Goal: Task Accomplishment & Management: Contribute content

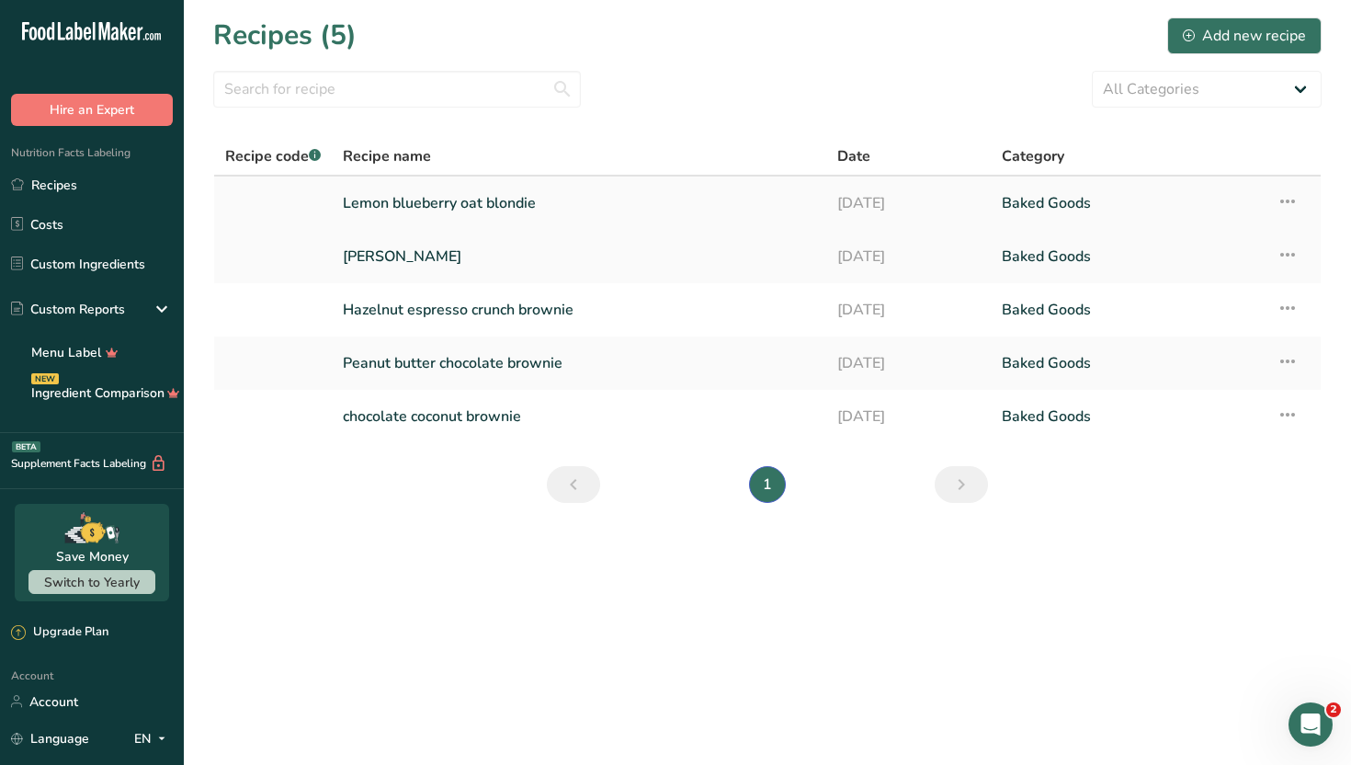
click at [714, 209] on link "Lemon blueberry oat blondie" at bounding box center [579, 203] width 473 height 39
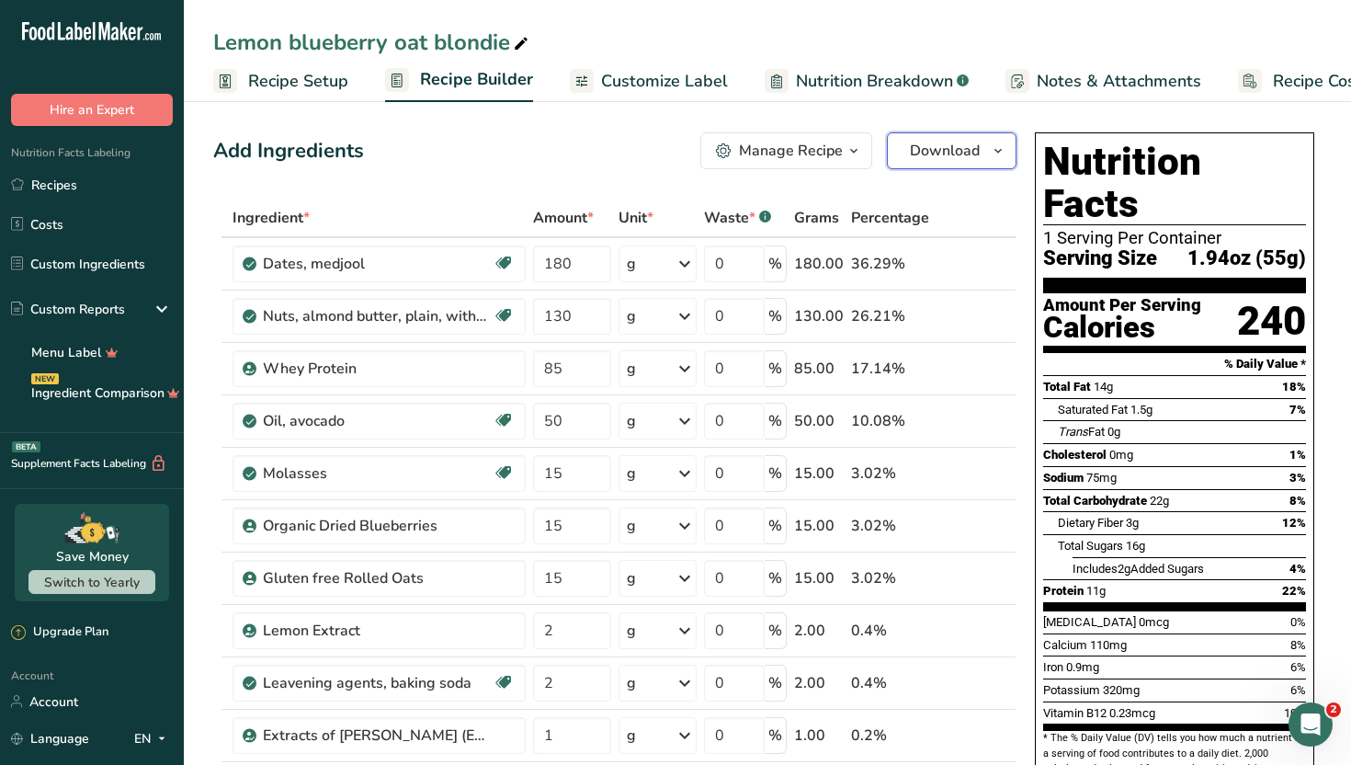
click at [977, 155] on span "Download" at bounding box center [945, 151] width 70 height 22
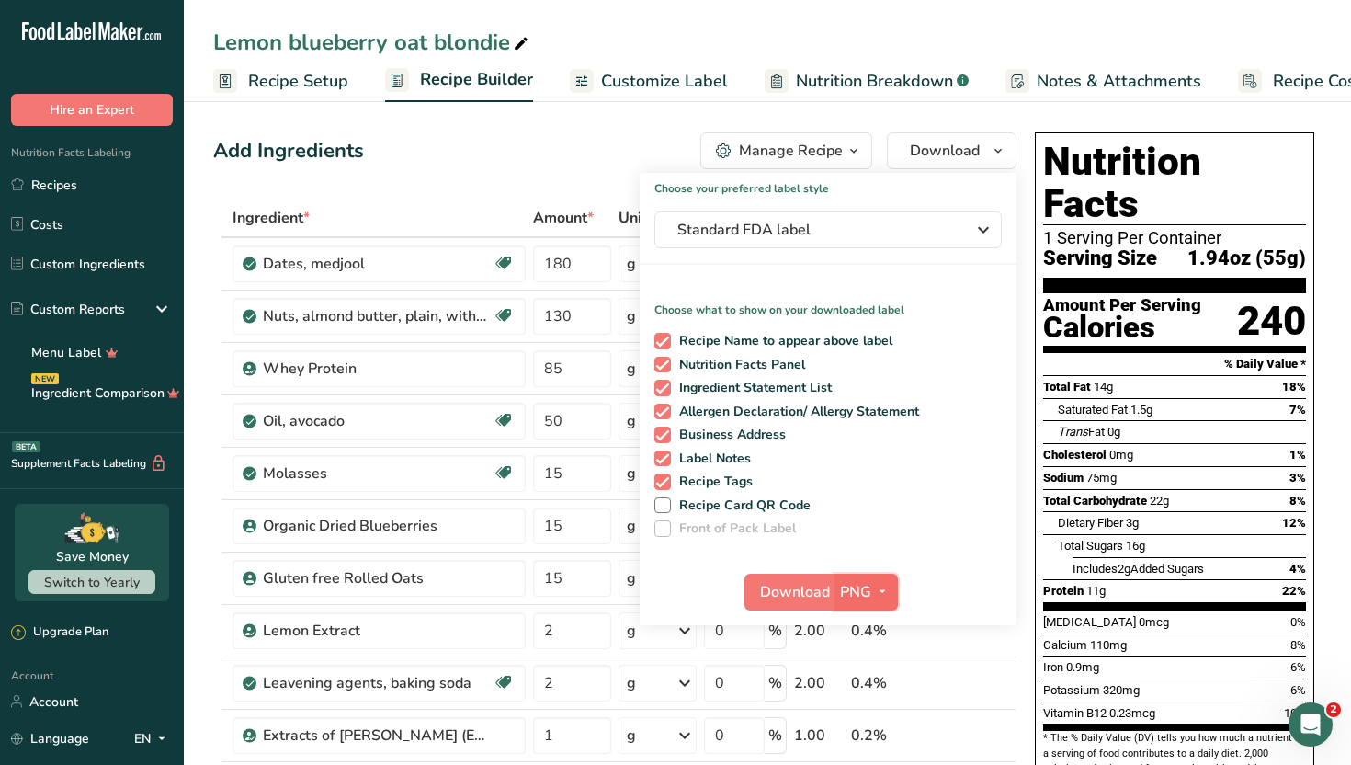
click at [855, 583] on span "PNG" at bounding box center [855, 592] width 31 height 22
click at [802, 592] on span "Download" at bounding box center [795, 592] width 70 height 22
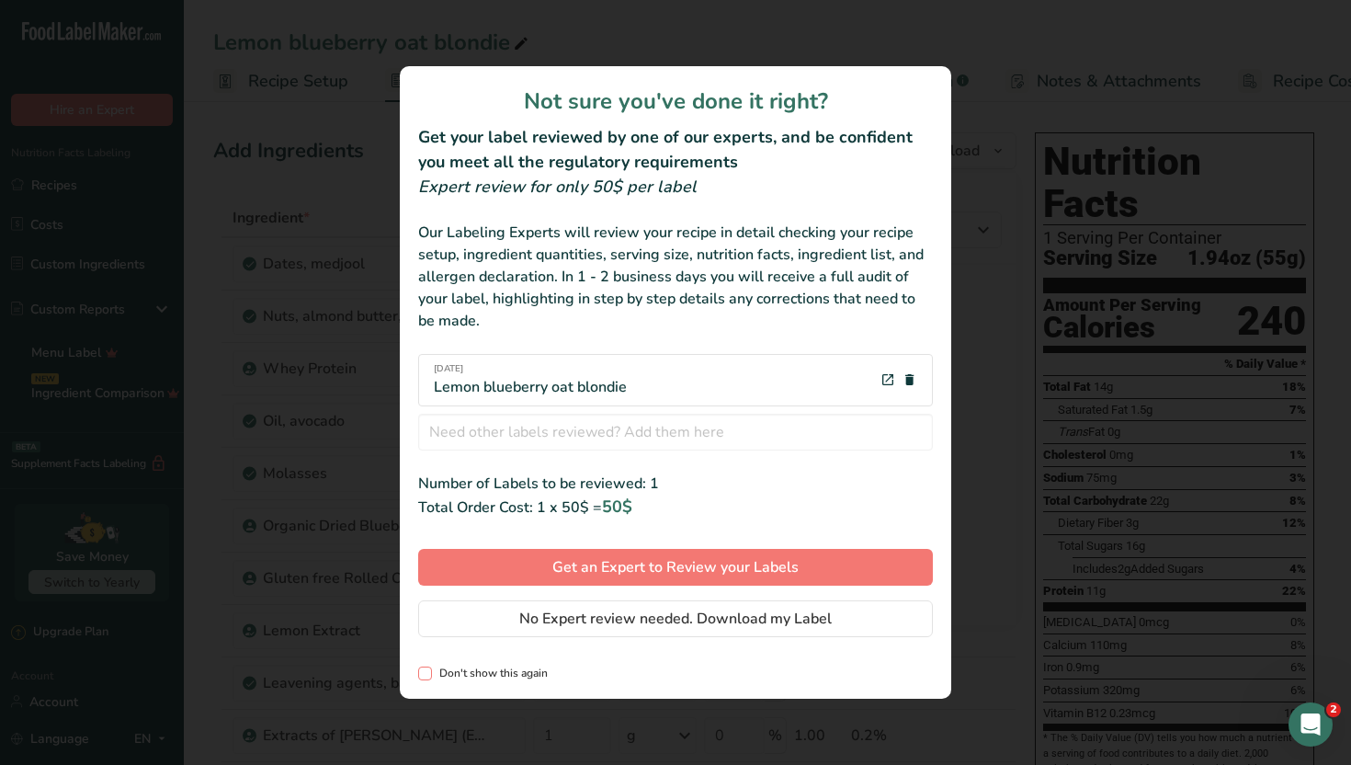
click at [427, 674] on span "review labels modal" at bounding box center [425, 674] width 14 height 14
click at [427, 674] on input "Don't show this again" at bounding box center [424, 673] width 12 height 12
checkbox input "true"
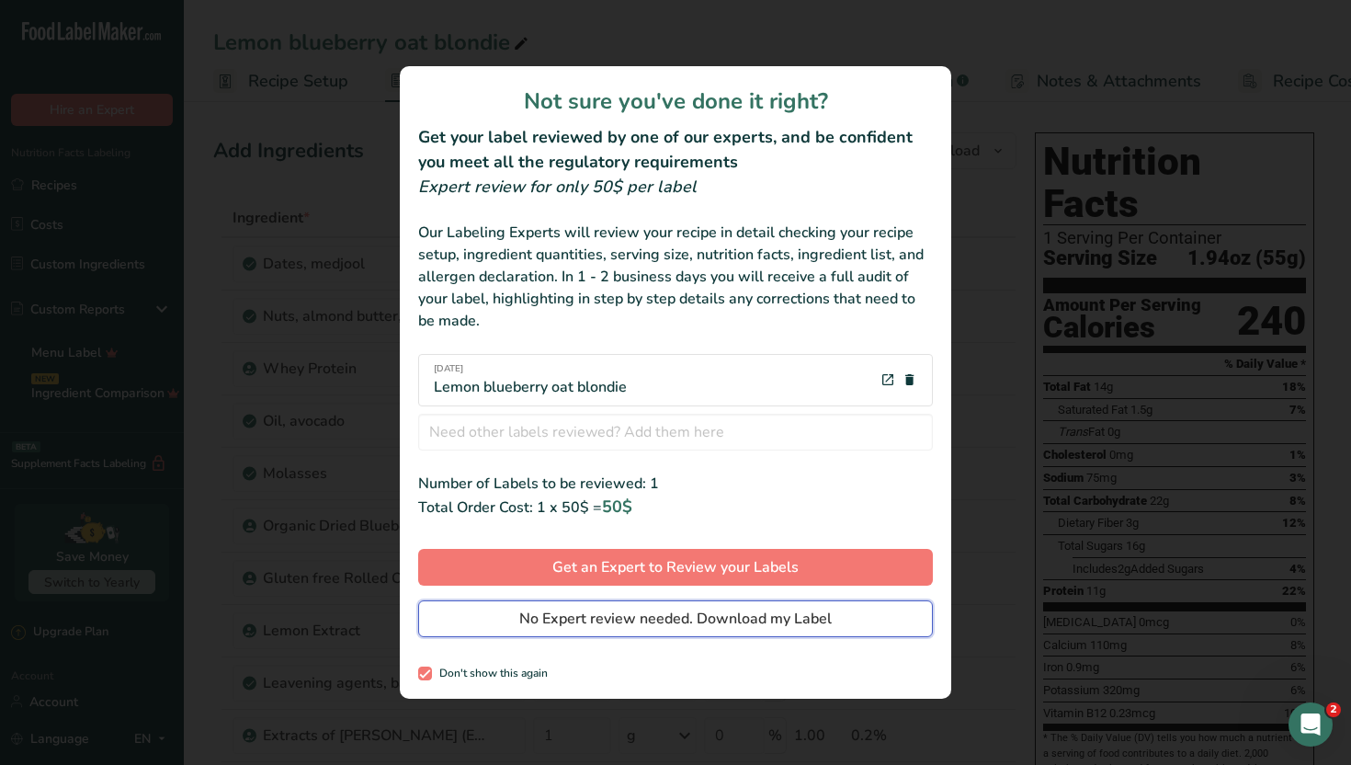
click at [630, 621] on span "No Expert review needed. Download my Label" at bounding box center [675, 619] width 313 height 22
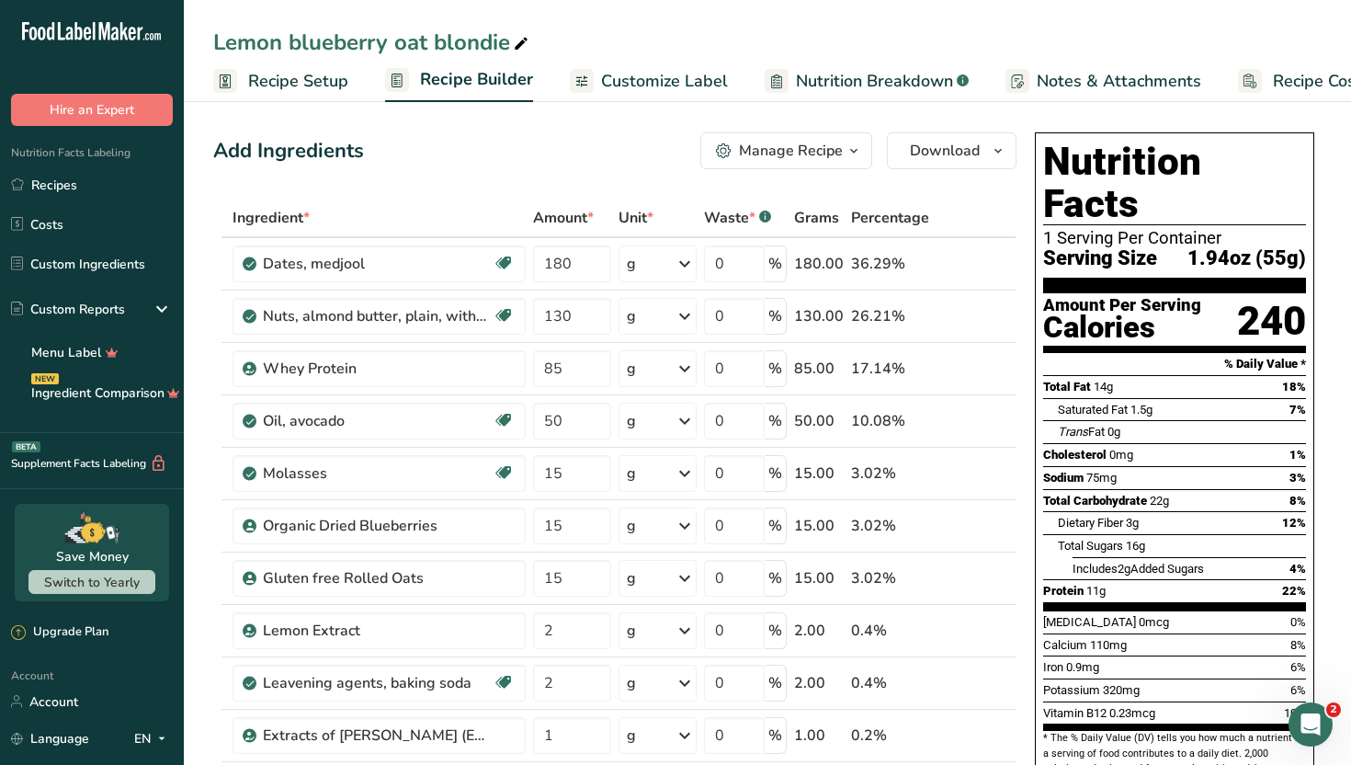
click at [864, 48] on div "Lemon blueberry oat blondie" at bounding box center [768, 42] width 1168 height 33
click at [156, 185] on link "Recipes" at bounding box center [92, 184] width 184 height 35
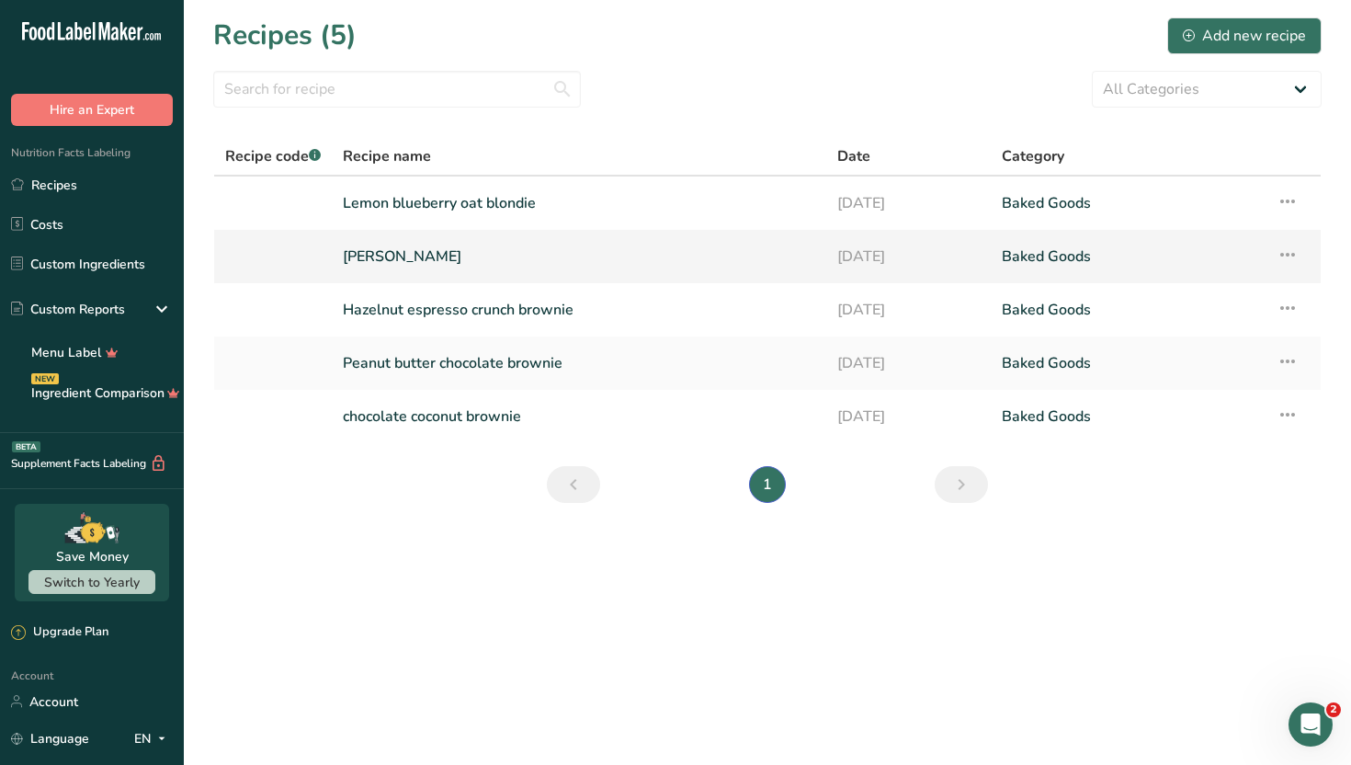
click at [556, 250] on link "[PERSON_NAME]" at bounding box center [579, 256] width 473 height 39
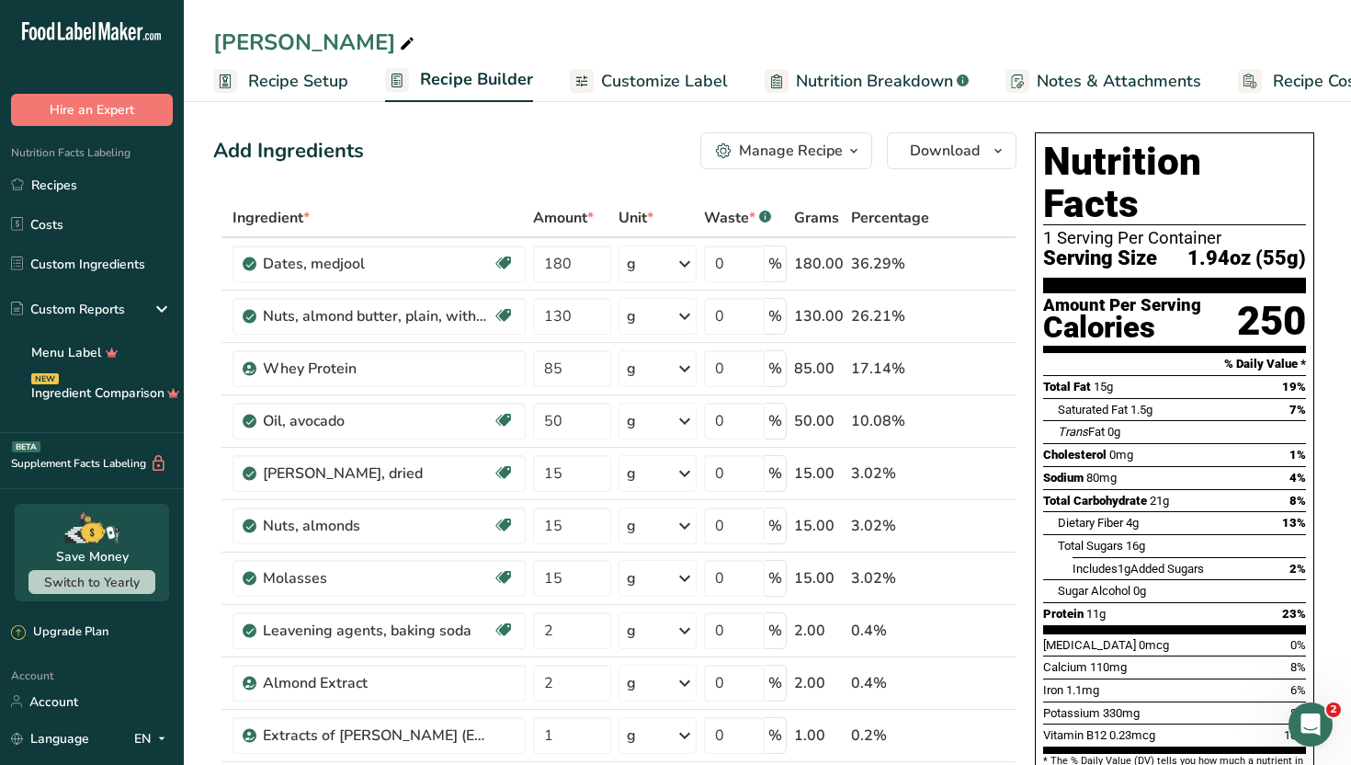
click at [851, 152] on icon "button" at bounding box center [854, 151] width 15 height 23
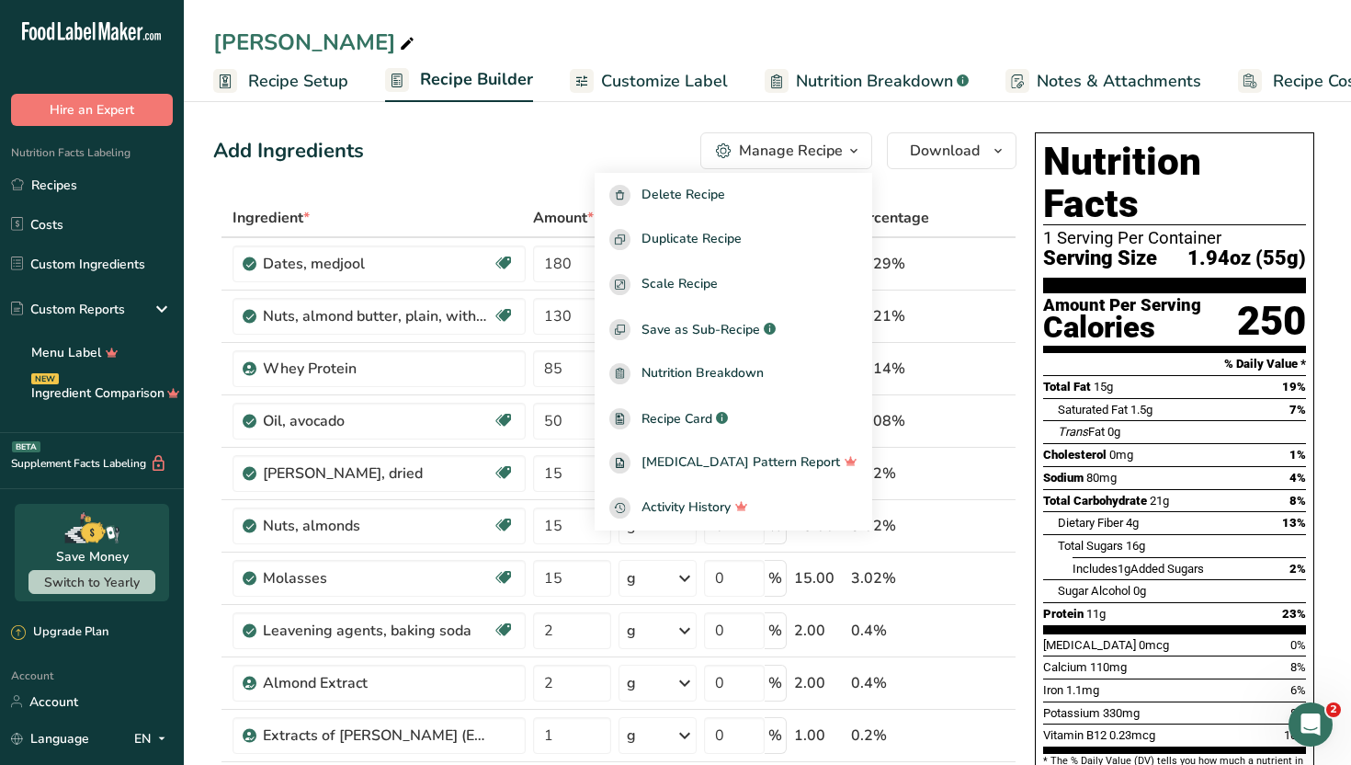
click at [851, 152] on icon "button" at bounding box center [854, 151] width 15 height 23
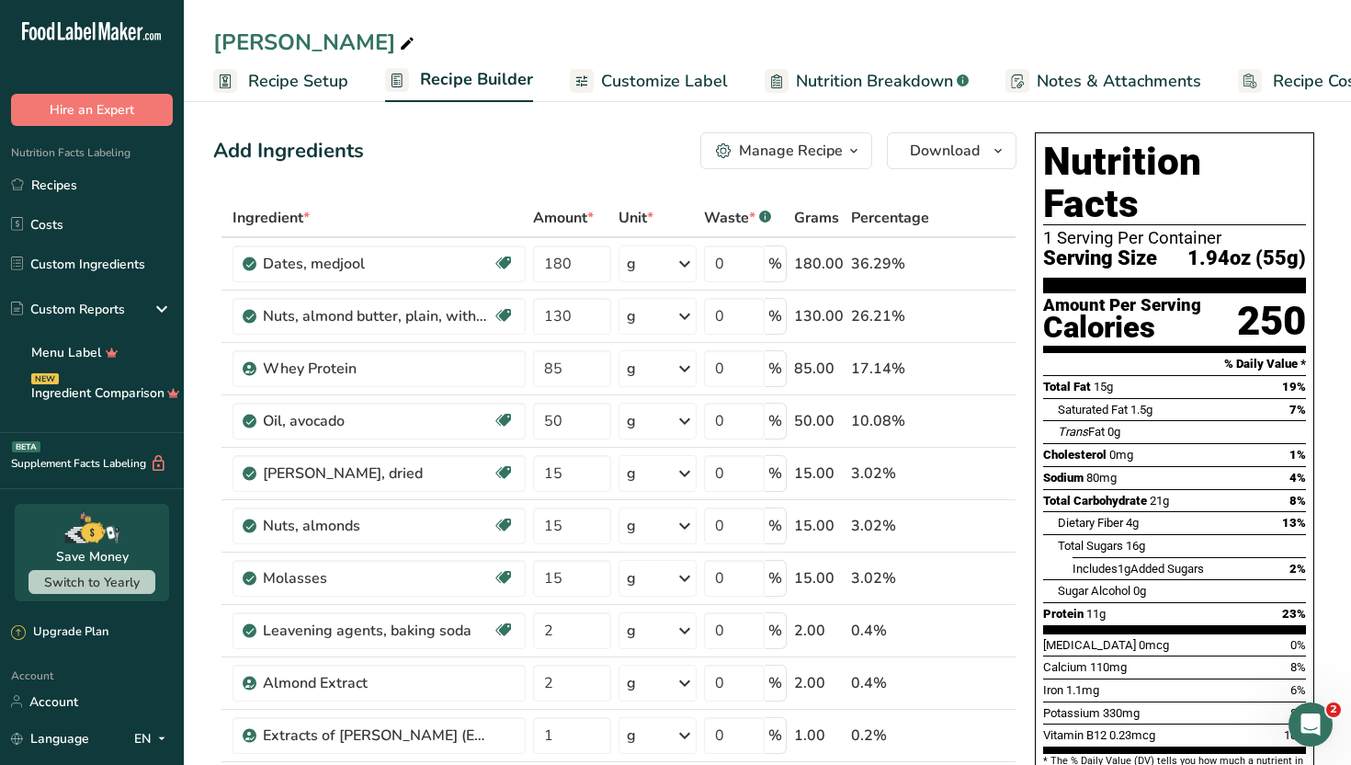
click at [654, 76] on span "Customize Label" at bounding box center [664, 81] width 127 height 25
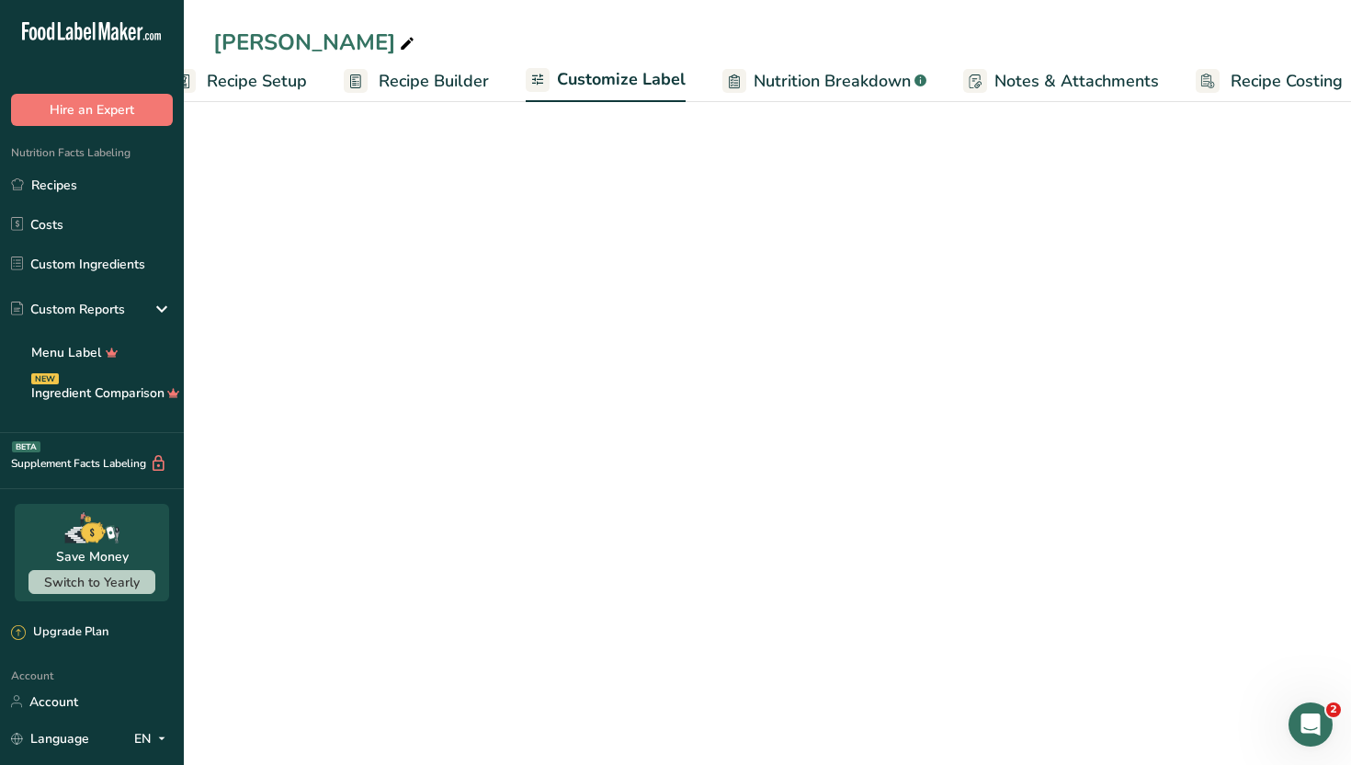
scroll to position [0, 63]
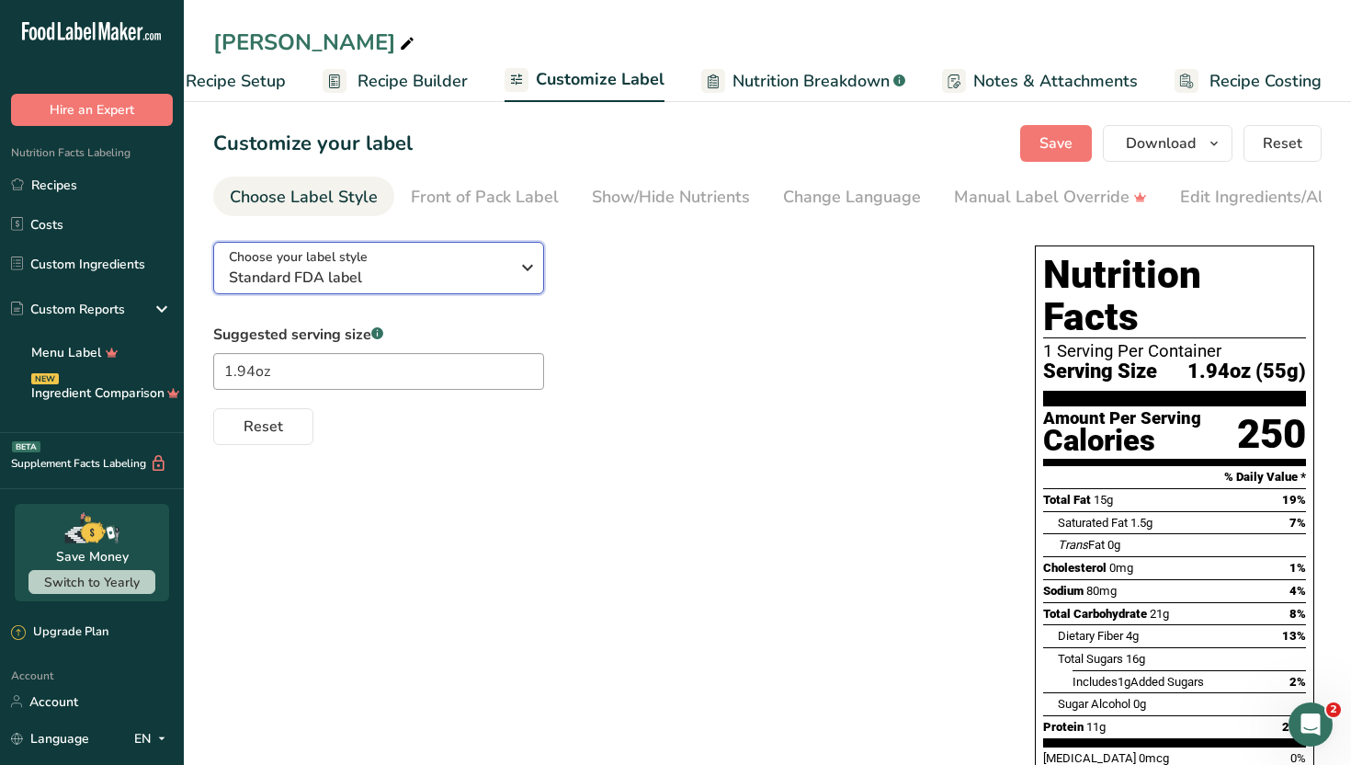
click at [530, 271] on icon "button" at bounding box center [528, 267] width 22 height 33
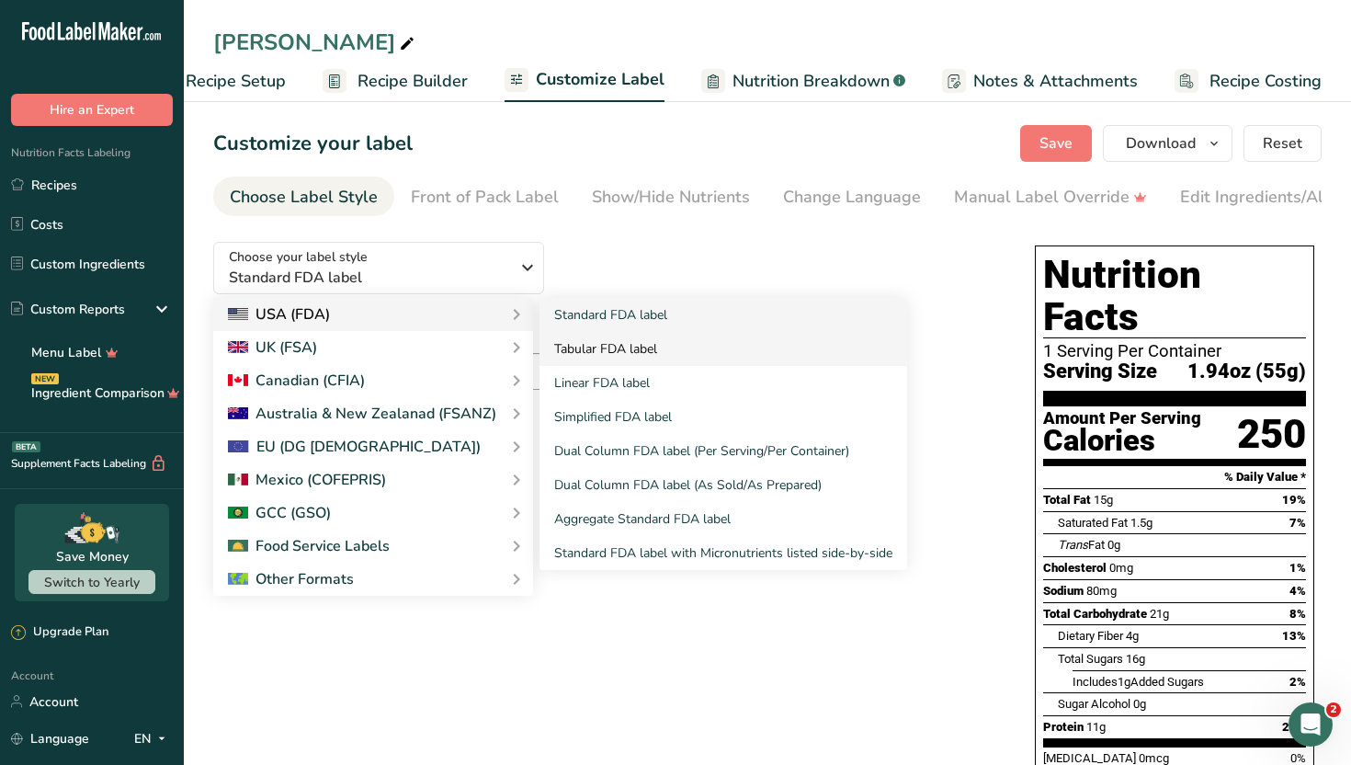
click at [591, 352] on link "Tabular FDA label" at bounding box center [724, 349] width 368 height 34
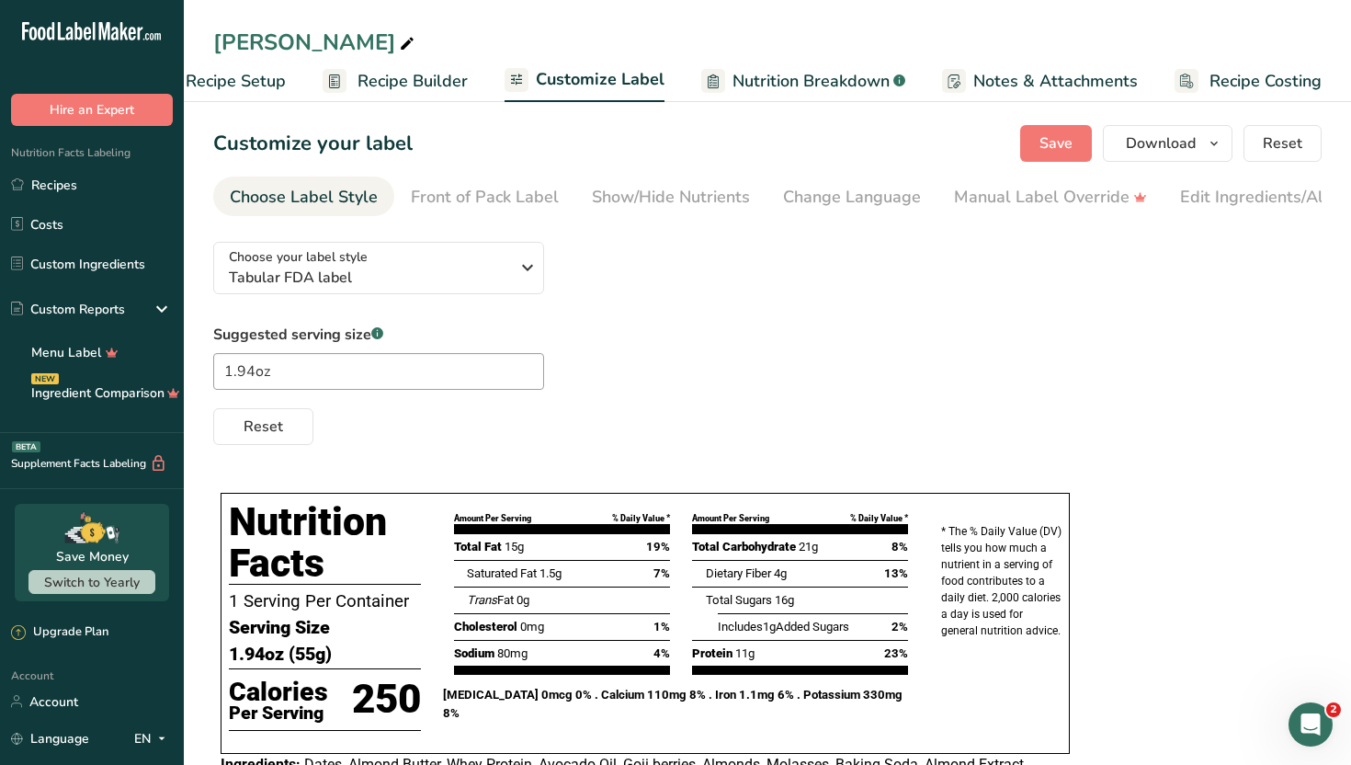
click at [644, 333] on div "Suggested serving size .a-a{fill:#347362;}.b-a{fill:#fff;} 1.94oz Reset" at bounding box center [767, 384] width 1109 height 121
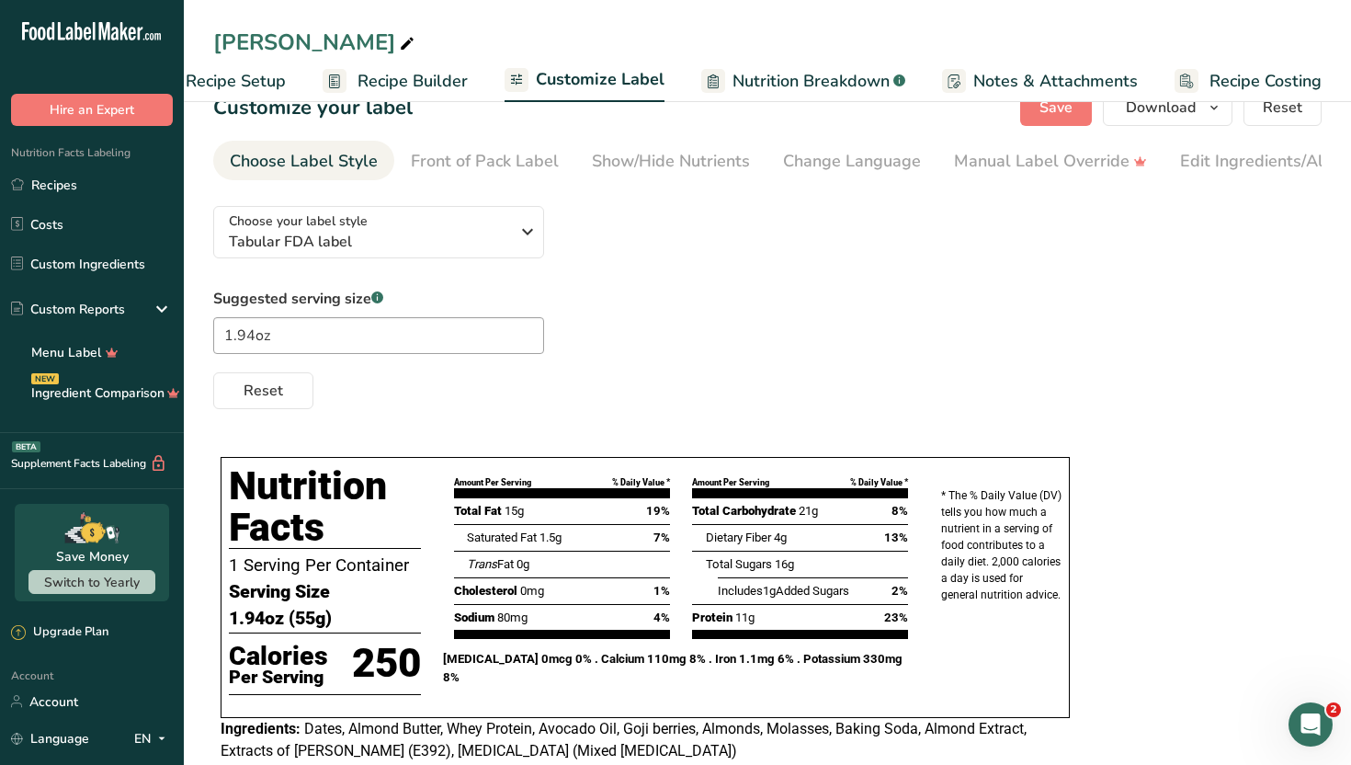
scroll to position [0, 0]
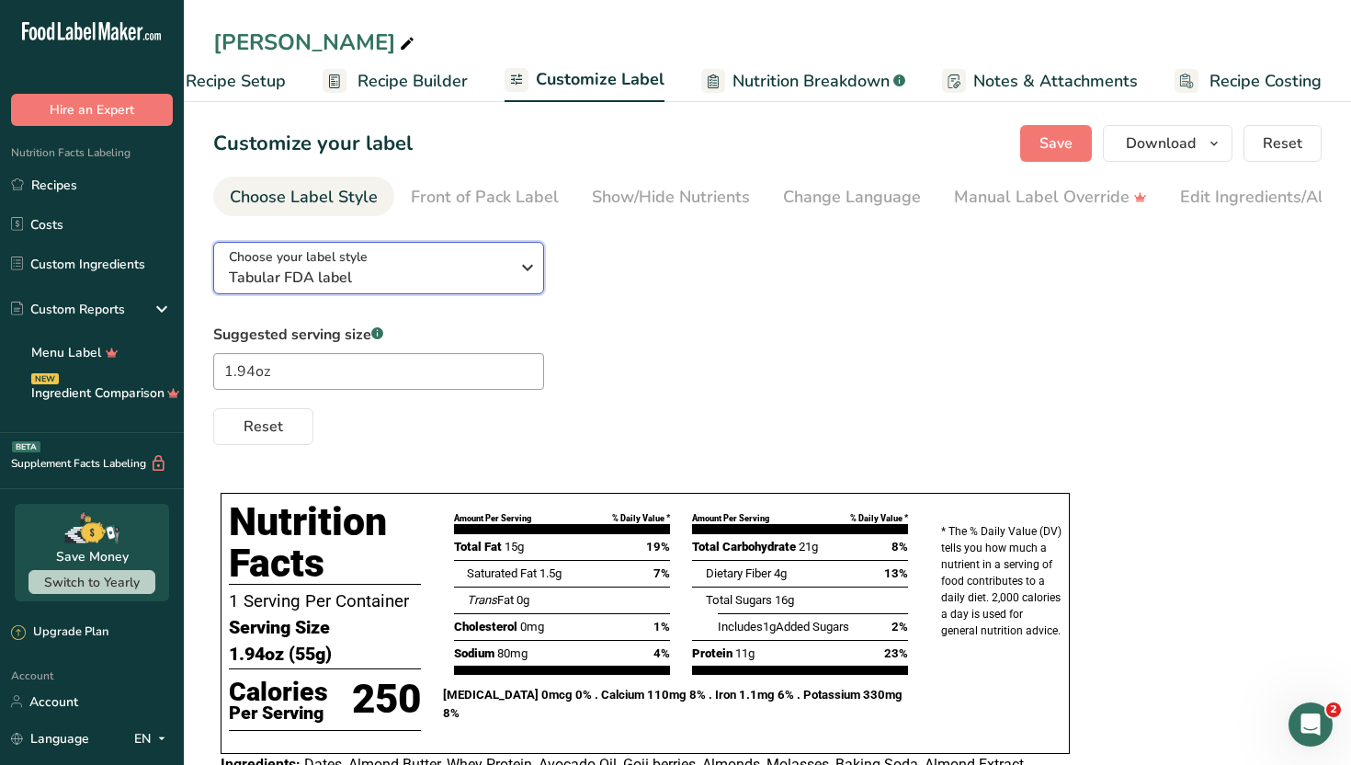
click at [498, 267] on div "Choose your label style Tabular FDA label" at bounding box center [369, 267] width 280 height 41
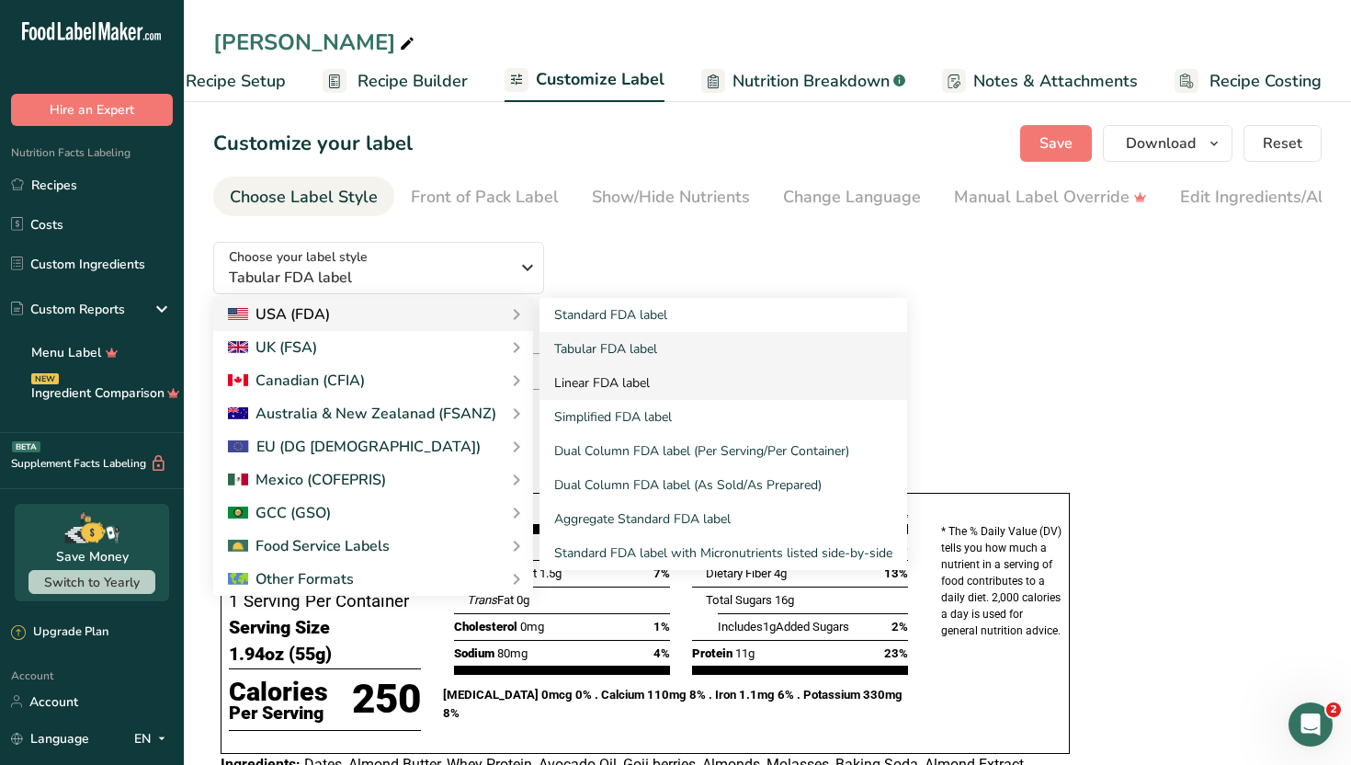
click at [625, 389] on link "Linear FDA label" at bounding box center [724, 383] width 368 height 34
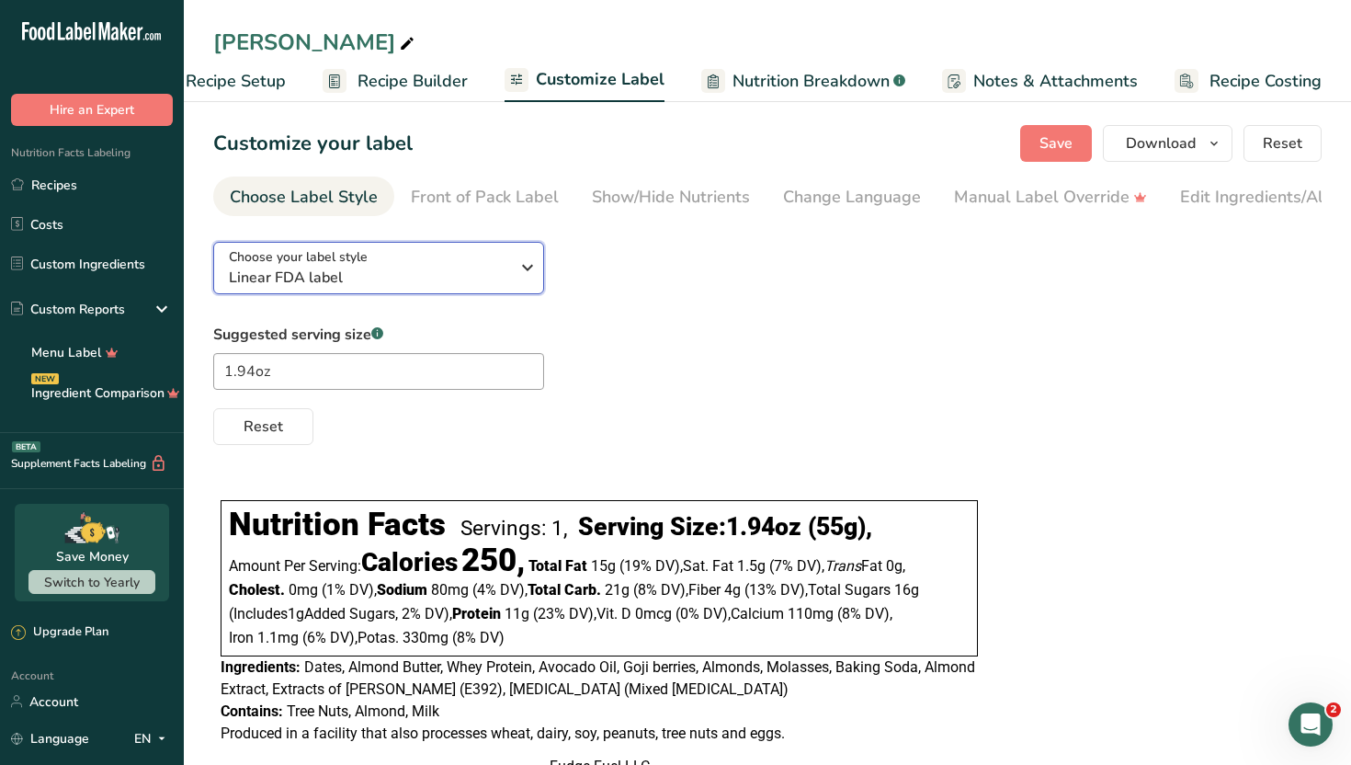
click at [534, 272] on icon "button" at bounding box center [528, 267] width 22 height 33
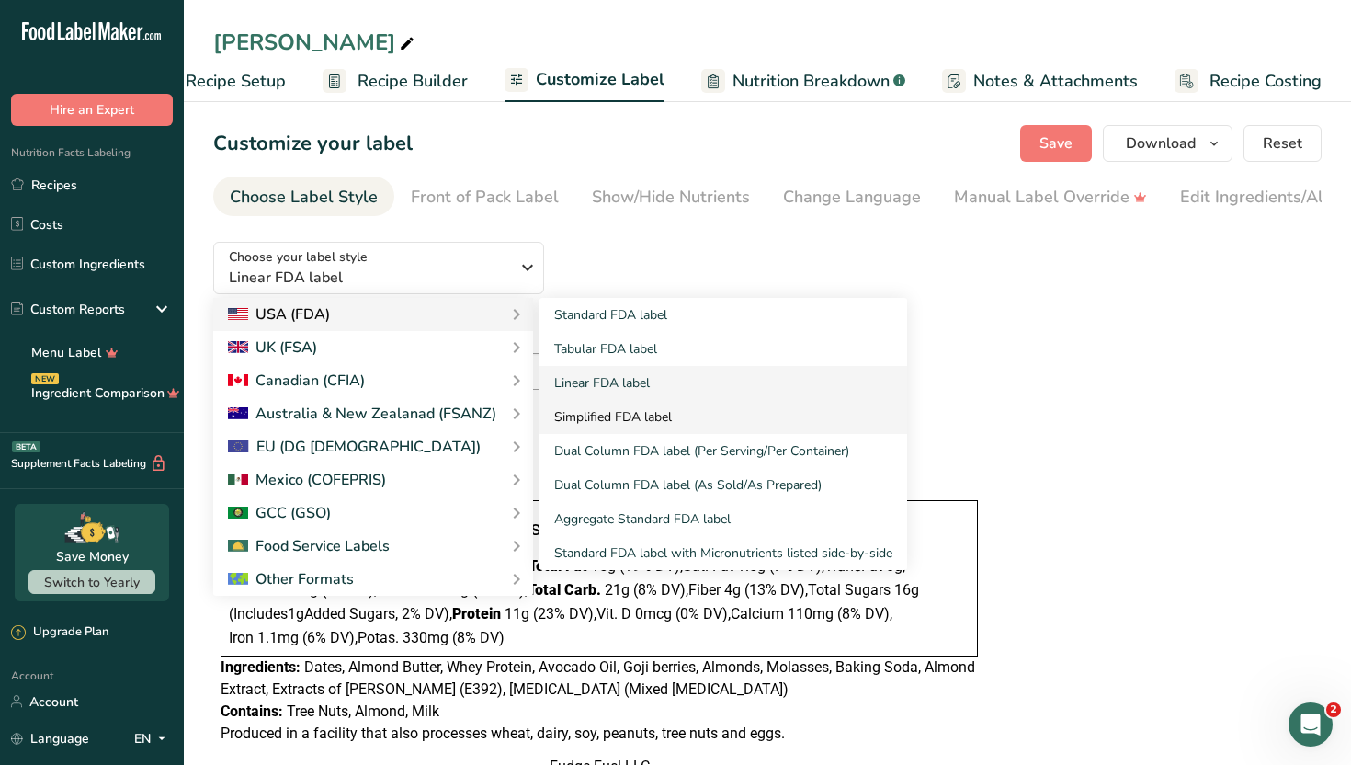
click at [613, 422] on link "Simplified FDA label" at bounding box center [724, 417] width 368 height 34
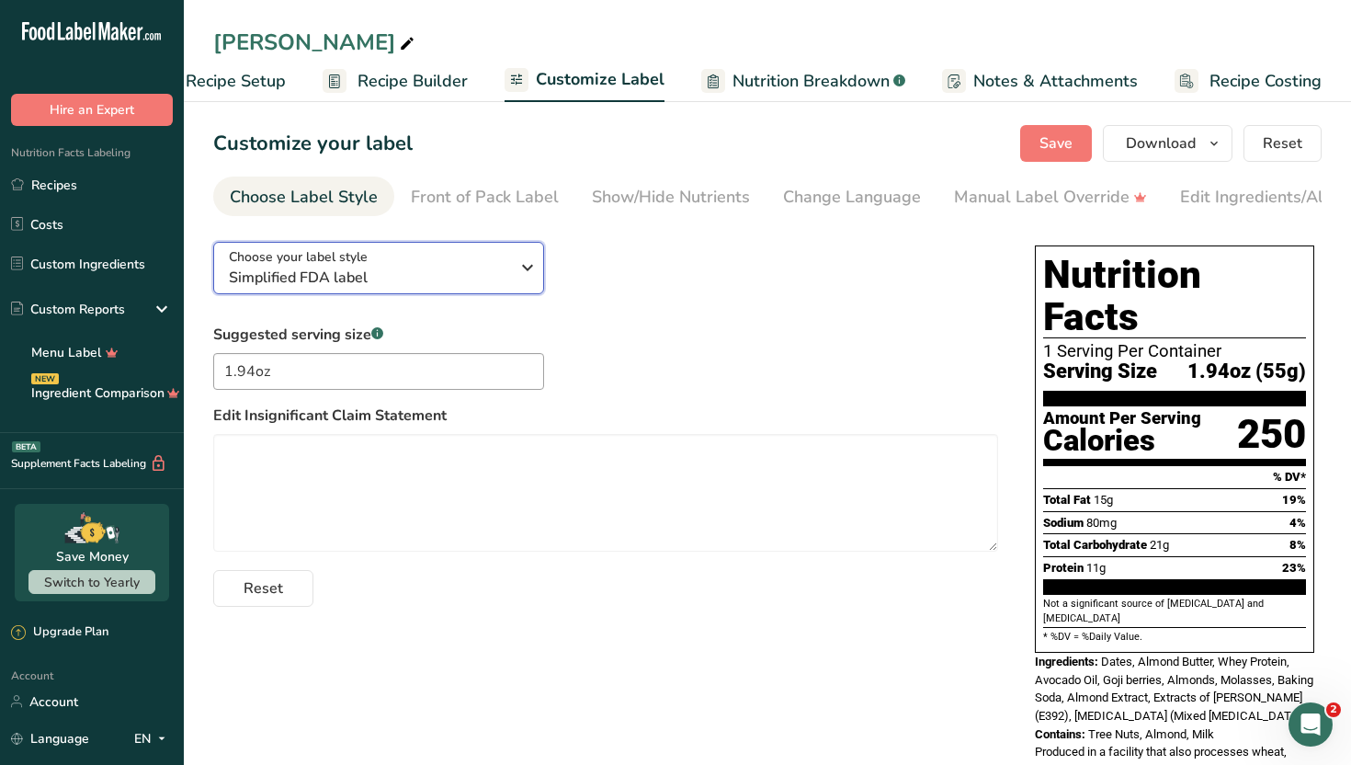
click at [525, 273] on icon "button" at bounding box center [528, 267] width 22 height 33
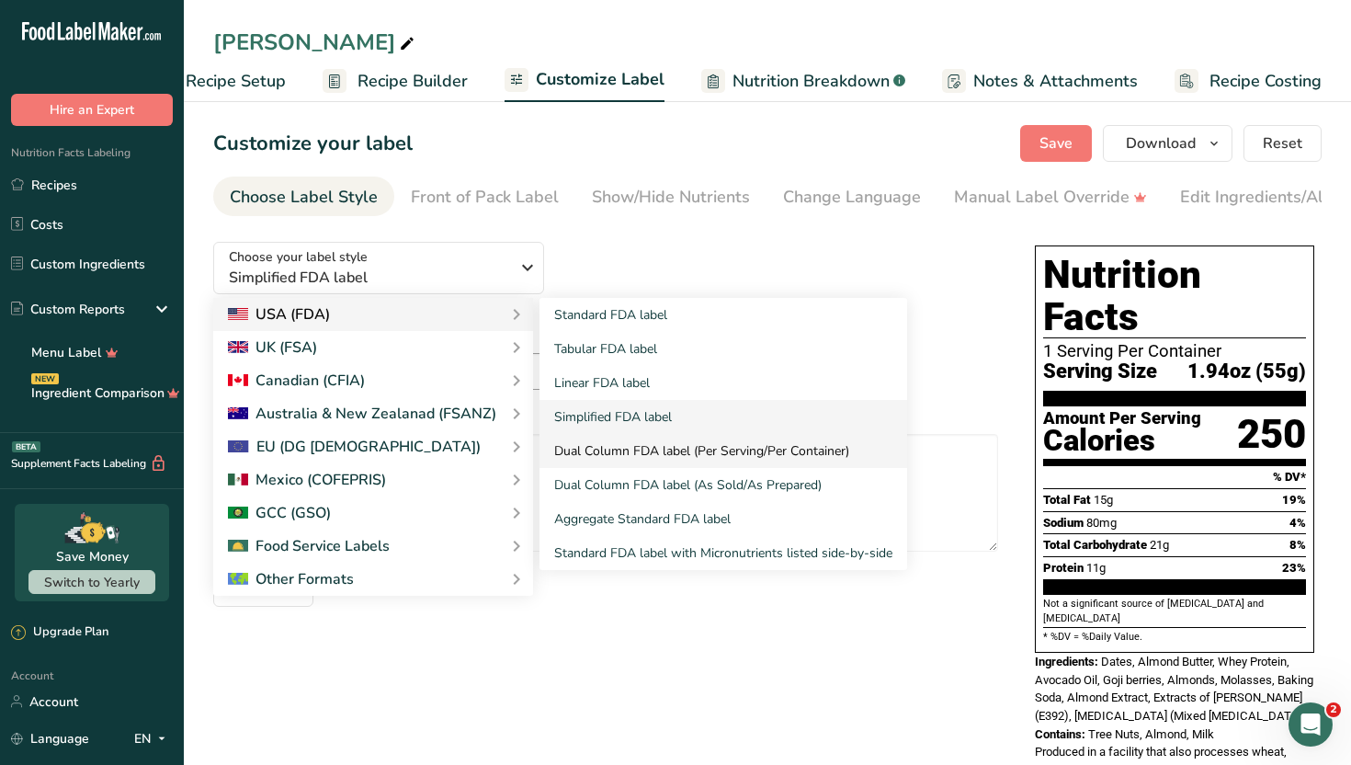
click at [650, 450] on link "Dual Column FDA label (Per Serving/Per Container)" at bounding box center [724, 451] width 368 height 34
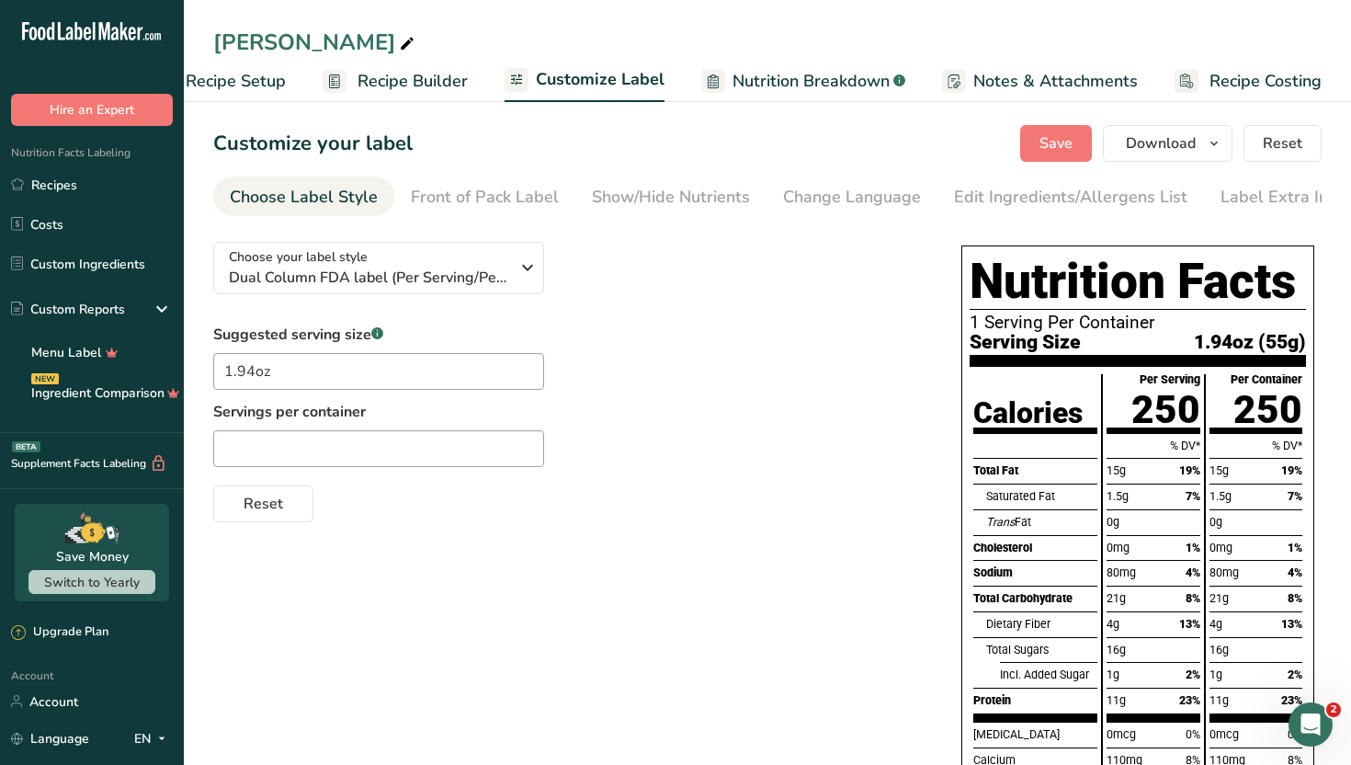
click at [728, 349] on div "Suggested serving size .a-a{fill:#347362;}.b-a{fill:#fff;} 1.94oz Servings per …" at bounding box center [569, 423] width 712 height 199
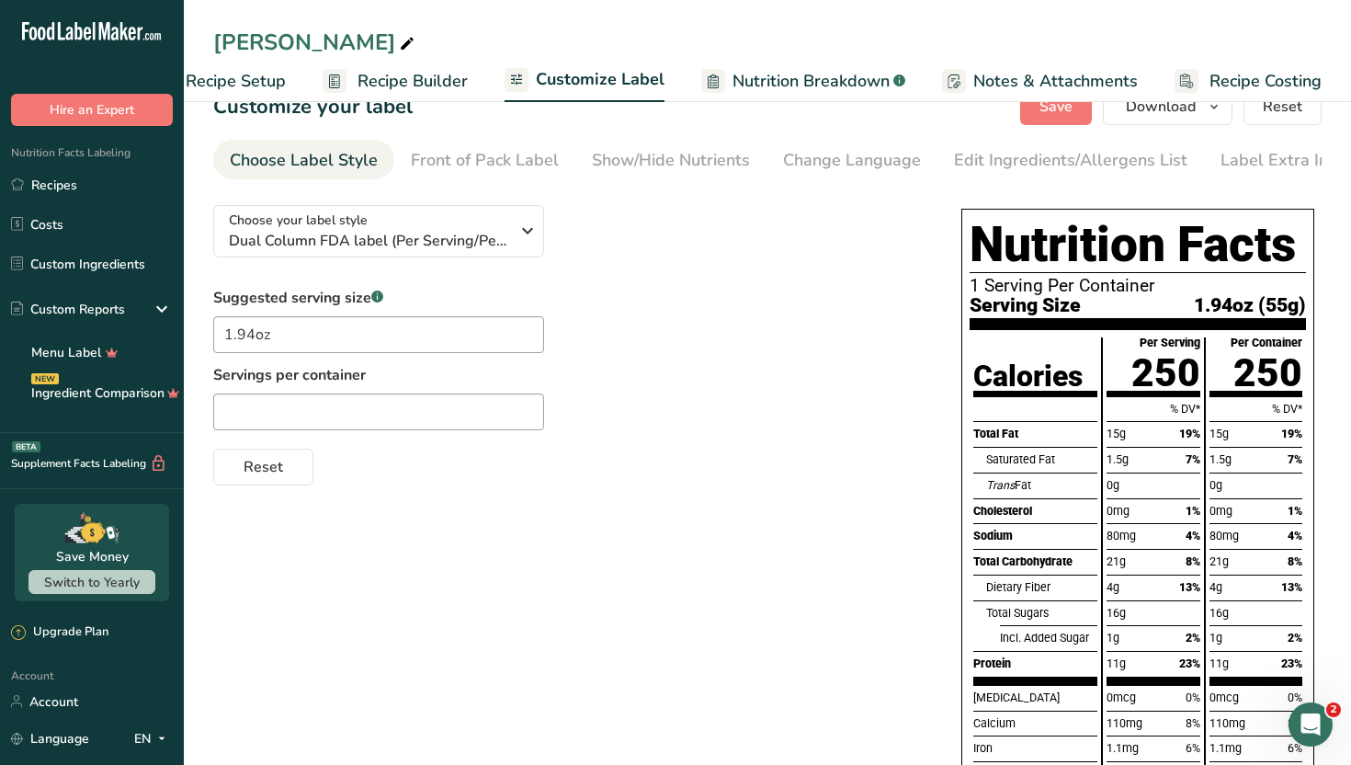
scroll to position [74, 0]
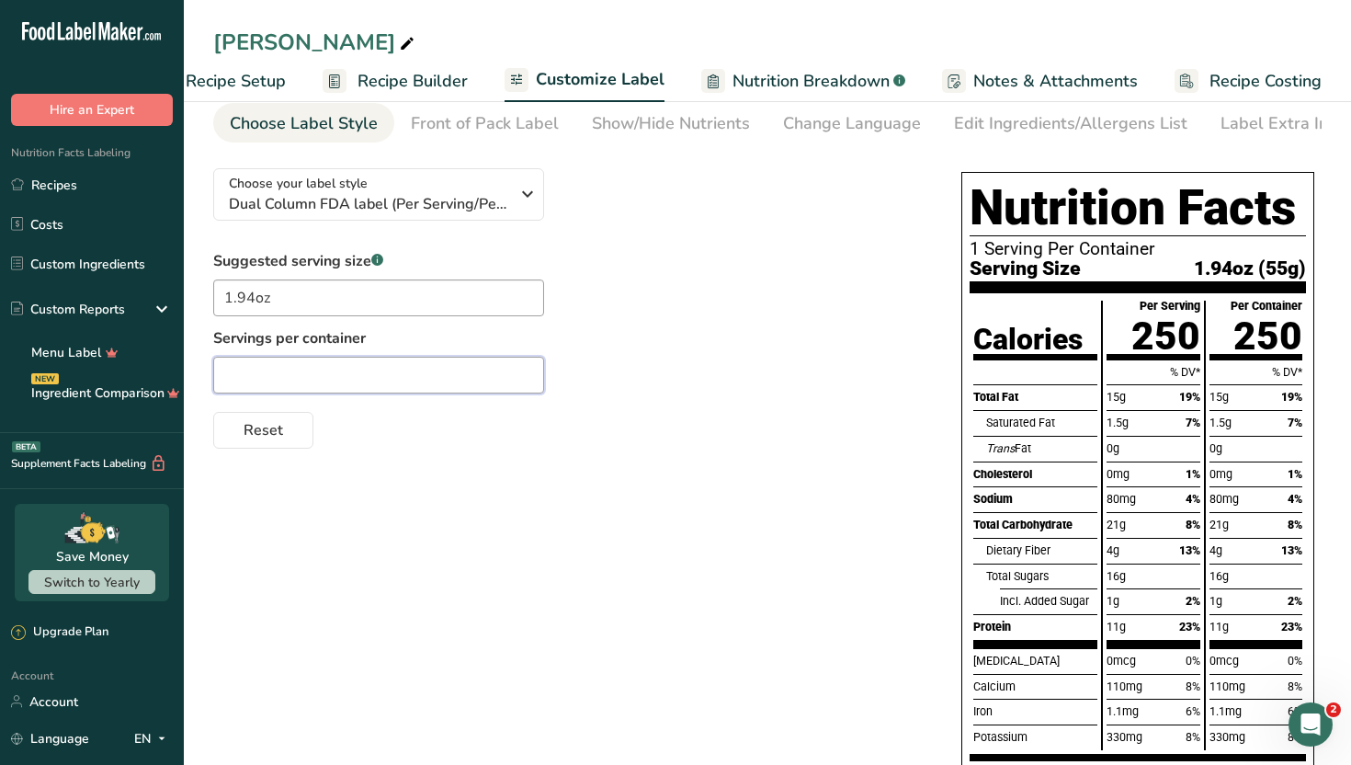
click at [500, 373] on input "text" at bounding box center [378, 375] width 331 height 37
type input "6"
click at [678, 371] on div "Suggested serving size .a-a{fill:#347362;}.b-a{fill:#fff;} 1.94oz Servings per …" at bounding box center [569, 349] width 712 height 199
click at [739, 220] on div "Choose your label style Dual Column FDA label (Per Serving/Per Container) USA (…" at bounding box center [569, 301] width 712 height 295
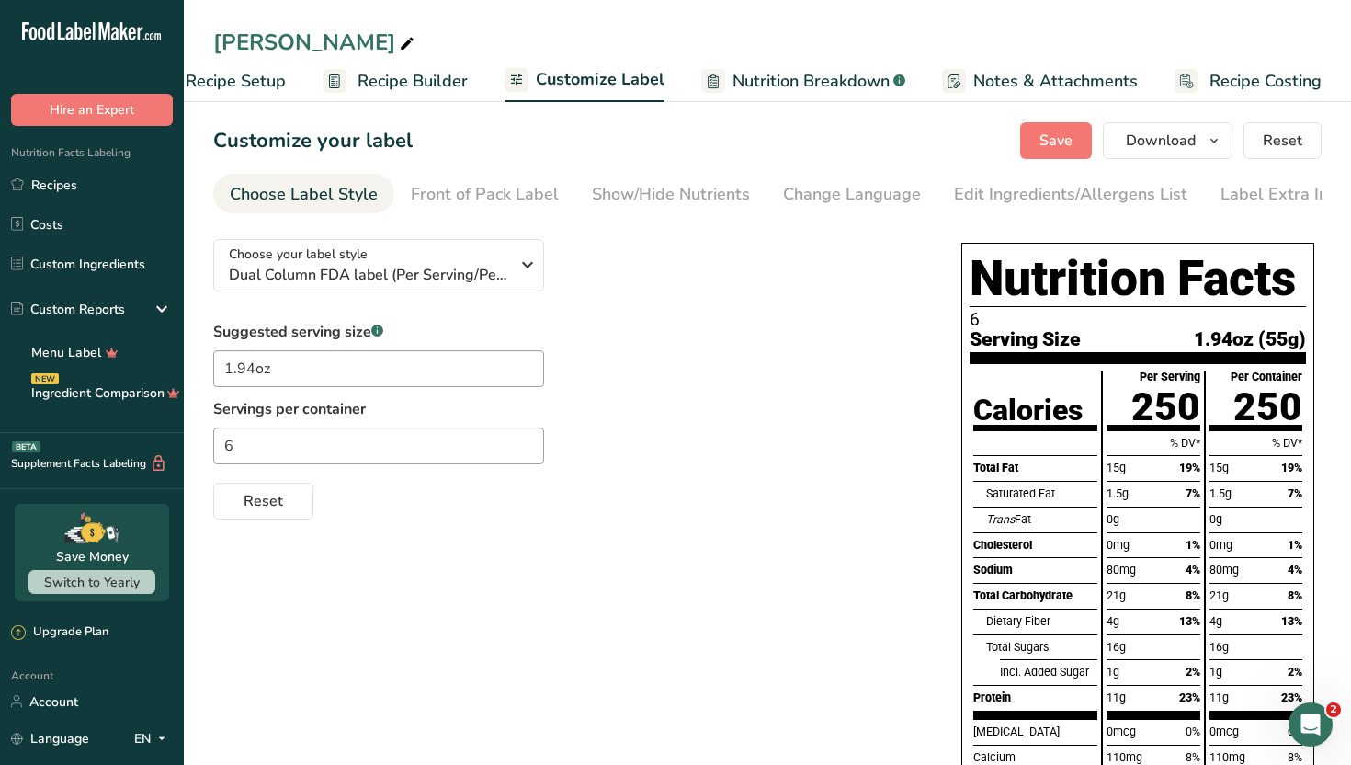
scroll to position [0, 0]
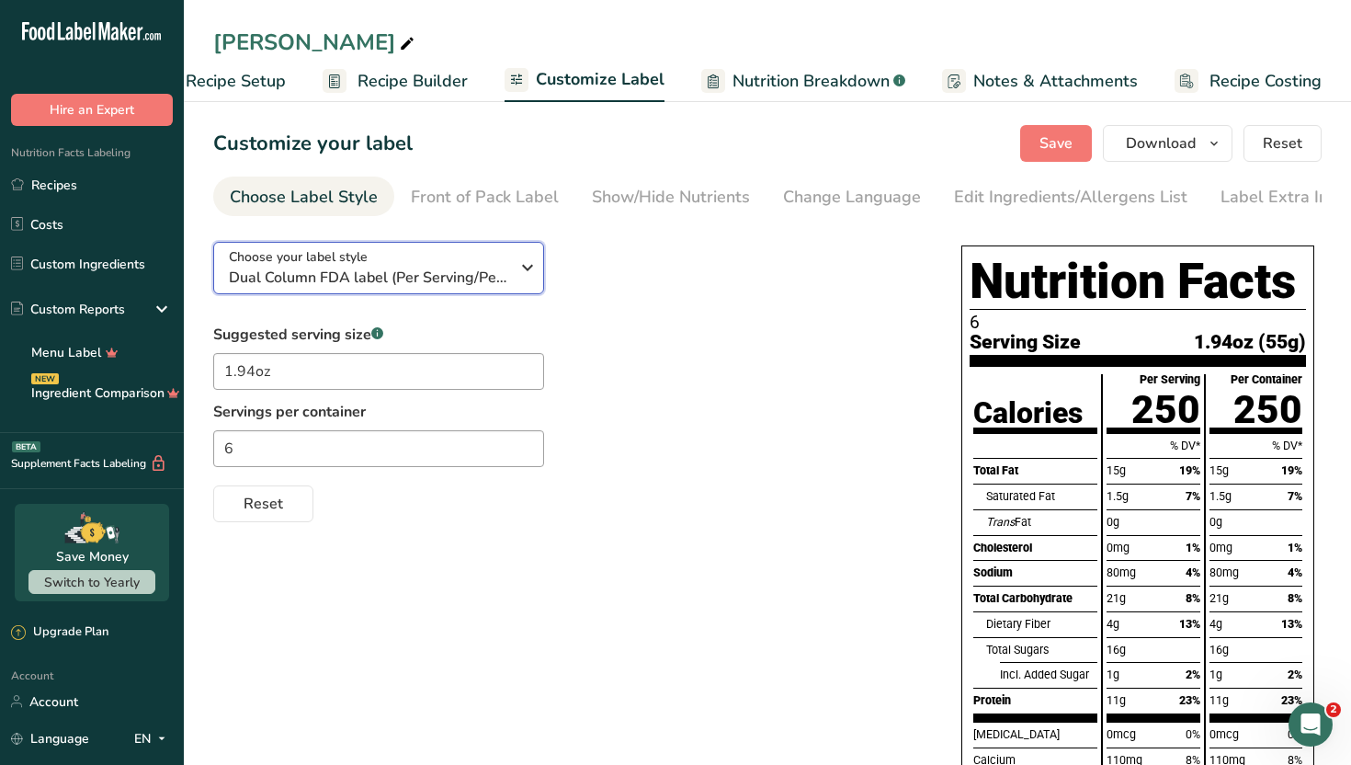
click at [531, 268] on icon "button" at bounding box center [528, 267] width 22 height 33
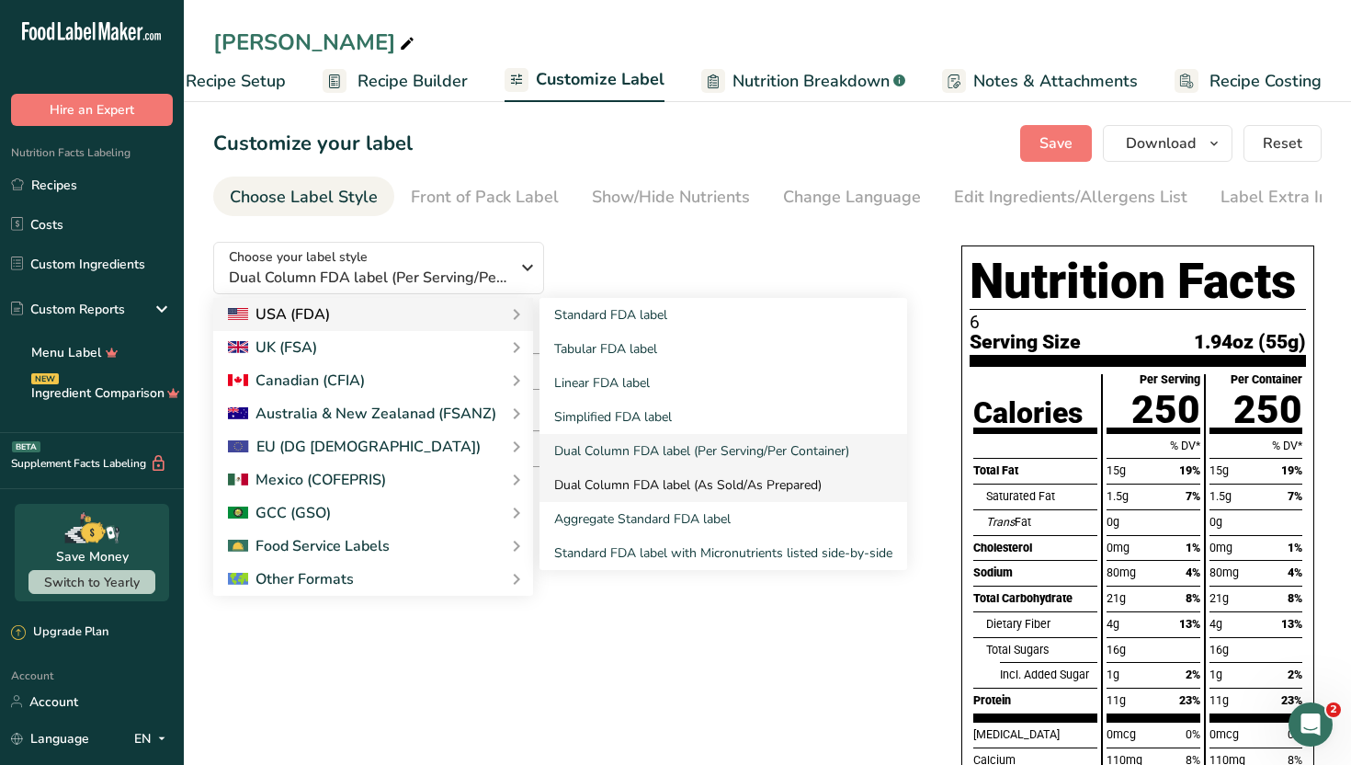
click at [654, 484] on link "Dual Column FDA label (As Sold/As Prepared)" at bounding box center [724, 485] width 368 height 34
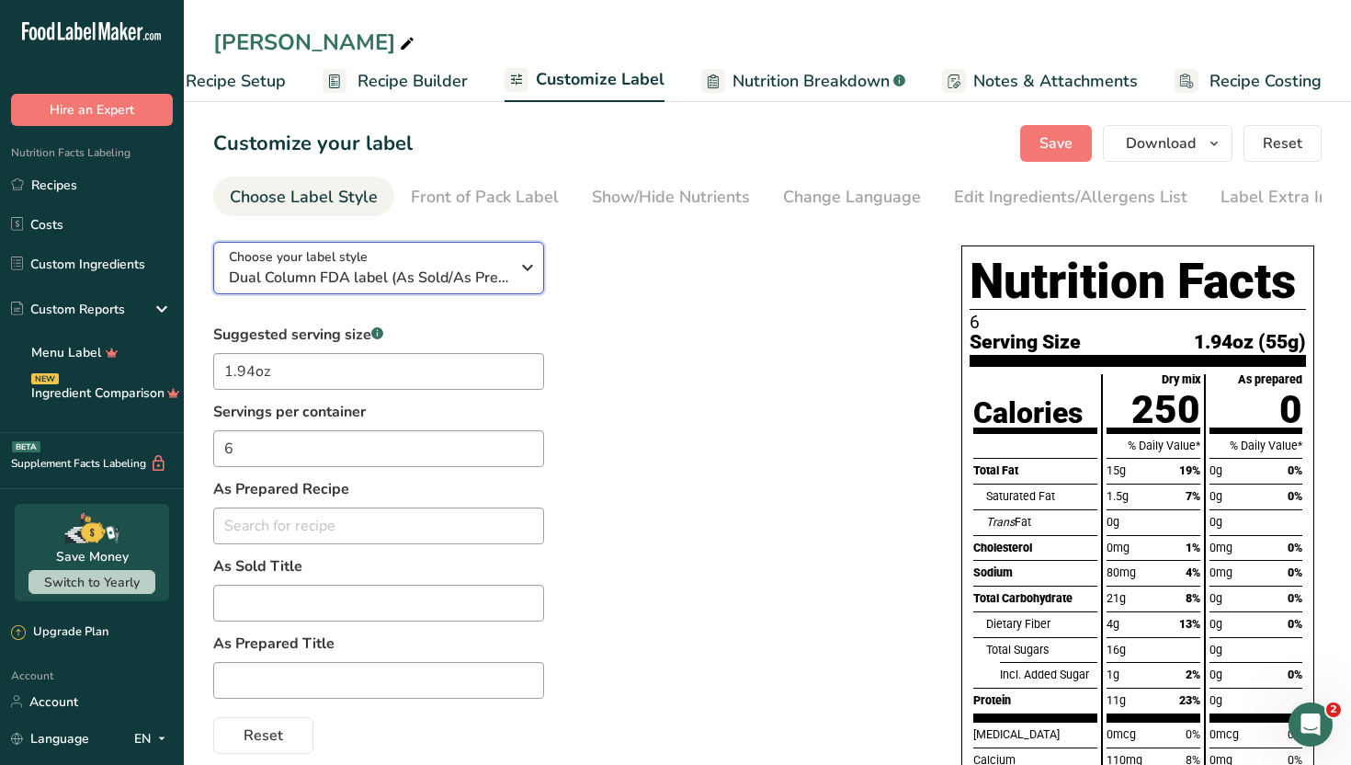
click at [522, 275] on icon "button" at bounding box center [528, 267] width 22 height 33
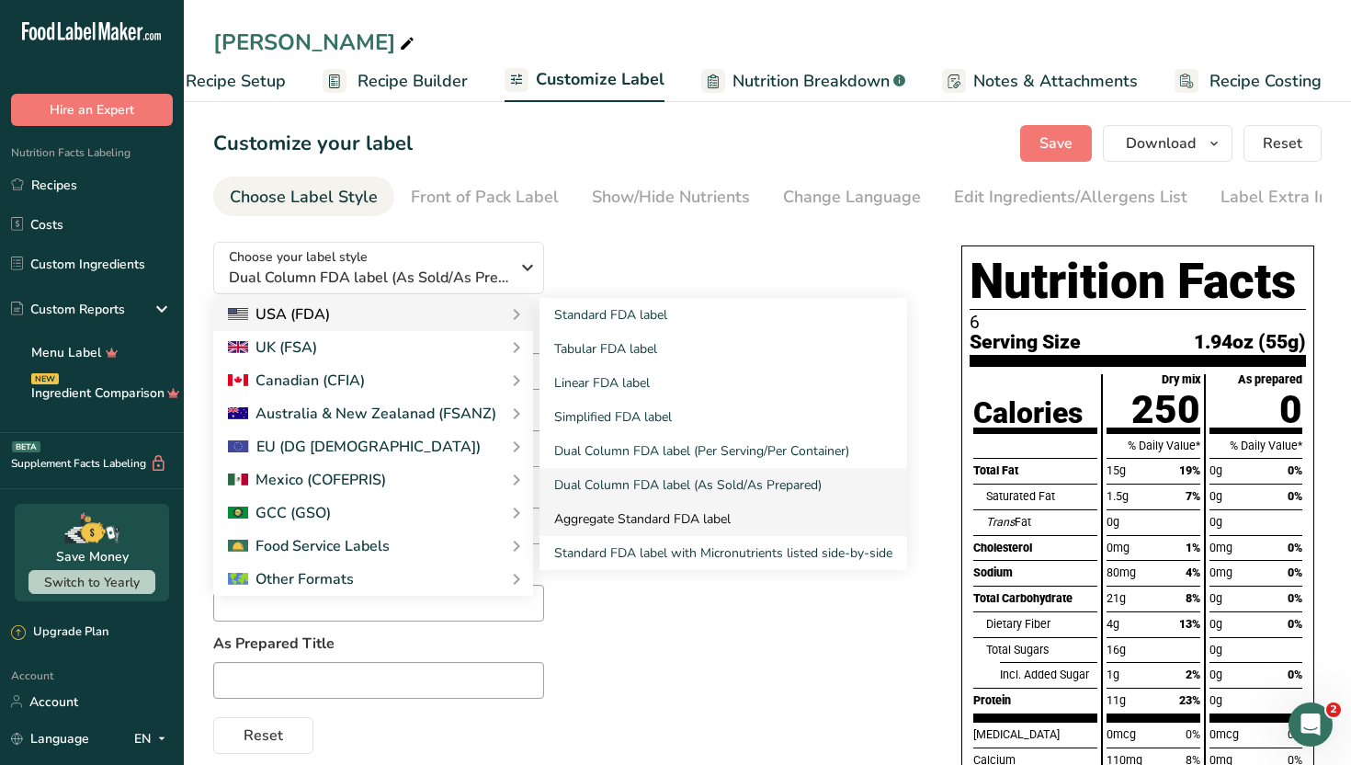
click at [626, 525] on link "Aggregate Standard FDA label" at bounding box center [724, 519] width 368 height 34
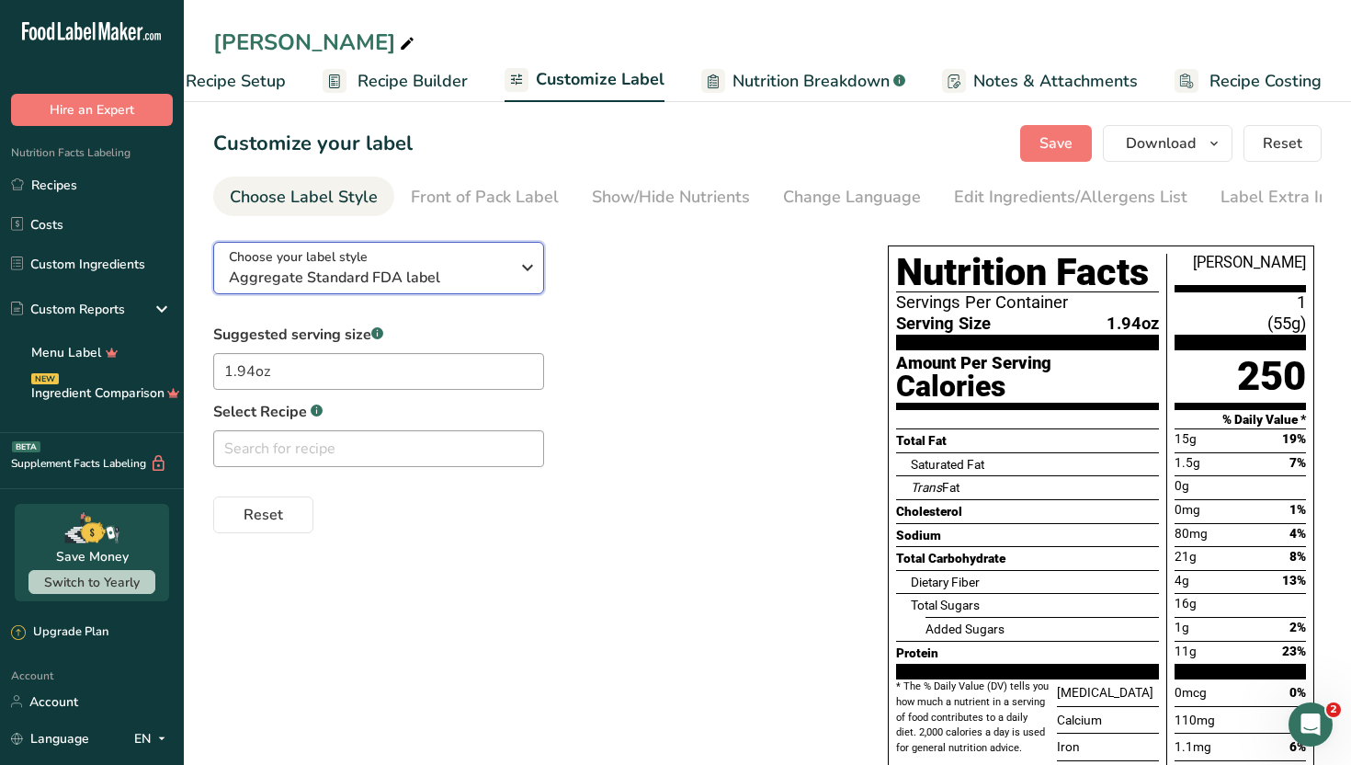
click at [527, 261] on icon "button" at bounding box center [528, 267] width 22 height 33
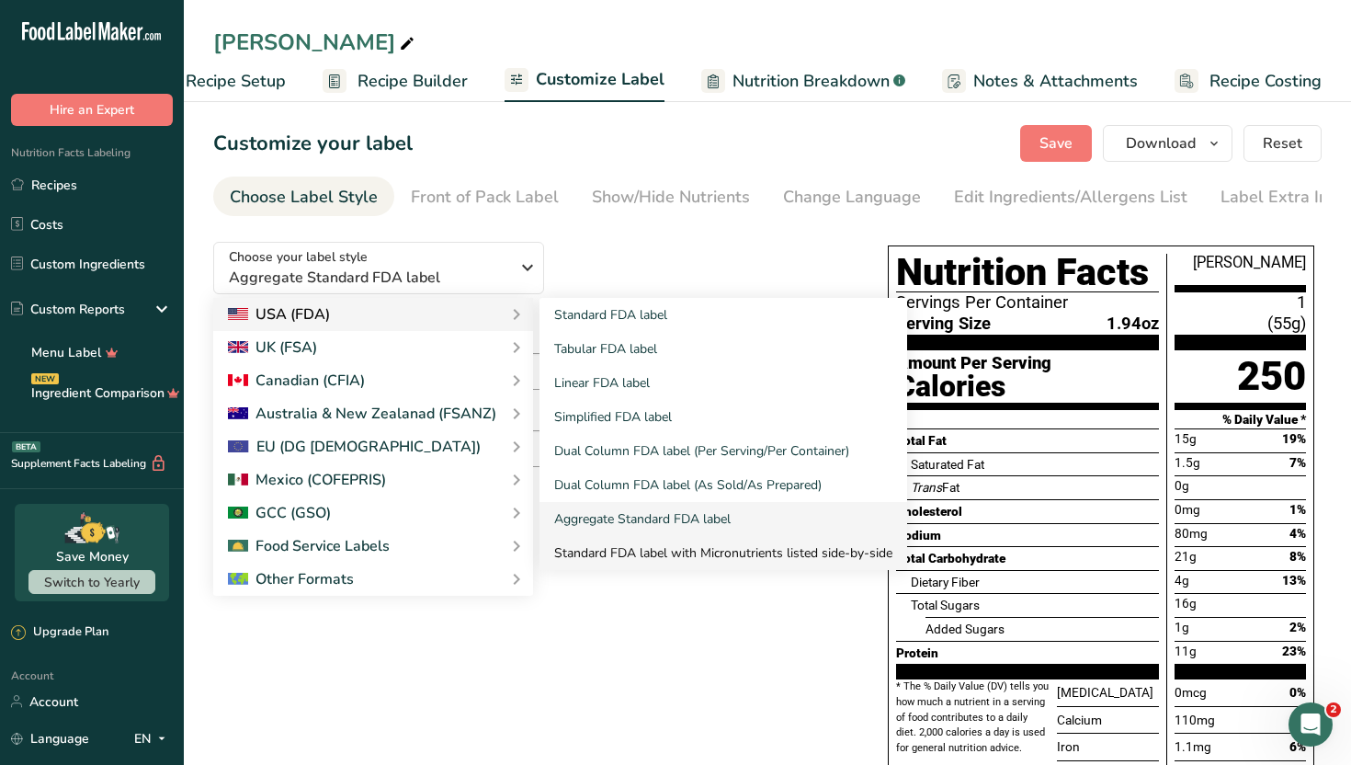
click at [620, 559] on link "Standard FDA label with Micronutrients listed side-by-side" at bounding box center [724, 553] width 368 height 34
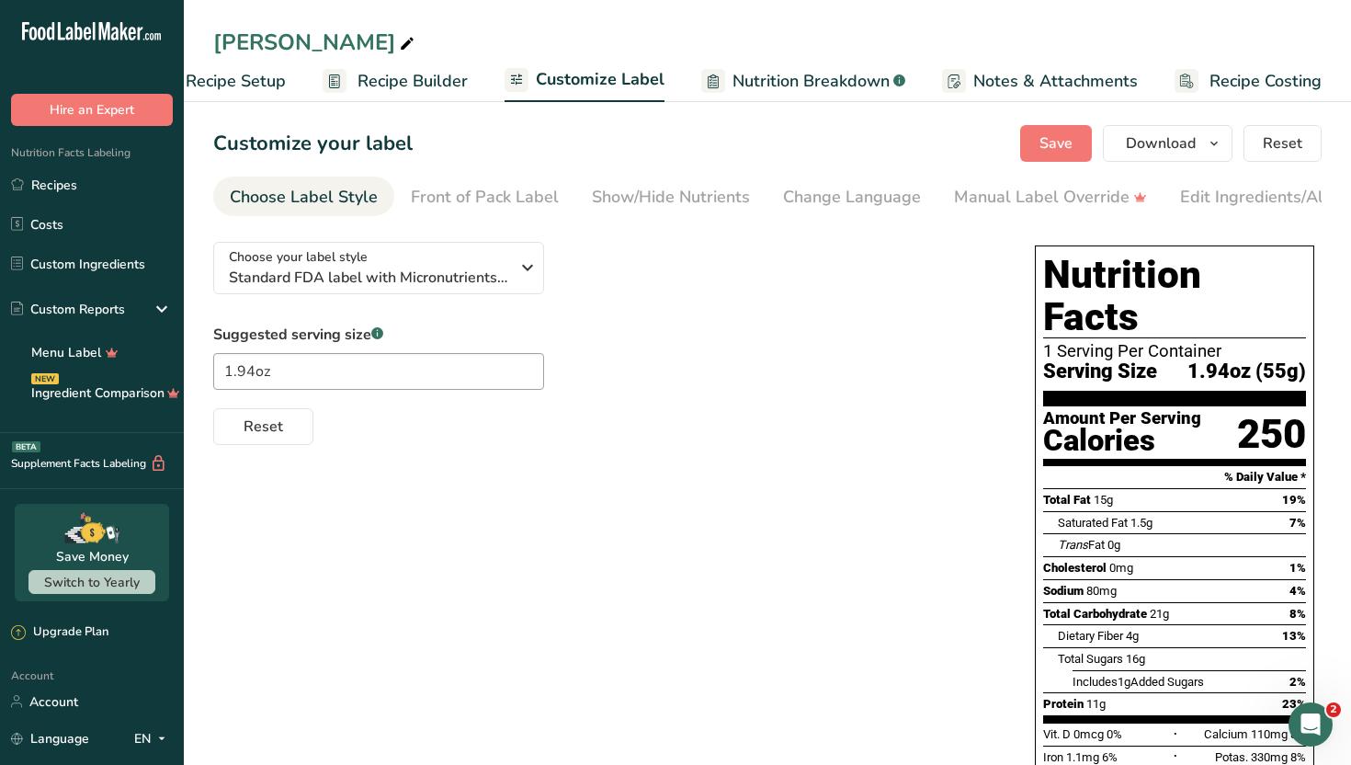
click at [693, 549] on div "Choose your label style Standard FDA label with Micronutrients listed side-by-s…" at bounding box center [767, 773] width 1109 height 1092
click at [766, 293] on div "Choose your label style Standard FDA label with Micronutrients listed side-by-s…" at bounding box center [605, 336] width 785 height 218
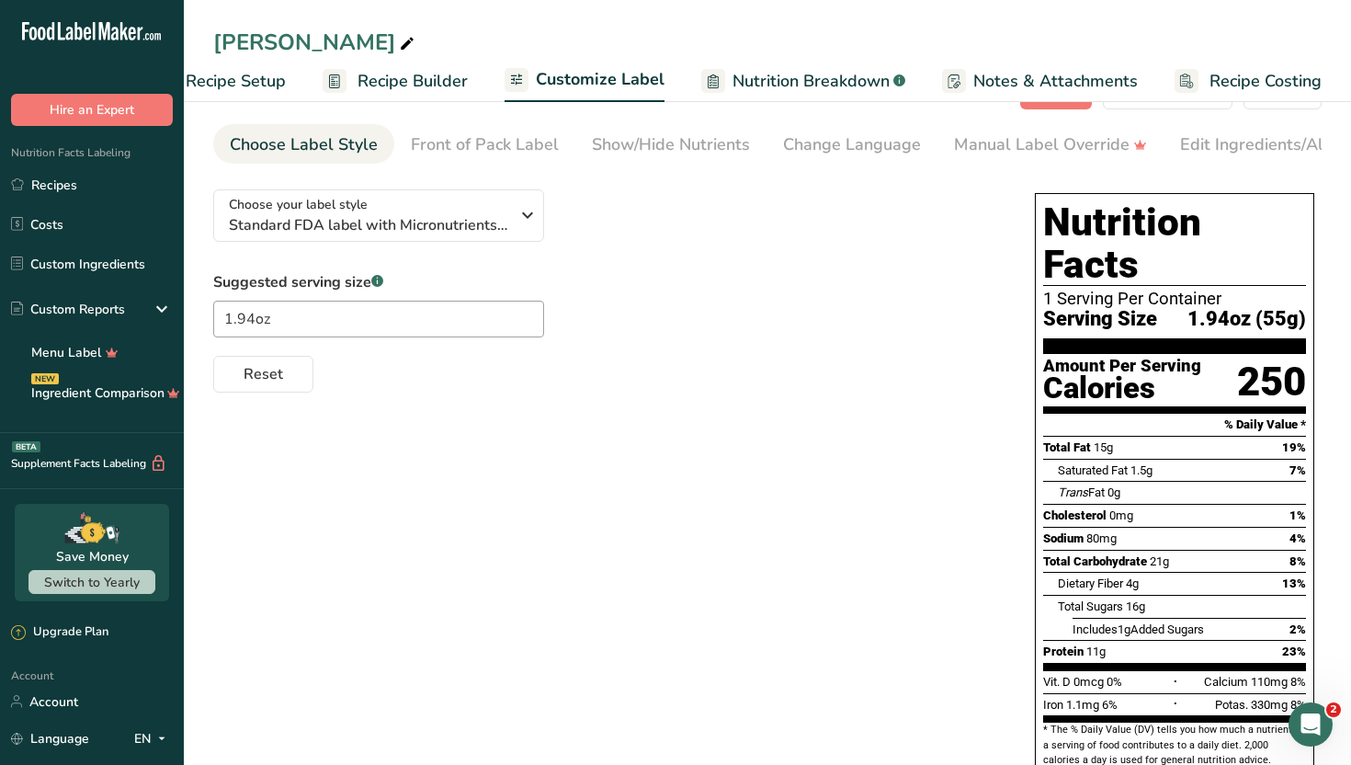
scroll to position [16, 0]
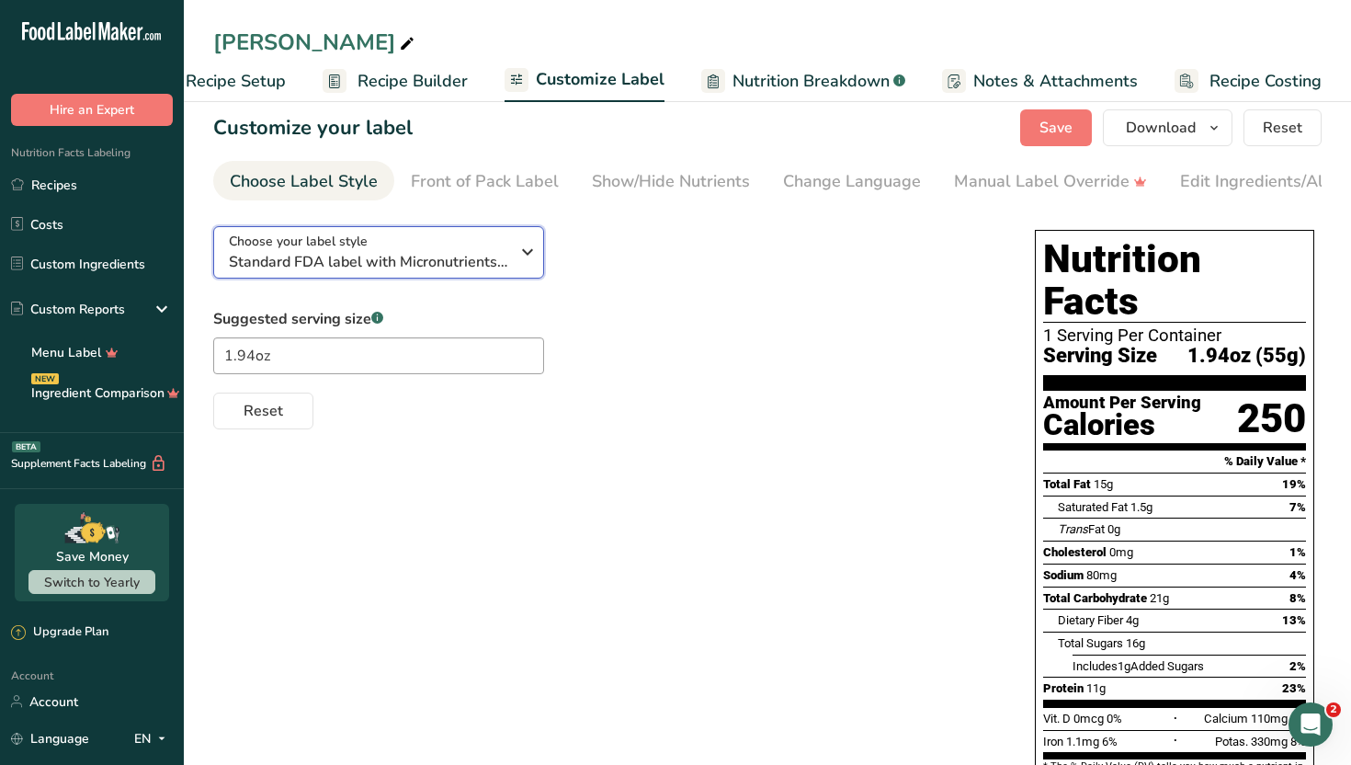
click at [523, 252] on icon "button" at bounding box center [528, 251] width 22 height 33
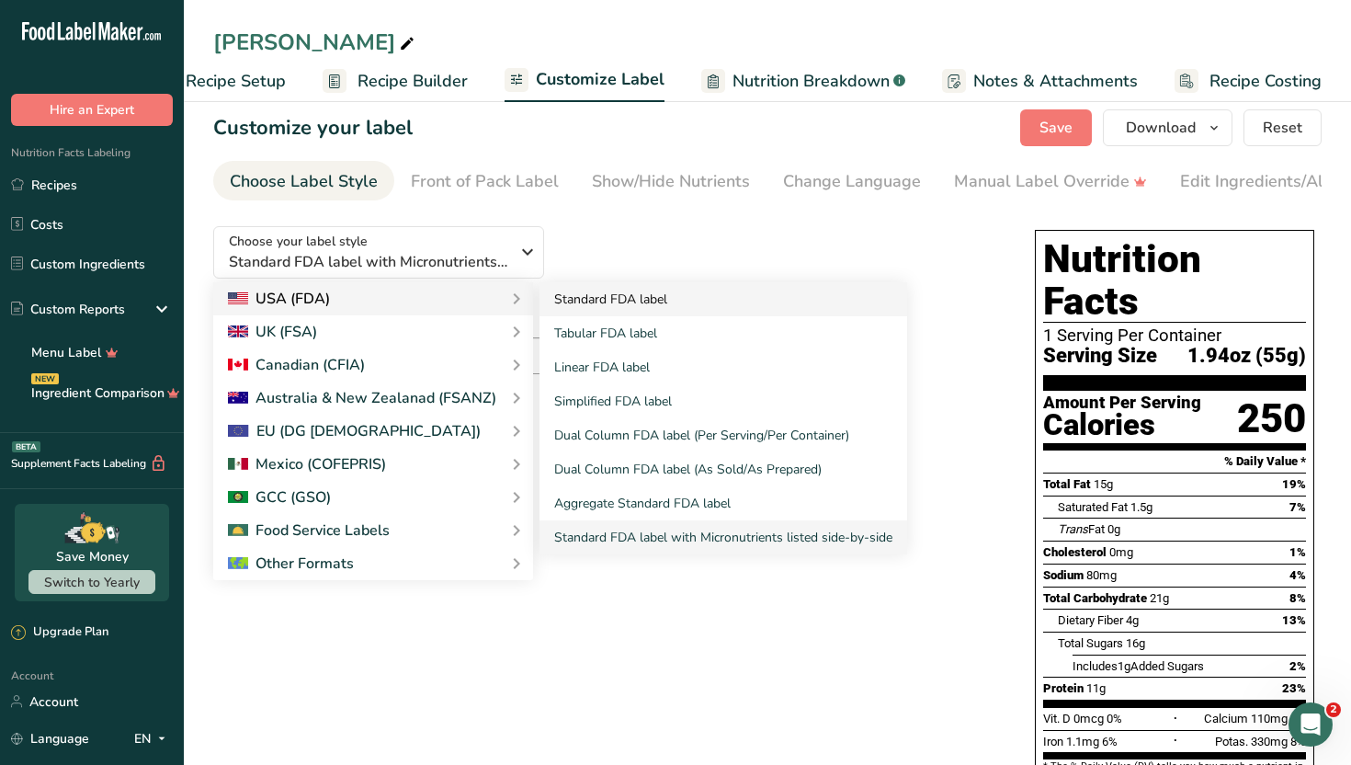
click at [570, 297] on link "Standard FDA label" at bounding box center [724, 299] width 368 height 34
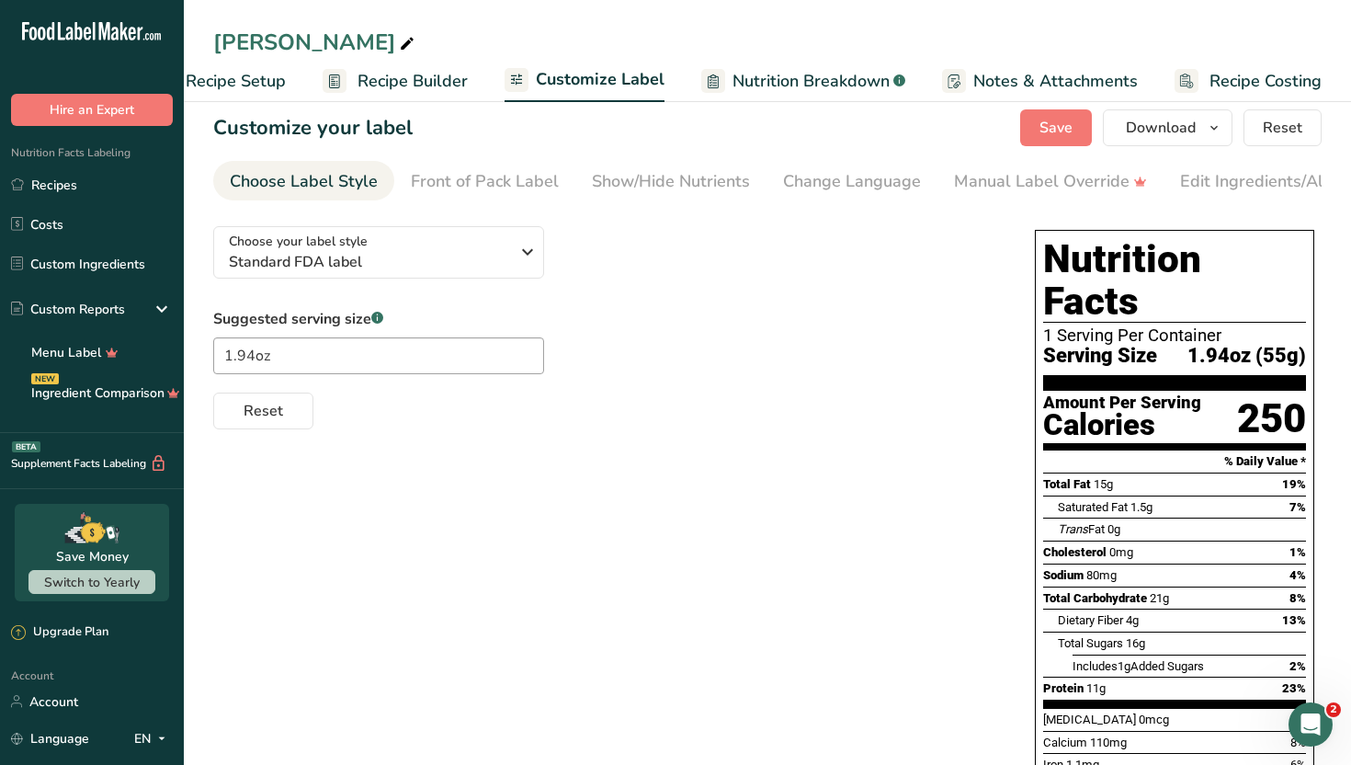
click at [635, 312] on div "Suggested serving size .a-a{fill:#347362;}.b-a{fill:#fff;} 1.94oz Reset" at bounding box center [605, 368] width 785 height 121
click at [585, 313] on div "Suggested serving size .a-a{fill:#347362;}.b-a{fill:#fff;} 1.94oz Reset" at bounding box center [605, 368] width 785 height 121
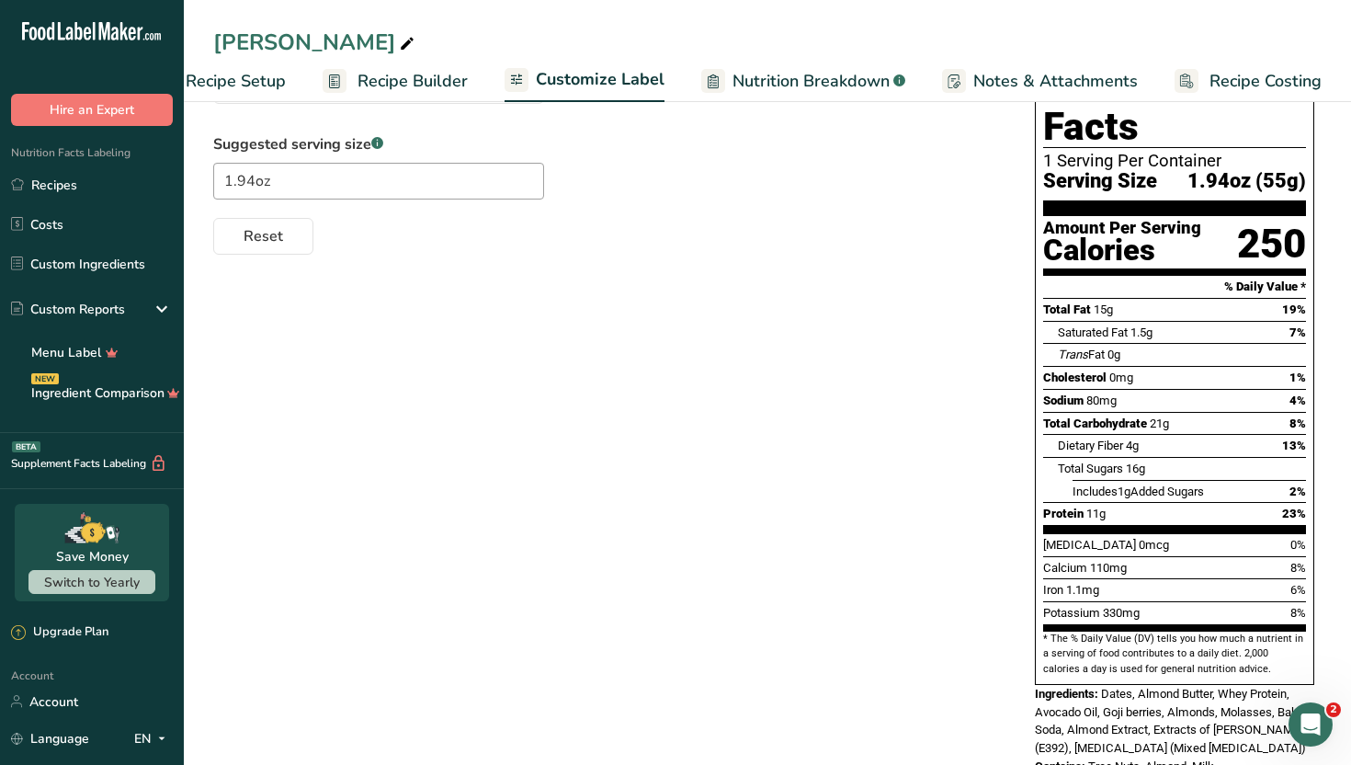
scroll to position [163, 0]
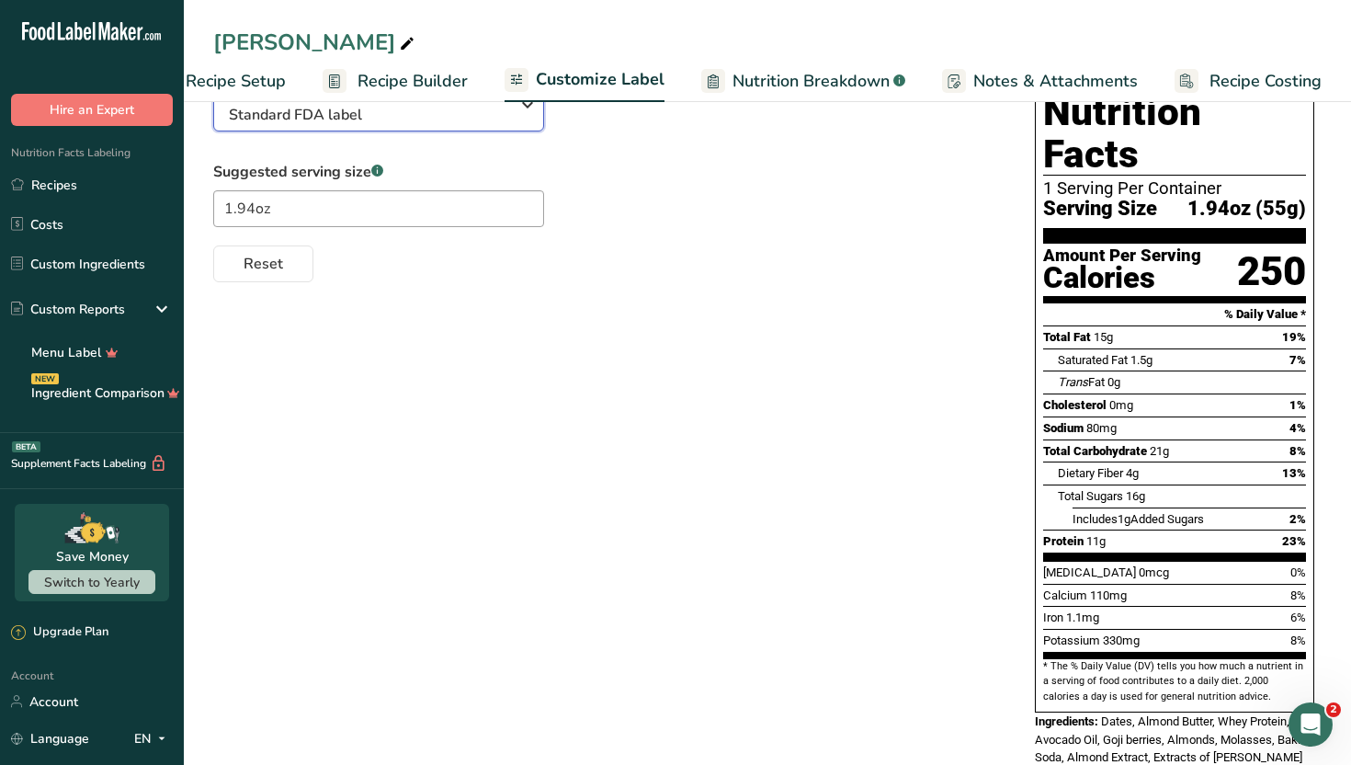
click at [525, 109] on icon "button" at bounding box center [528, 104] width 22 height 33
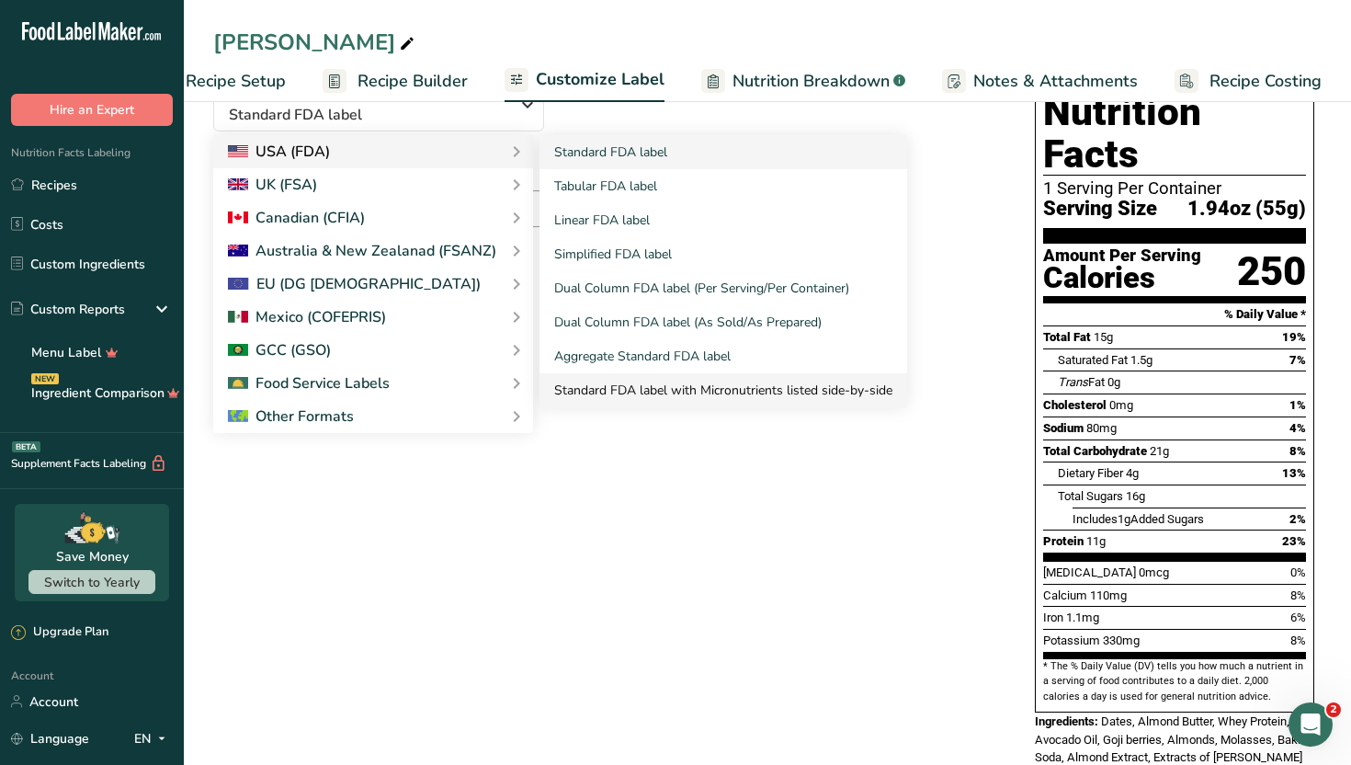
click at [652, 382] on link "Standard FDA label with Micronutrients listed side-by-side" at bounding box center [724, 390] width 368 height 34
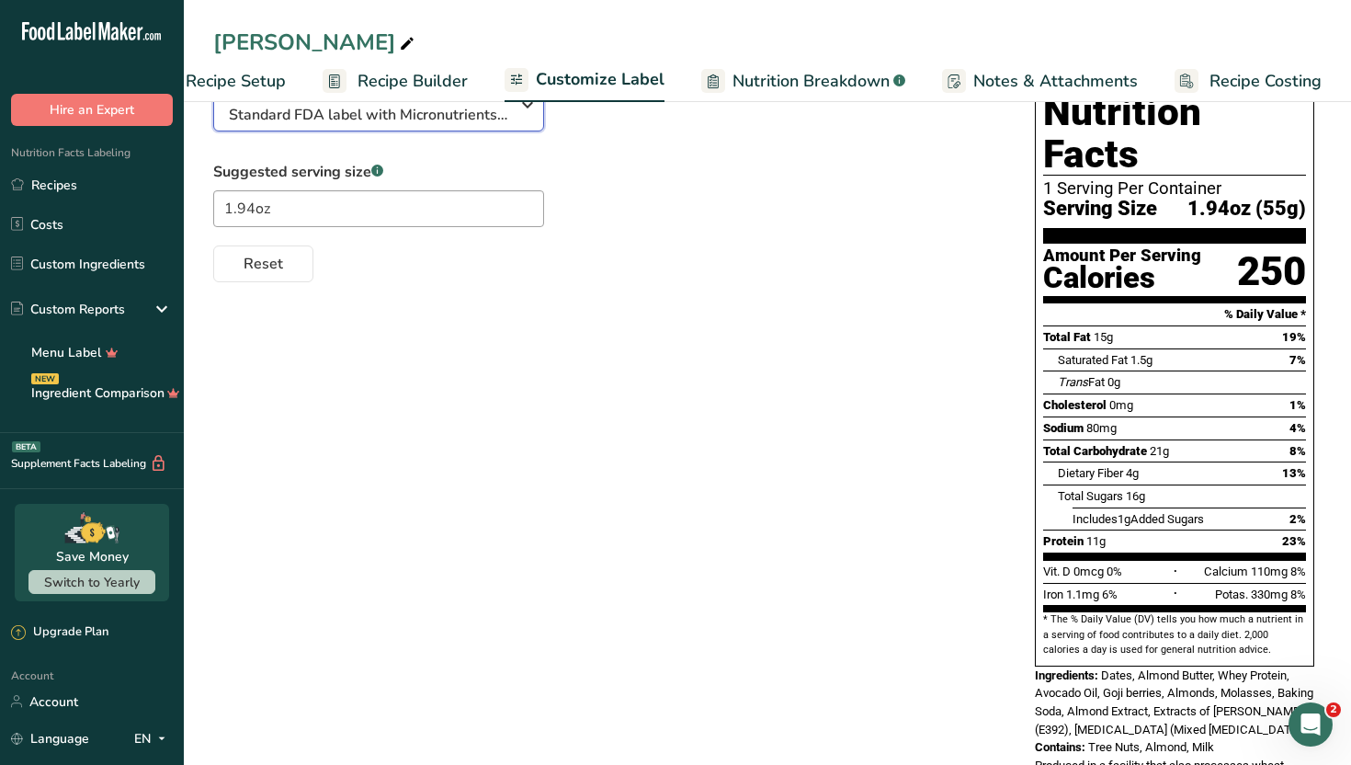
click at [522, 111] on icon "button" at bounding box center [528, 104] width 22 height 33
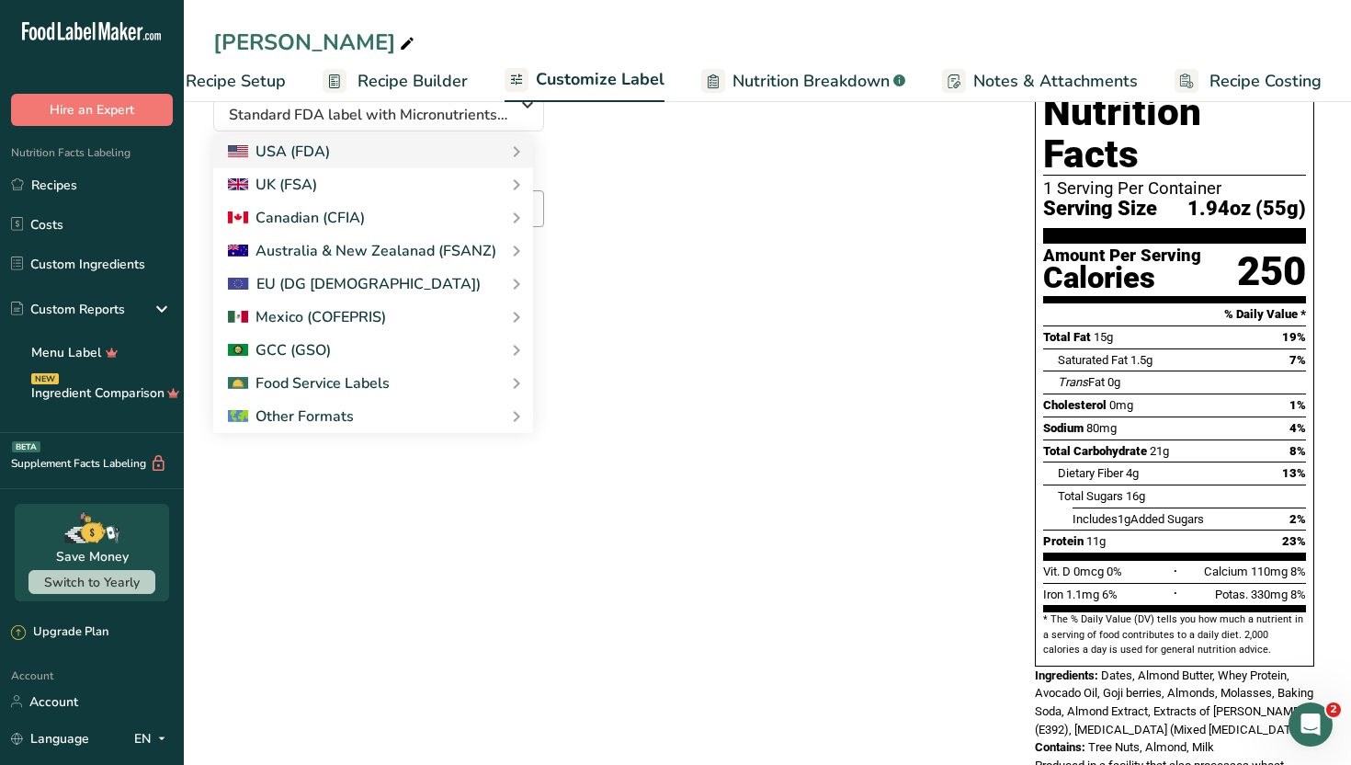
click at [667, 235] on div "Suggested serving size .a-a{fill:#347362;}.b-a{fill:#fff;} 1.94oz Reset" at bounding box center [605, 221] width 785 height 121
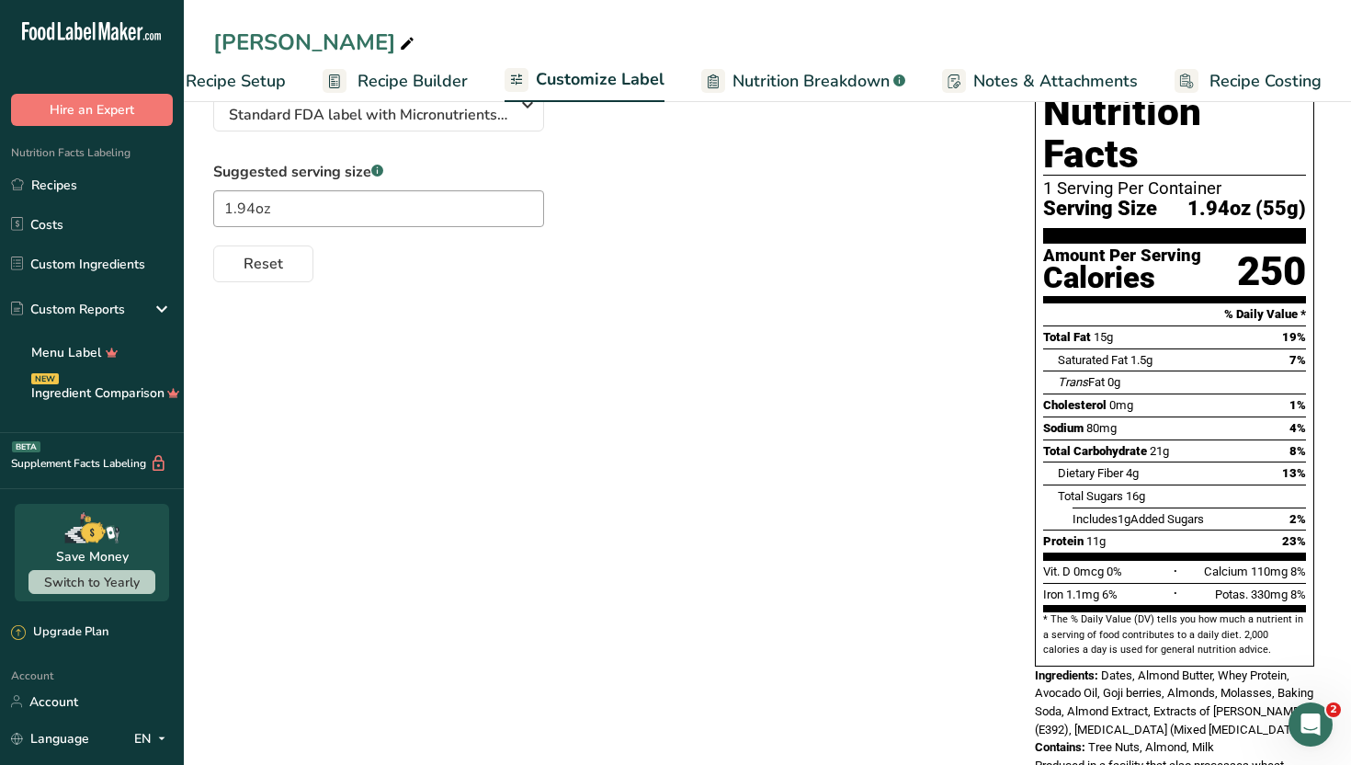
click at [667, 235] on div "Suggested serving size .a-a{fill:#347362;}.b-a{fill:#fff;} 1.94oz Reset" at bounding box center [605, 221] width 785 height 121
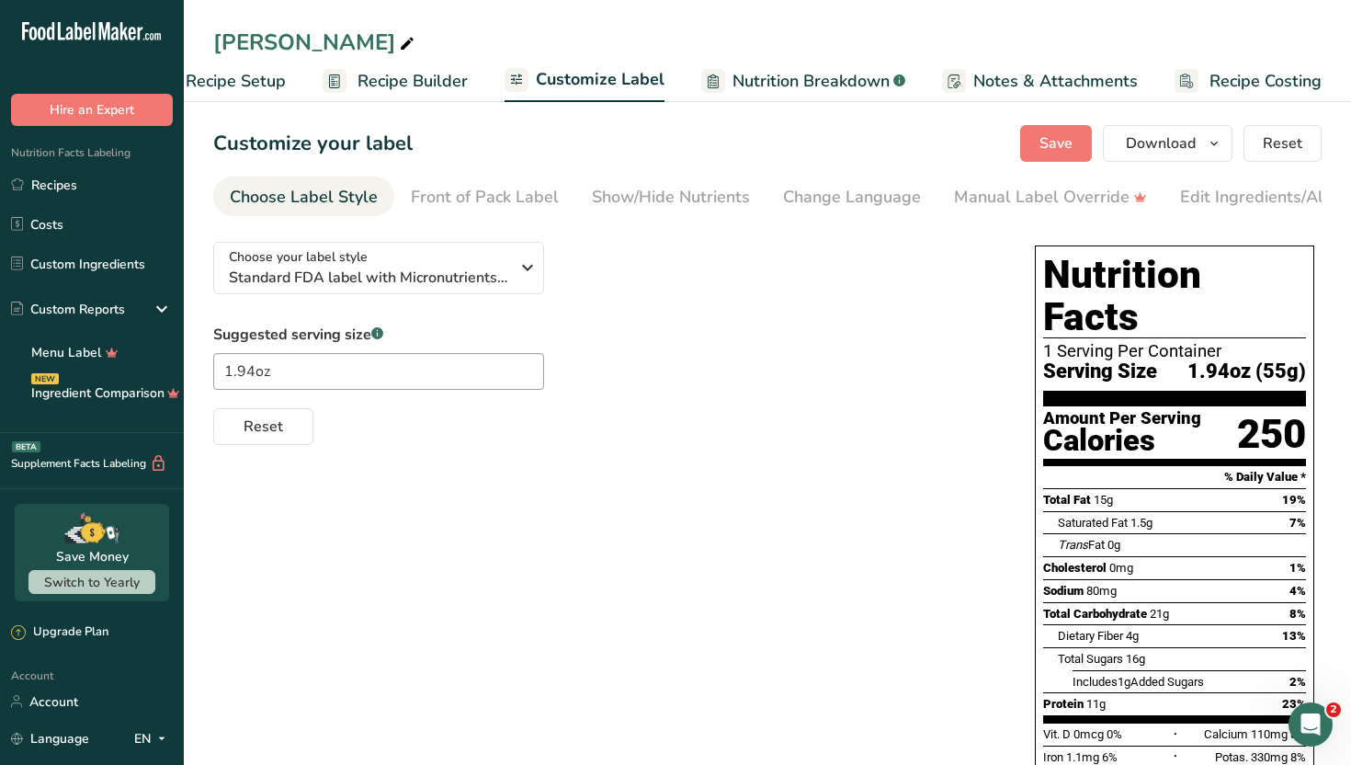
scroll to position [0, 0]
click at [1039, 129] on button "Save" at bounding box center [1056, 143] width 72 height 37
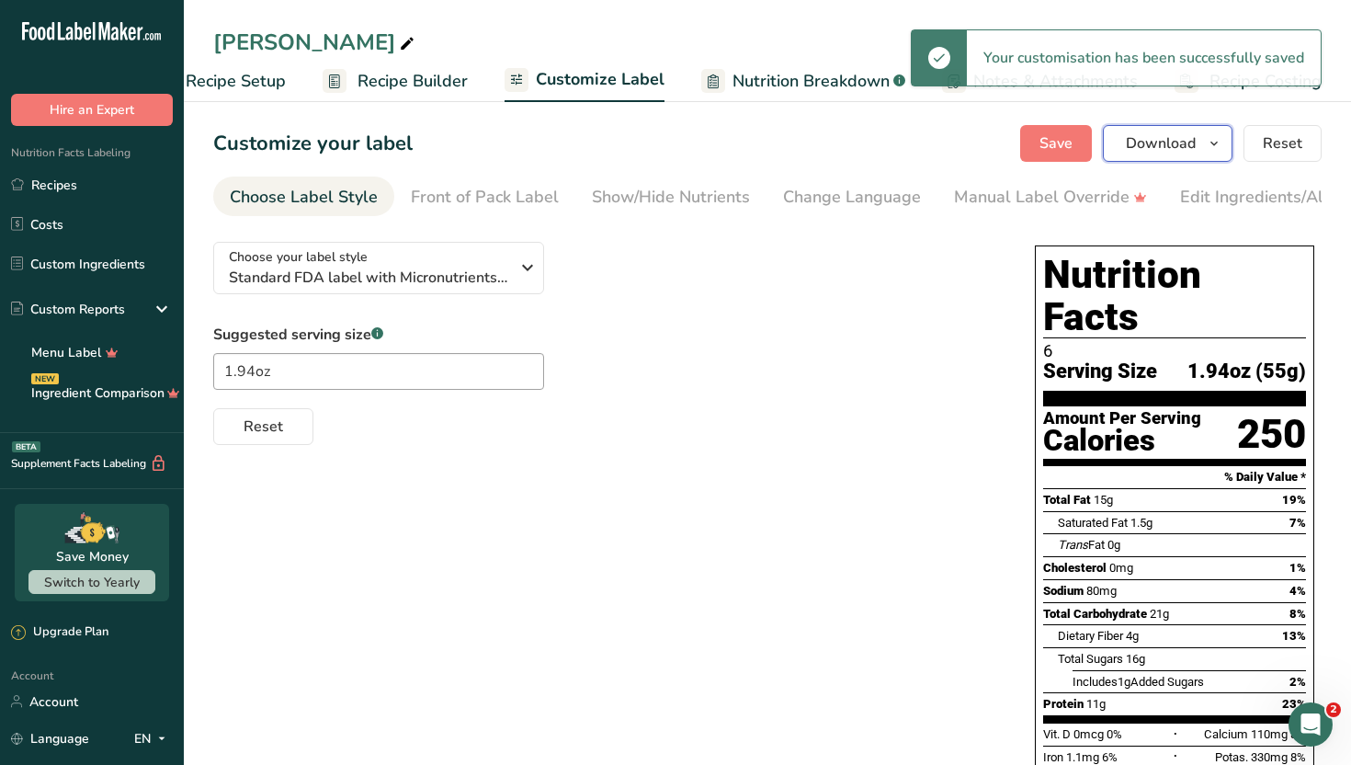
click at [1199, 138] on button "Download" at bounding box center [1168, 143] width 130 height 37
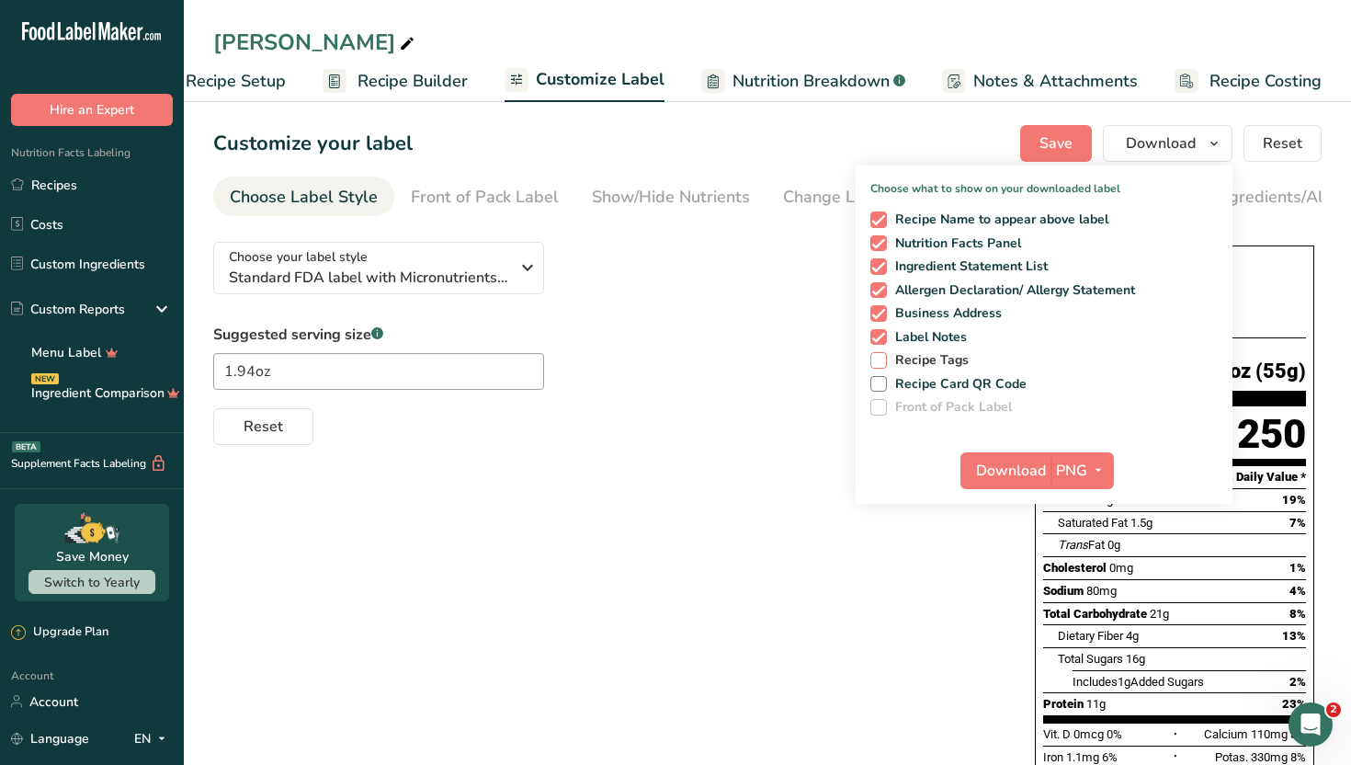
click at [911, 361] on span "Recipe Tags" at bounding box center [928, 360] width 83 height 17
click at [883, 361] on input "Recipe Tags" at bounding box center [877, 360] width 12 height 12
checkbox input "true"
click at [1017, 460] on span "Download" at bounding box center [1011, 471] width 70 height 22
click at [743, 416] on div "Reset" at bounding box center [605, 423] width 785 height 44
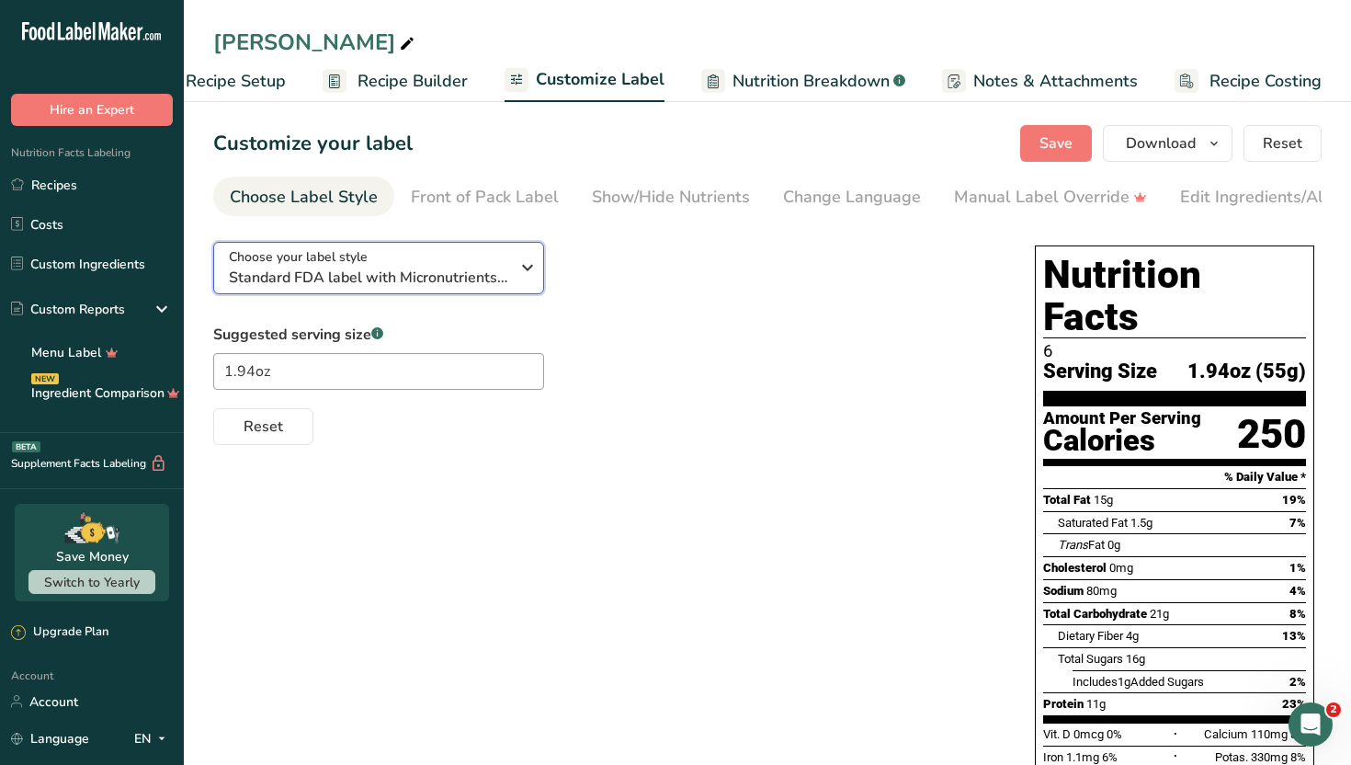
click at [501, 267] on div "Choose your label style Standard FDA label with Micronutrients listed side-by-s…" at bounding box center [369, 267] width 280 height 41
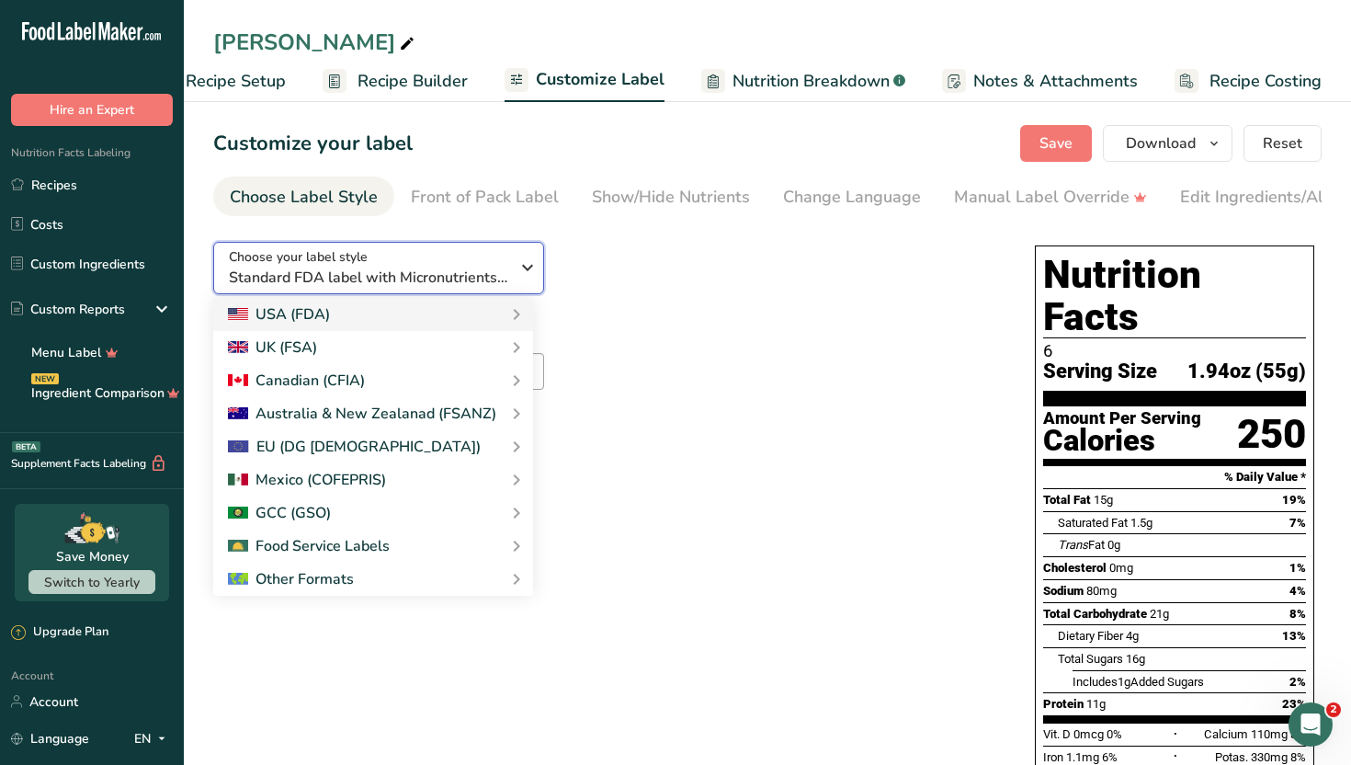
click at [529, 271] on icon "button" at bounding box center [528, 267] width 22 height 33
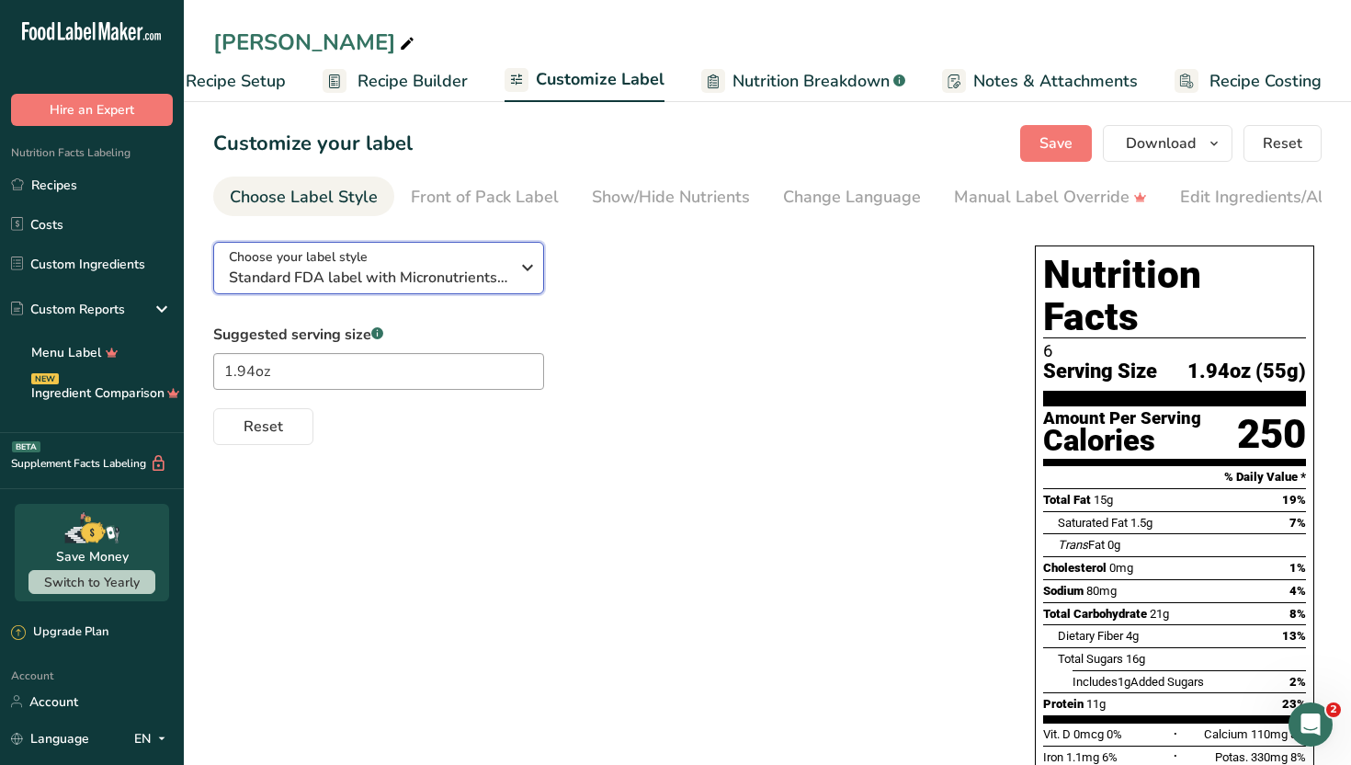
click at [529, 271] on icon "button" at bounding box center [528, 267] width 22 height 33
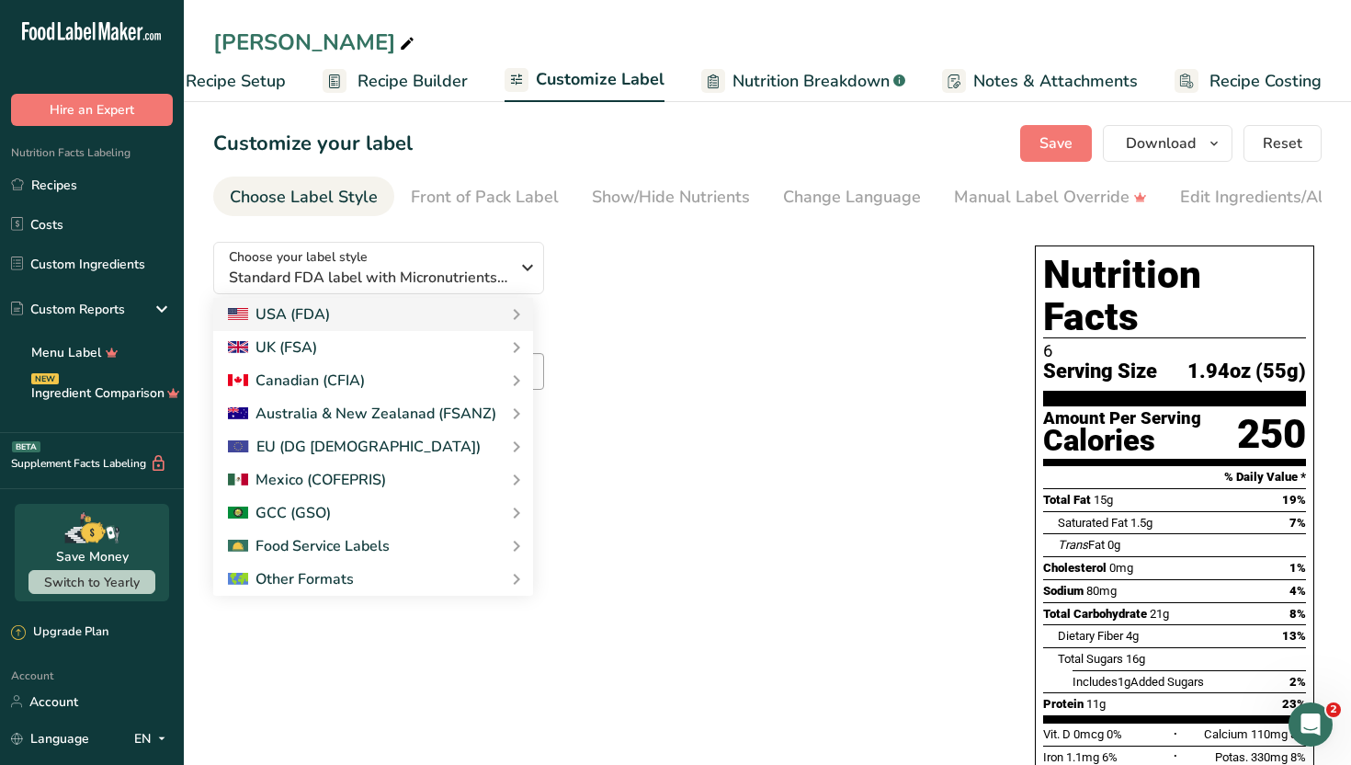
click at [636, 724] on div "Choose your label style Standard FDA label with Micronutrients listed side-by-s…" at bounding box center [767, 773] width 1109 height 1092
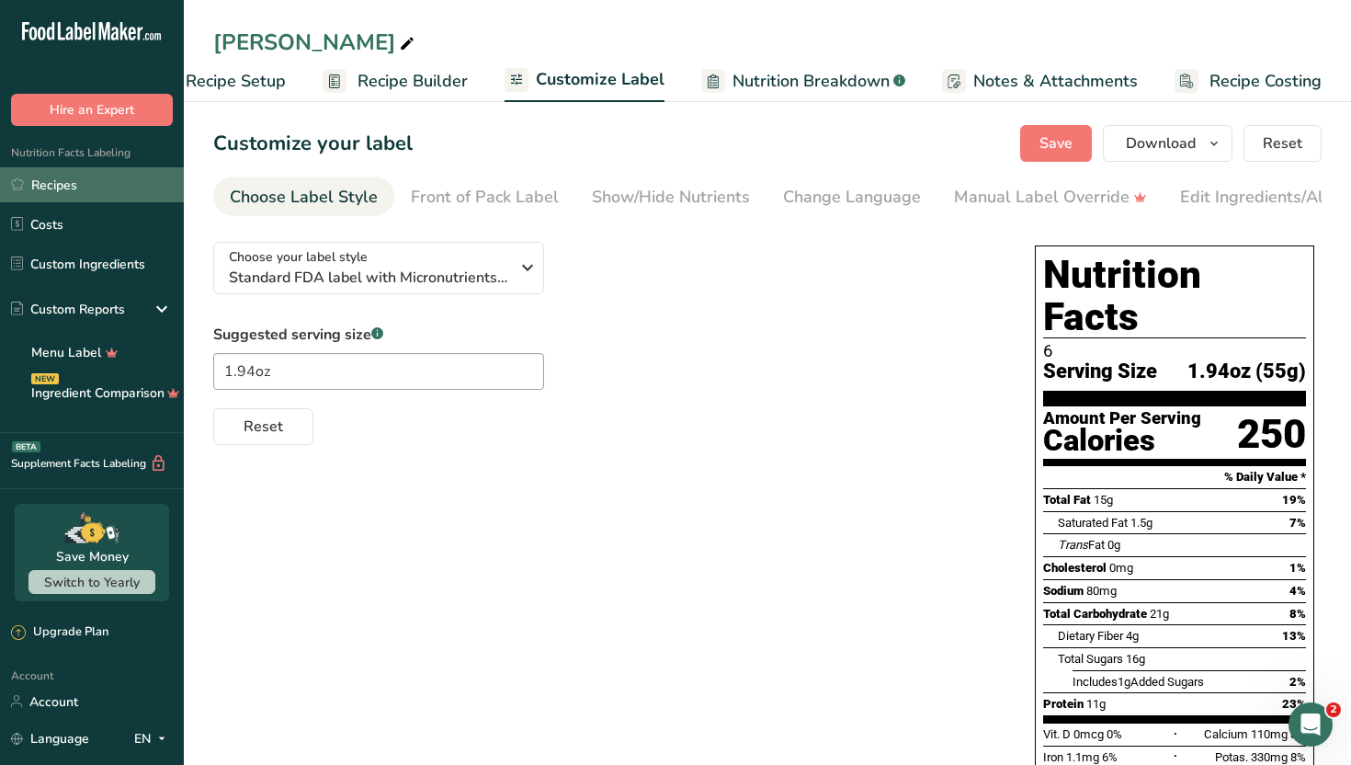
click at [127, 192] on link "Recipes" at bounding box center [92, 184] width 184 height 35
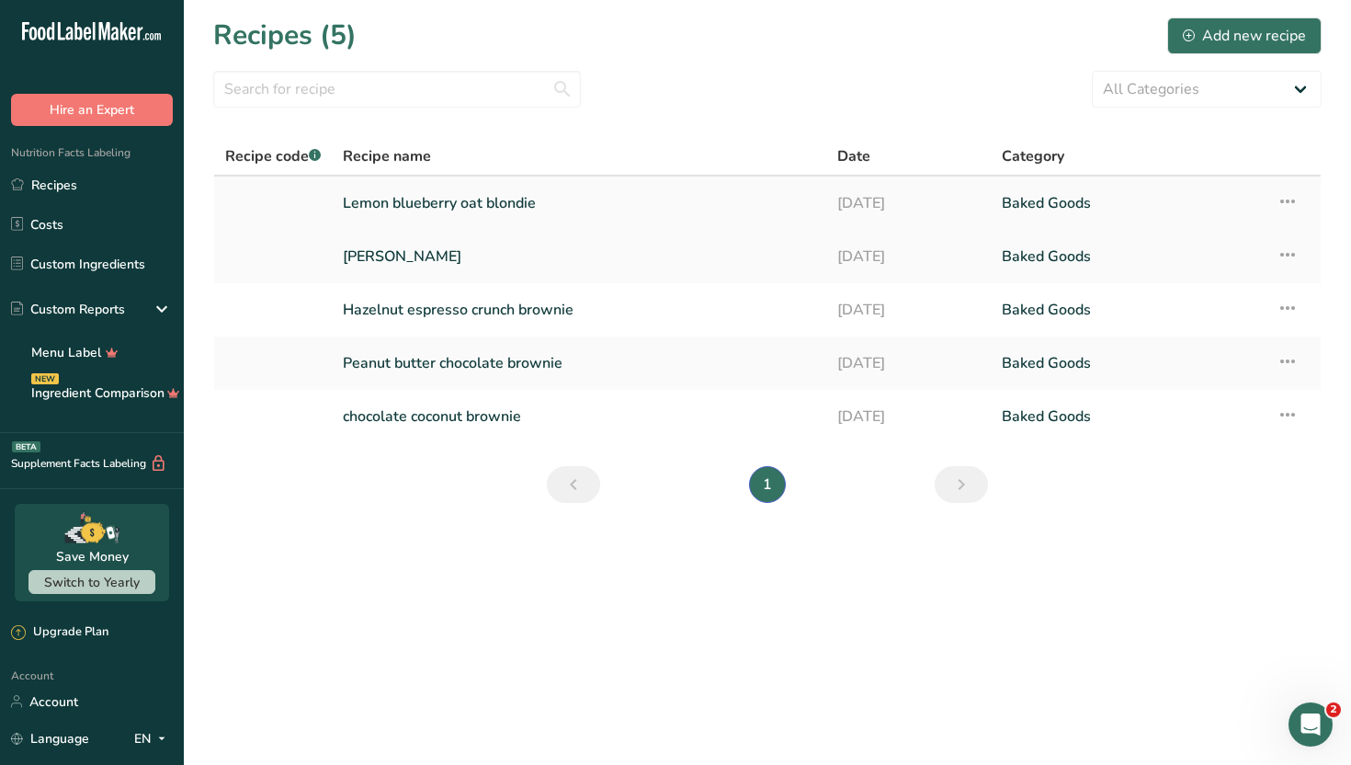
click at [468, 204] on link "Lemon blueberry oat blondie" at bounding box center [579, 203] width 473 height 39
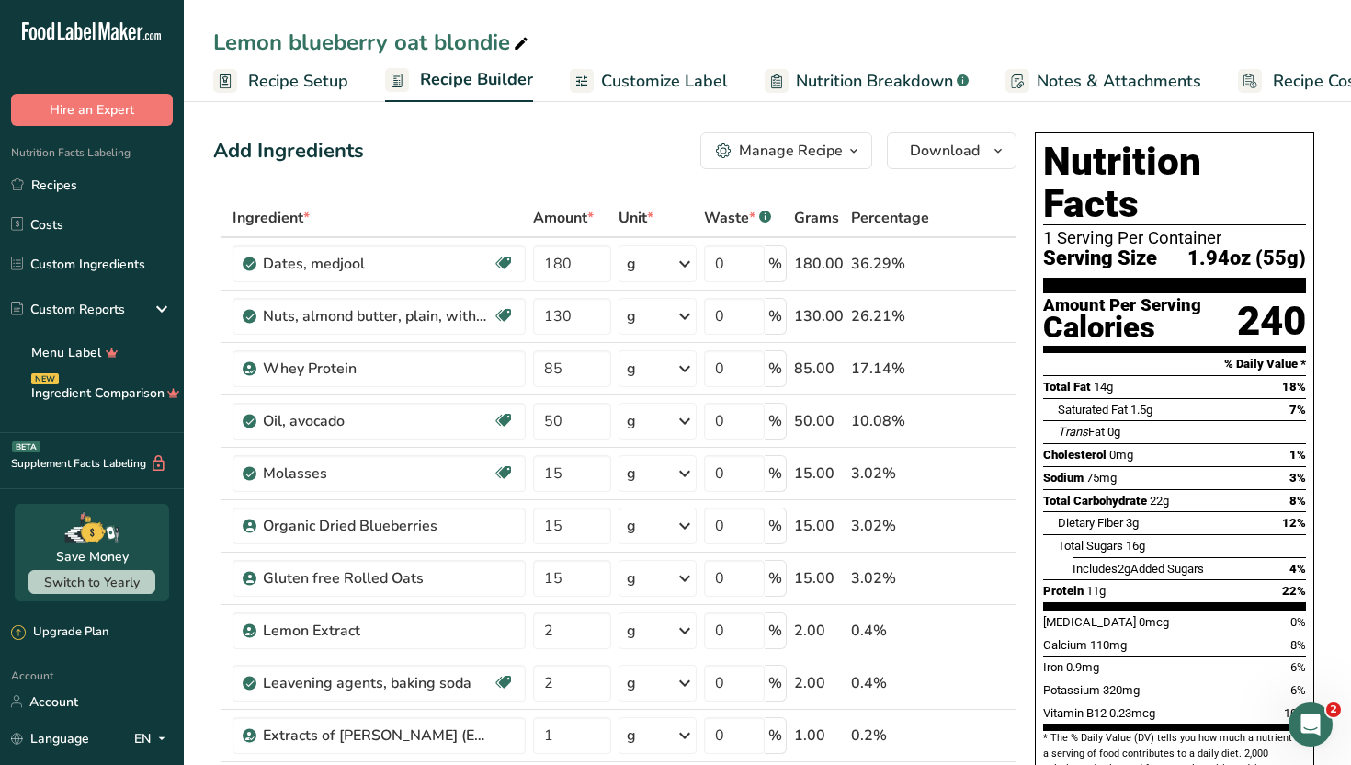
click at [1077, 36] on div "Lemon blueberry oat blondie" at bounding box center [768, 42] width 1168 height 33
click at [692, 90] on span "Customize Label" at bounding box center [664, 81] width 127 height 25
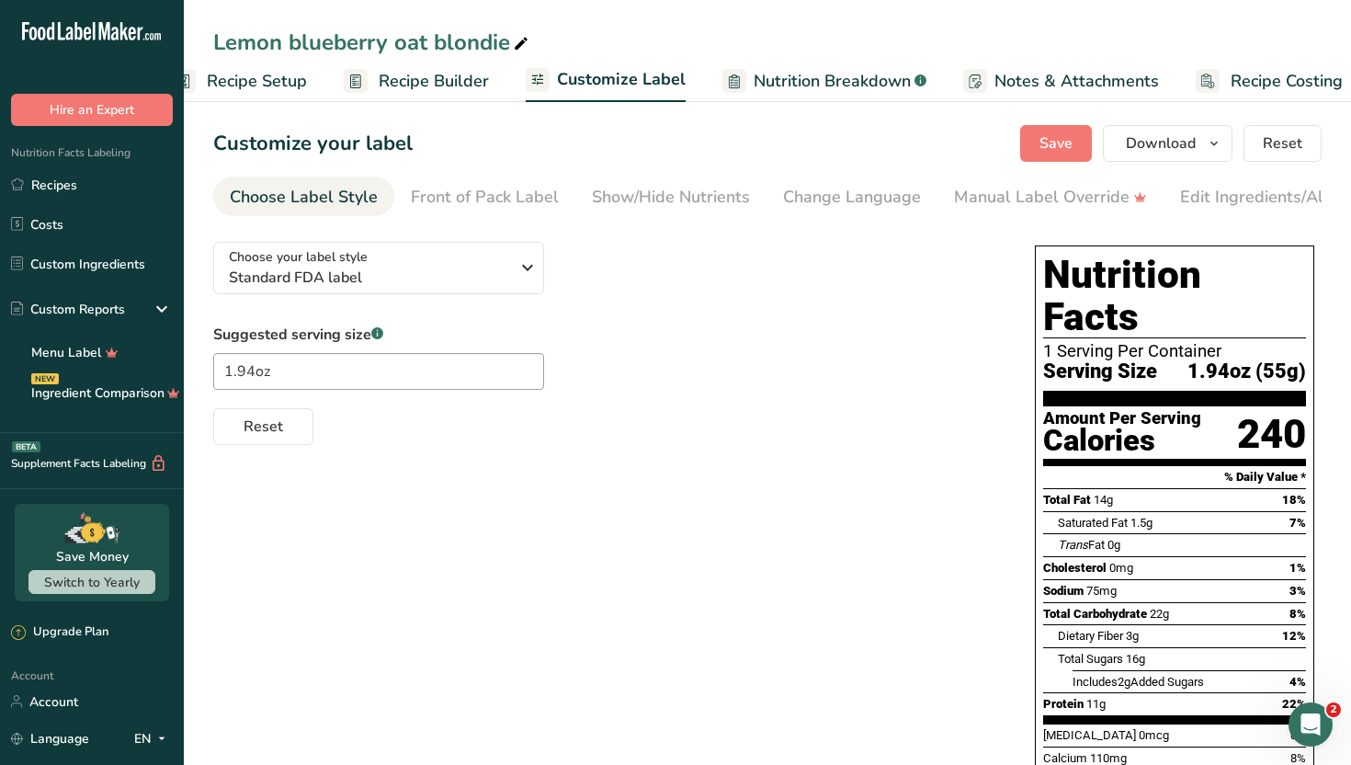
scroll to position [0, 63]
click at [1062, 40] on div "Lemon blueberry oat blondie" at bounding box center [768, 42] width 1168 height 33
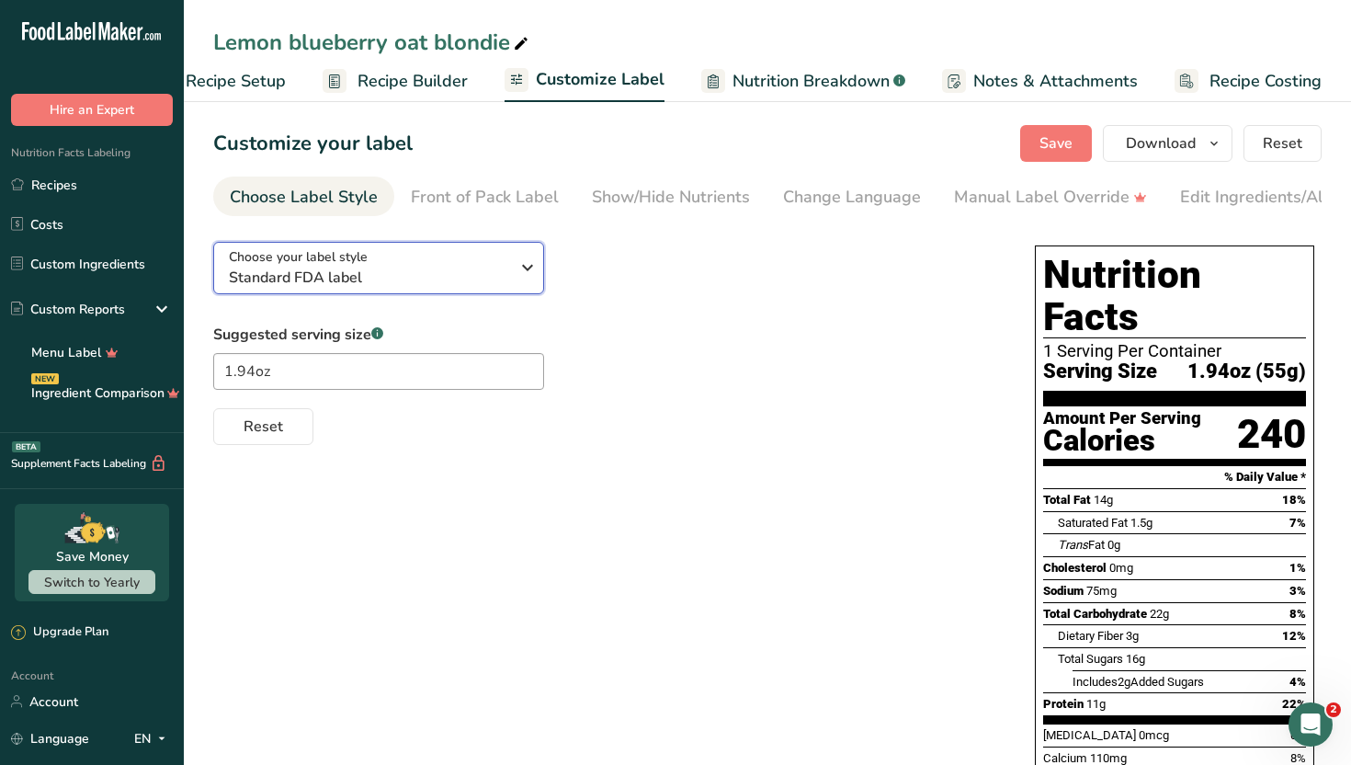
click at [519, 270] on icon "button" at bounding box center [528, 267] width 22 height 33
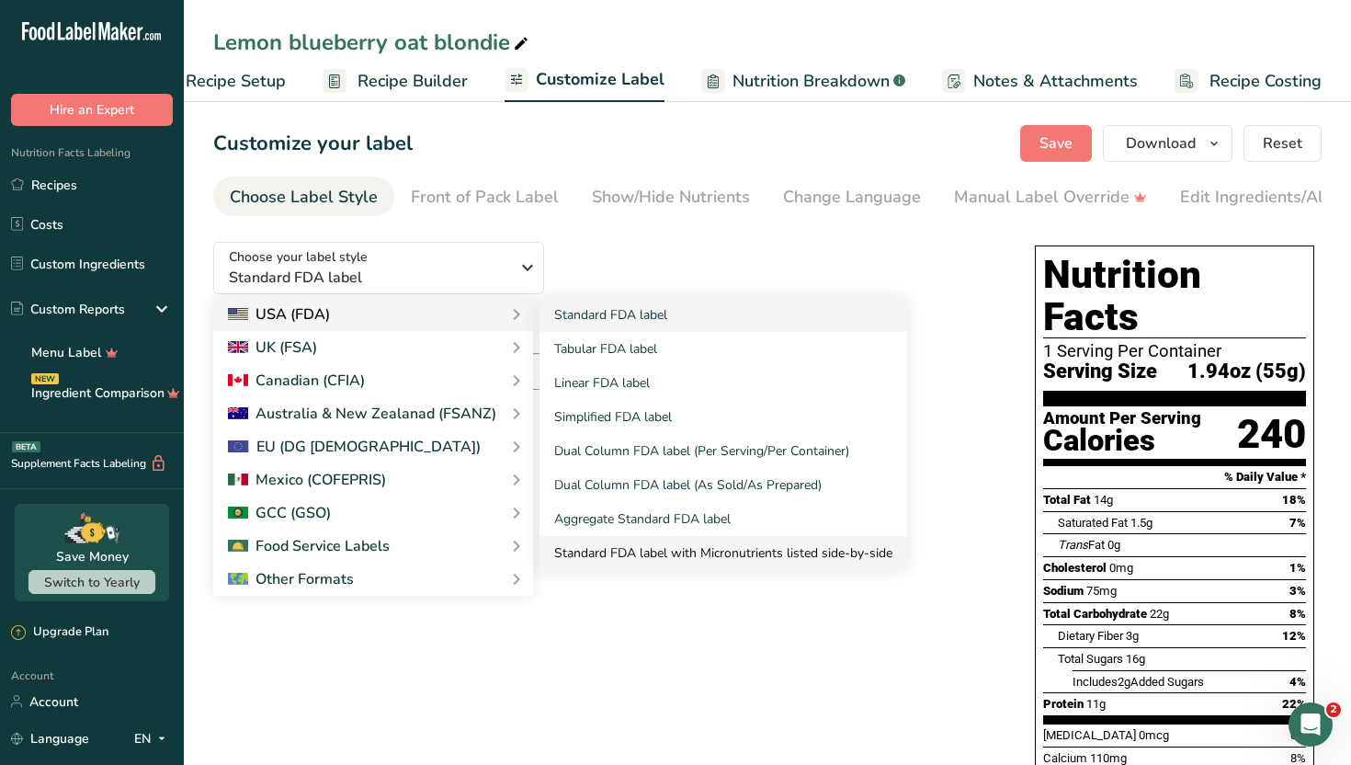
click at [673, 549] on link "Standard FDA label with Micronutrients listed side-by-side" at bounding box center [724, 553] width 368 height 34
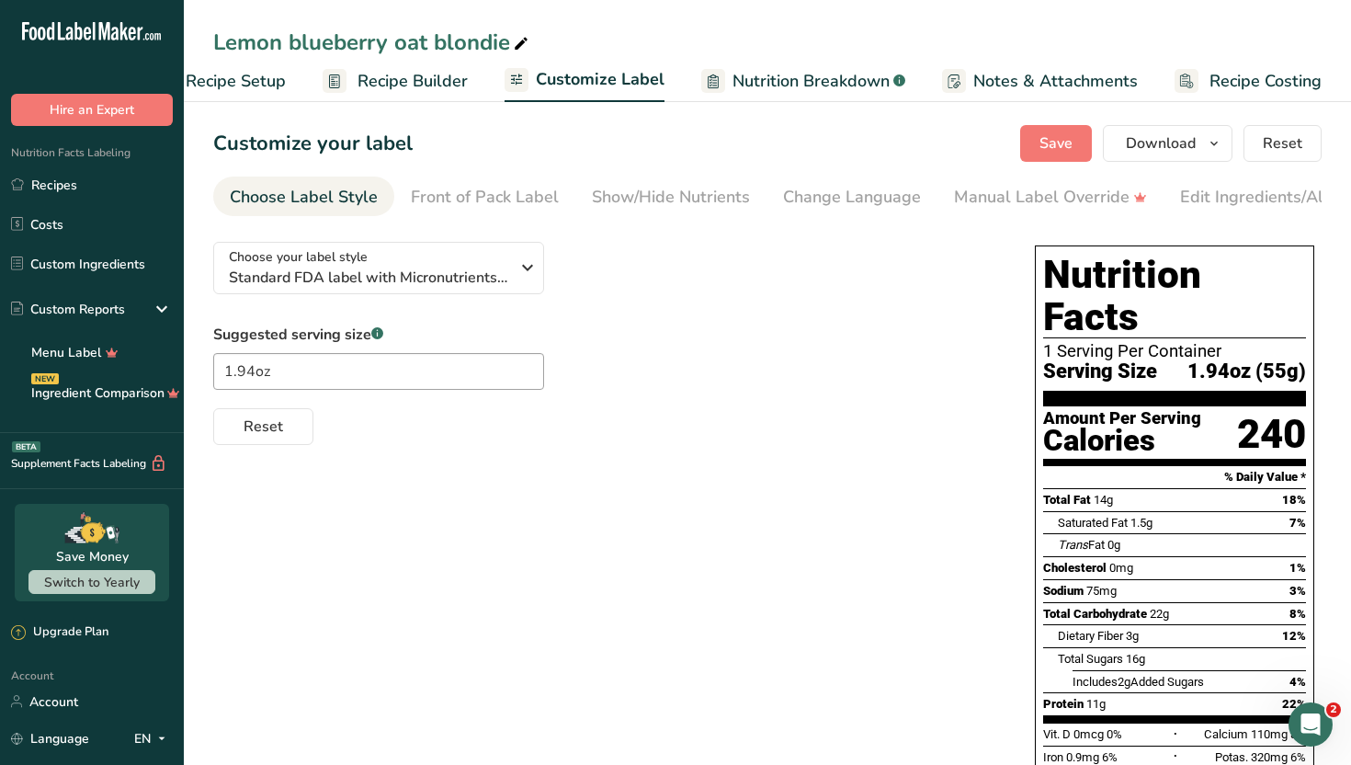
click at [852, 564] on div "Choose your label style Standard FDA label with Micronutrients listed side-by-s…" at bounding box center [767, 771] width 1109 height 1088
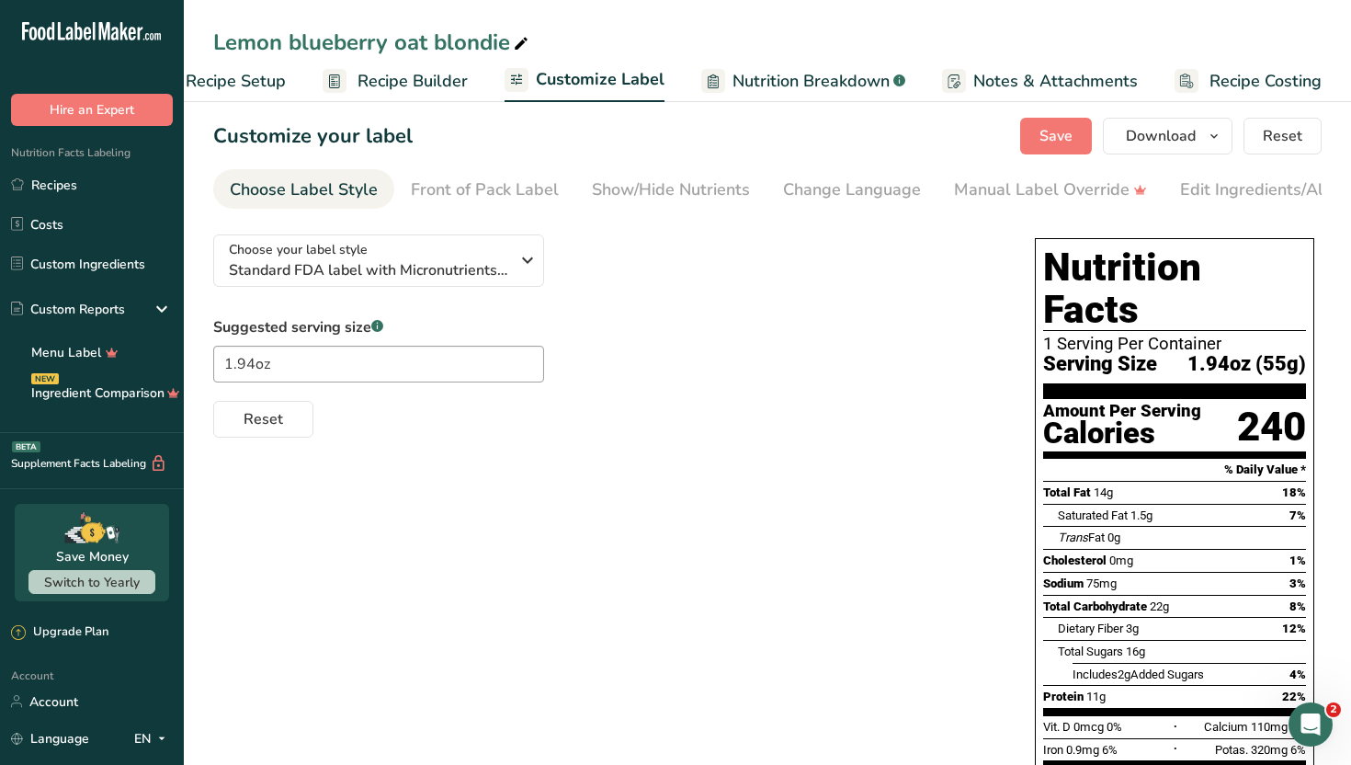
scroll to position [0, 0]
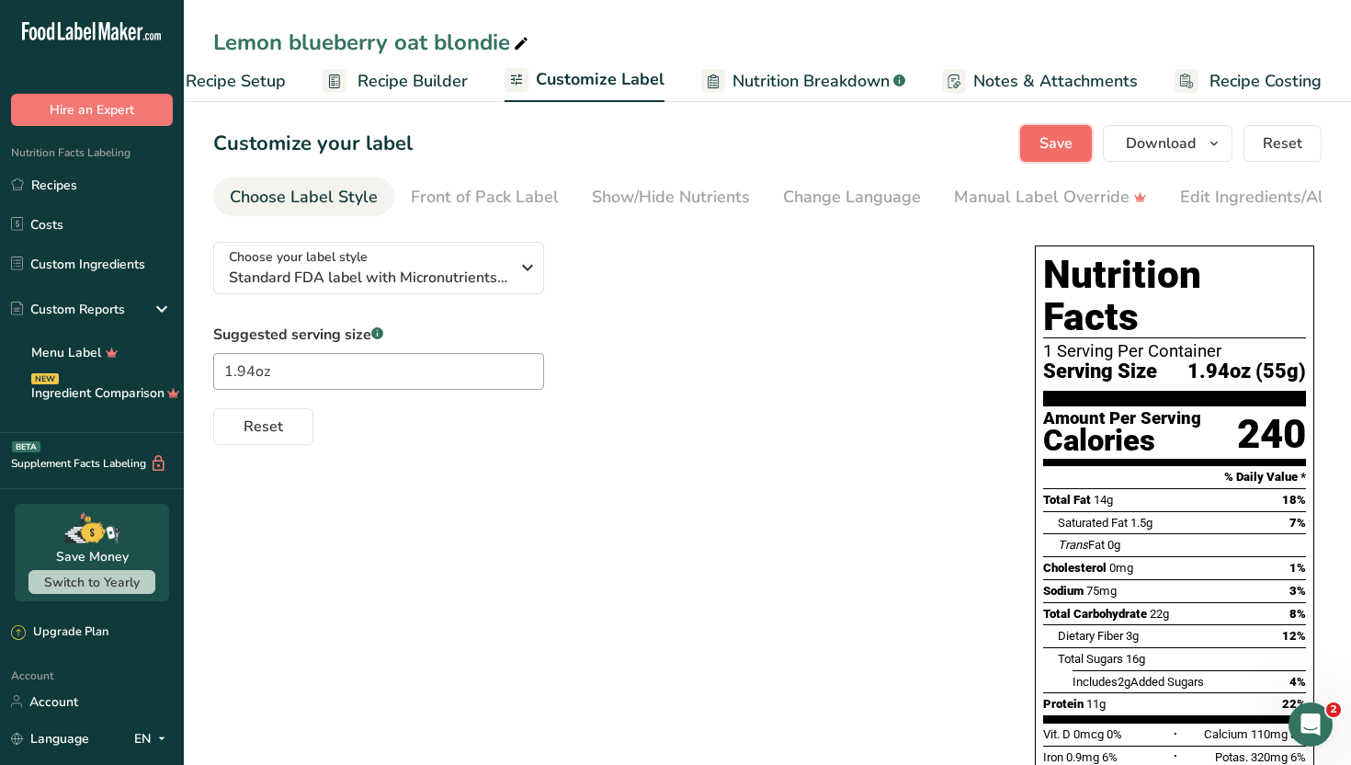
click at [1058, 144] on span "Save" at bounding box center [1056, 143] width 33 height 22
click at [1219, 139] on icon "button" at bounding box center [1214, 143] width 15 height 23
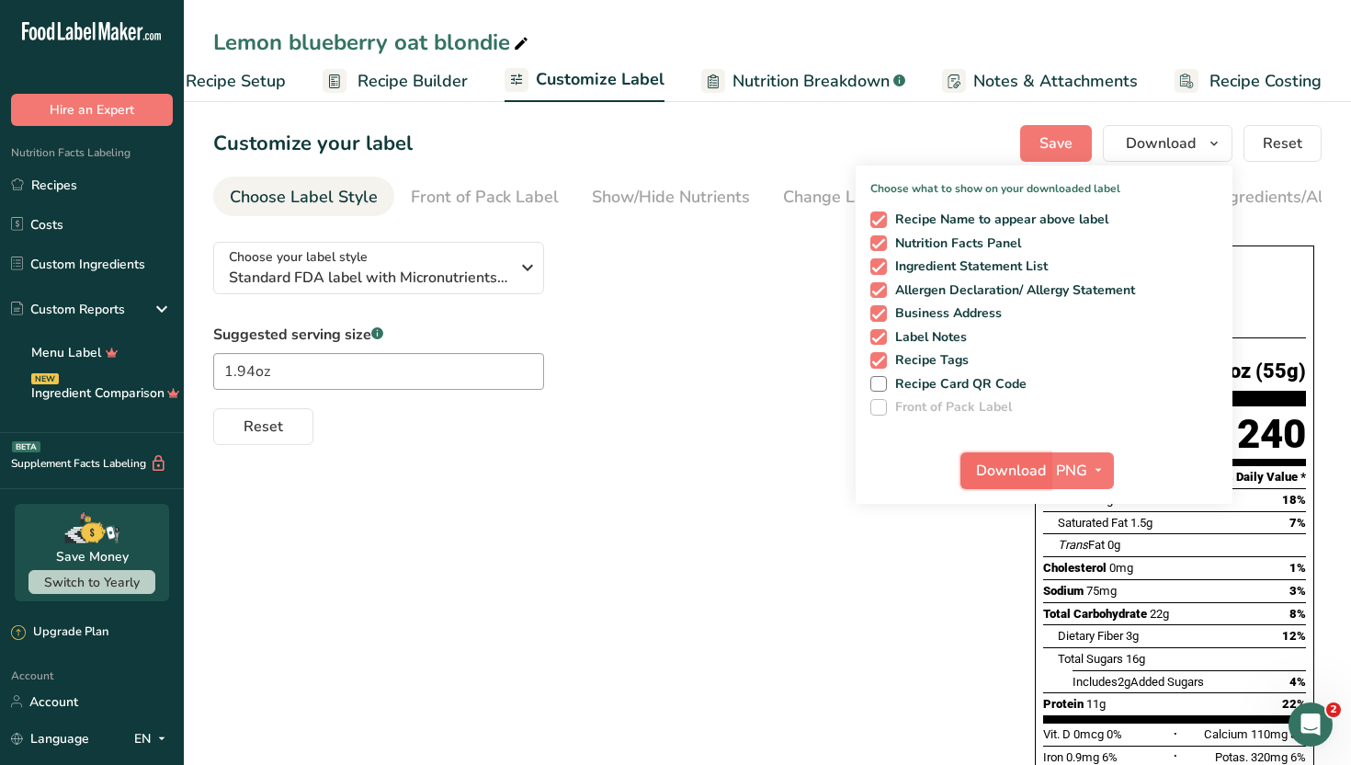
click at [1010, 480] on span "Download" at bounding box center [1011, 471] width 70 height 22
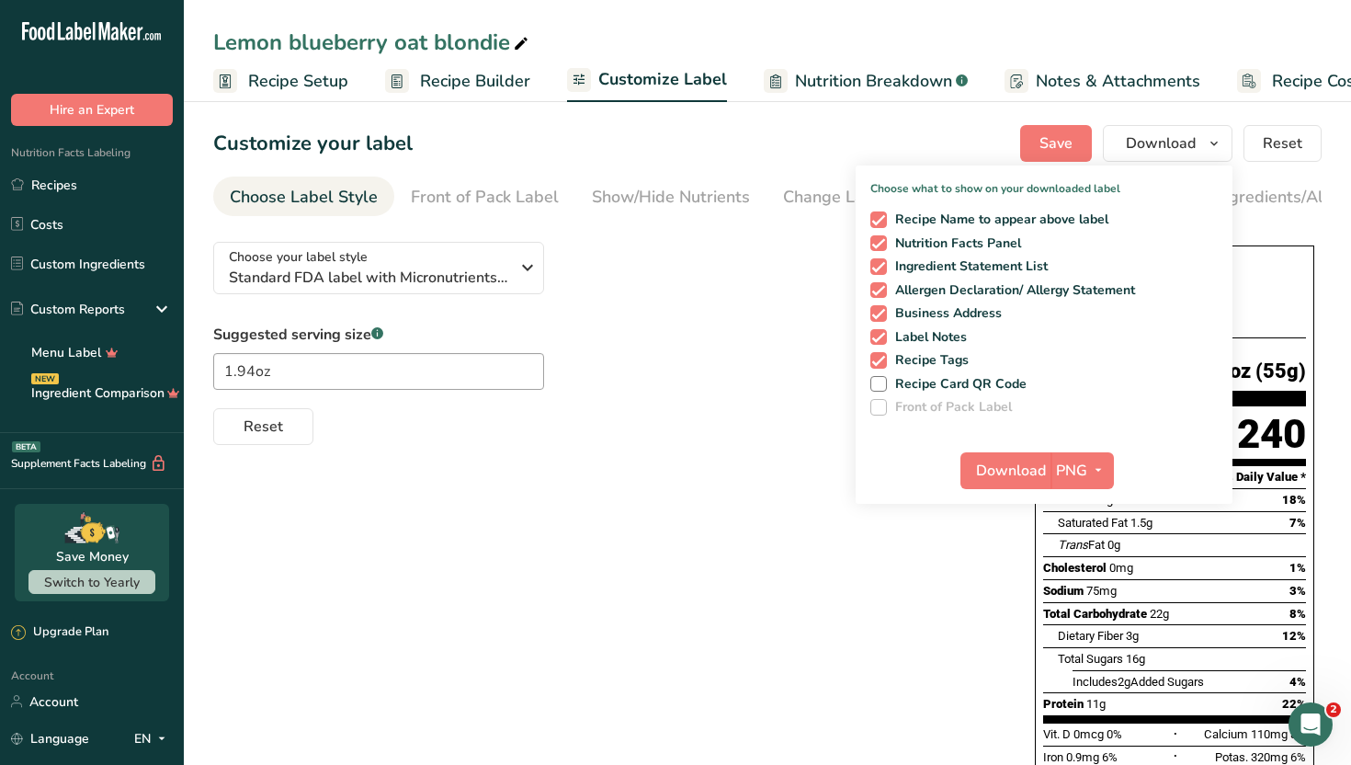
scroll to position [0, 63]
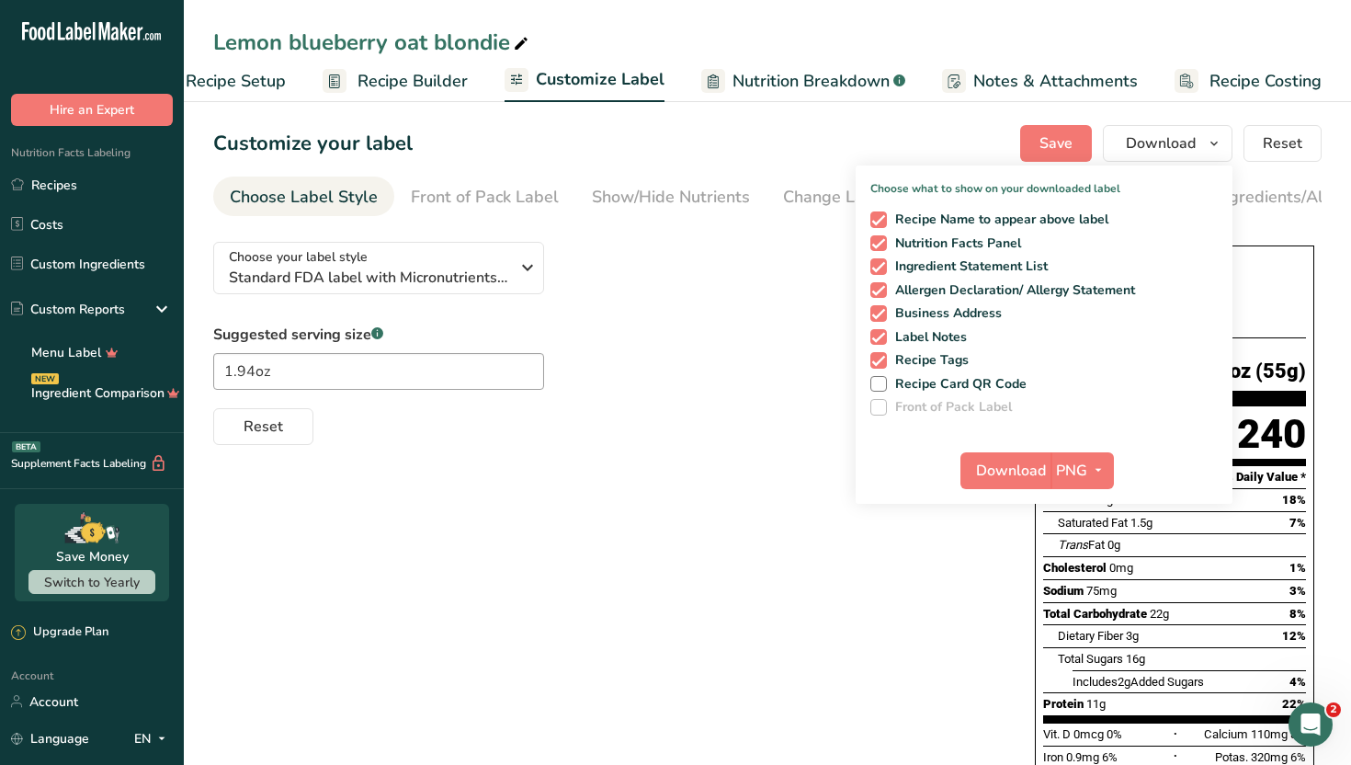
click at [1047, 27] on div "Lemon blueberry oat blondie" at bounding box center [768, 42] width 1168 height 33
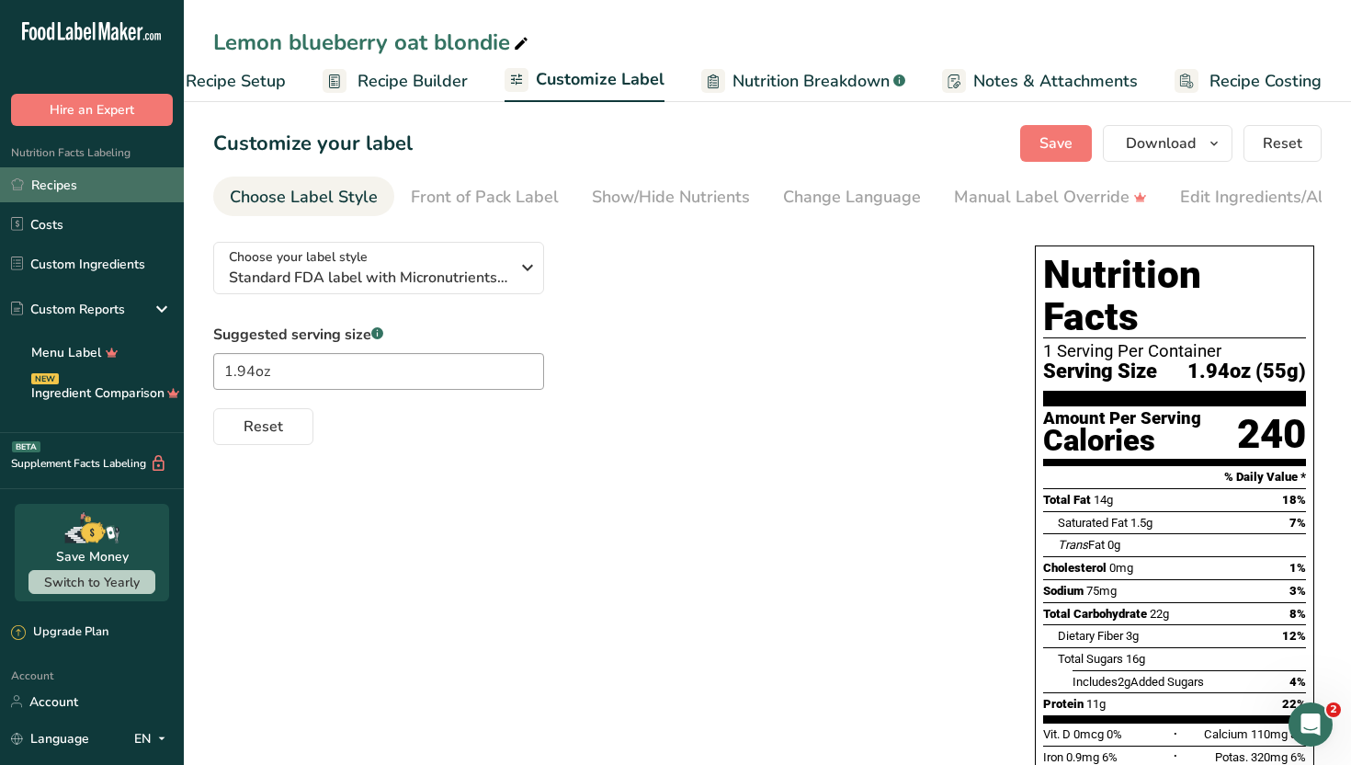
click at [169, 188] on link "Recipes" at bounding box center [92, 184] width 184 height 35
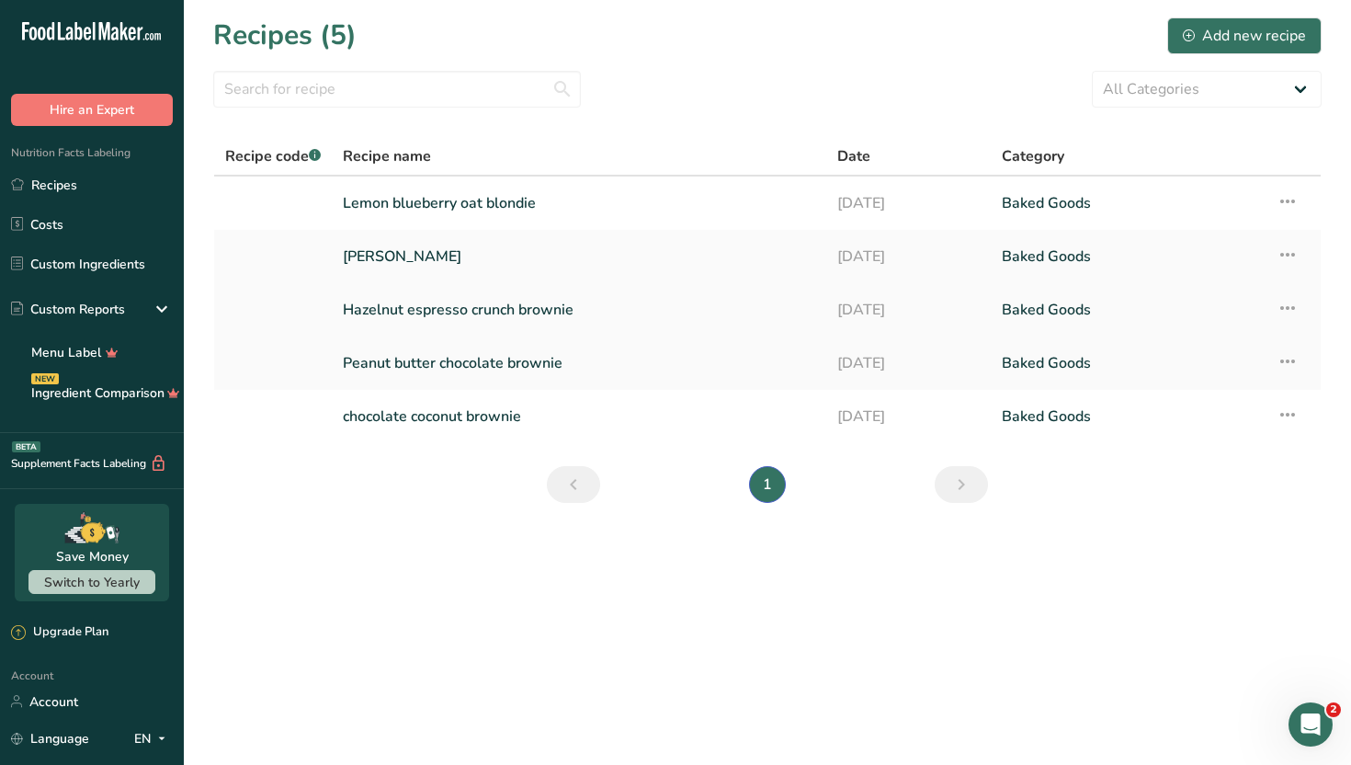
click at [576, 311] on link "Hazelnut espresso crunch brownie" at bounding box center [579, 310] width 473 height 39
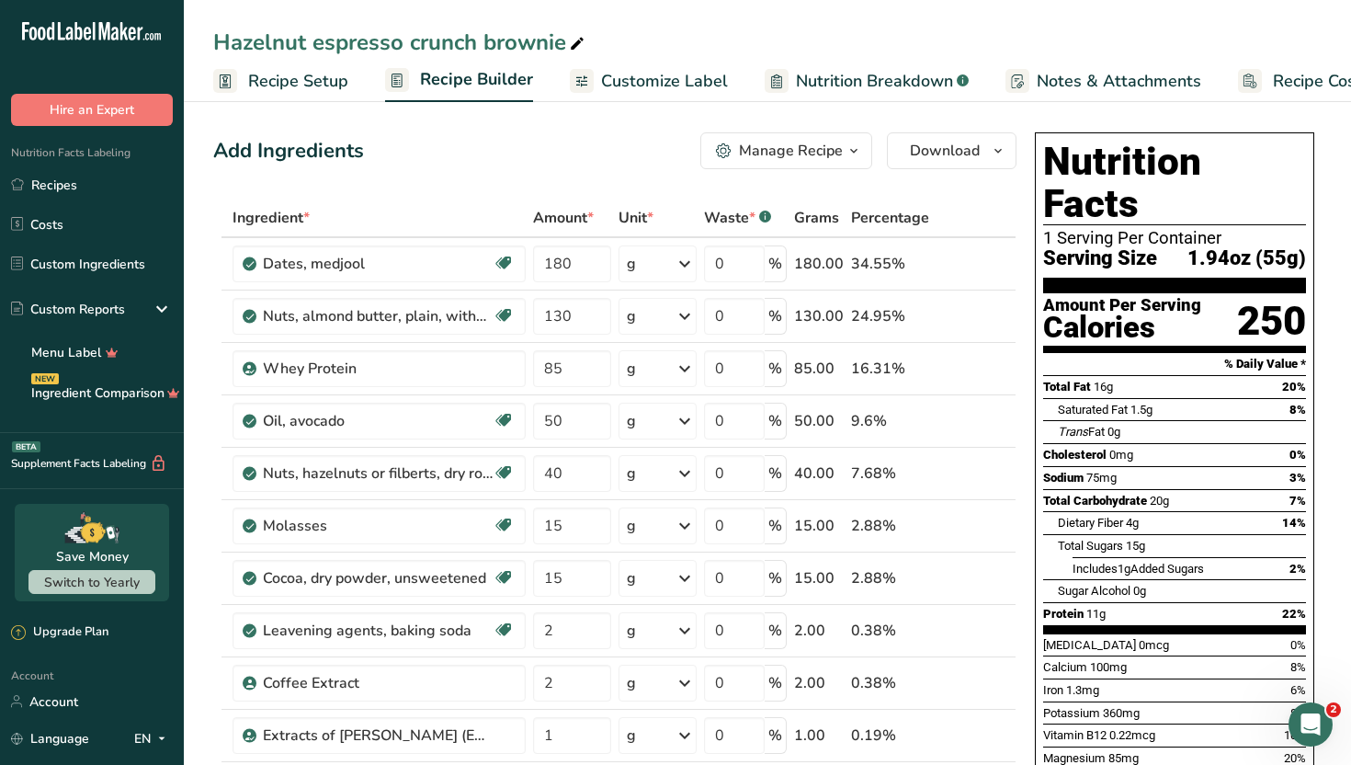
click at [659, 78] on span "Customize Label" at bounding box center [664, 81] width 127 height 25
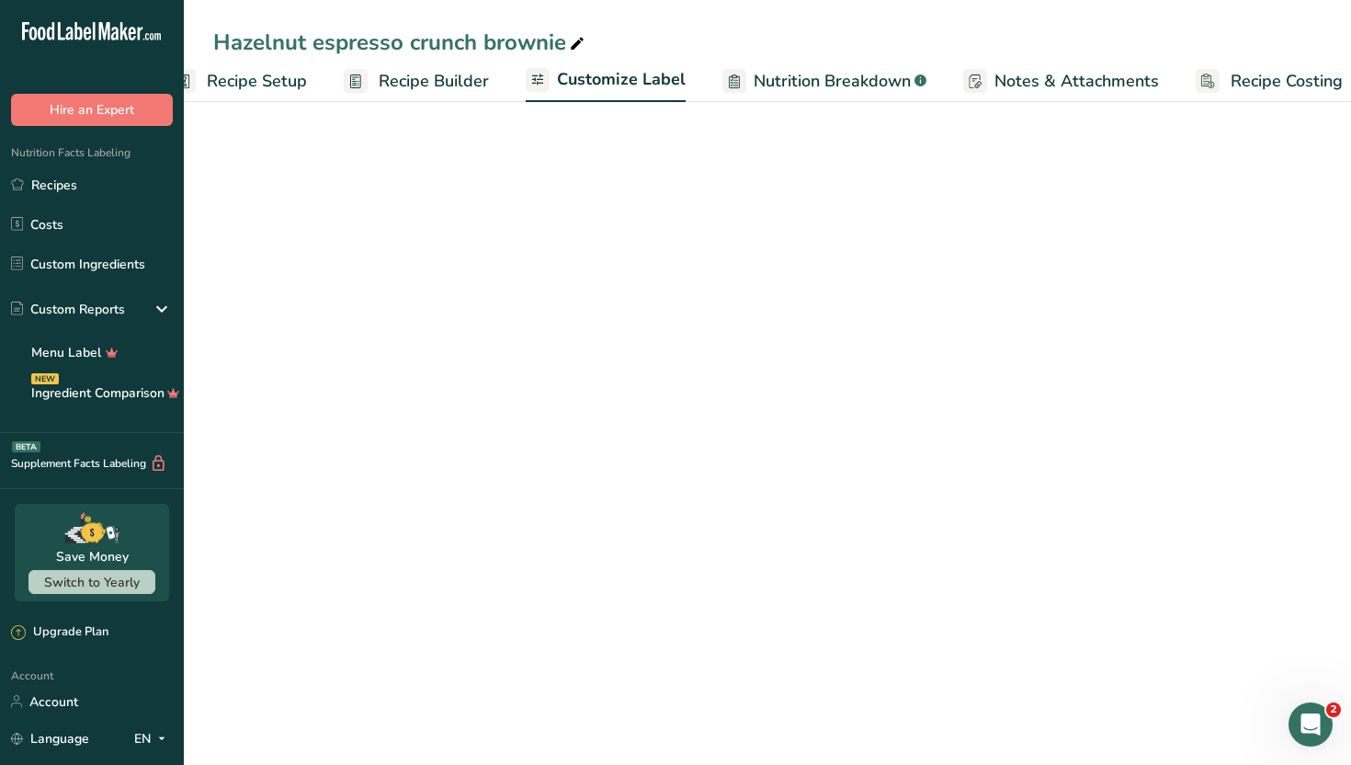
scroll to position [0, 63]
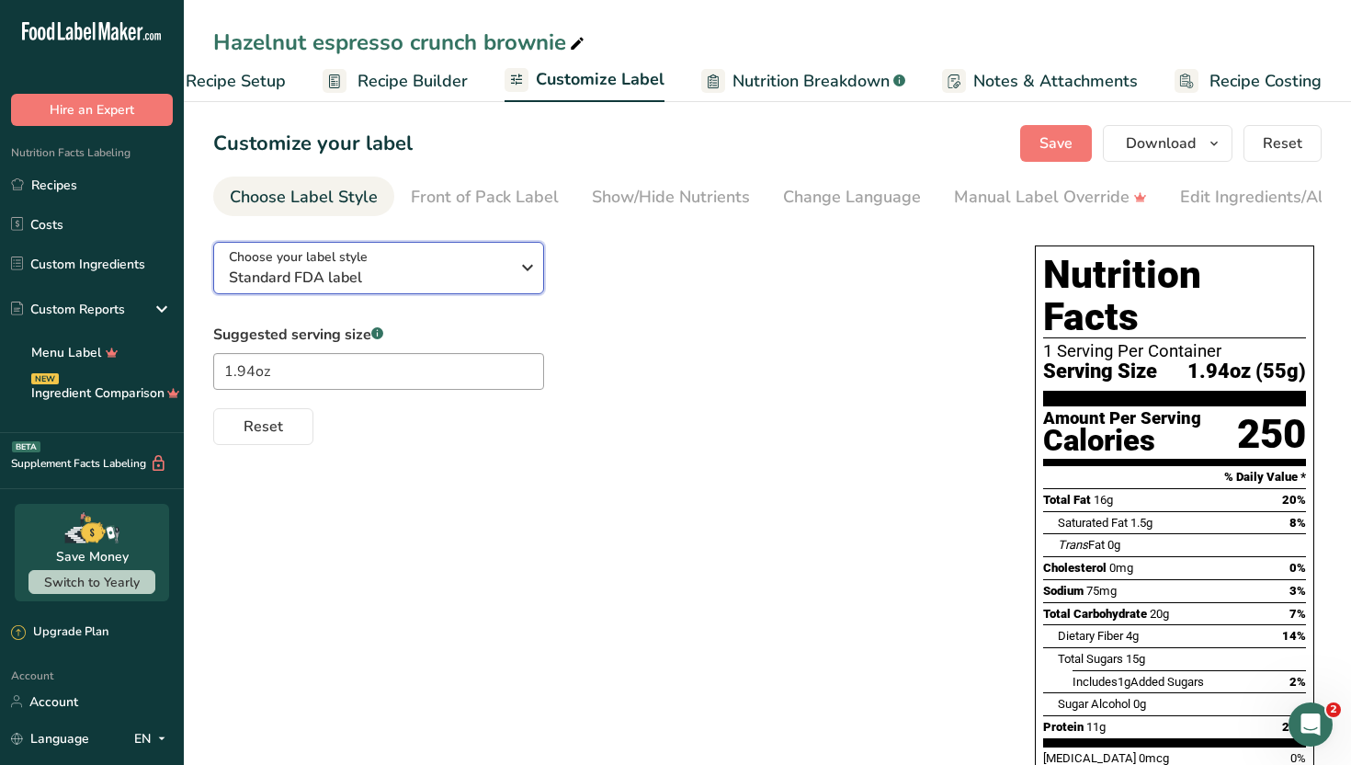
click at [512, 268] on div "Choose your label style Standard FDA label" at bounding box center [376, 267] width 294 height 41
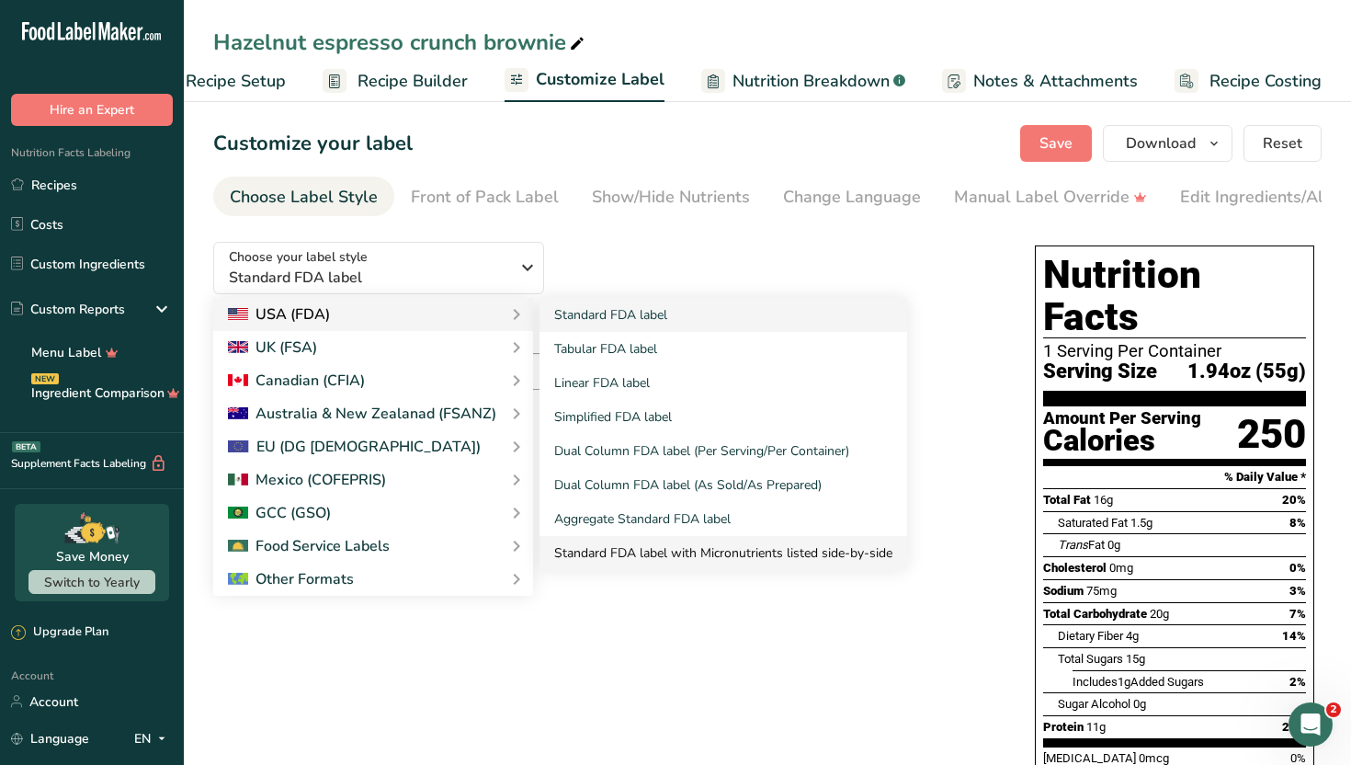
click at [610, 559] on link "Standard FDA label with Micronutrients listed side-by-side" at bounding box center [724, 553] width 368 height 34
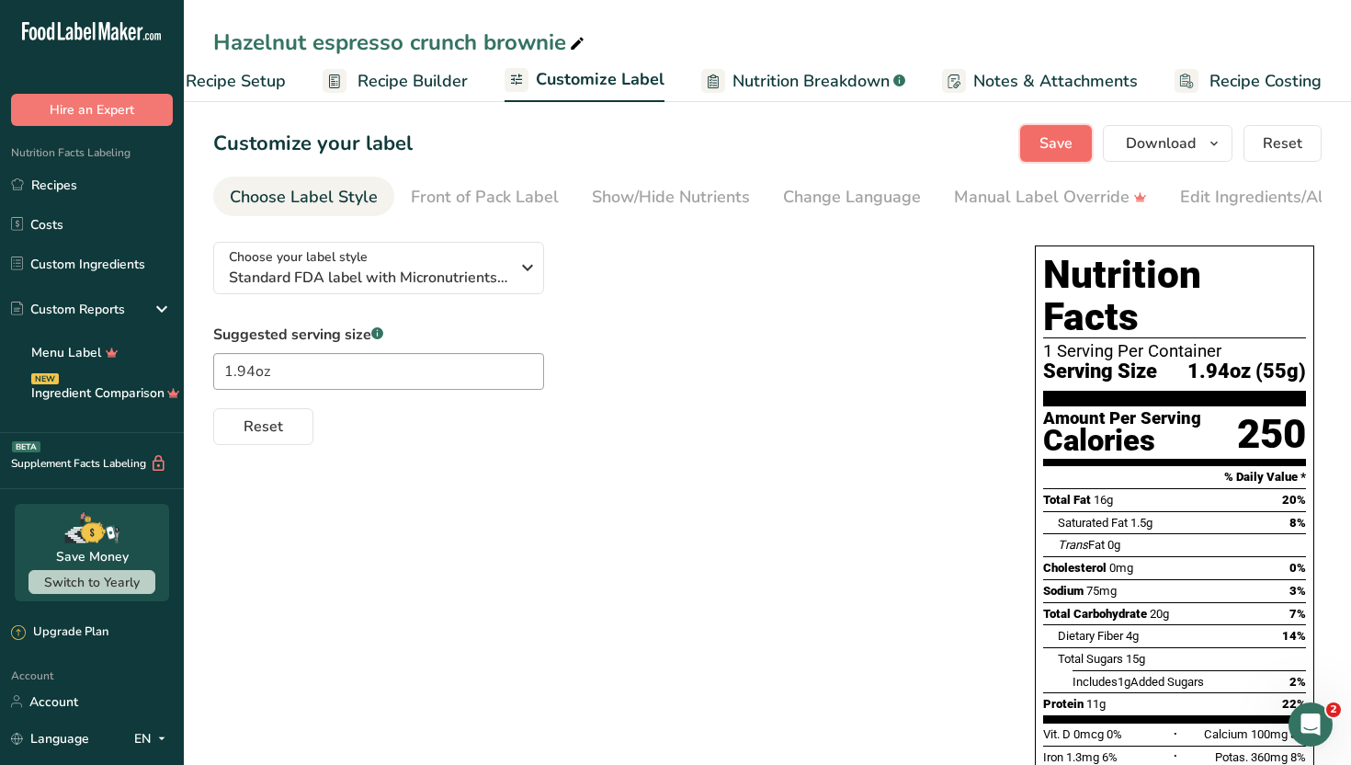
click at [1044, 141] on span "Save" at bounding box center [1056, 143] width 33 height 22
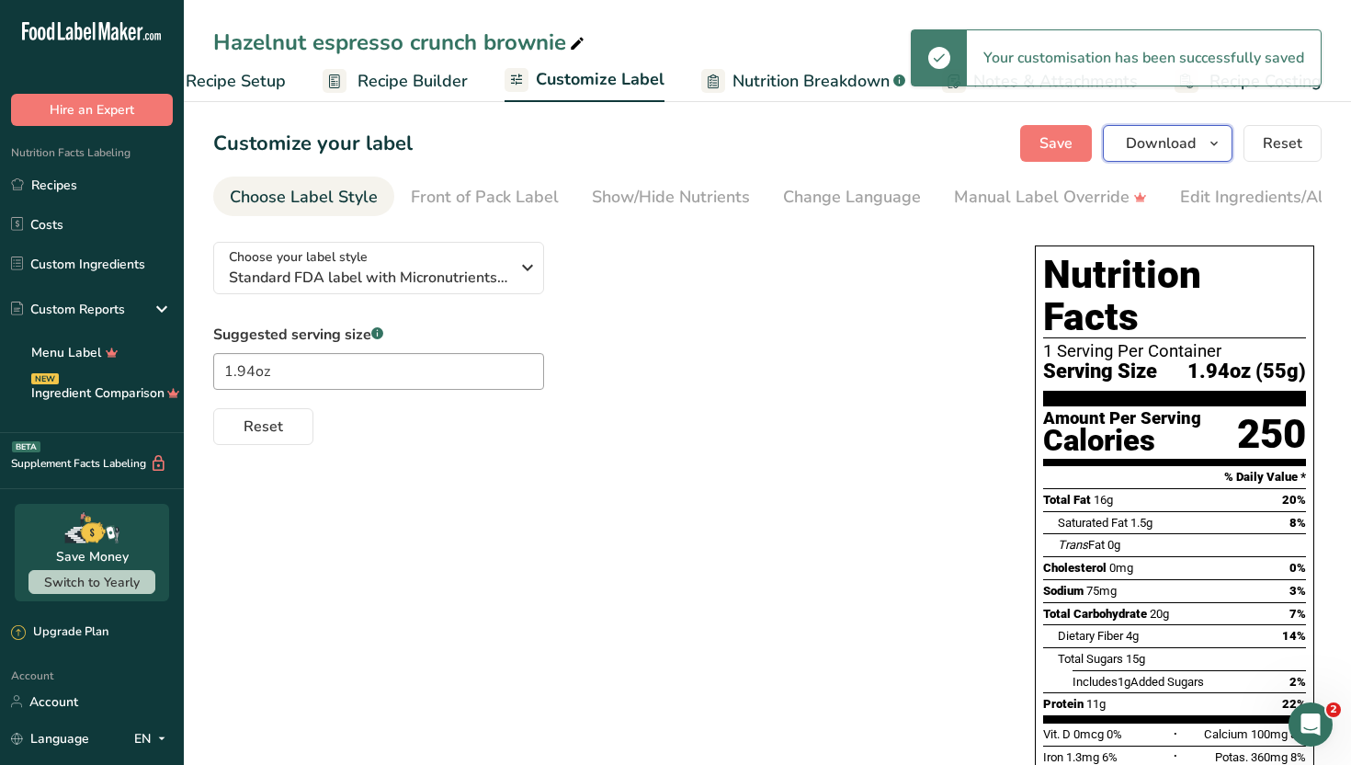
click at [1203, 145] on button "Download" at bounding box center [1168, 143] width 130 height 37
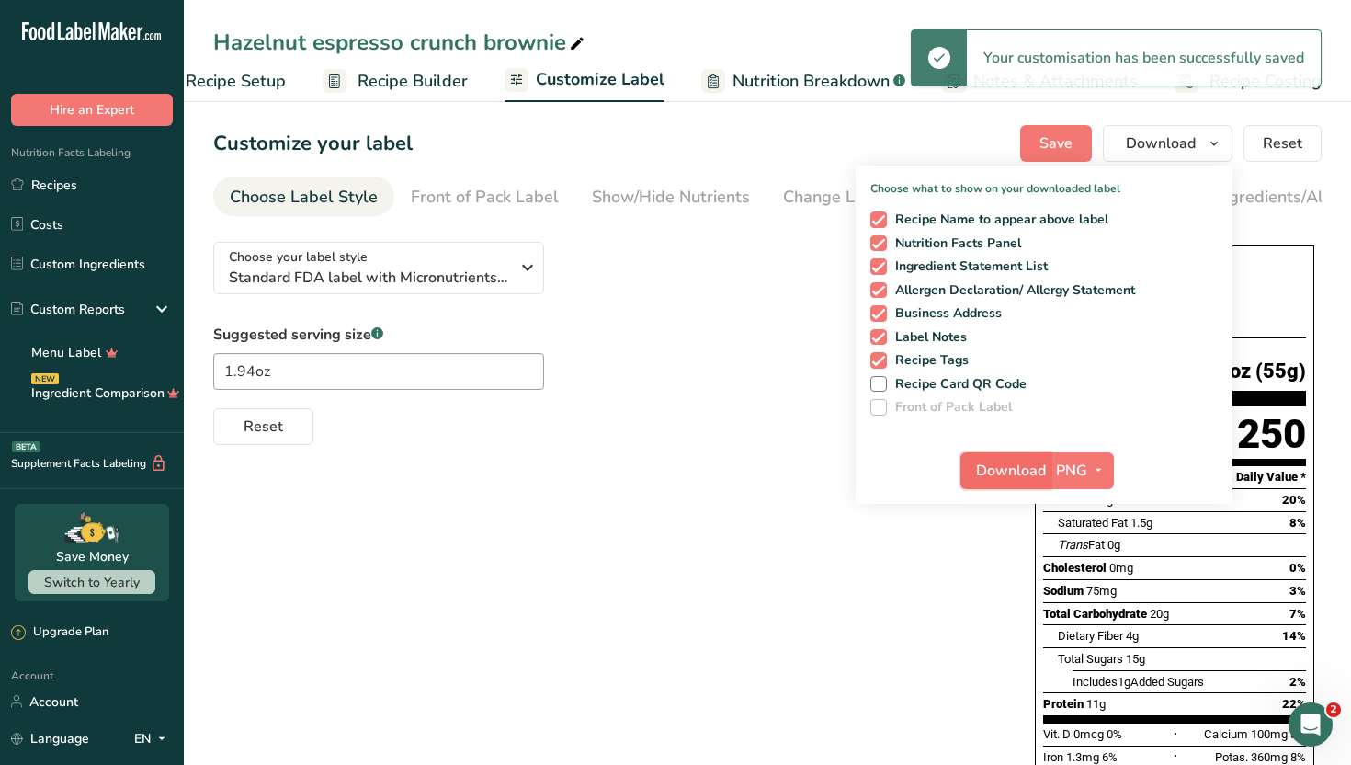
click at [1039, 457] on button "Download" at bounding box center [1006, 470] width 90 height 37
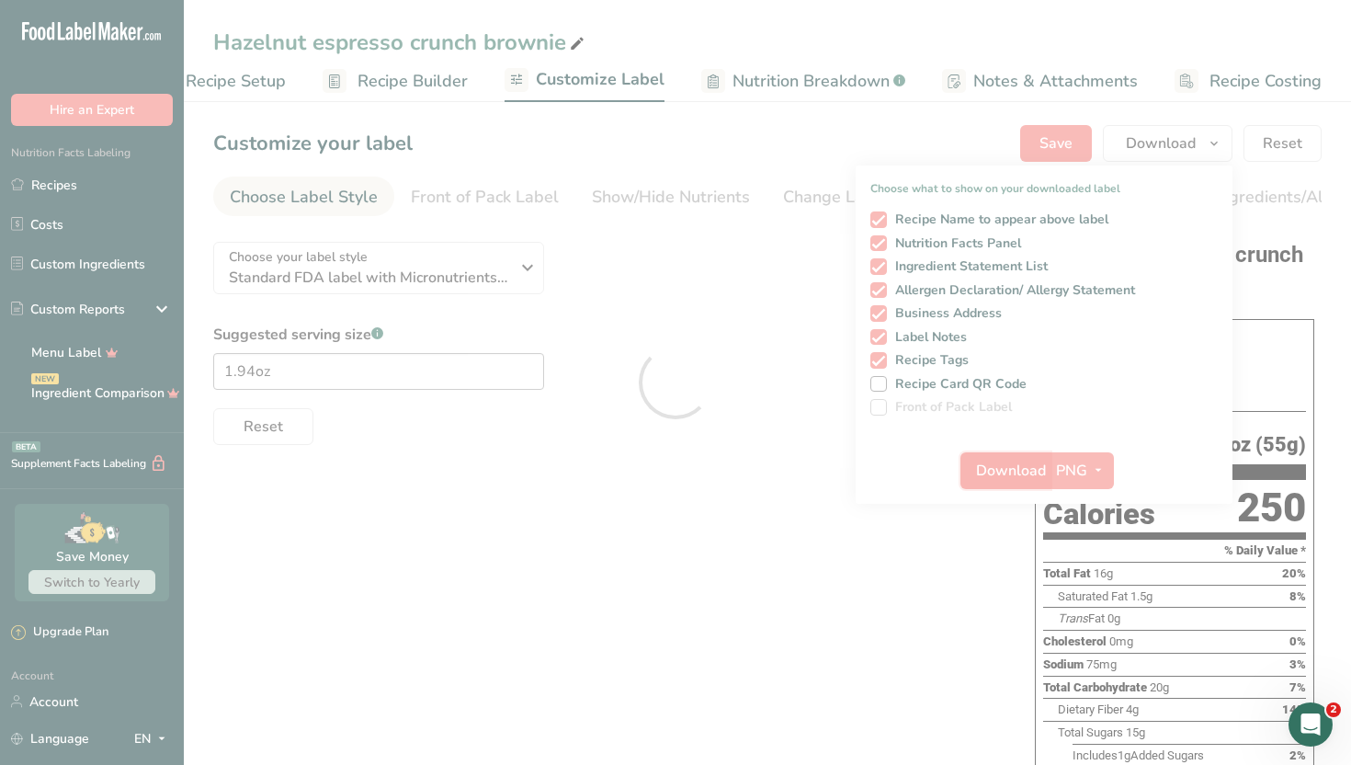
scroll to position [0, 0]
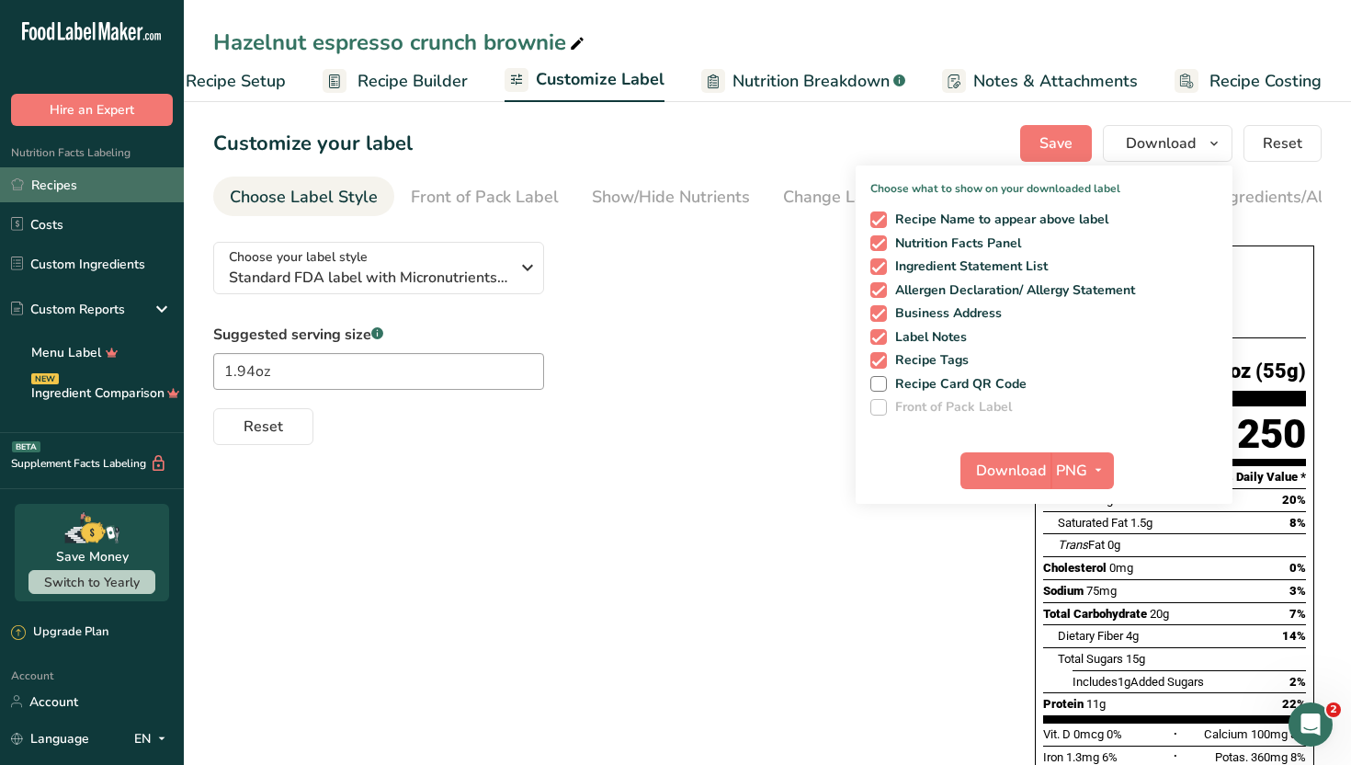
click at [116, 186] on link "Recipes" at bounding box center [92, 184] width 184 height 35
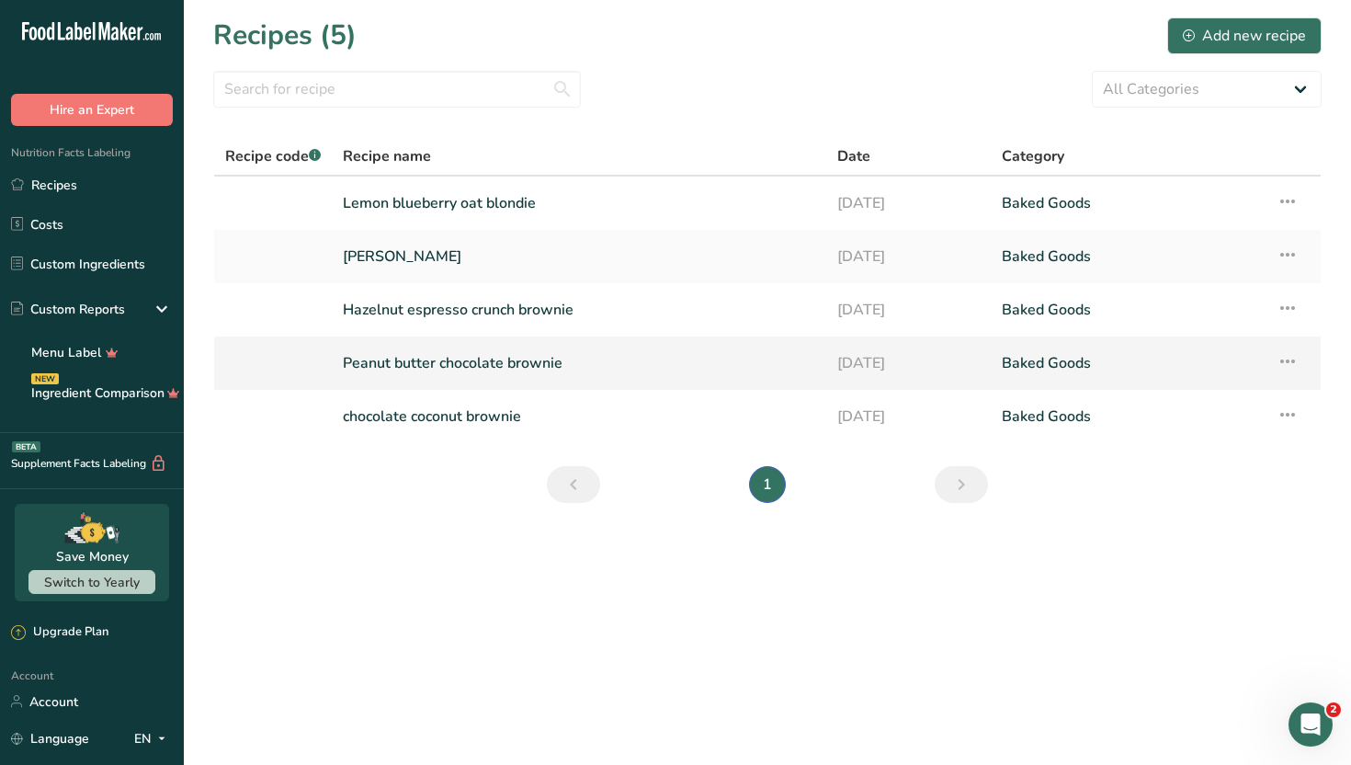
click at [481, 370] on link "Peanut butter chocolate brownie" at bounding box center [579, 363] width 473 height 39
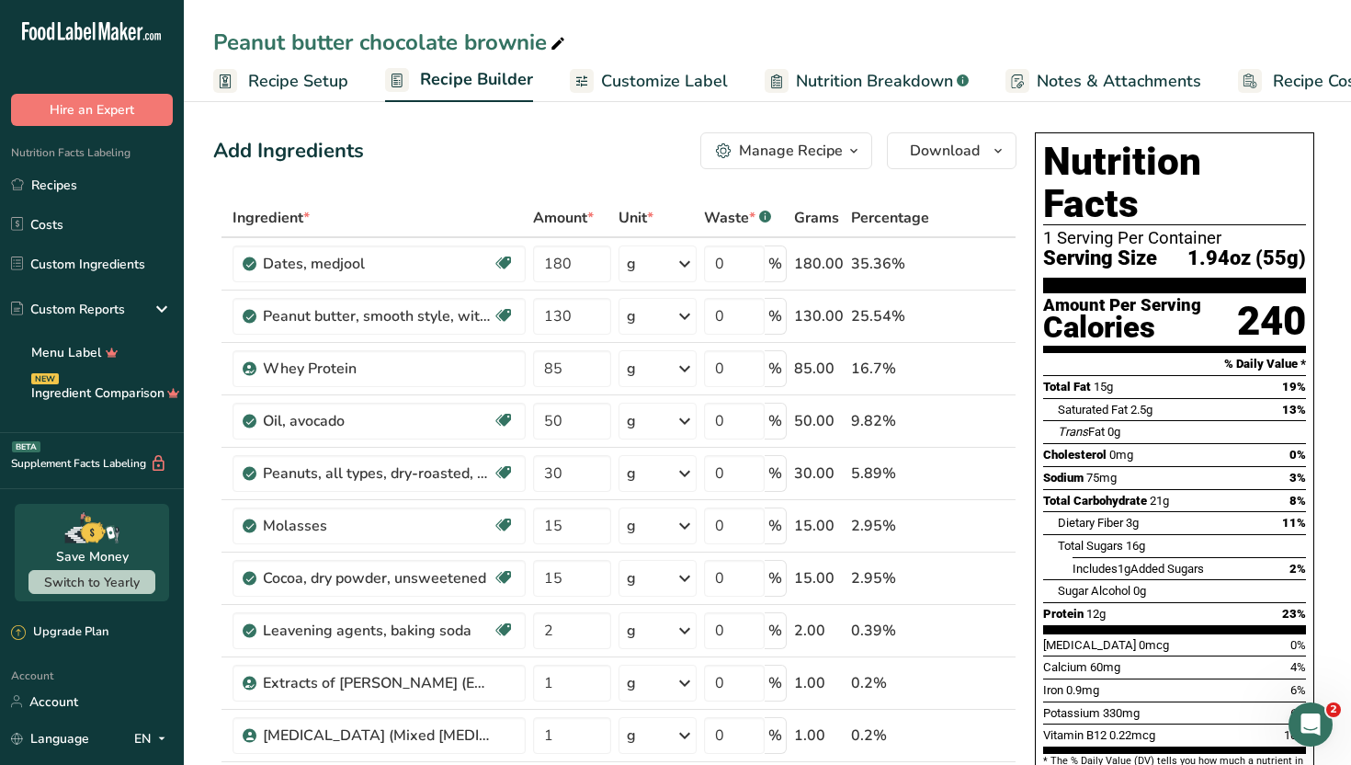
click at [624, 83] on span "Customize Label" at bounding box center [664, 81] width 127 height 25
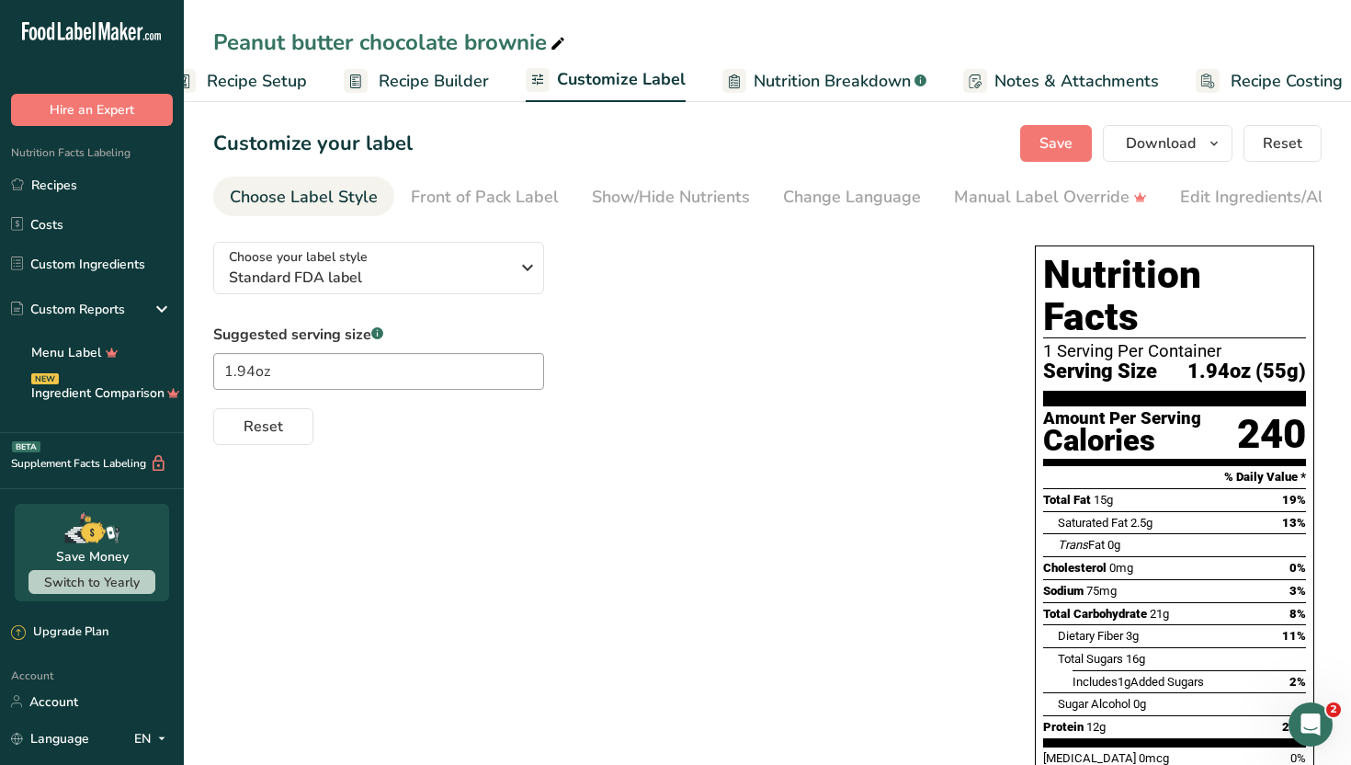
scroll to position [0, 63]
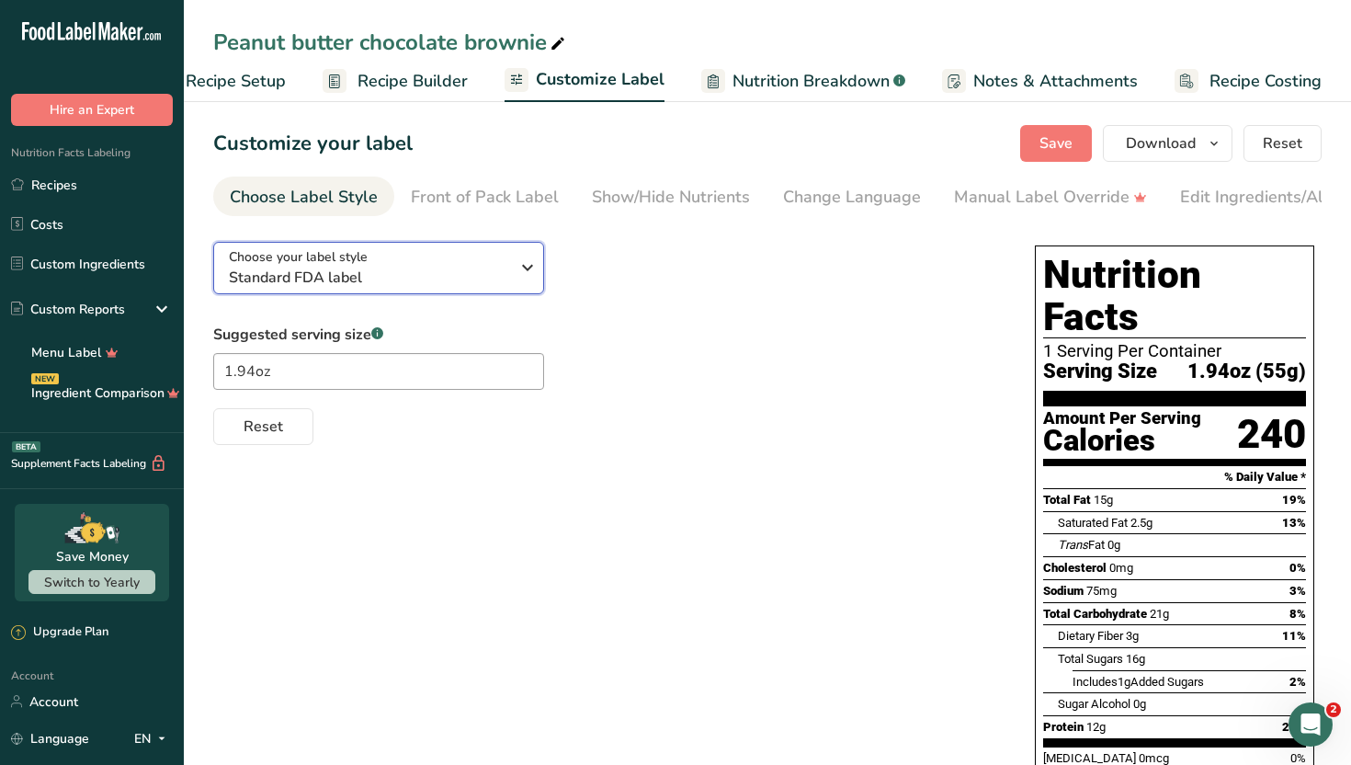
click at [439, 269] on div "Choose your label style Standard FDA label" at bounding box center [369, 267] width 280 height 41
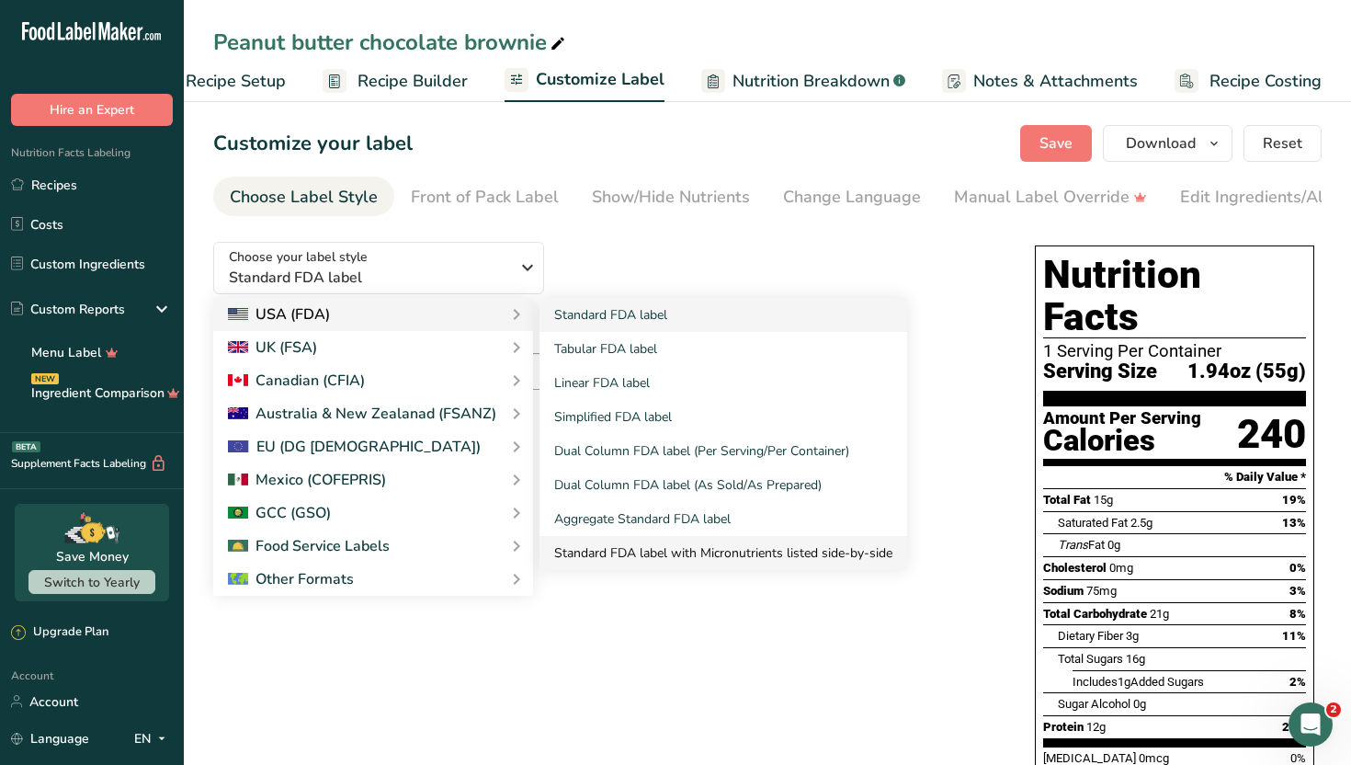
click at [634, 550] on link "Standard FDA label with Micronutrients listed side-by-side" at bounding box center [724, 553] width 368 height 34
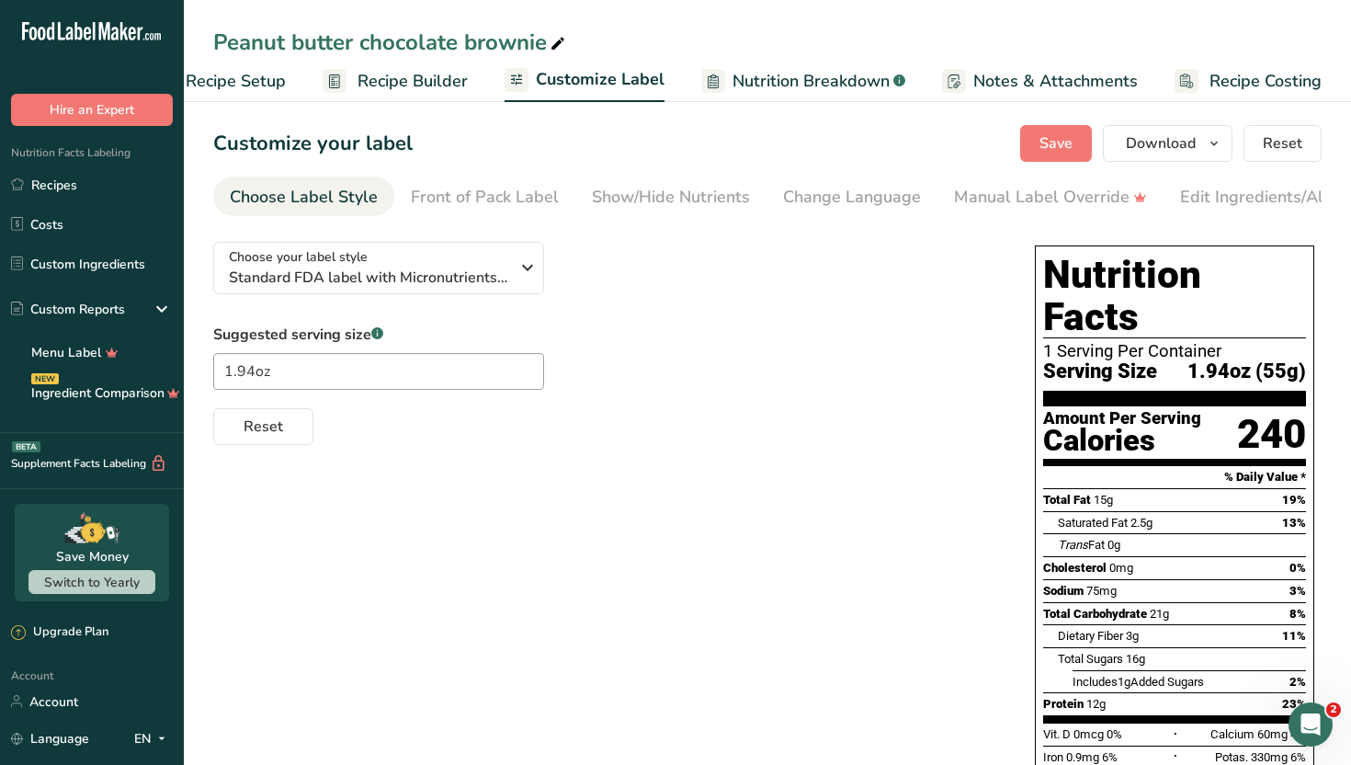
click at [803, 528] on div "Choose your label style Standard FDA label with Micronutrients listed side-by-s…" at bounding box center [767, 742] width 1109 height 1030
click at [1065, 149] on span "Save" at bounding box center [1056, 143] width 33 height 22
click at [138, 184] on link "Recipes" at bounding box center [92, 184] width 184 height 35
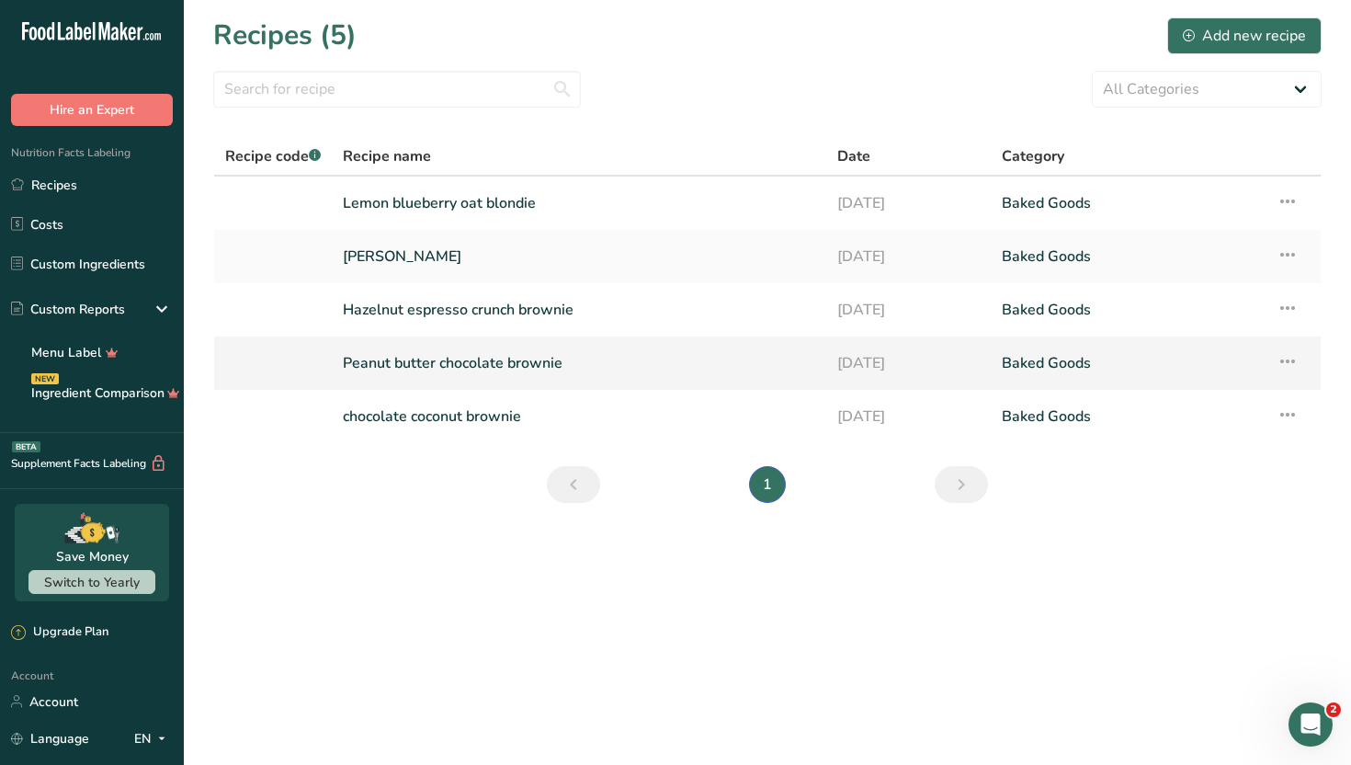
click at [526, 364] on link "Peanut butter chocolate brownie" at bounding box center [579, 363] width 473 height 39
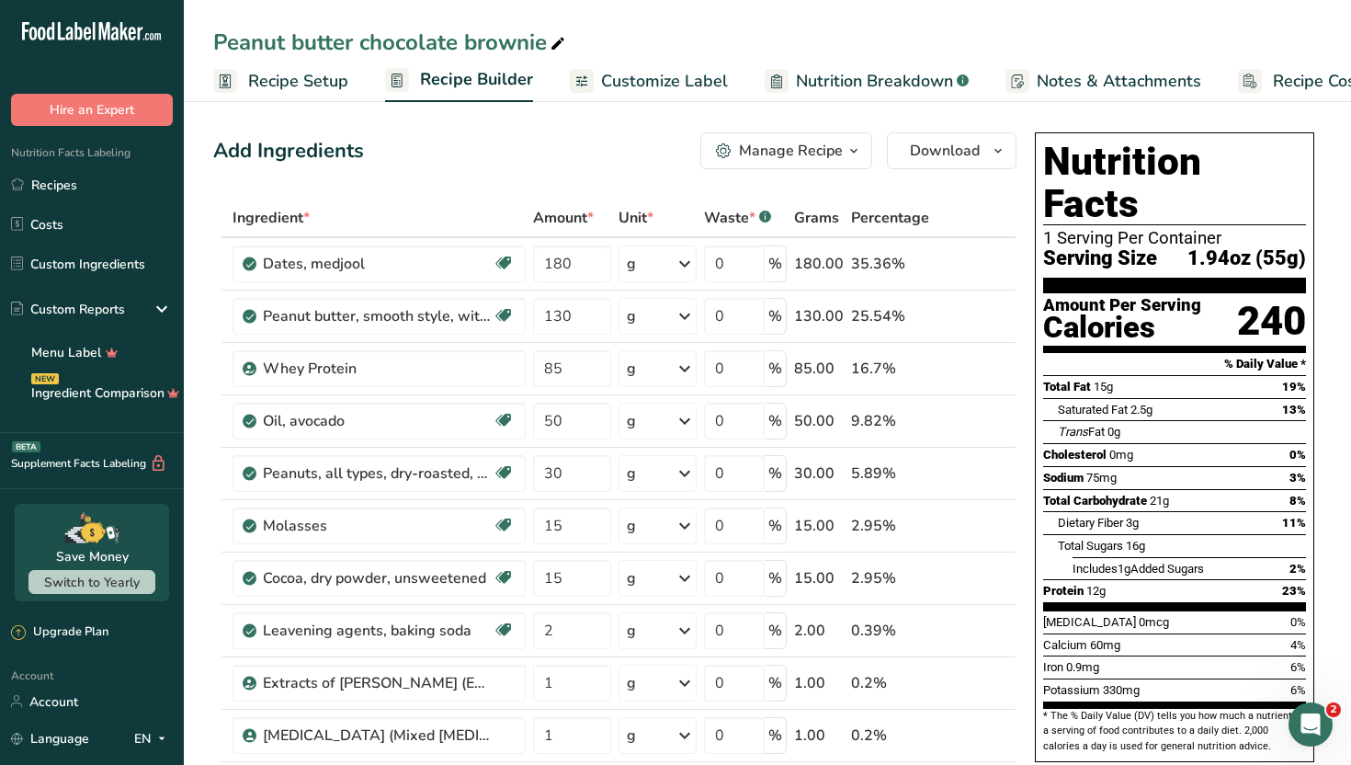
click at [638, 81] on span "Customize Label" at bounding box center [664, 81] width 127 height 25
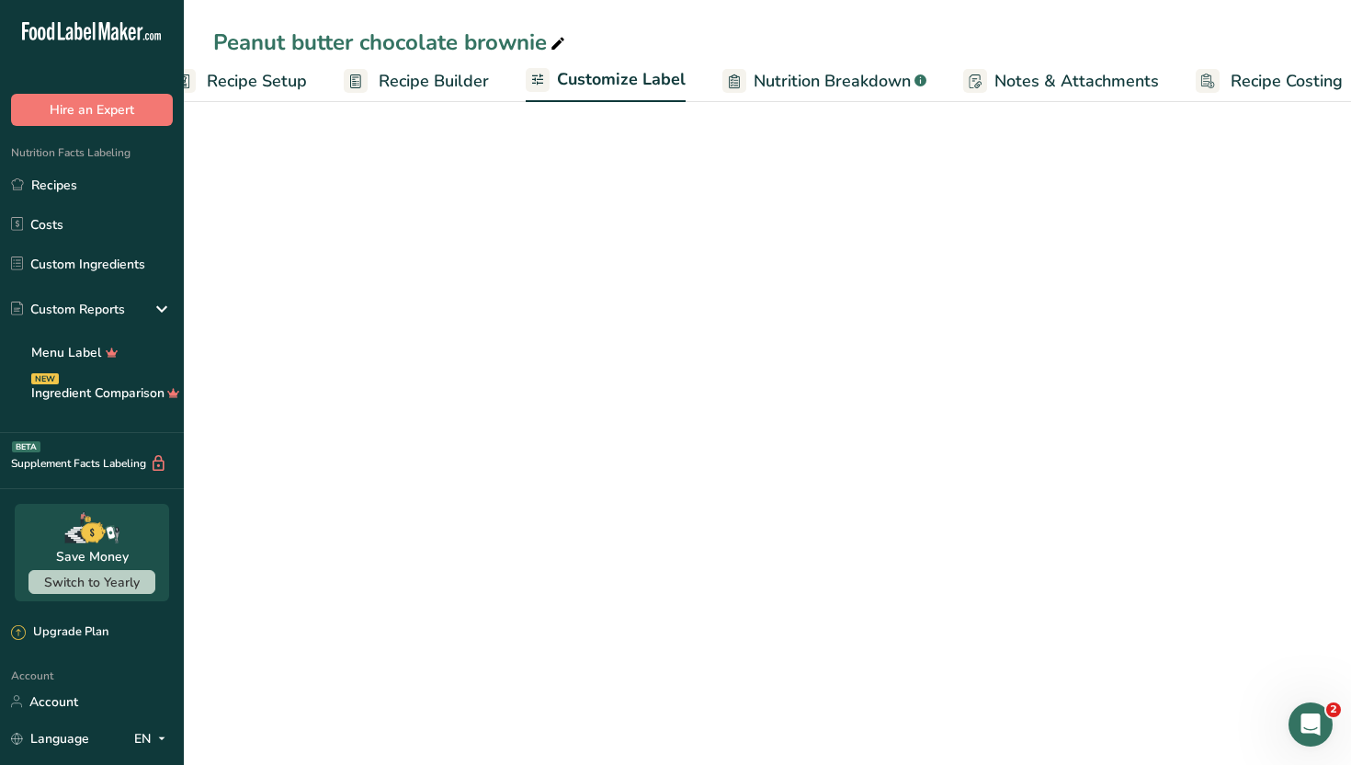
scroll to position [0, 63]
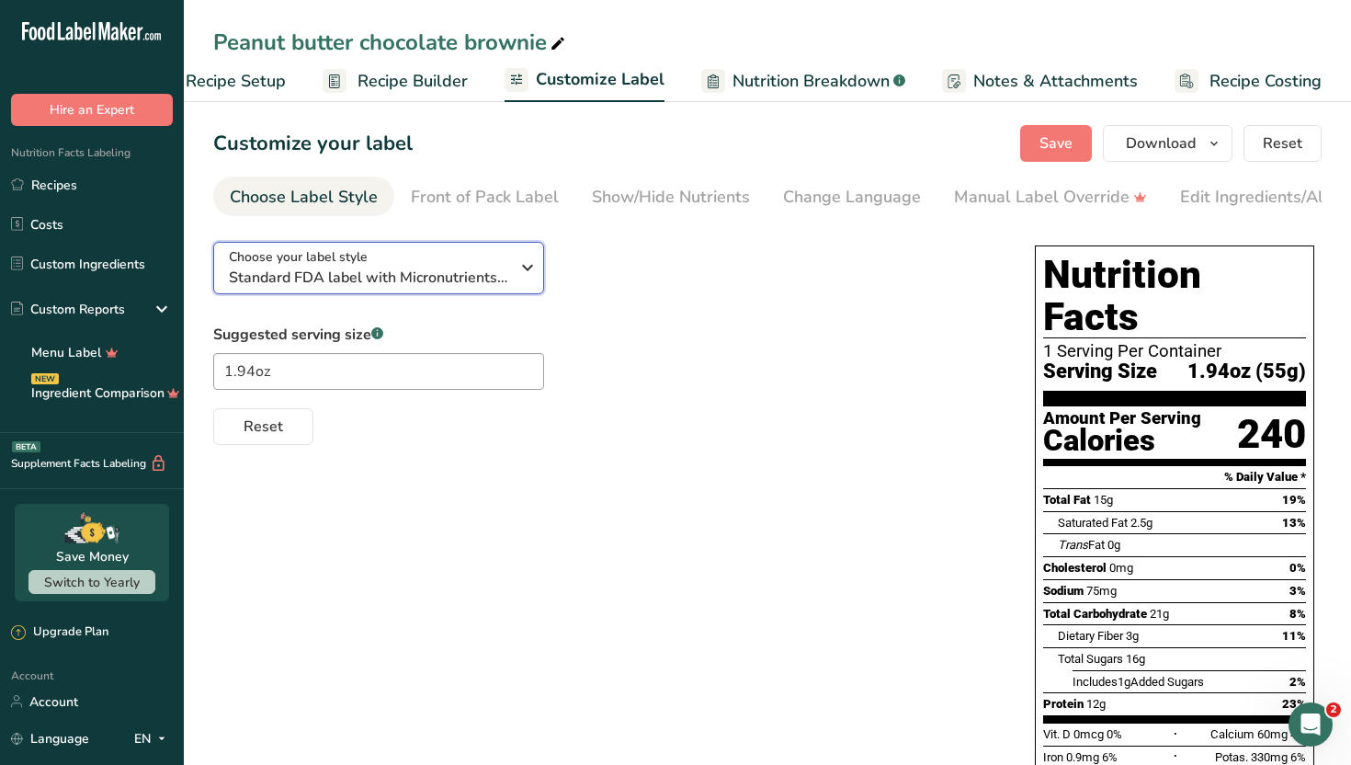
click at [521, 263] on icon "button" at bounding box center [528, 267] width 22 height 33
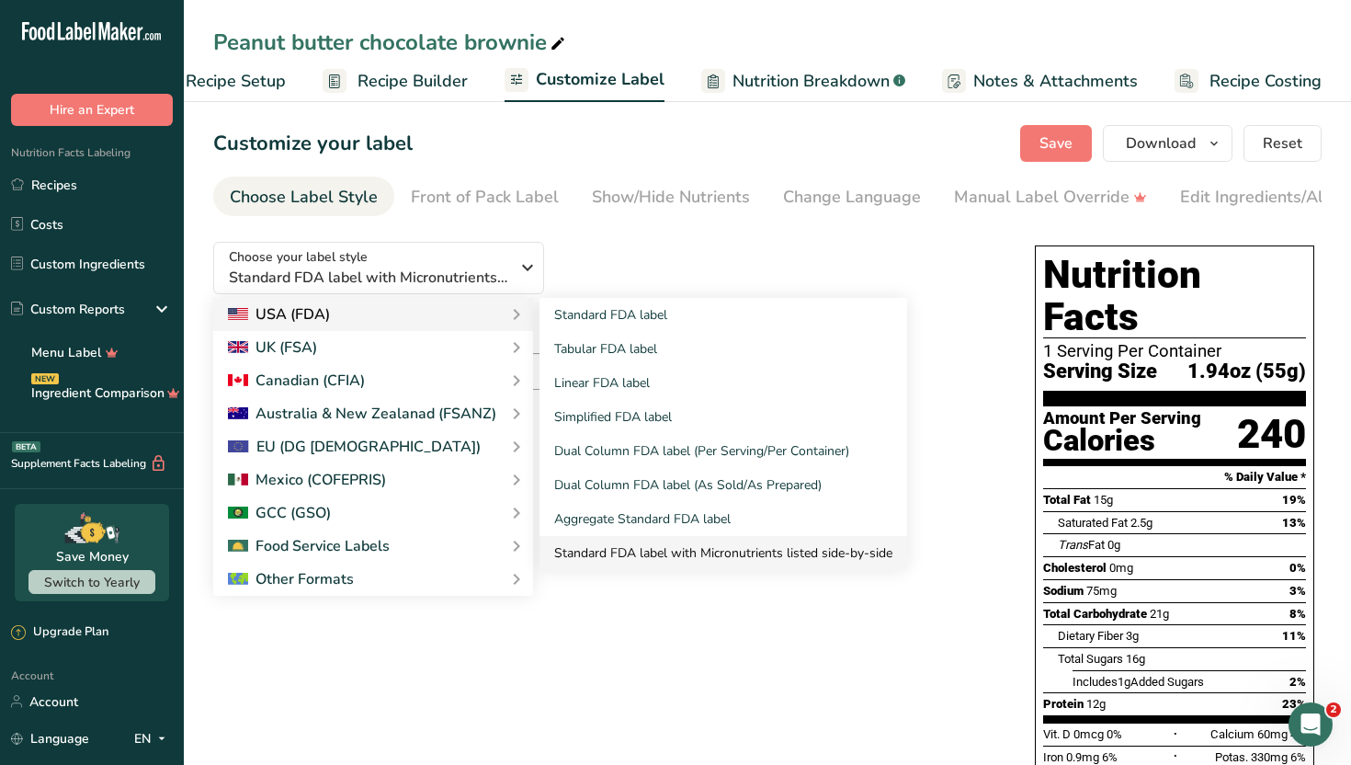
click at [618, 559] on link "Standard FDA label with Micronutrients listed side-by-side" at bounding box center [724, 553] width 368 height 34
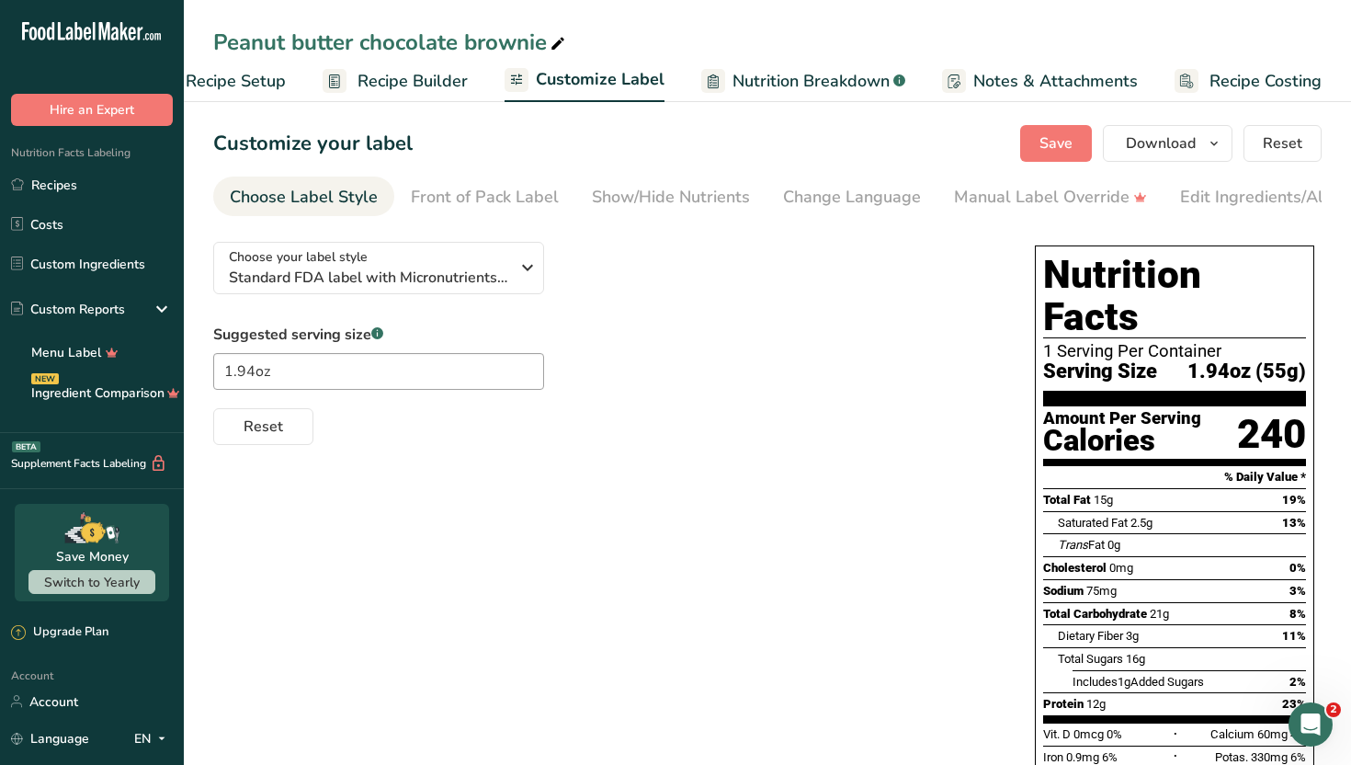
click at [789, 482] on div "Choose your label style Standard FDA label with Micronutrients listed side-by-s…" at bounding box center [767, 742] width 1109 height 1030
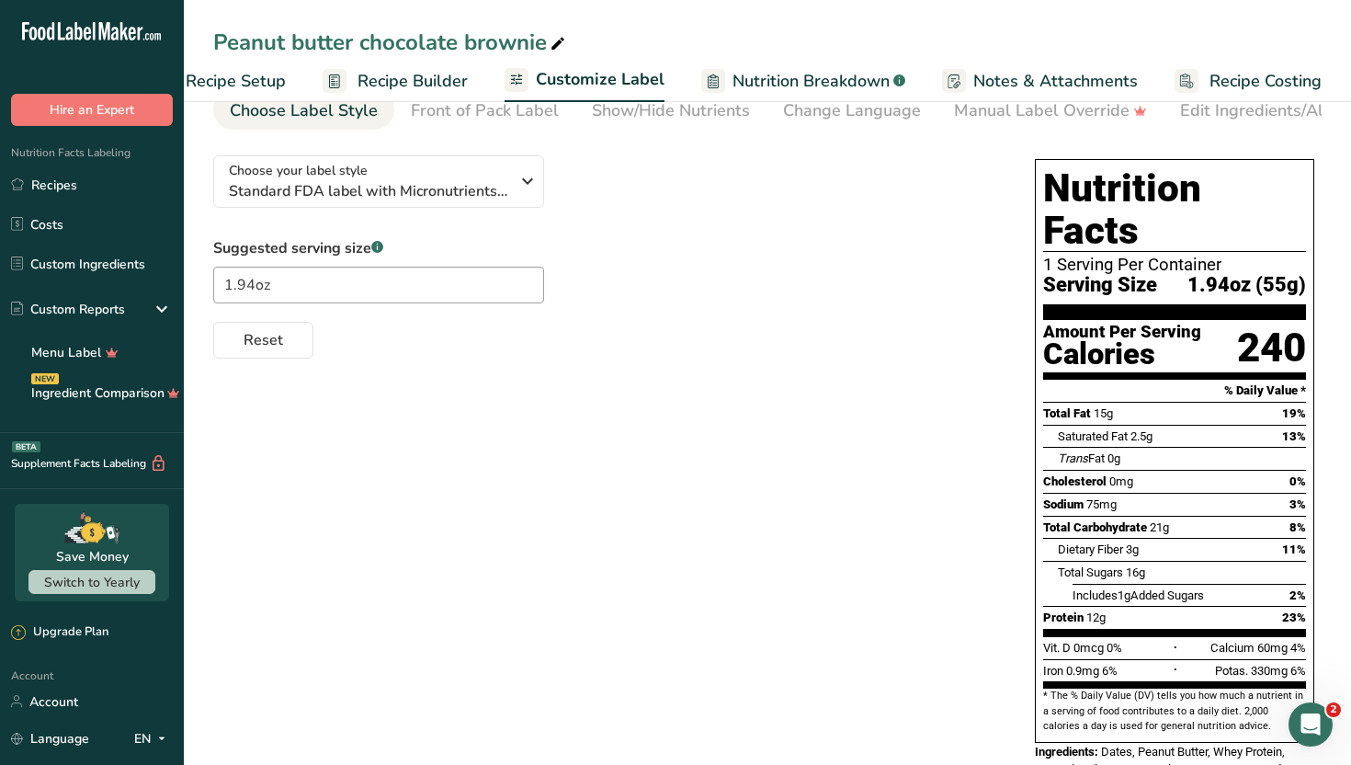
scroll to position [37, 0]
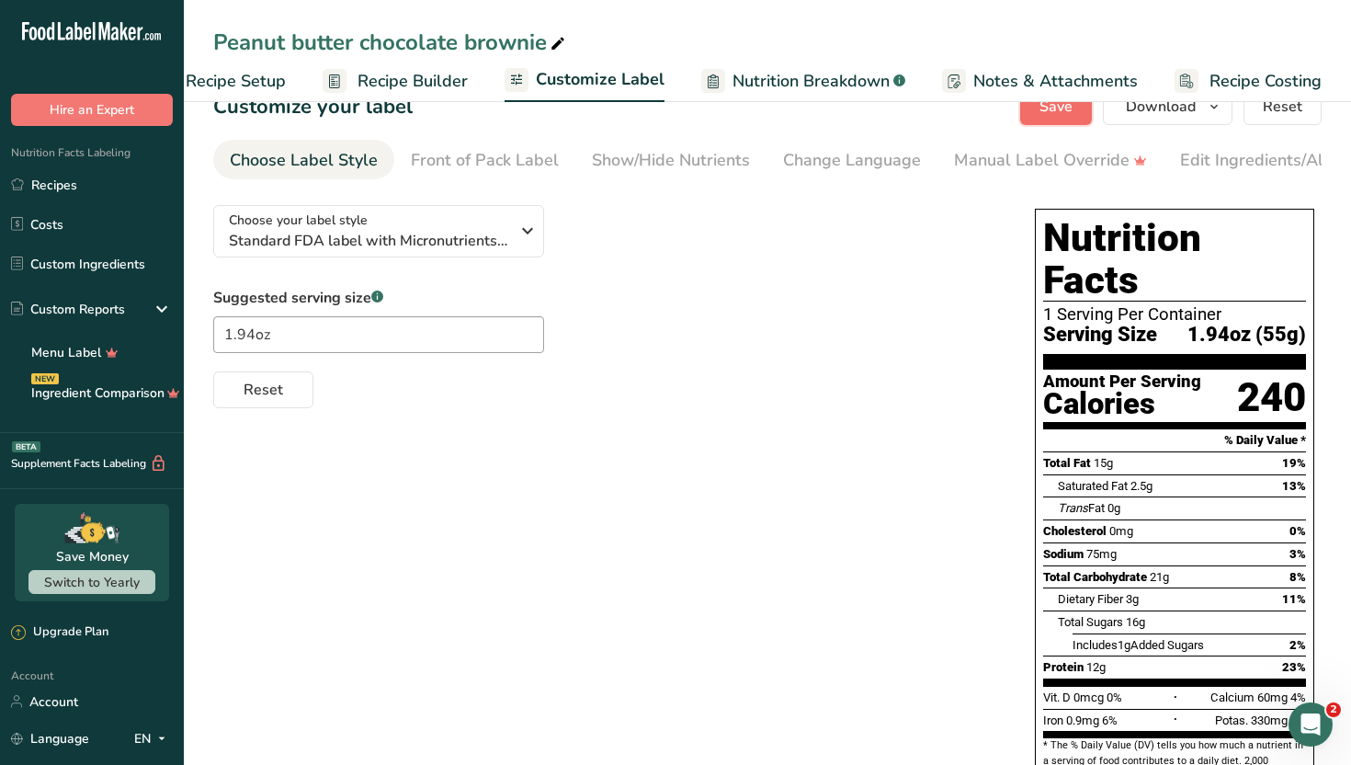
click at [1043, 123] on button "Save" at bounding box center [1056, 106] width 72 height 37
click at [1188, 118] on button "Download" at bounding box center [1168, 106] width 130 height 37
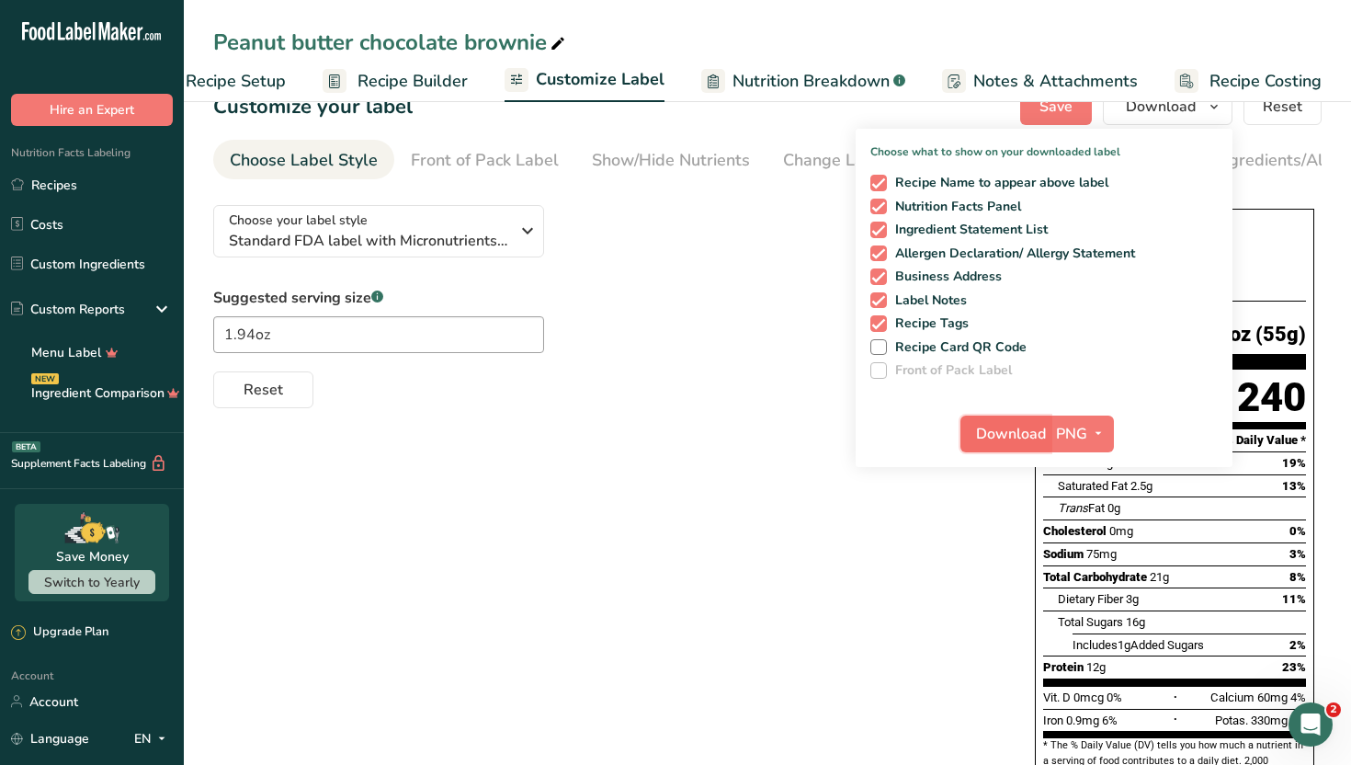
click at [1034, 433] on span "Download" at bounding box center [1011, 434] width 70 height 22
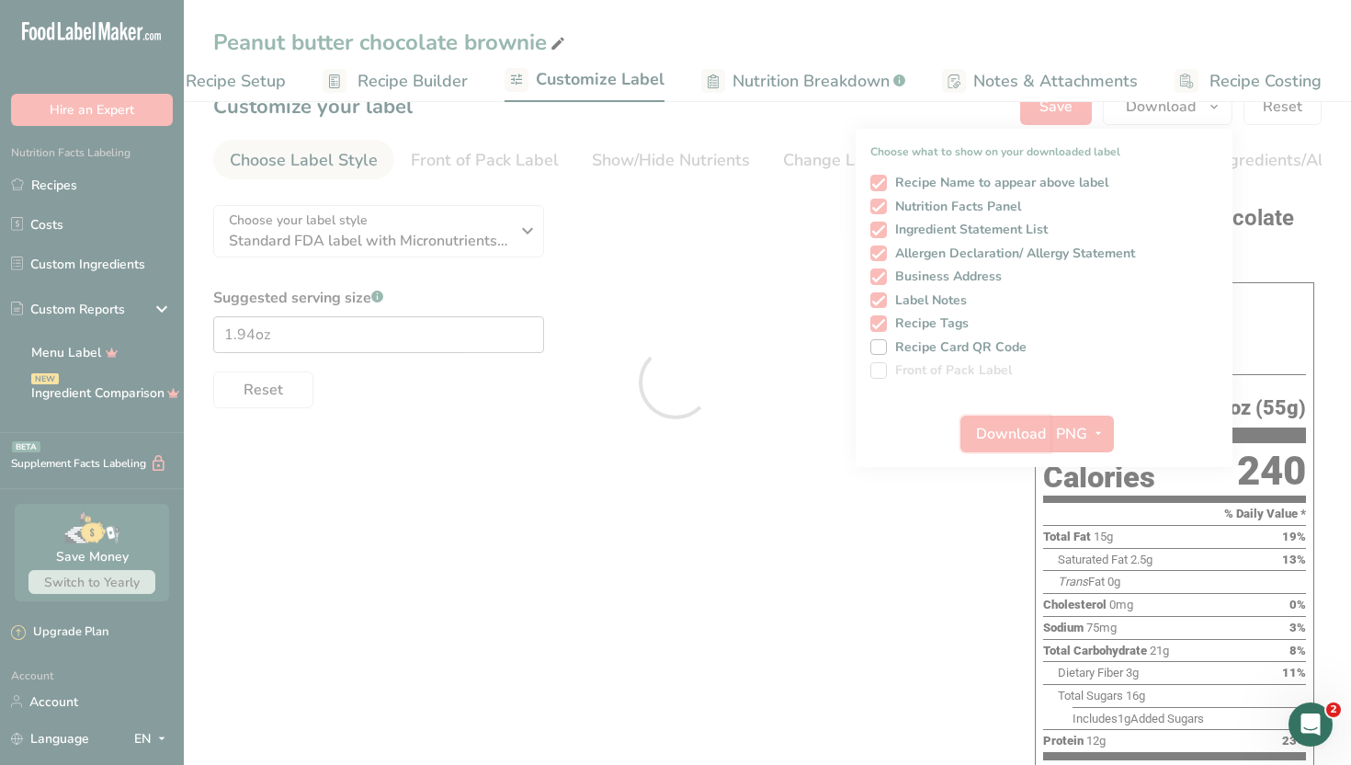
scroll to position [0, 0]
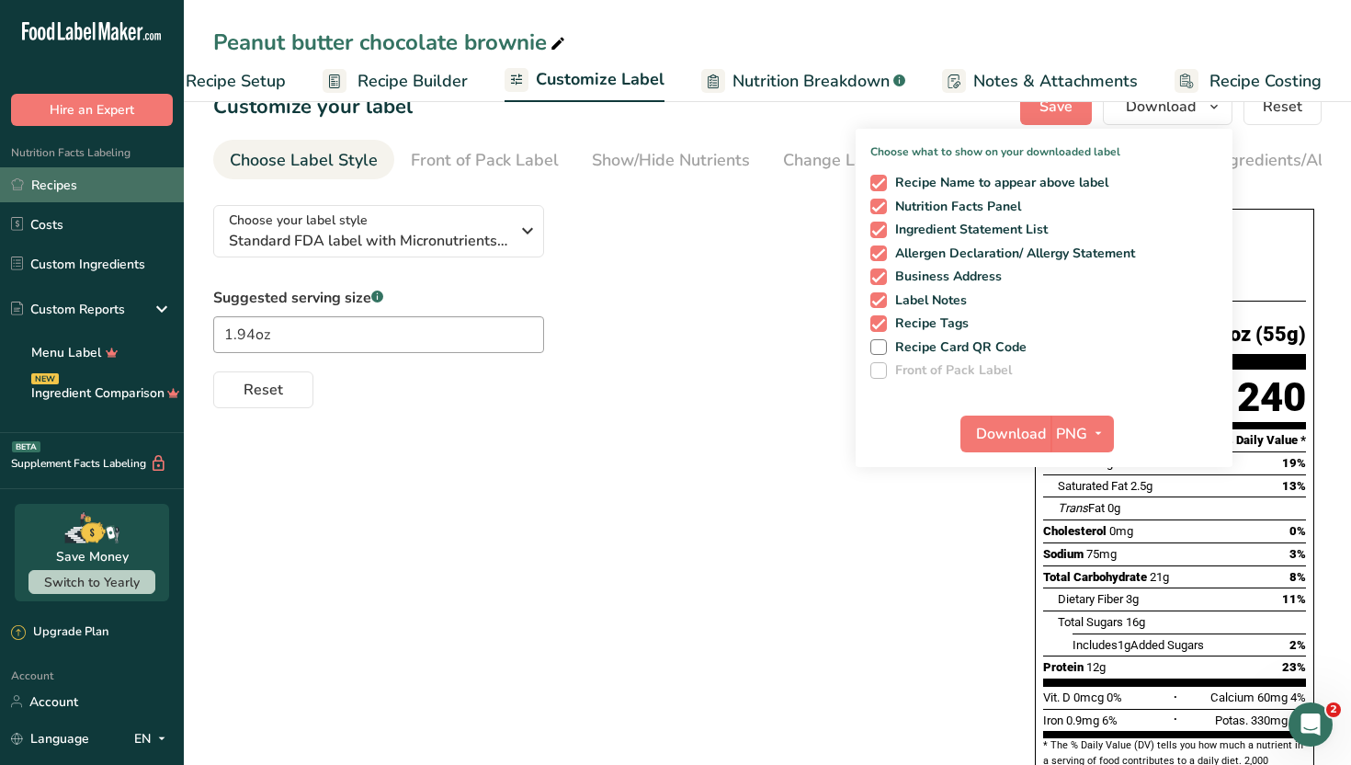
click at [109, 191] on link "Recipes" at bounding box center [92, 184] width 184 height 35
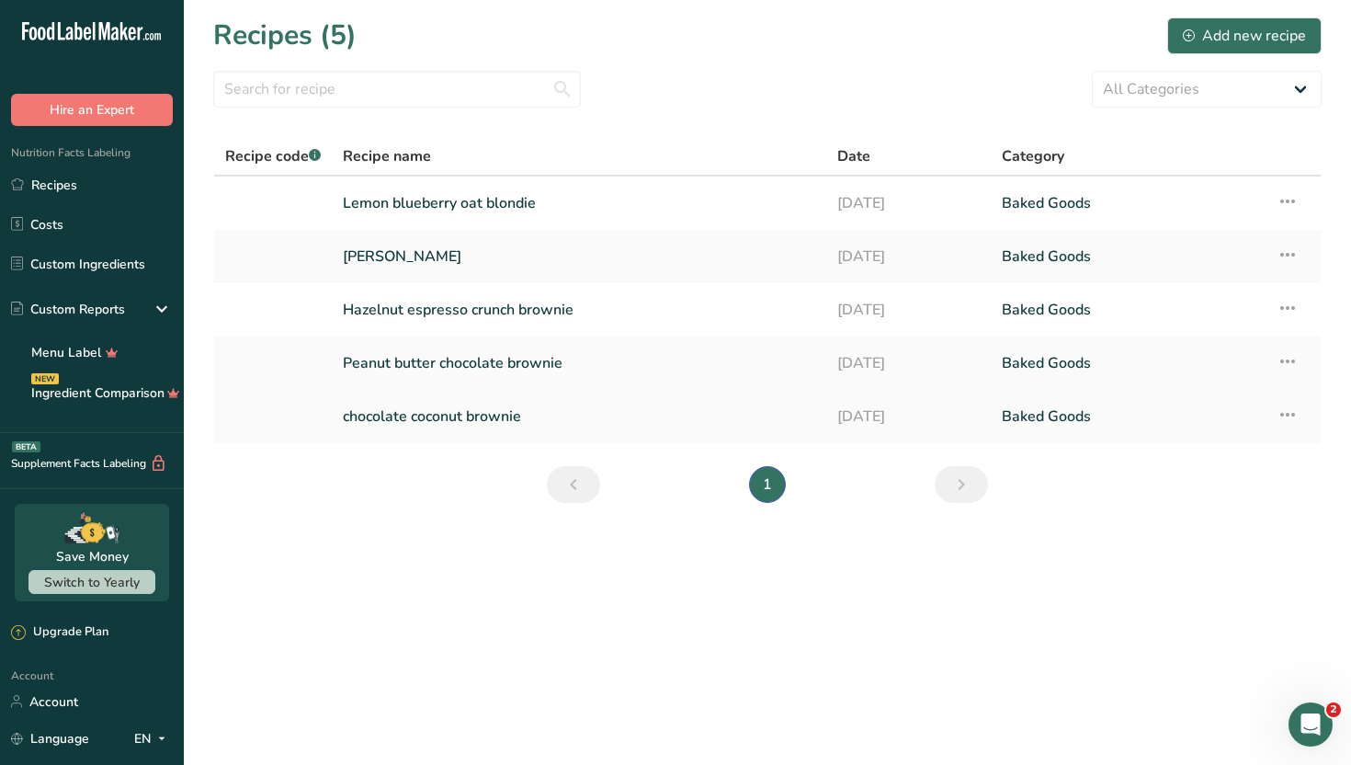
click at [558, 412] on link "chocolate coconut brownie" at bounding box center [579, 416] width 473 height 39
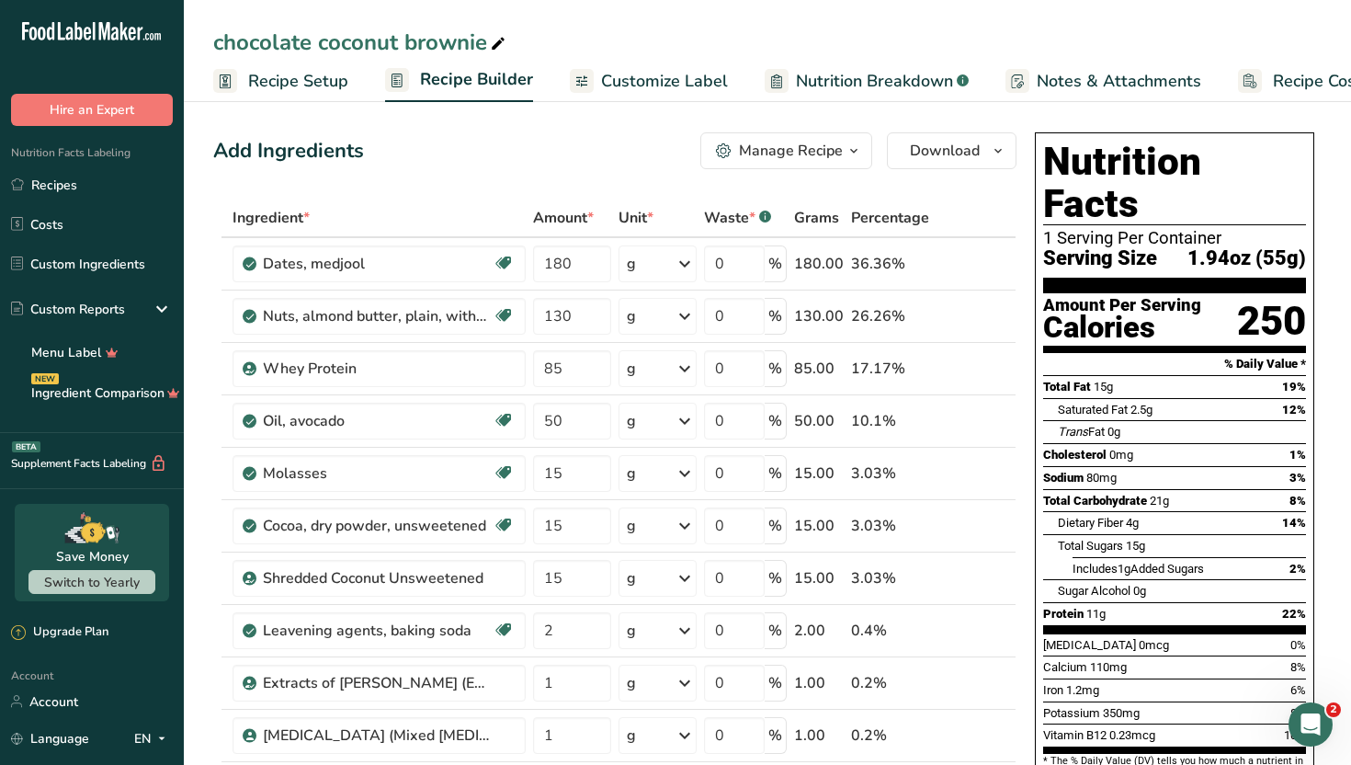
click at [617, 79] on span "Customize Label" at bounding box center [664, 81] width 127 height 25
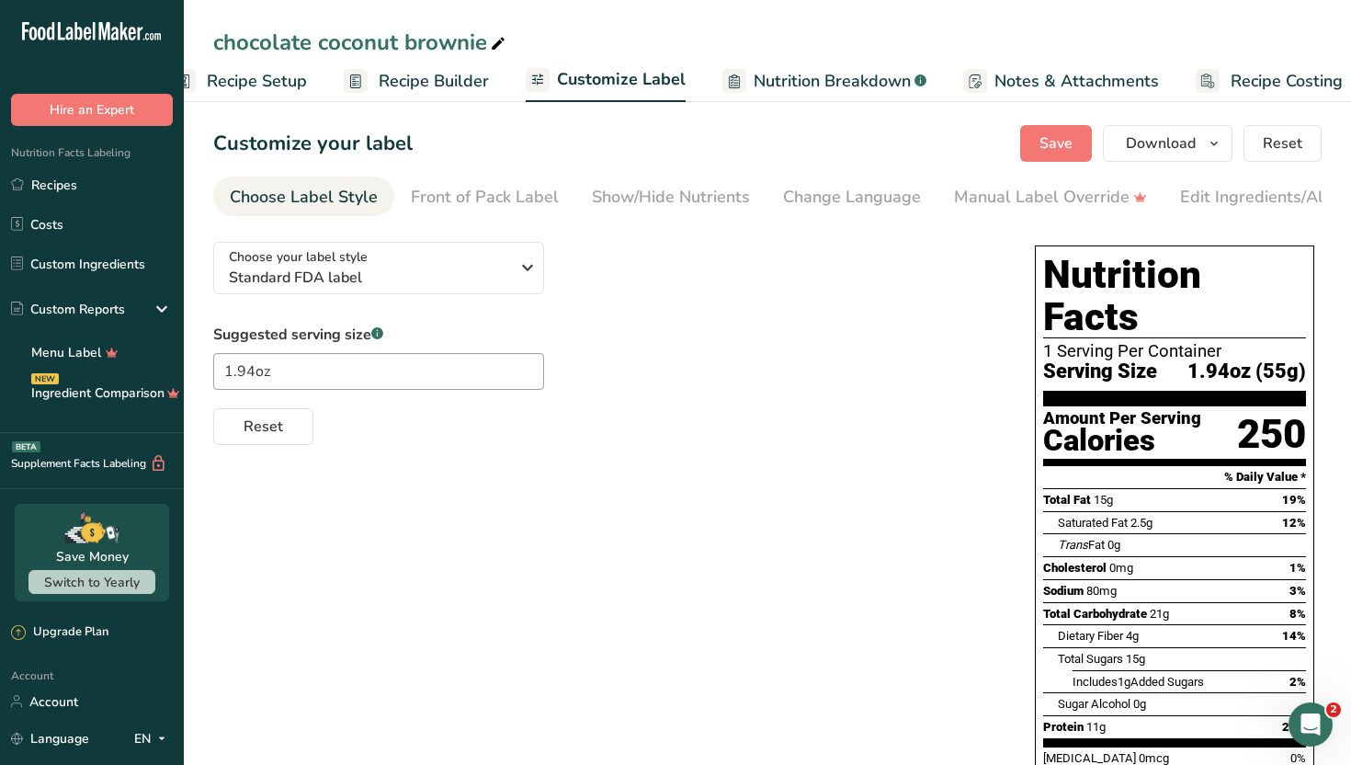
scroll to position [0, 63]
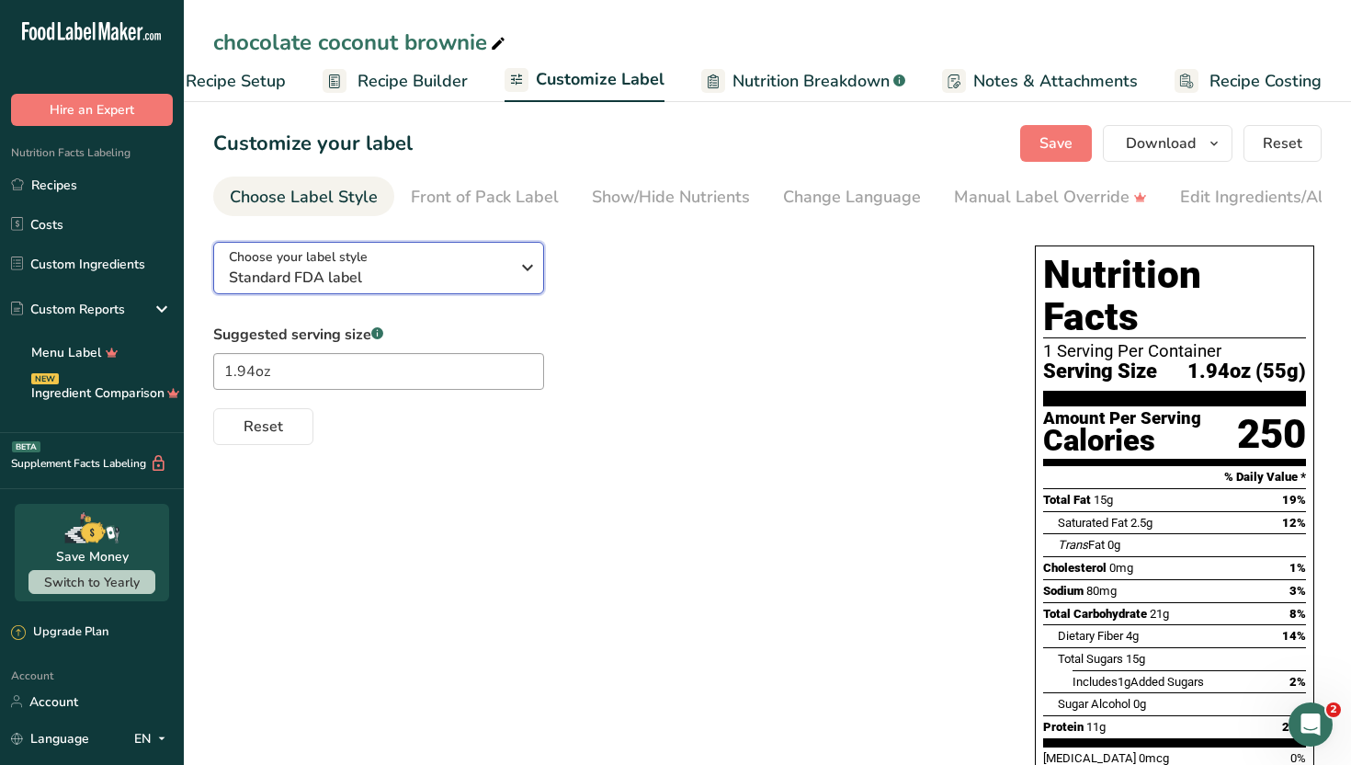
click at [517, 284] on icon "button" at bounding box center [528, 267] width 22 height 33
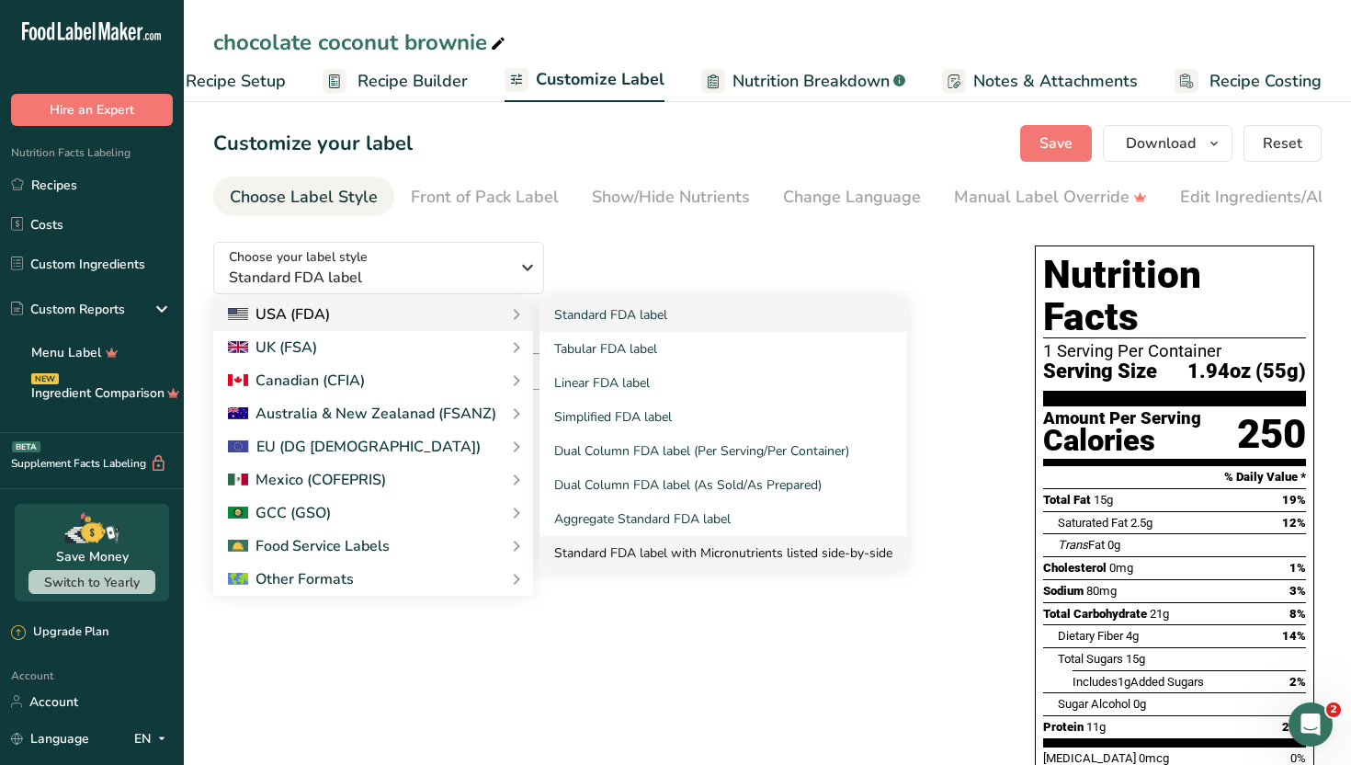
click at [708, 557] on link "Standard FDA label with Micronutrients listed side-by-side" at bounding box center [724, 553] width 368 height 34
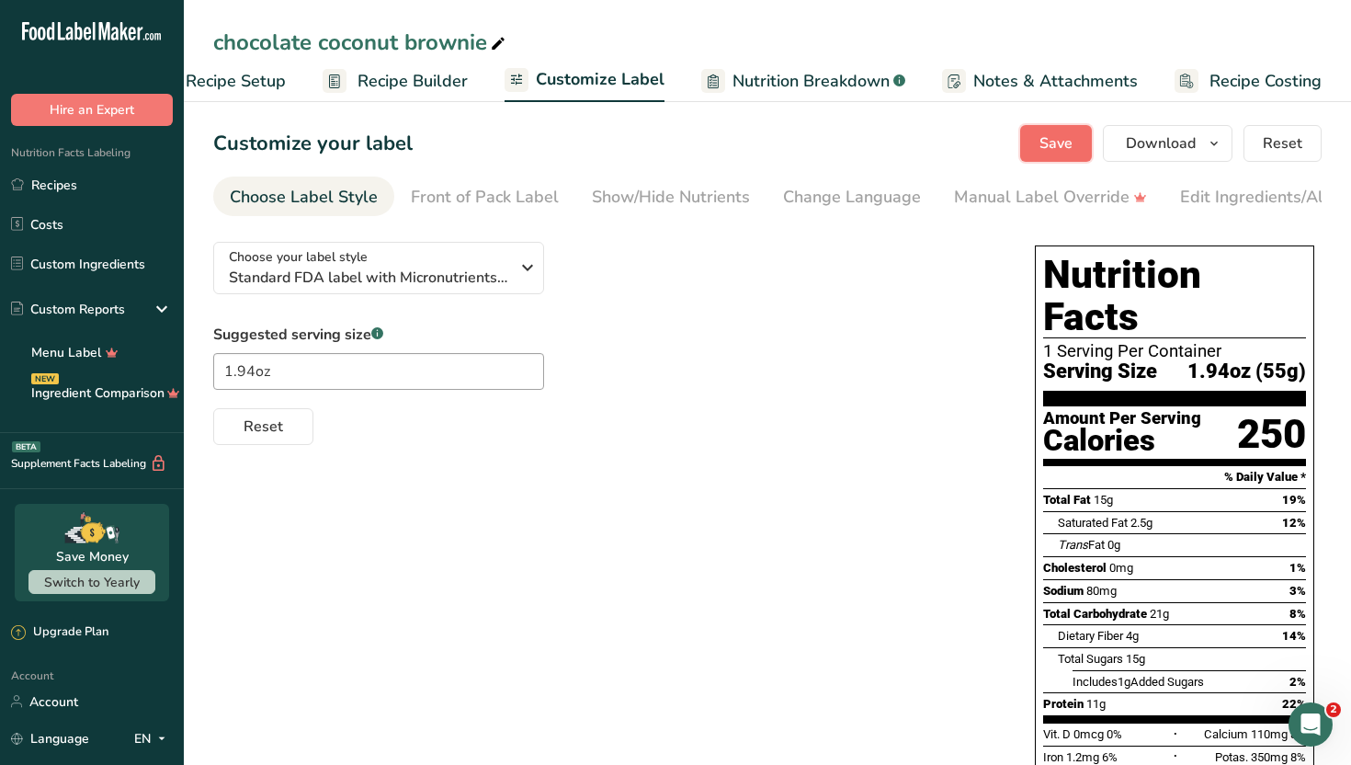
click at [1073, 152] on span "Save" at bounding box center [1056, 143] width 33 height 22
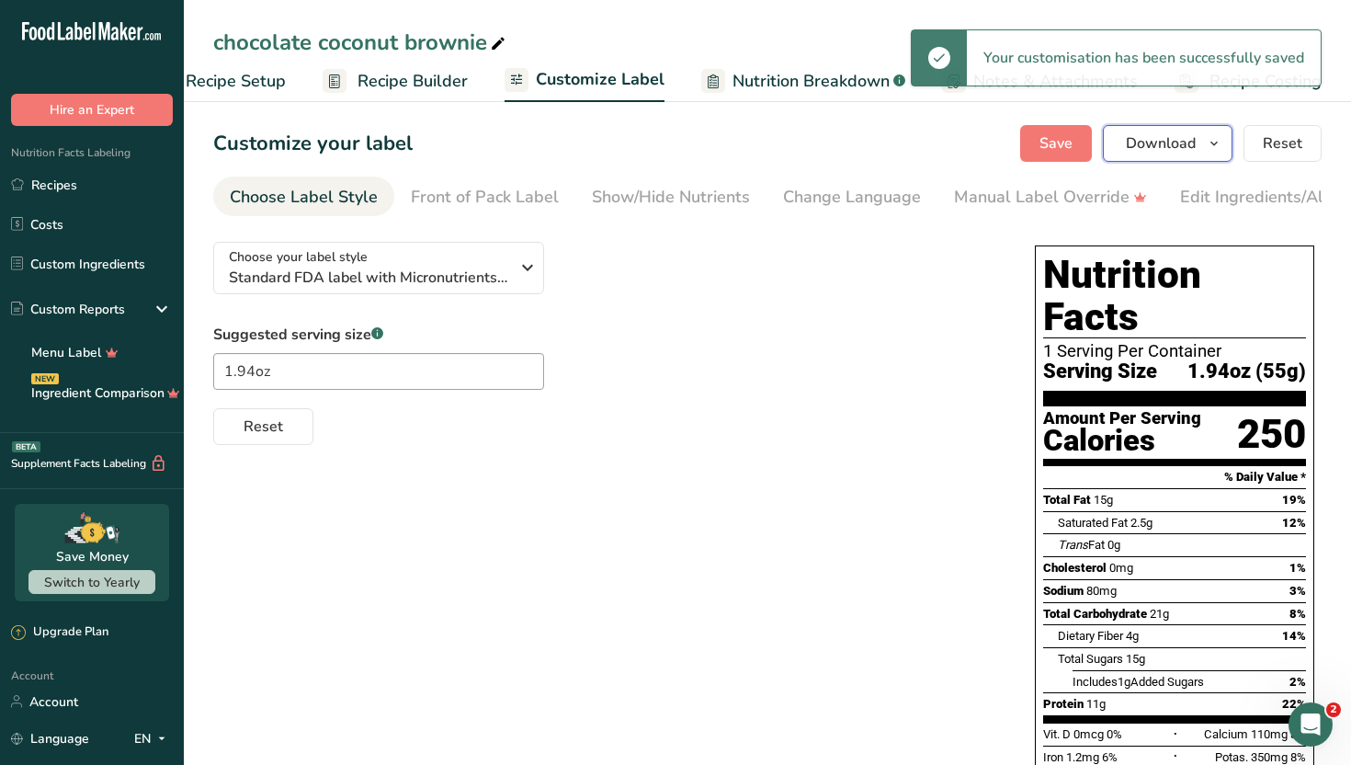
click at [1151, 154] on span "Download" at bounding box center [1161, 143] width 70 height 22
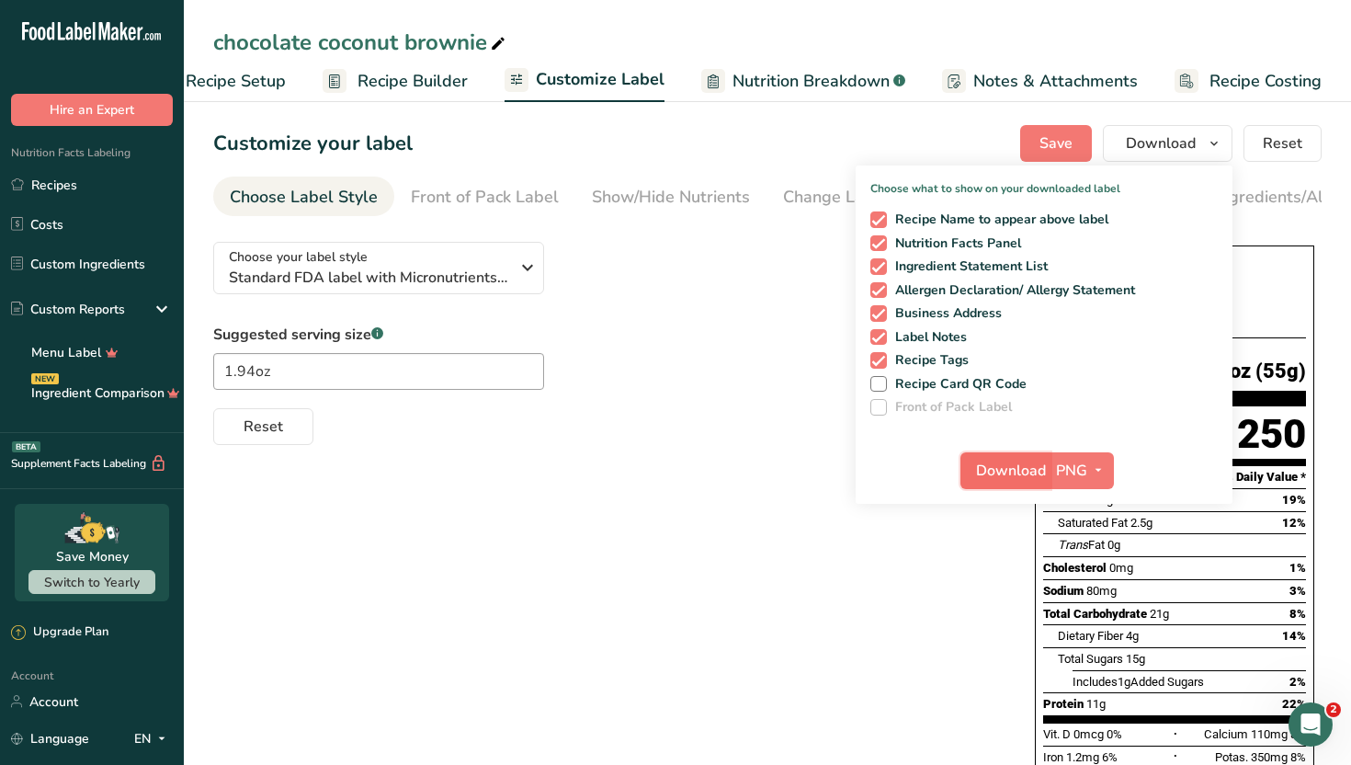
click at [1000, 475] on span "Download" at bounding box center [1011, 471] width 70 height 22
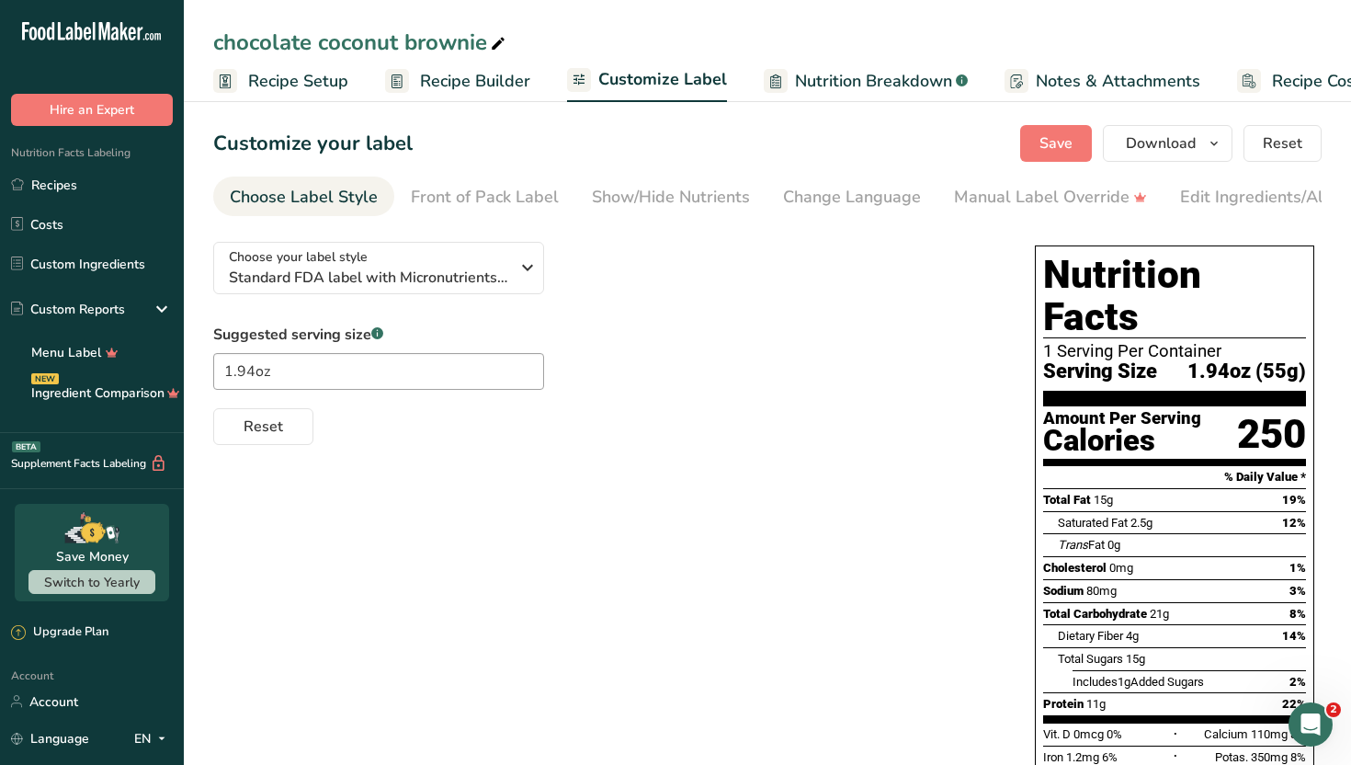
scroll to position [0, 63]
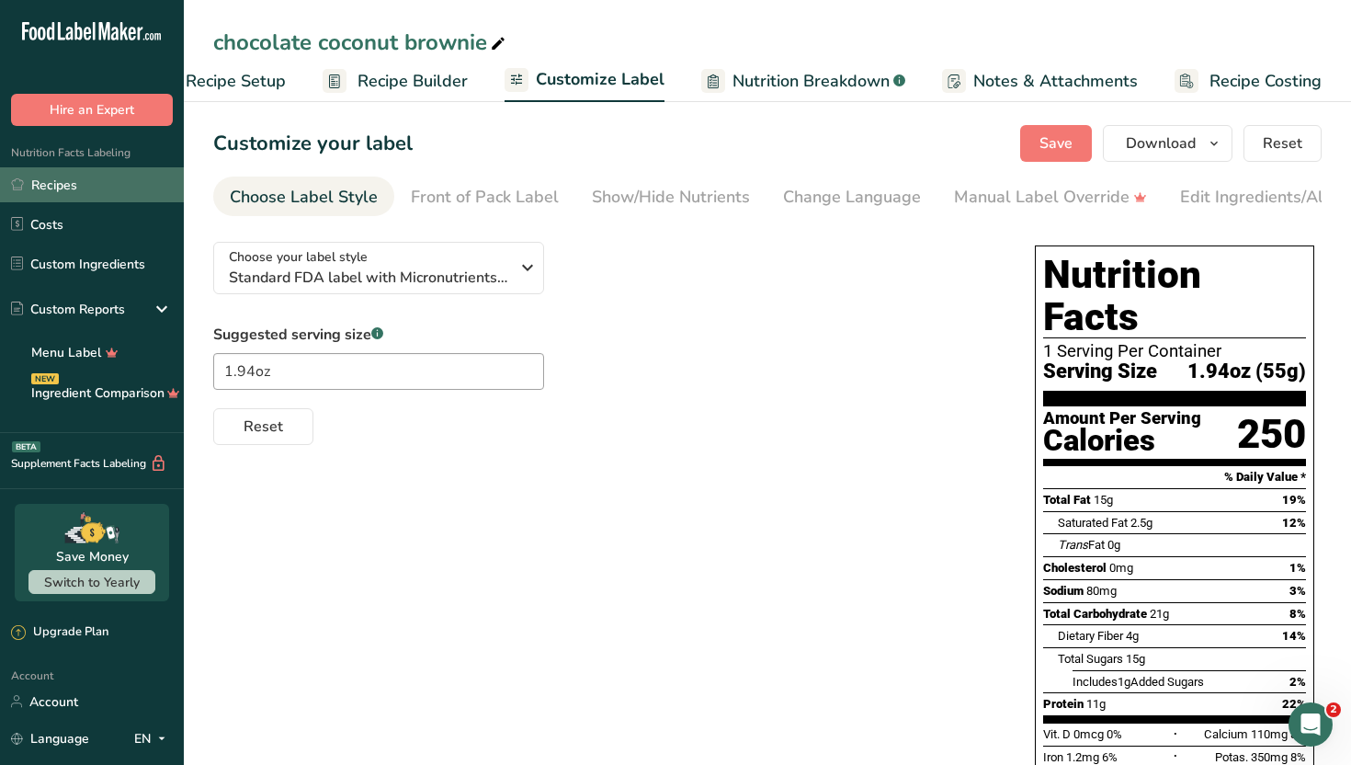
click at [90, 179] on link "Recipes" at bounding box center [92, 184] width 184 height 35
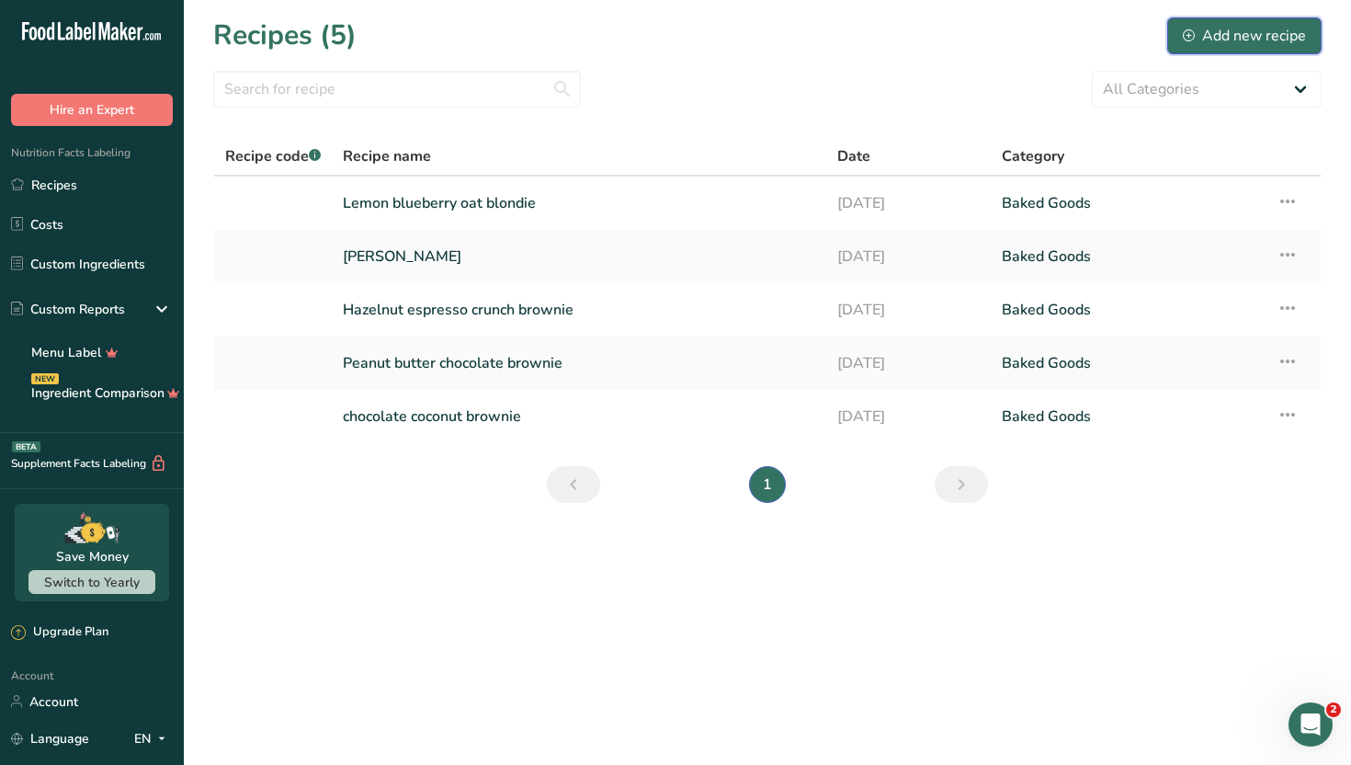
click at [1191, 46] on button "Add new recipe" at bounding box center [1245, 35] width 154 height 37
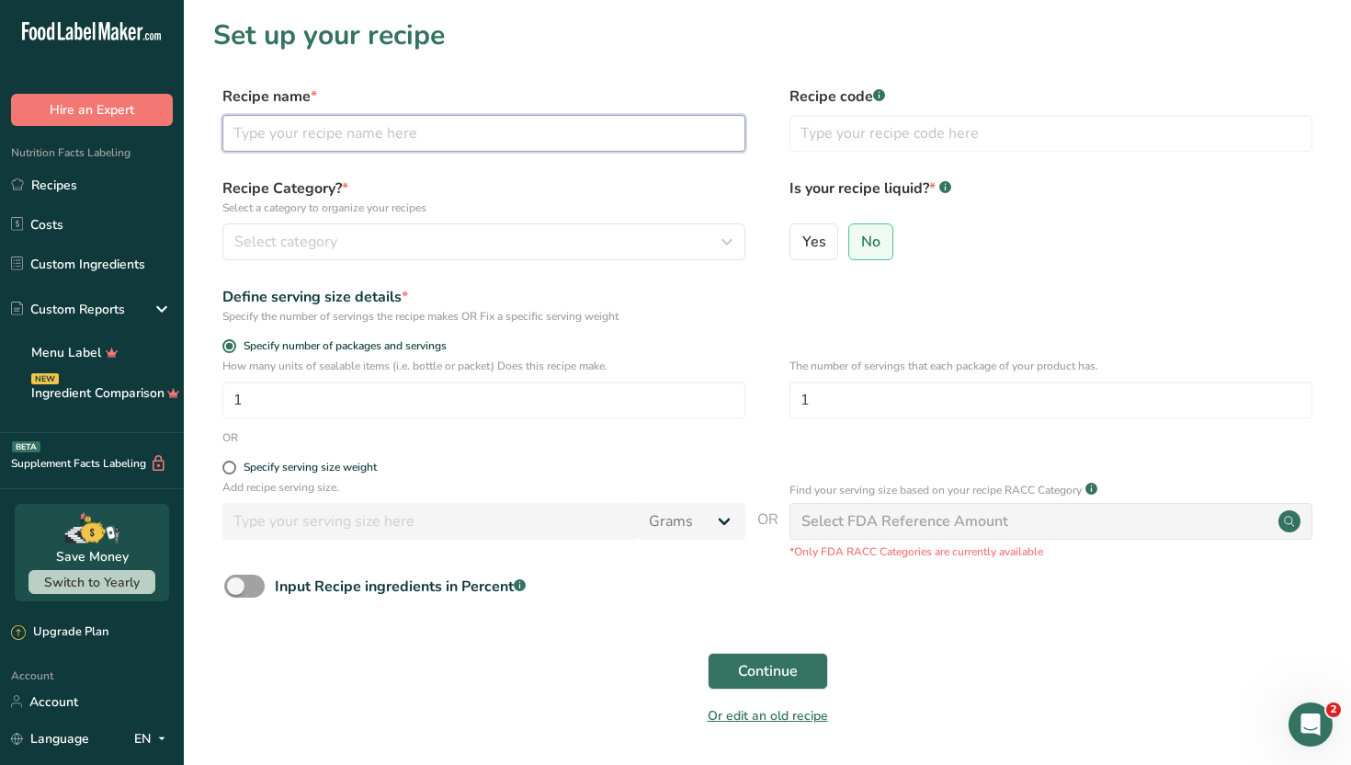
click at [696, 128] on input "text" at bounding box center [483, 133] width 523 height 37
type input "chocolate coconut brownie & hazelnut espresso brownie"
click at [616, 186] on label "Recipe Category? * Select a category to organize your recipes" at bounding box center [483, 196] width 523 height 39
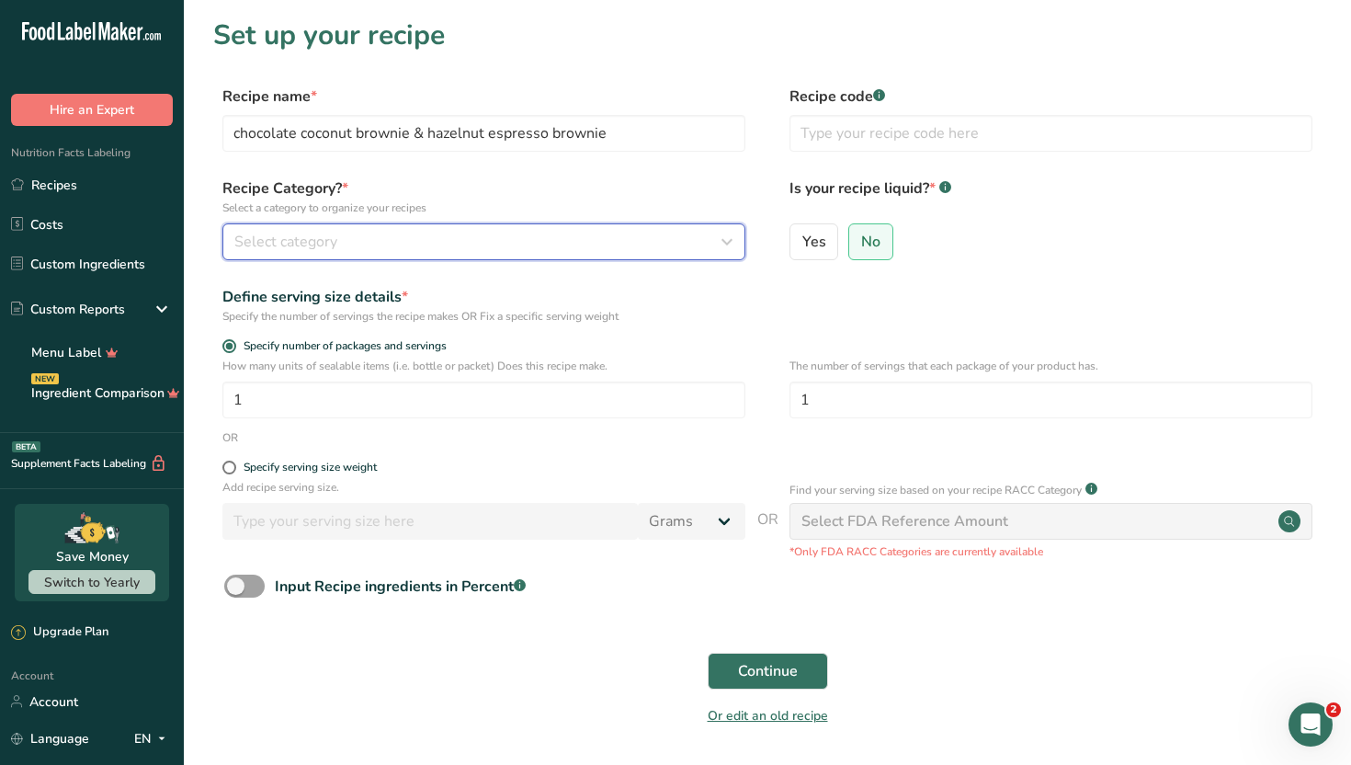
click at [669, 239] on div "Select category" at bounding box center [478, 242] width 488 height 22
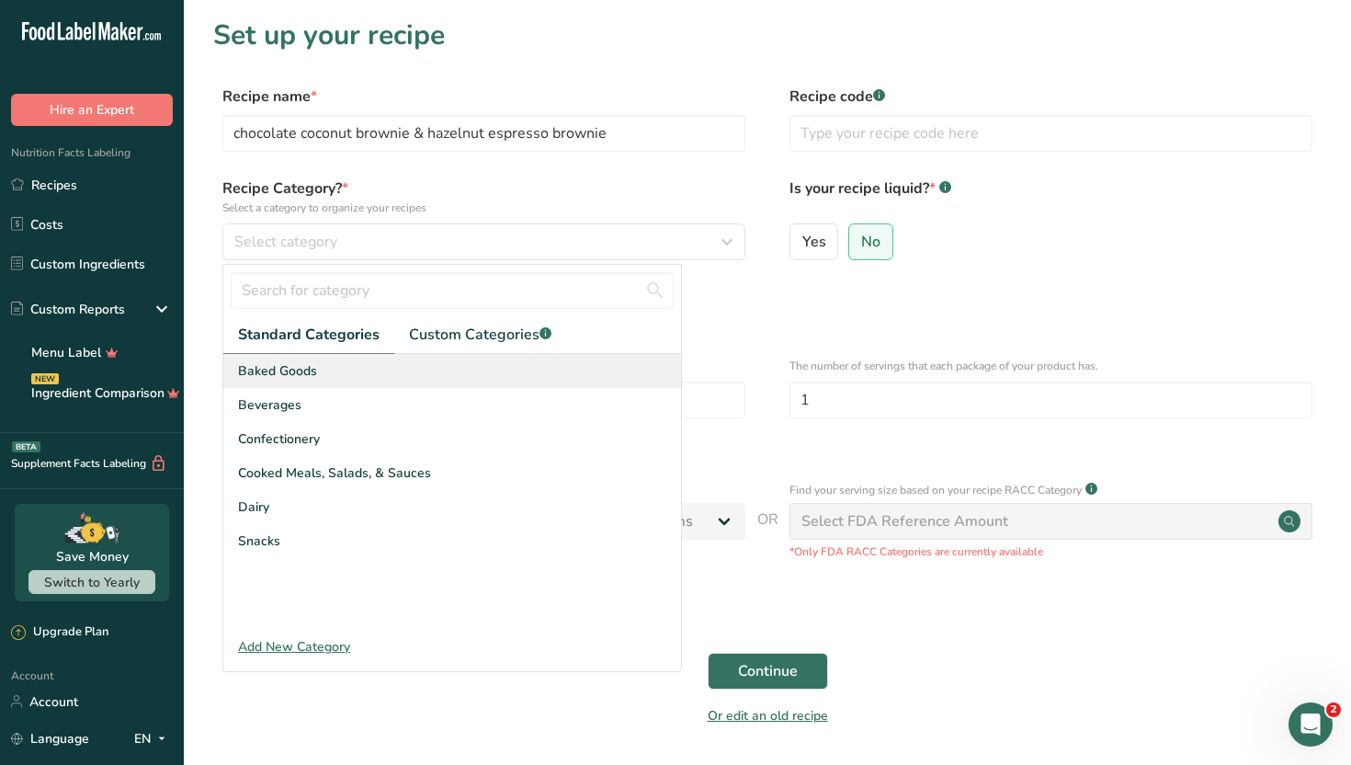
click at [514, 367] on div "Baked Goods" at bounding box center [452, 371] width 458 height 34
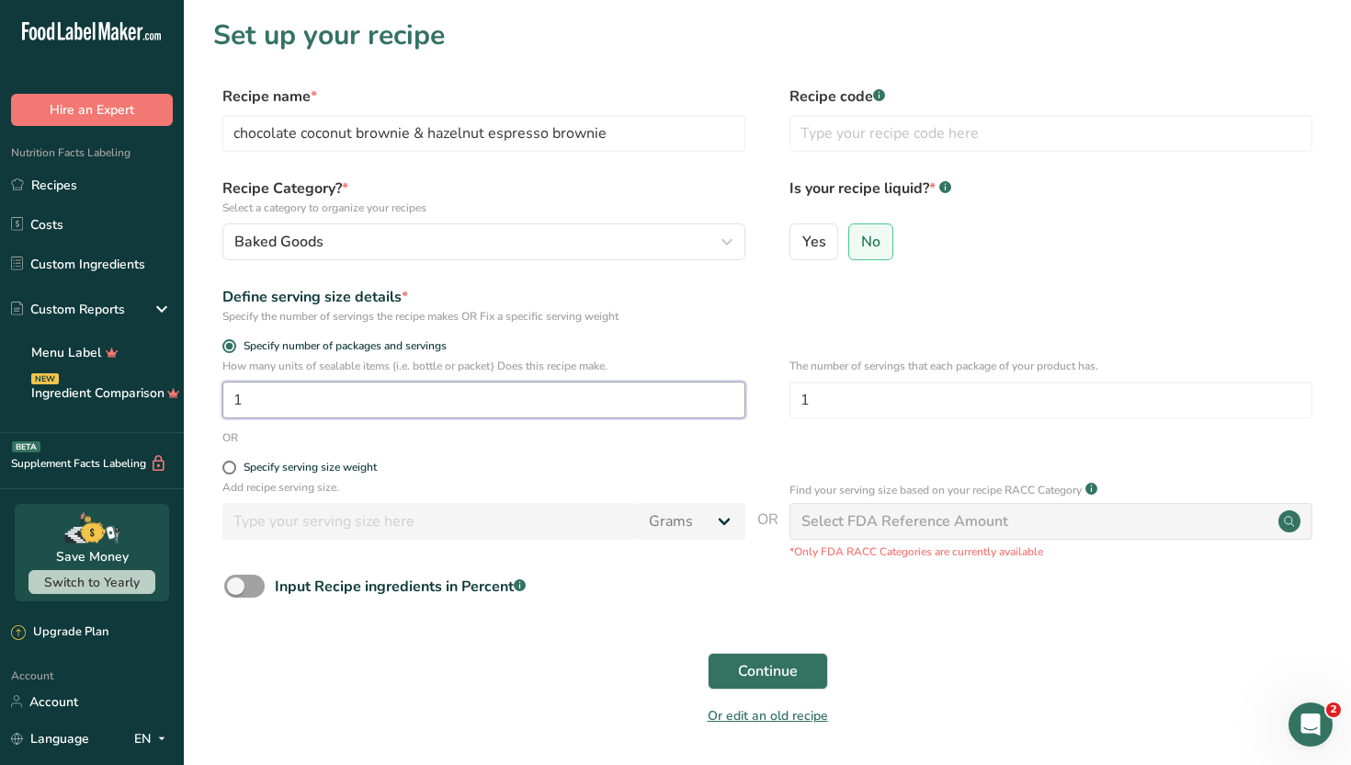
click at [587, 397] on input "1" at bounding box center [483, 400] width 523 height 37
type input "2"
click at [567, 448] on form "Recipe name * chocolate coconut brownie & hazelnut espresso brownie Recipe code…" at bounding box center [767, 411] width 1109 height 652
click at [757, 676] on span "Continue" at bounding box center [768, 671] width 60 height 22
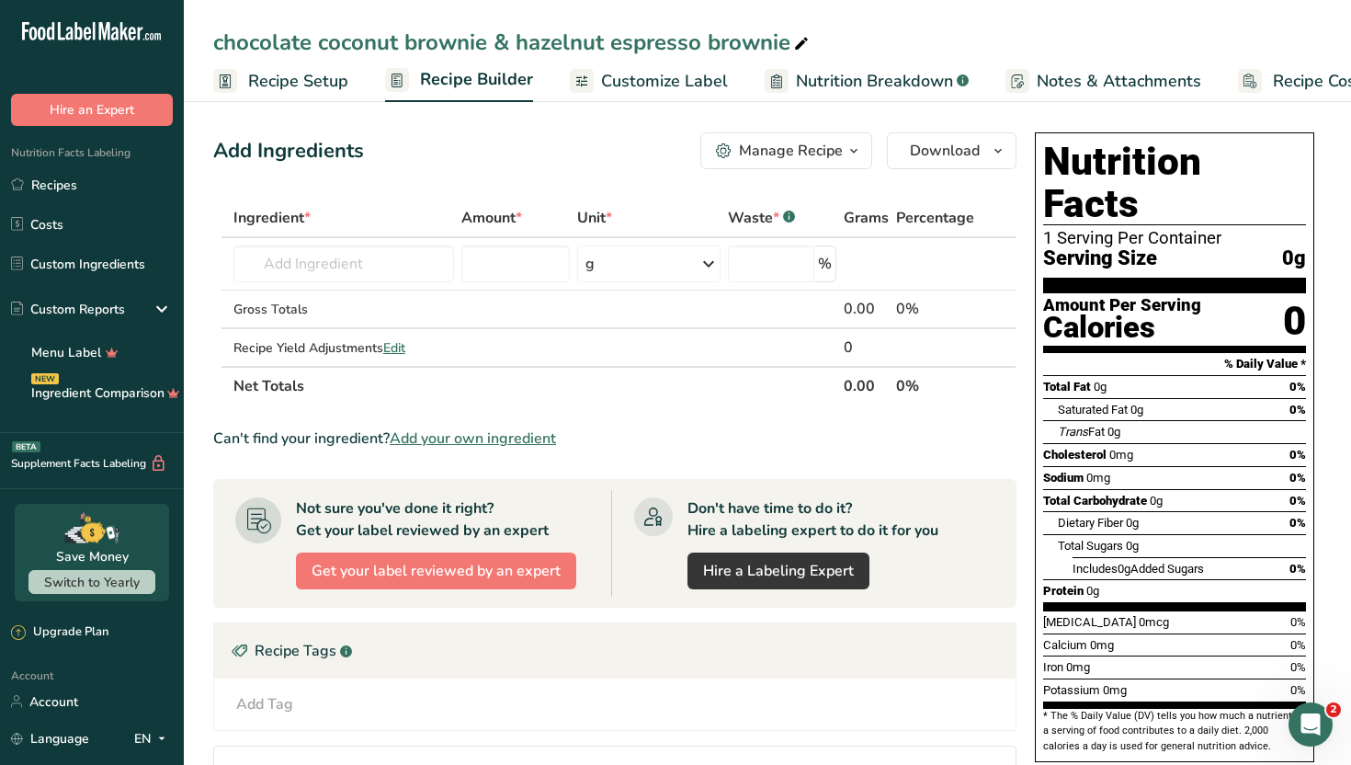
click at [673, 73] on span "Customize Label" at bounding box center [664, 81] width 127 height 25
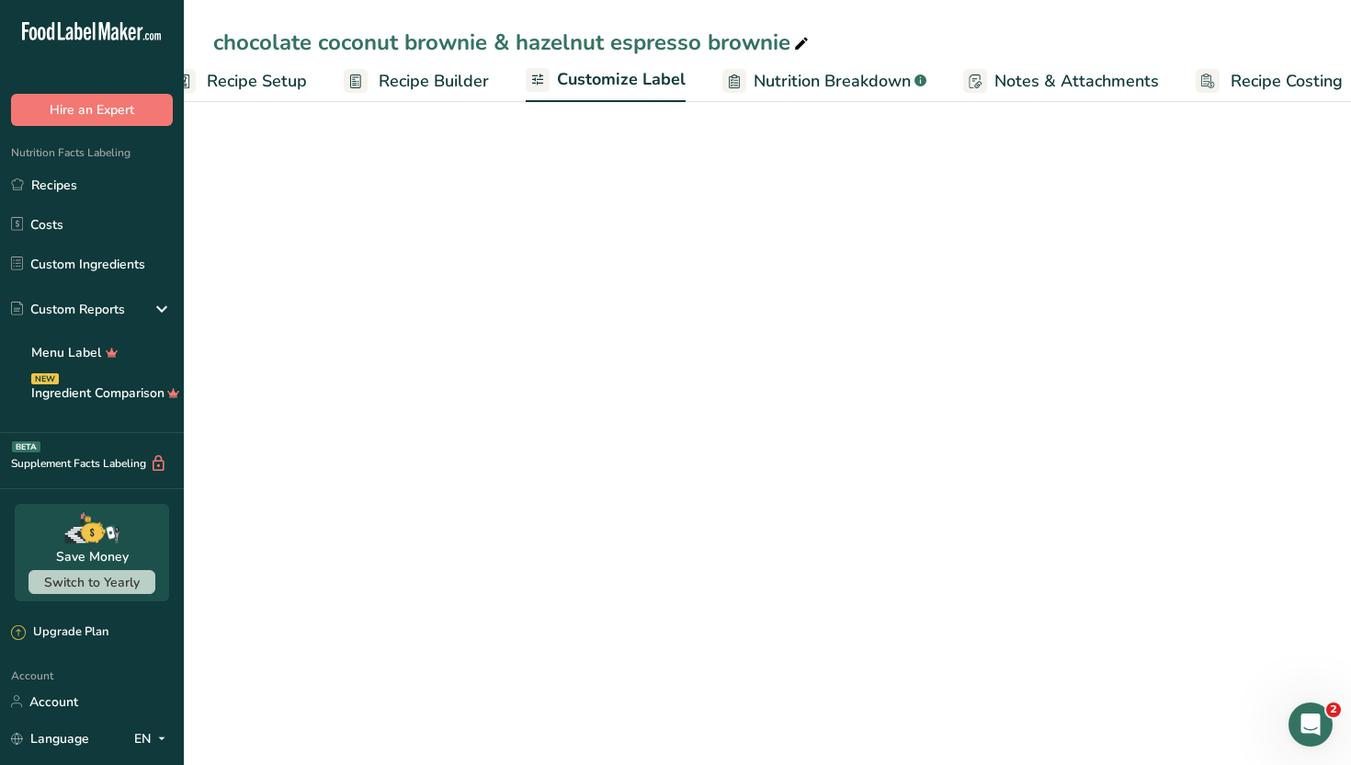
scroll to position [0, 63]
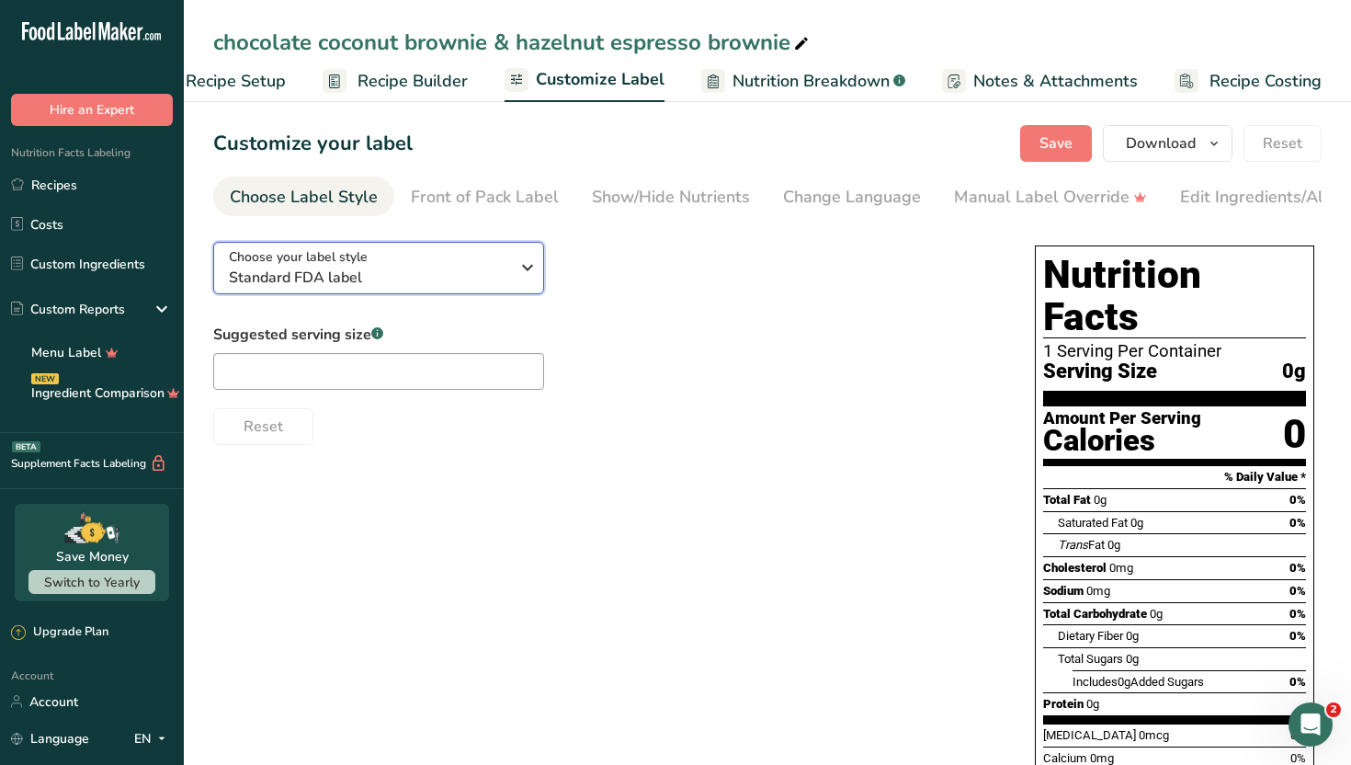
click at [526, 266] on icon "button" at bounding box center [528, 267] width 22 height 33
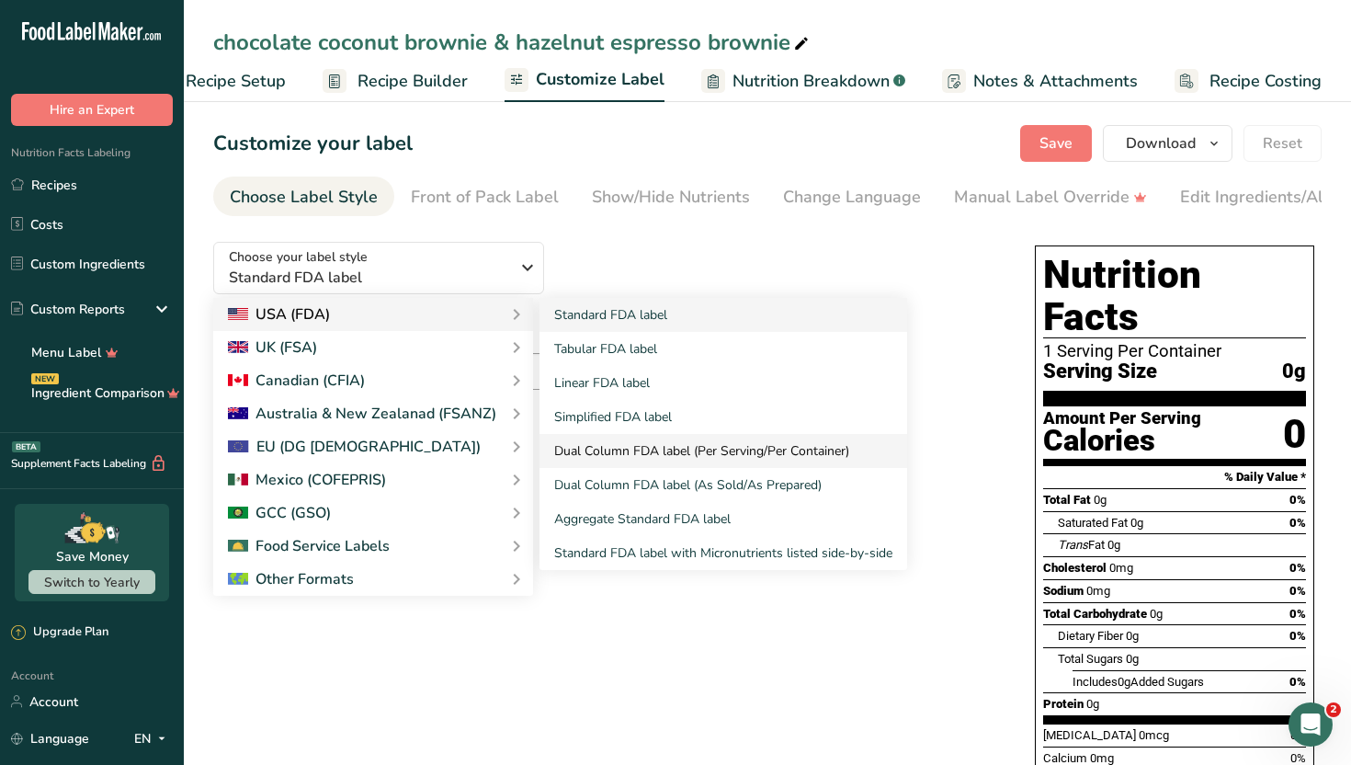
click at [608, 453] on link "Dual Column FDA label (Per Serving/Per Container)" at bounding box center [724, 451] width 368 height 34
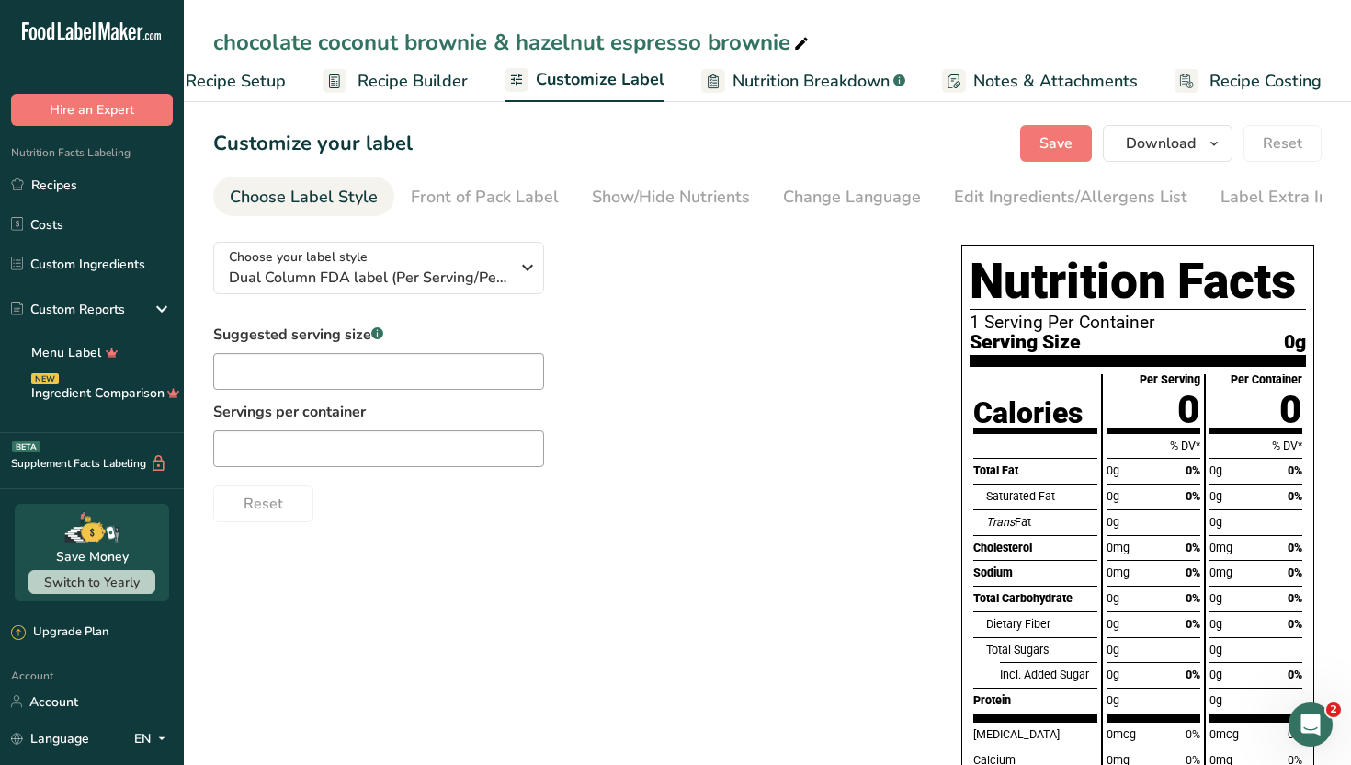
click at [684, 468] on div "Suggested serving size .a-a{fill:#347362;}.b-a{fill:#fff;} Servings per contain…" at bounding box center [569, 423] width 712 height 199
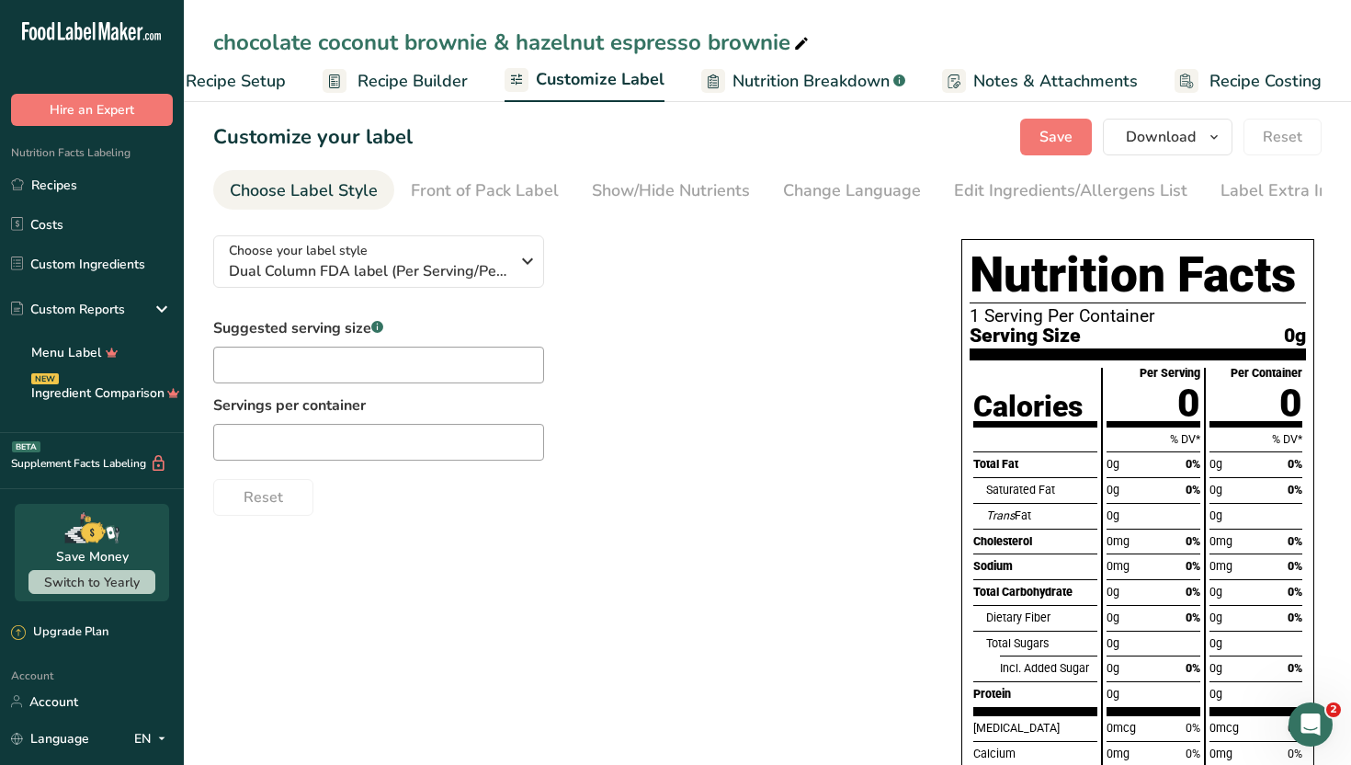
scroll to position [0, 0]
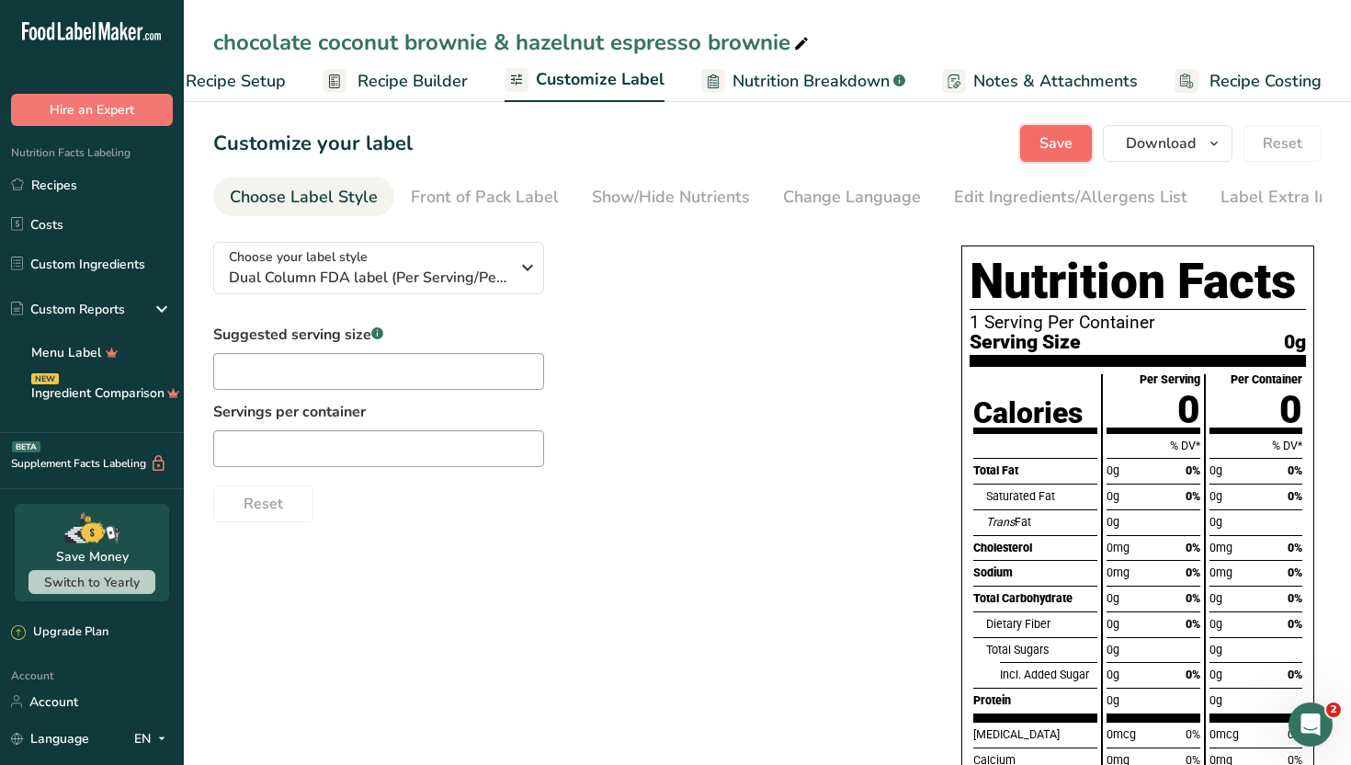
click at [1043, 147] on span "Save" at bounding box center [1056, 143] width 33 height 22
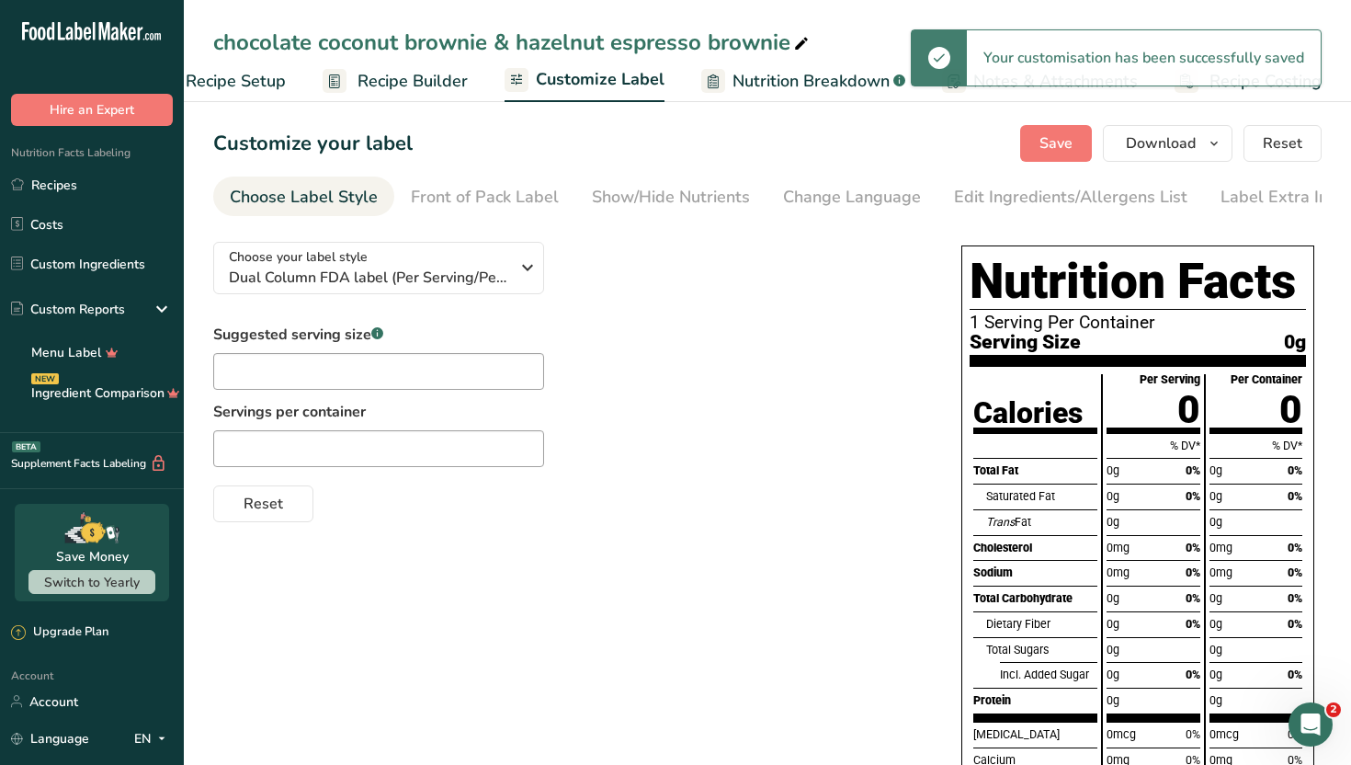
click at [426, 71] on span "Recipe Builder" at bounding box center [413, 81] width 110 height 25
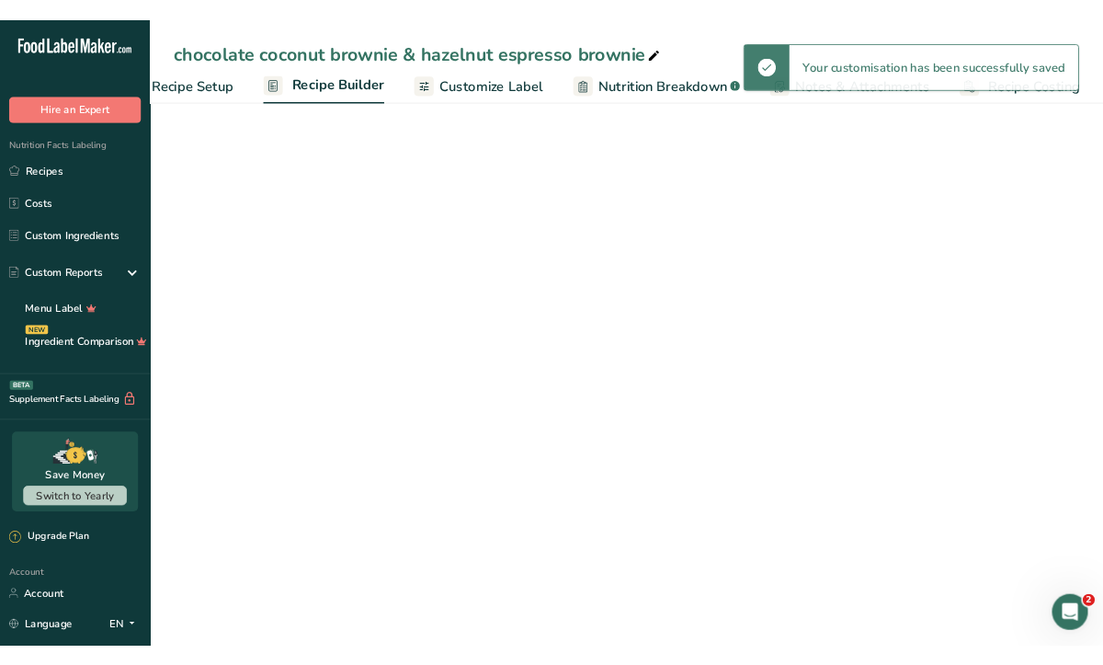
scroll to position [0, 63]
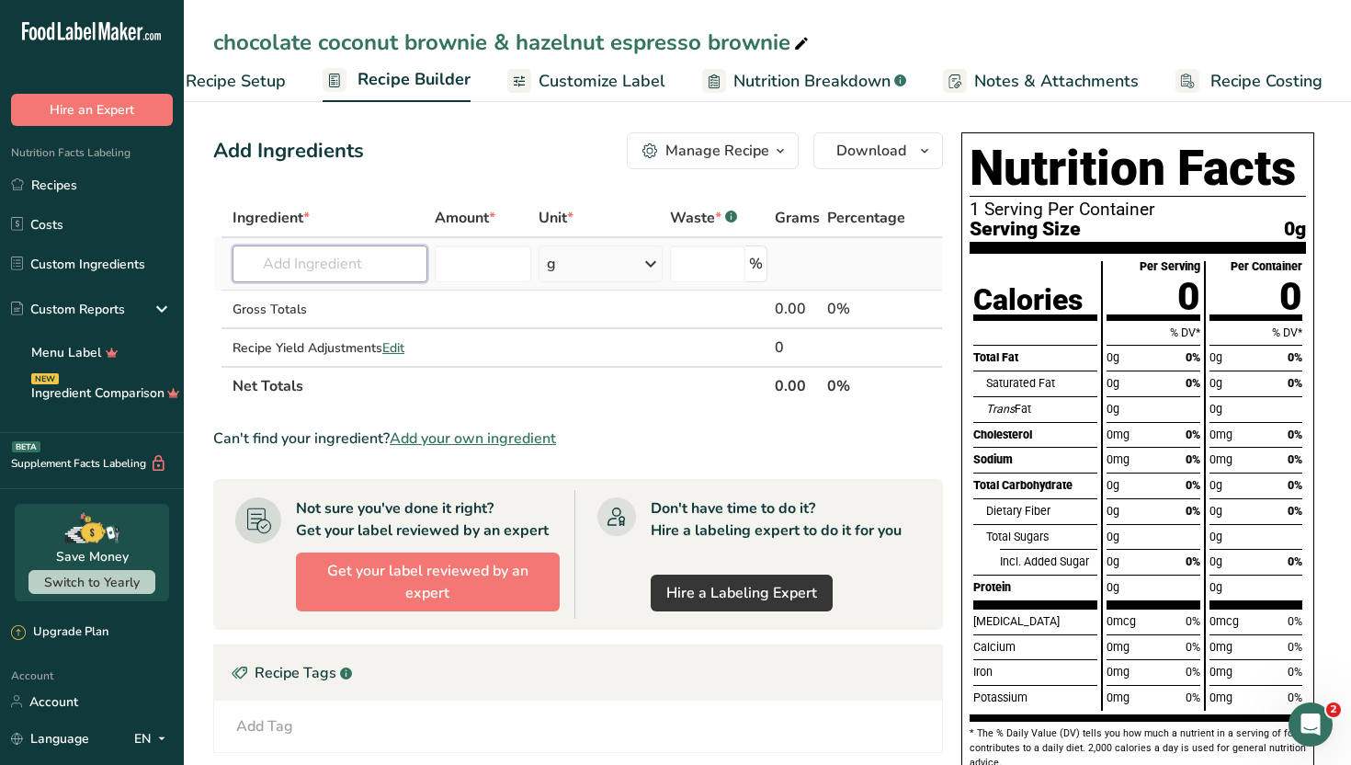
click at [322, 274] on input "text" at bounding box center [330, 263] width 195 height 37
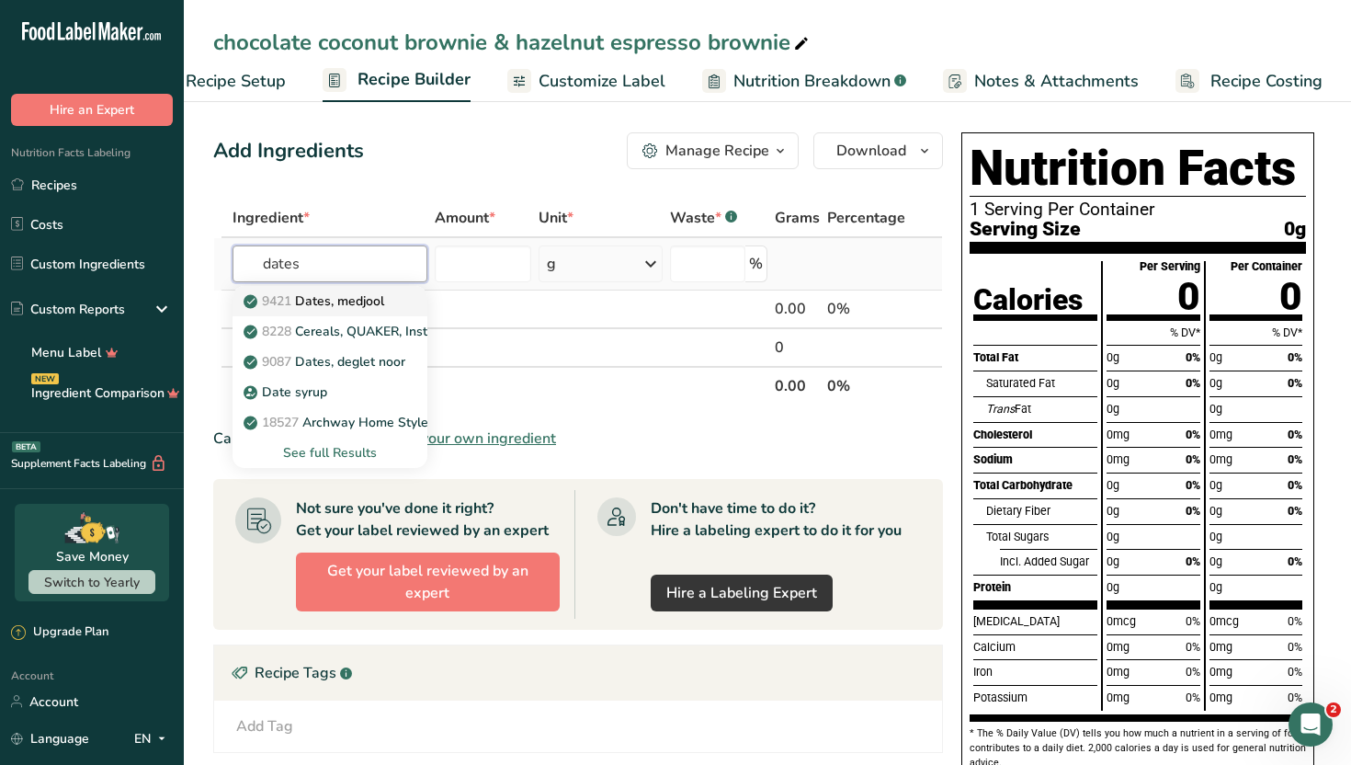
type input "dates"
click at [309, 303] on p "9421 Dates, medjool" at bounding box center [315, 300] width 137 height 19
type input "Dates, medjool"
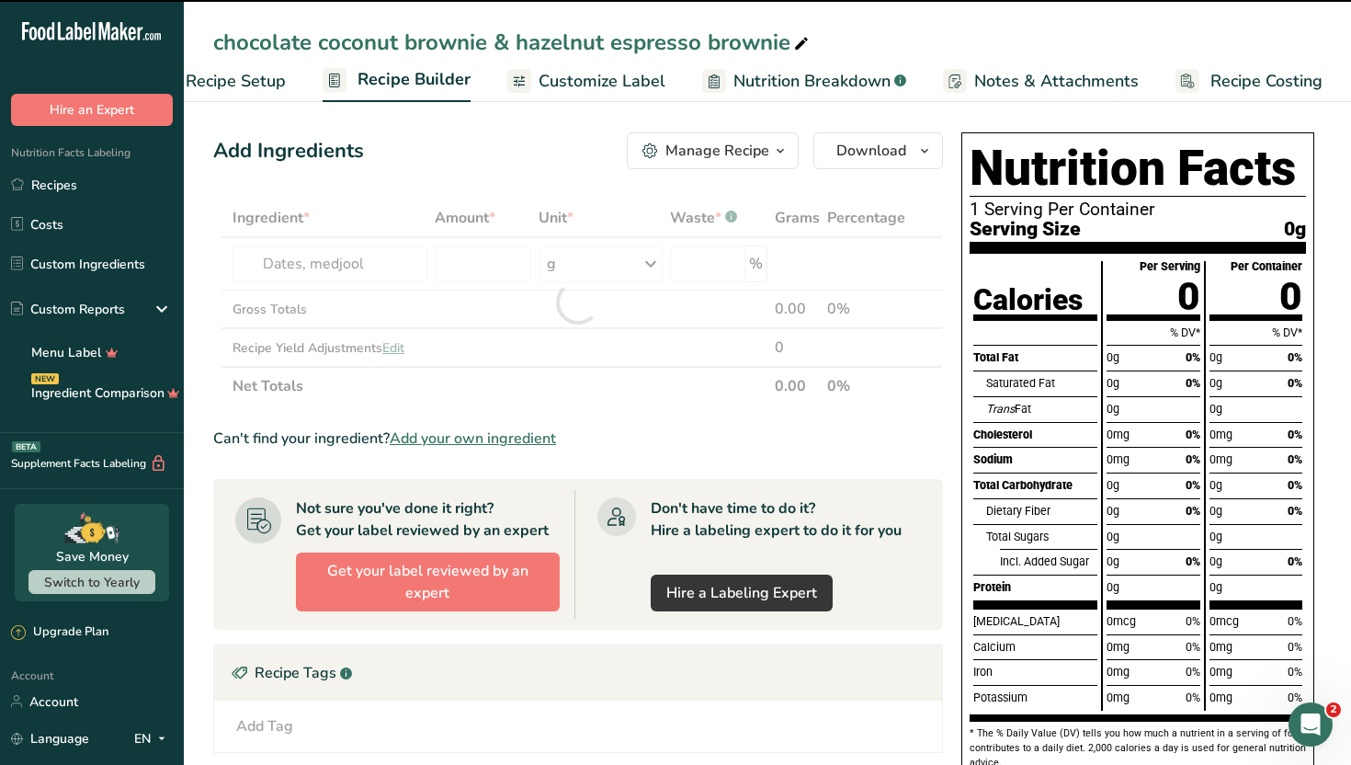
type input "0"
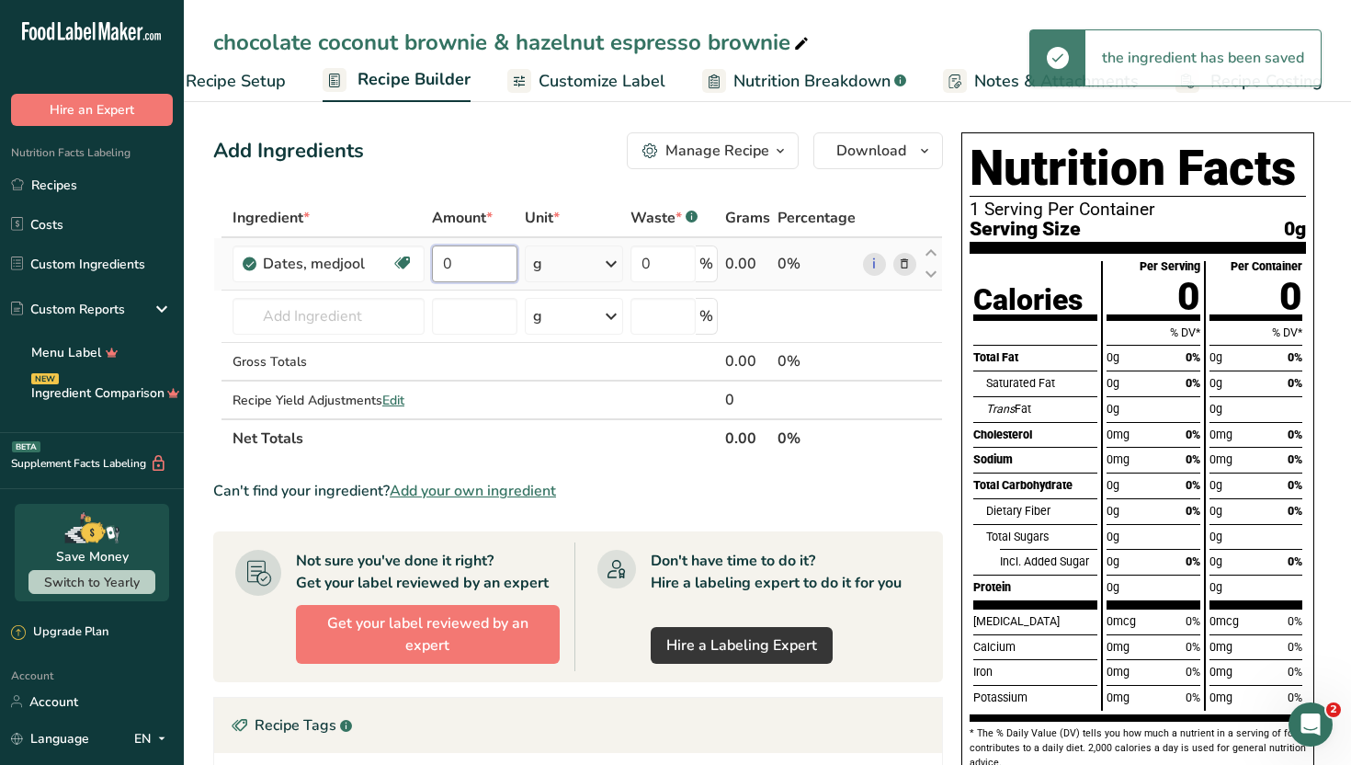
click at [501, 271] on input "0" at bounding box center [474, 263] width 85 height 37
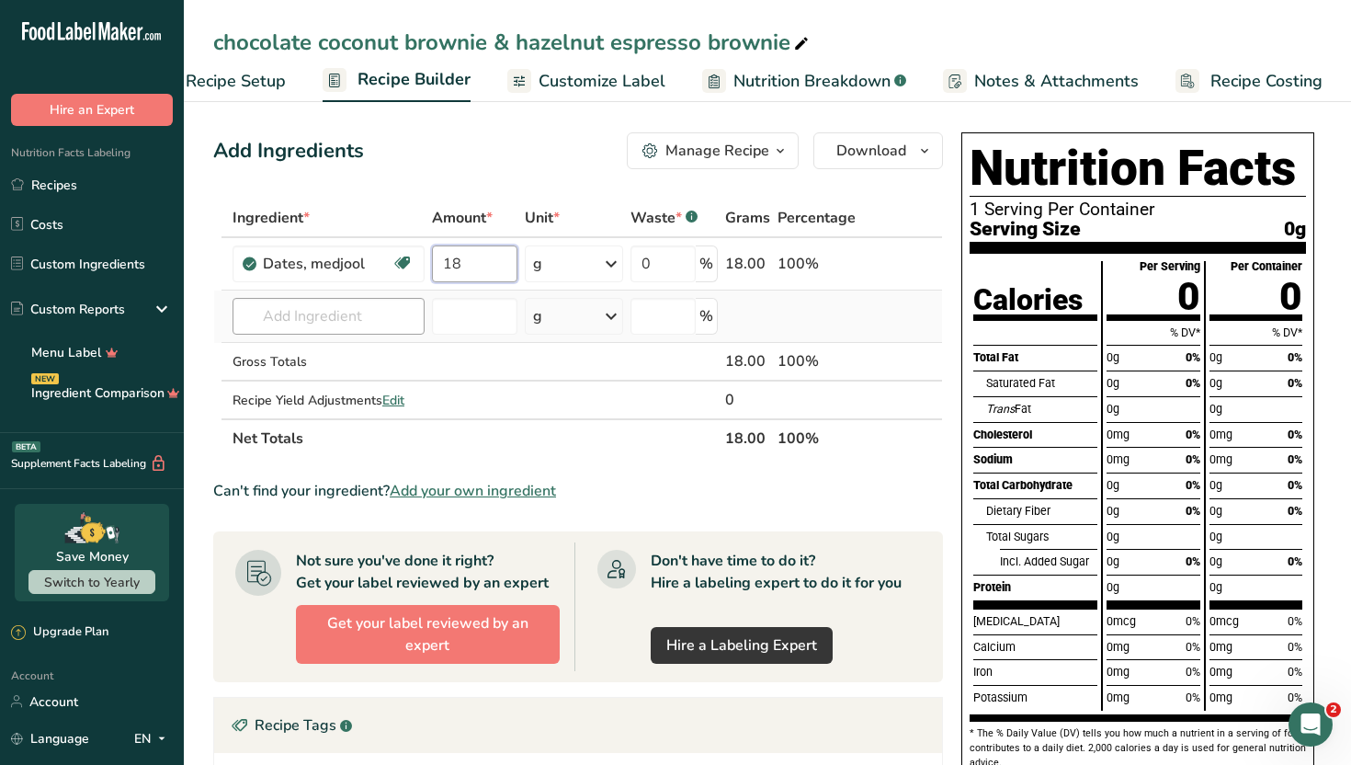
type input "1"
type input "20"
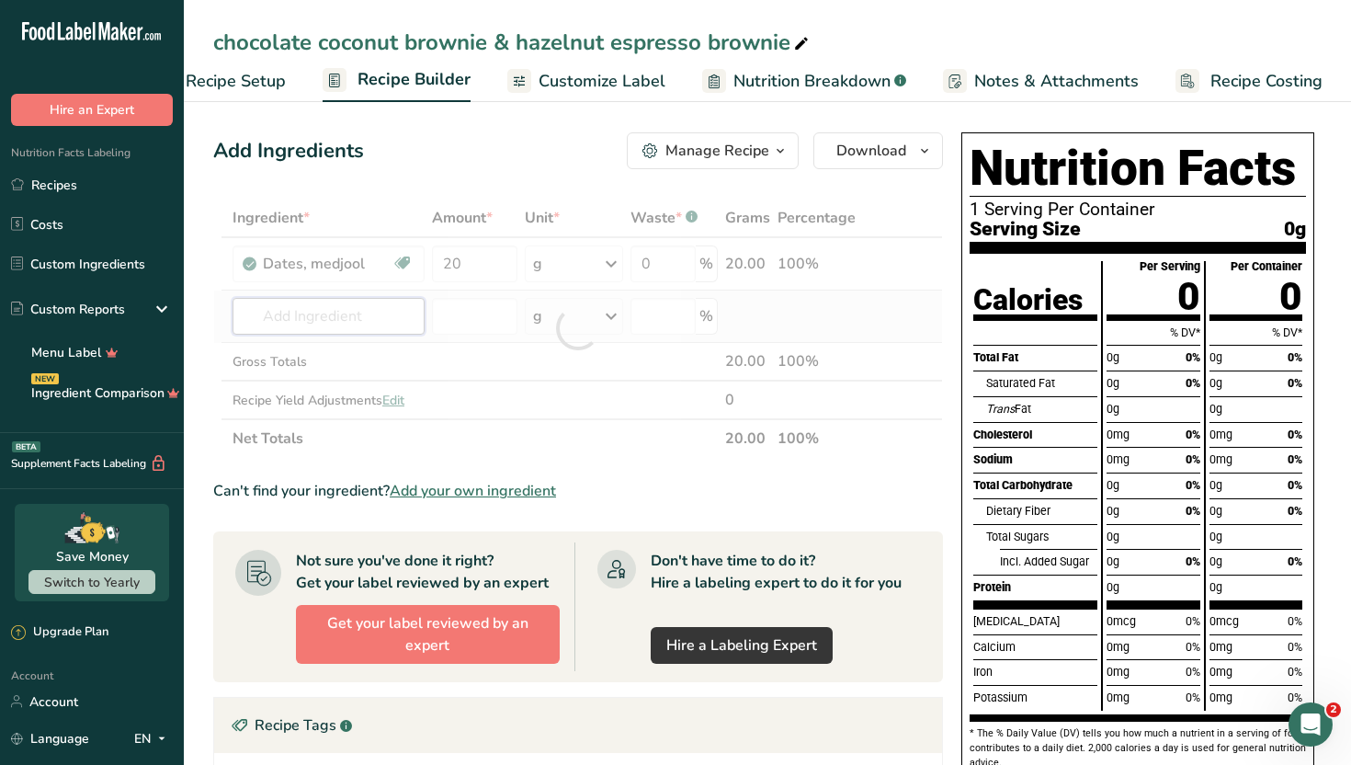
click at [317, 322] on div "Ingredient * Amount * Unit * Waste * .a-a{fill:#347362;}.b-a{fill:#fff;} Grams …" at bounding box center [578, 328] width 730 height 259
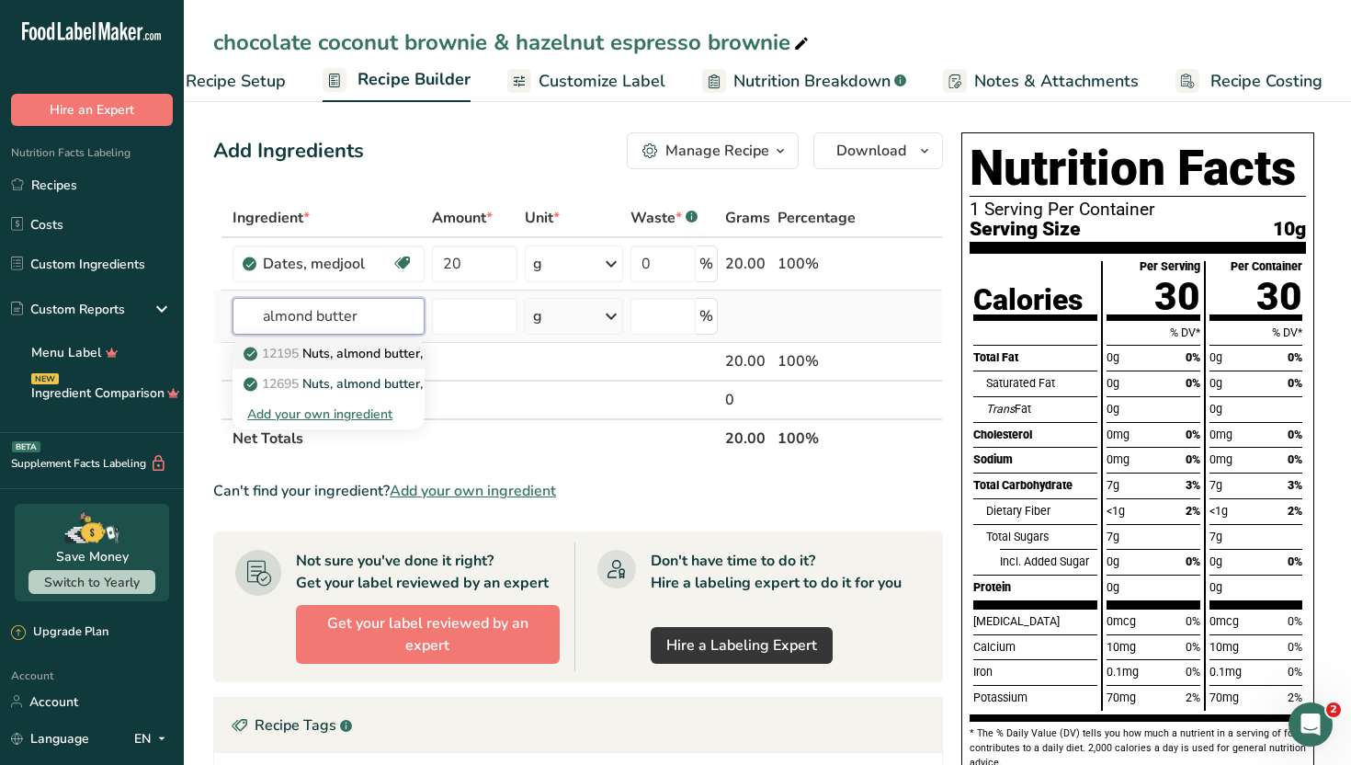
type input "almond butter"
click at [298, 356] on span "12195" at bounding box center [280, 353] width 37 height 17
type input "Nuts, almond butter, plain, without salt added"
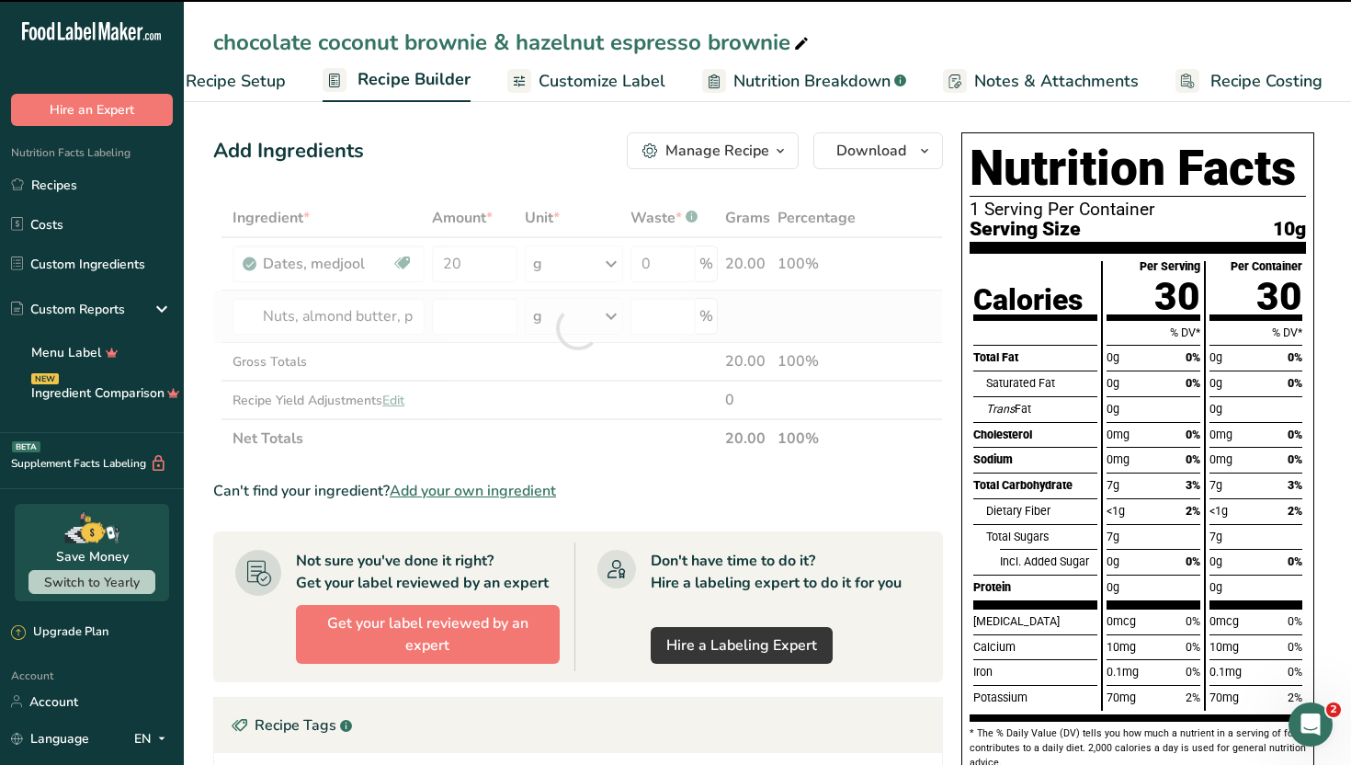
type input "0"
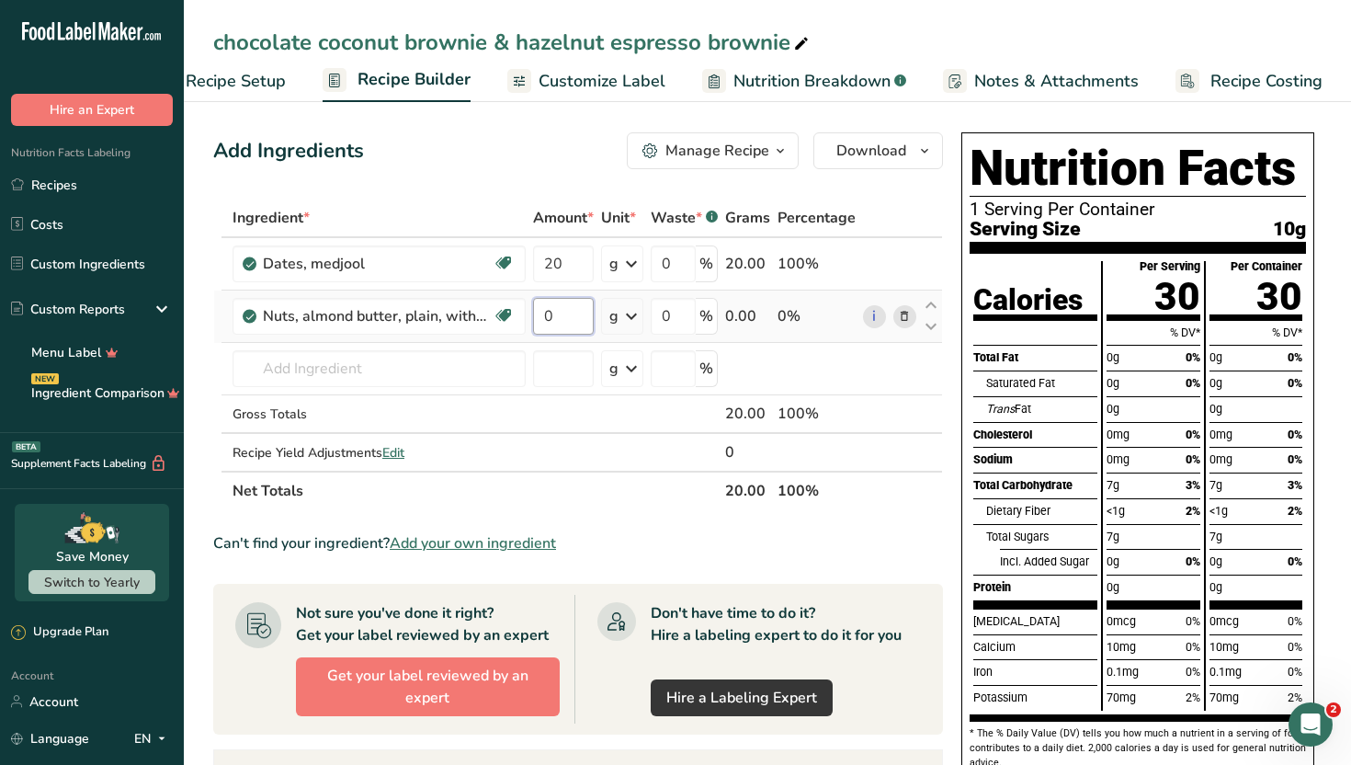
click at [563, 327] on input "0" at bounding box center [563, 316] width 61 height 37
type input "14.44"
click at [440, 377] on div "Ingredient * Amount * Unit * Waste * .a-a{fill:#347362;}.b-a{fill:#fff;} Grams …" at bounding box center [578, 355] width 730 height 312
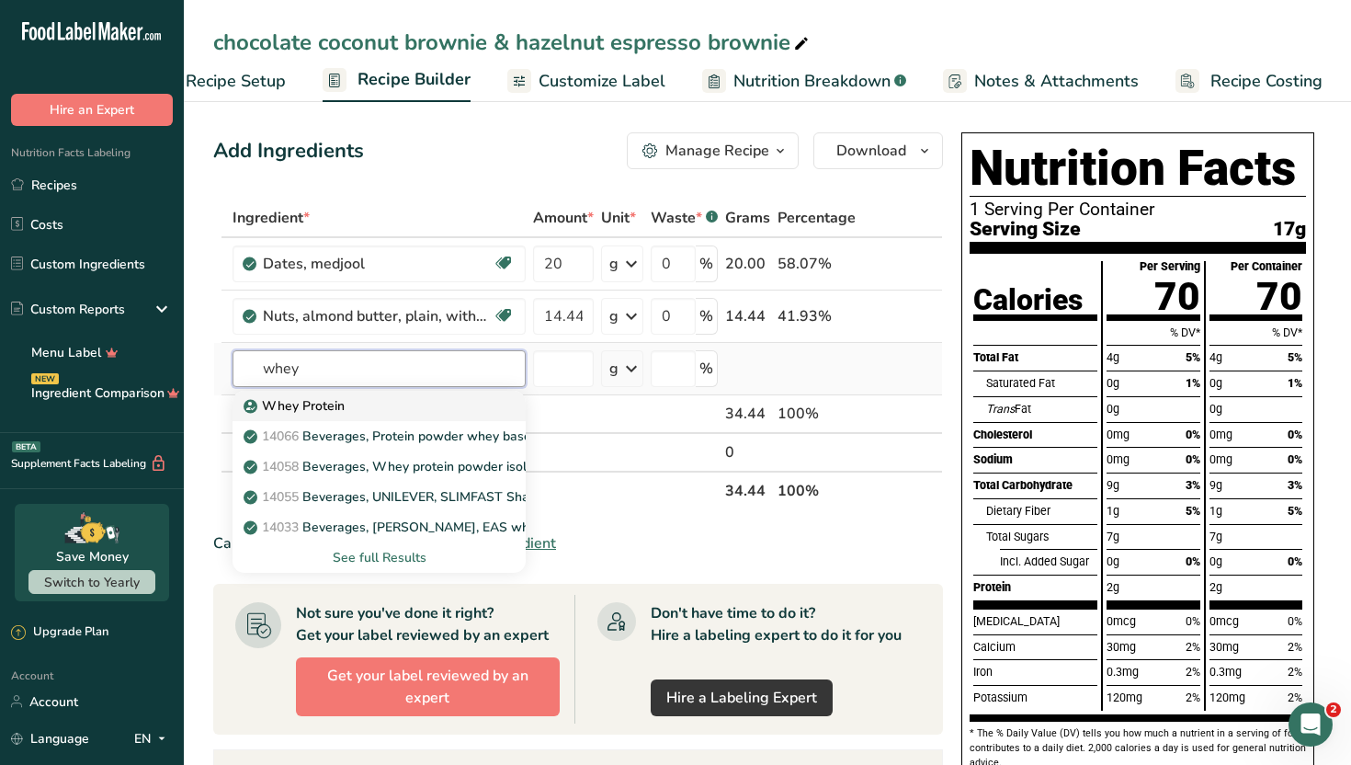
type input "whey"
click at [436, 405] on div "Whey Protein" at bounding box center [364, 405] width 234 height 19
type input "Whey Protein"
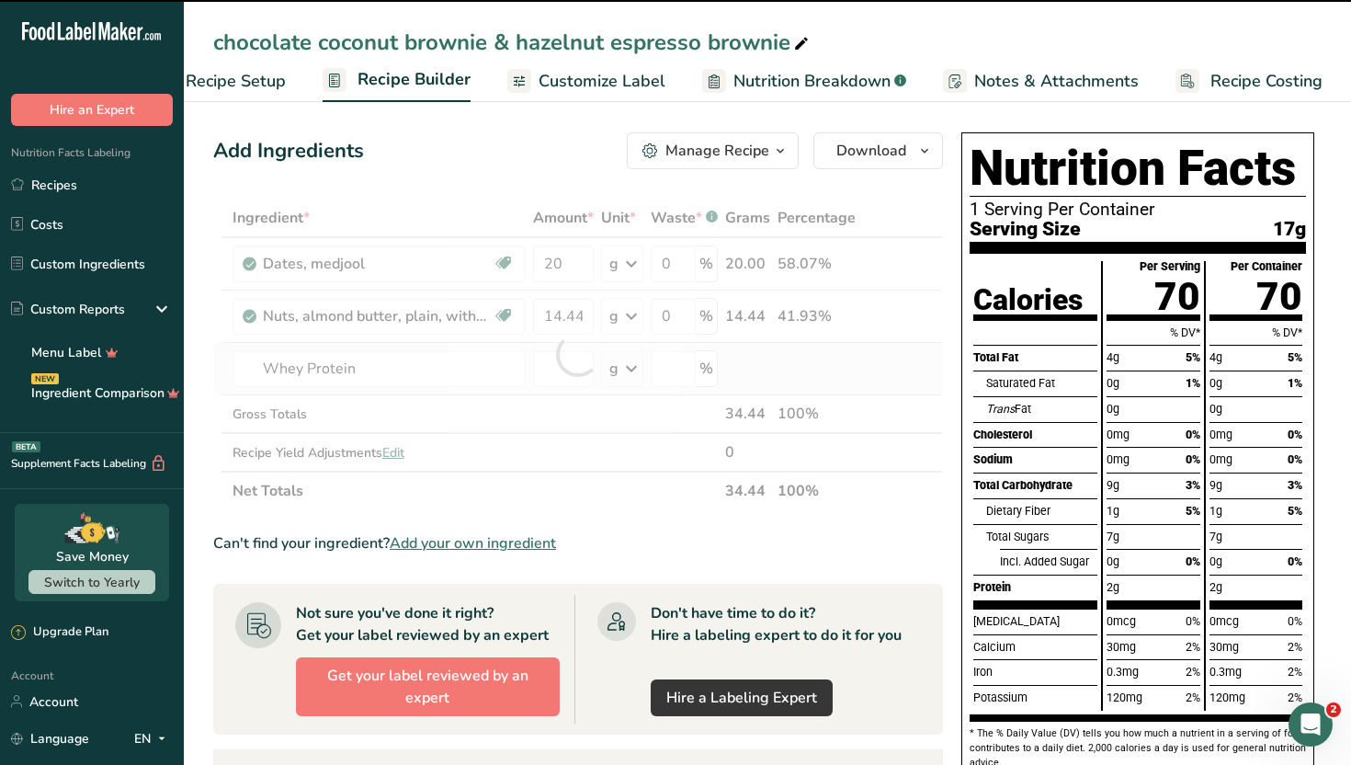
type input "0"
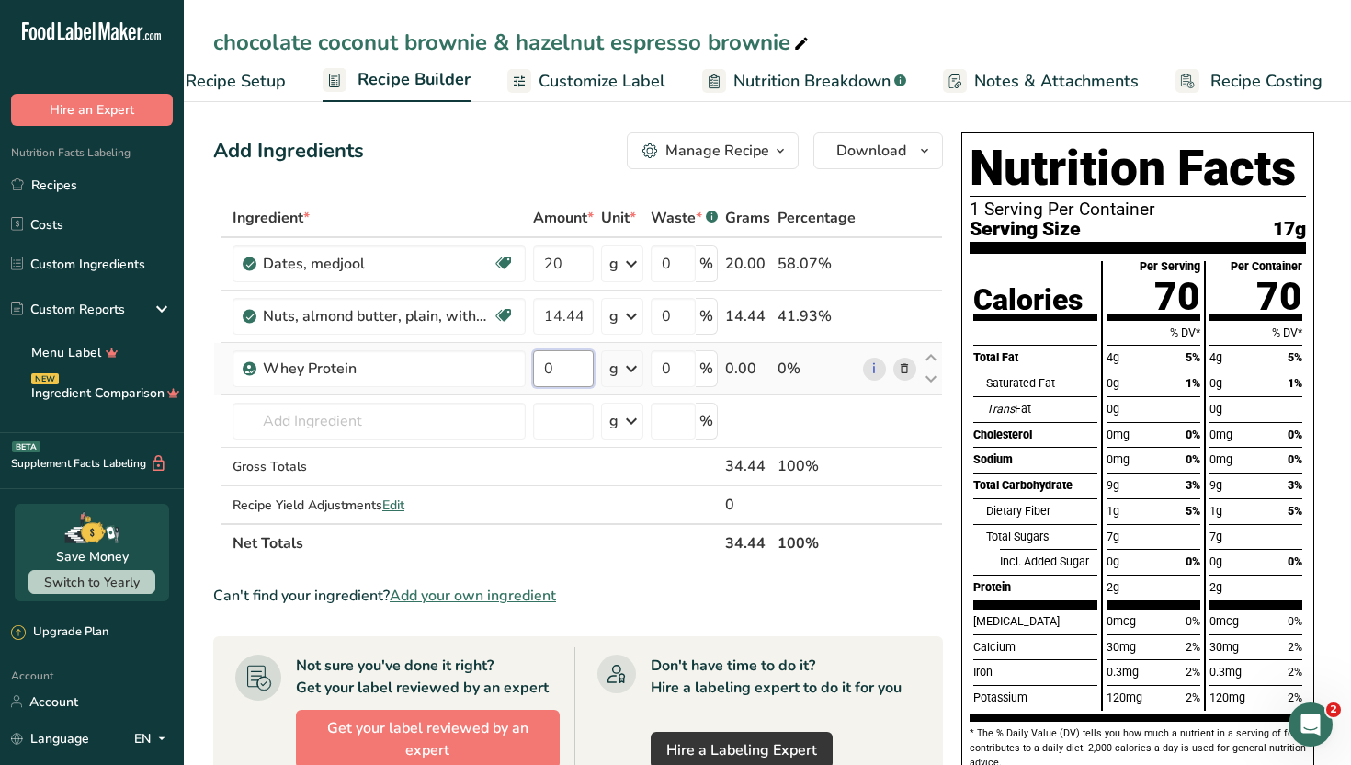
click at [547, 372] on input "0" at bounding box center [563, 368] width 61 height 37
click at [566, 370] on input "0" at bounding box center [563, 368] width 61 height 37
type input "9.44"
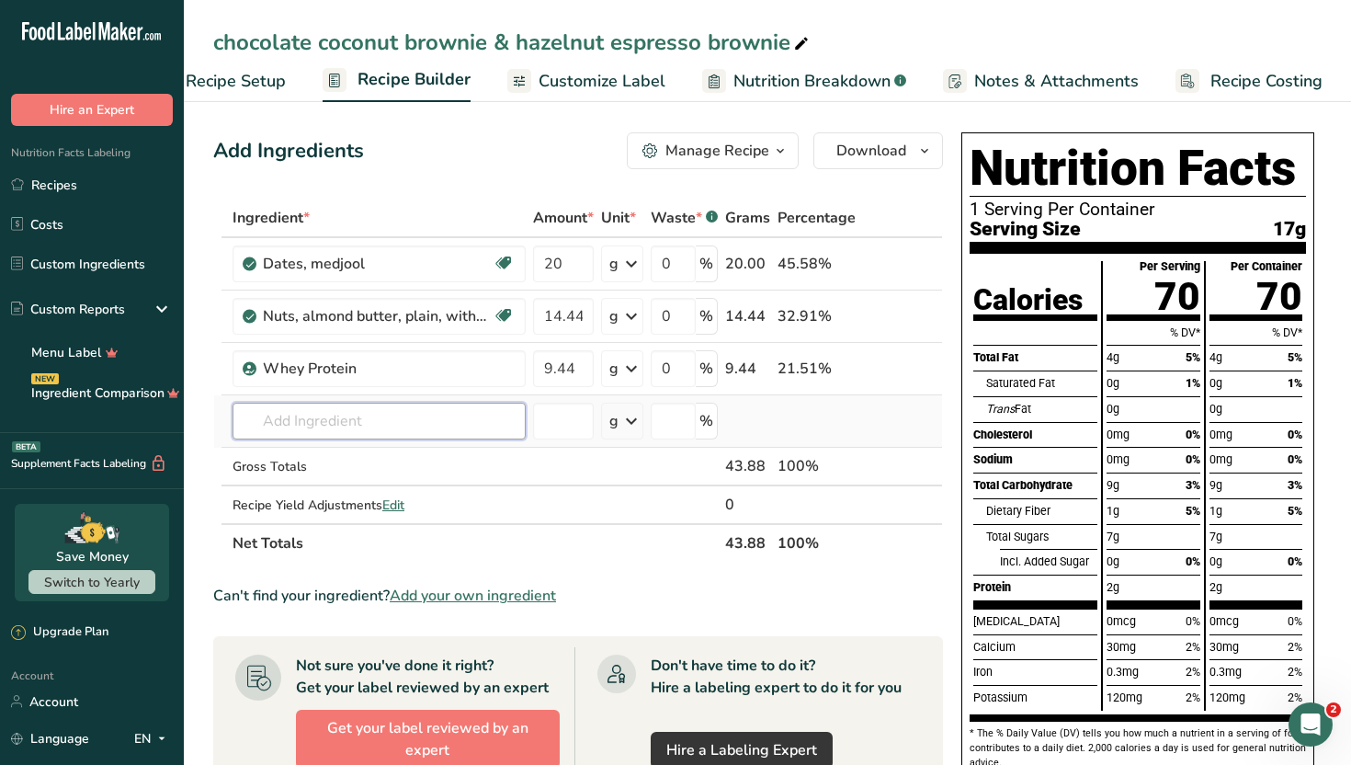
click at [462, 413] on div "Ingredient * Amount * Unit * Waste * .a-a{fill:#347362;}.b-a{fill:#fff;} Grams …" at bounding box center [578, 381] width 730 height 364
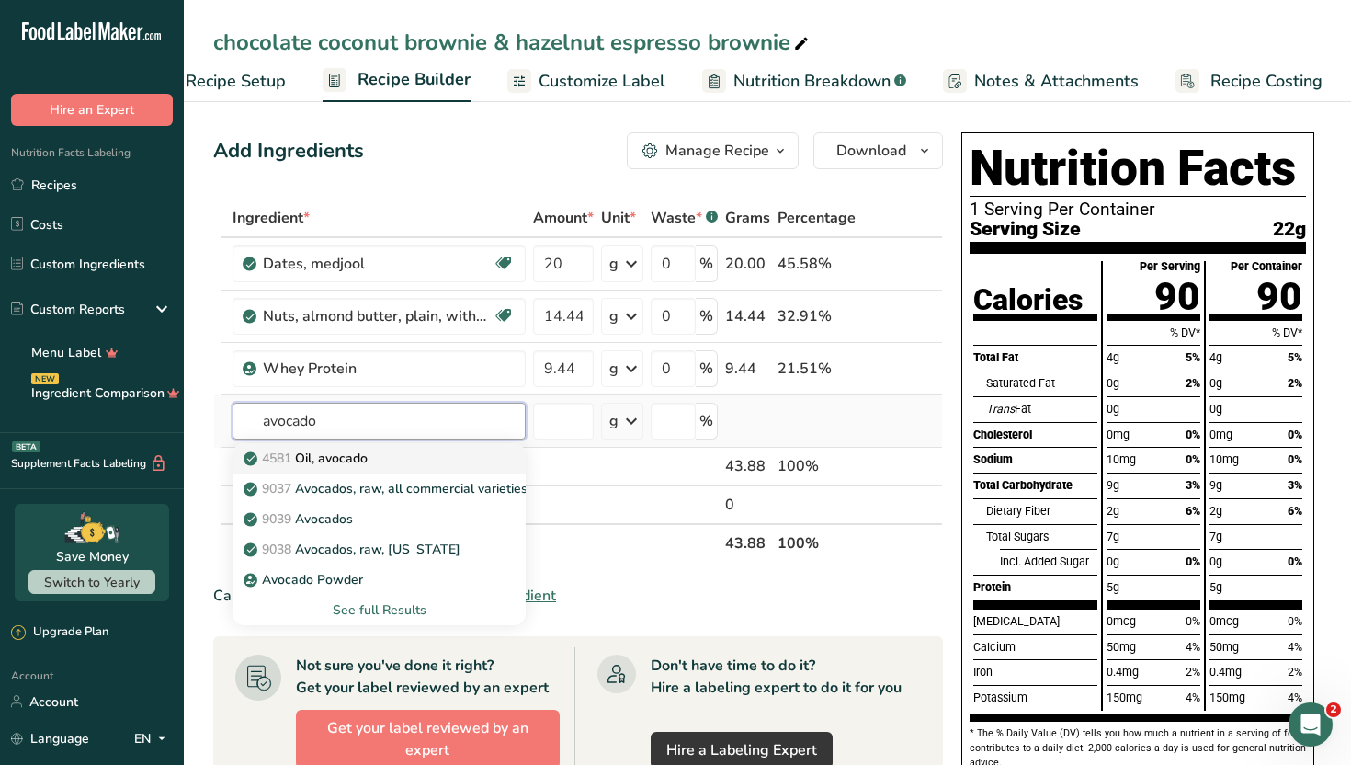
type input "avocado"
click at [448, 452] on div "4581 Oil, avocado" at bounding box center [364, 458] width 234 height 19
type input "Oil, avocado"
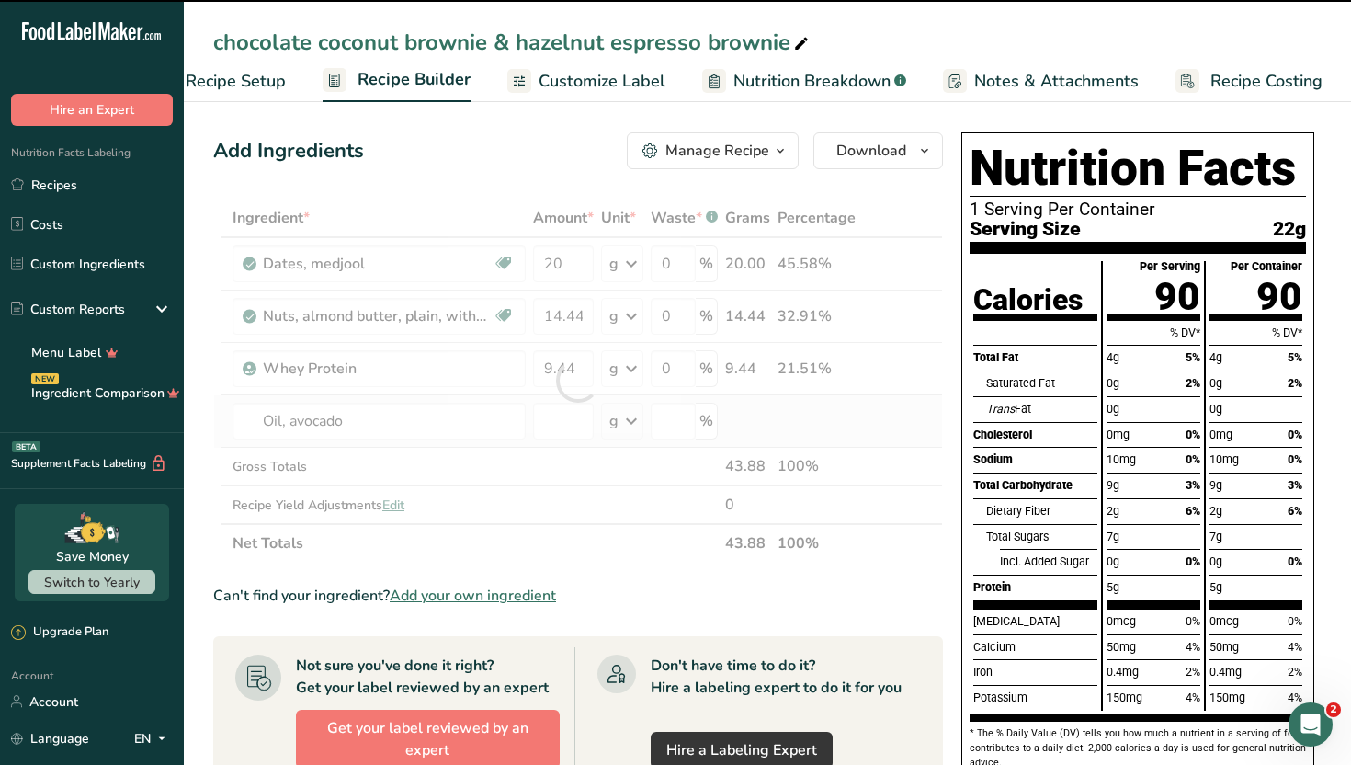
type input "0"
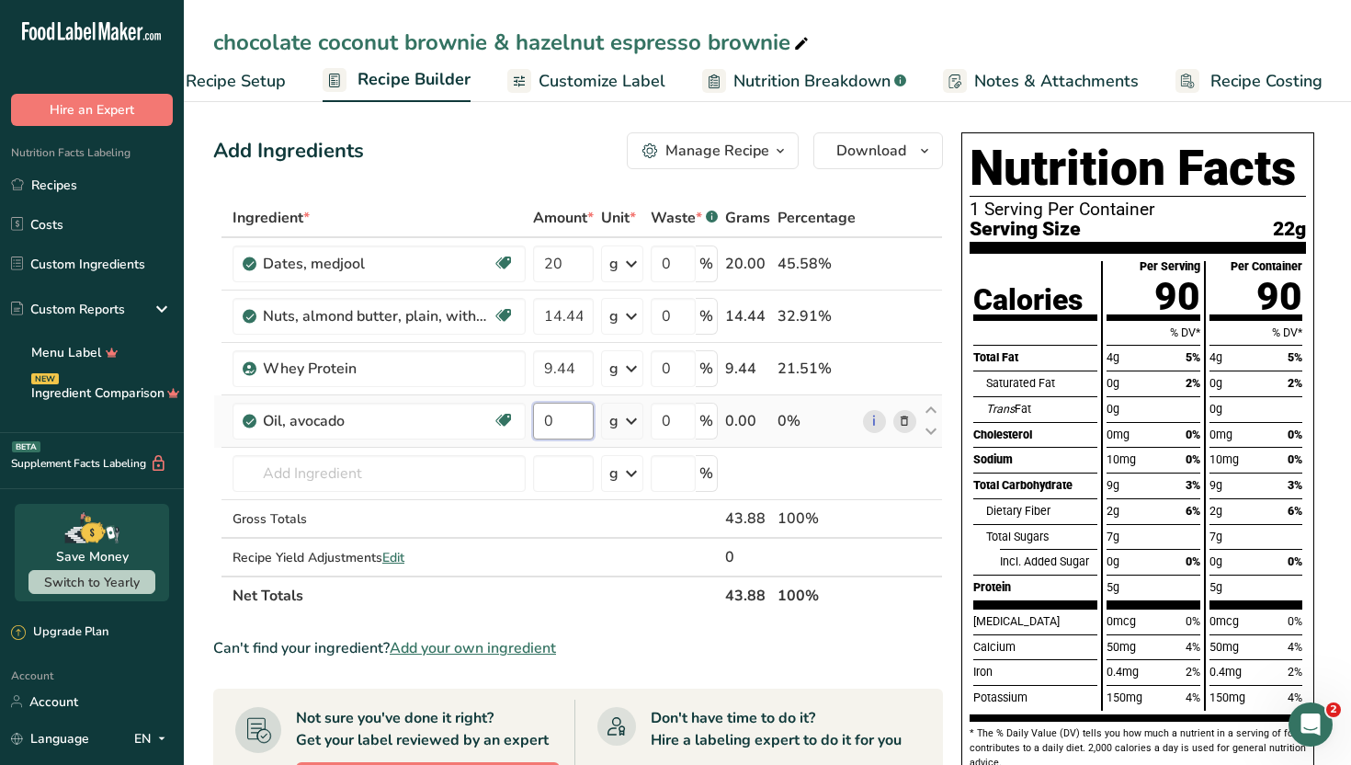
click at [561, 426] on input "0" at bounding box center [563, 421] width 61 height 37
type input "5.55"
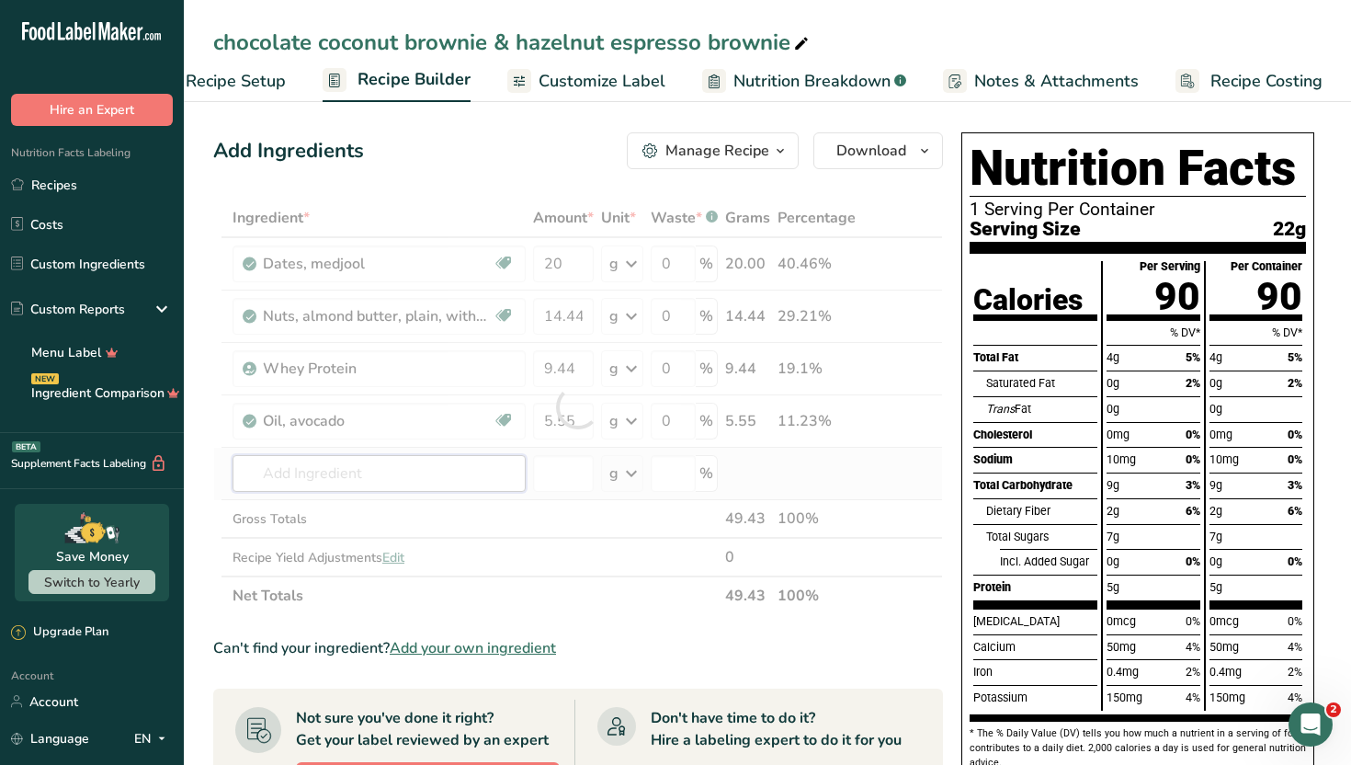
click at [477, 478] on div "Ingredient * Amount * Unit * Waste * .a-a{fill:#347362;}.b-a{fill:#fff;} Grams …" at bounding box center [578, 407] width 730 height 416
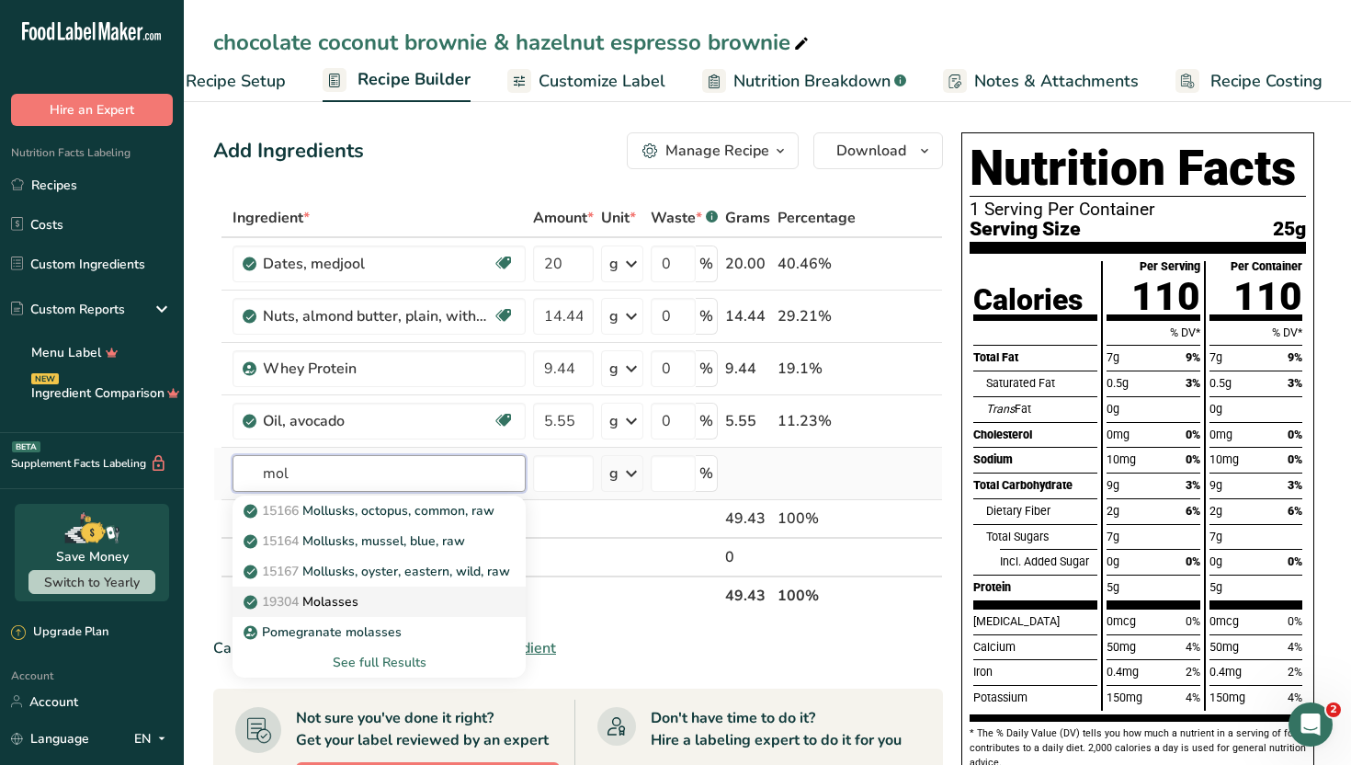
type input "mol"
click at [412, 603] on div "19304 Molasses" at bounding box center [364, 601] width 234 height 19
type input "Molasses"
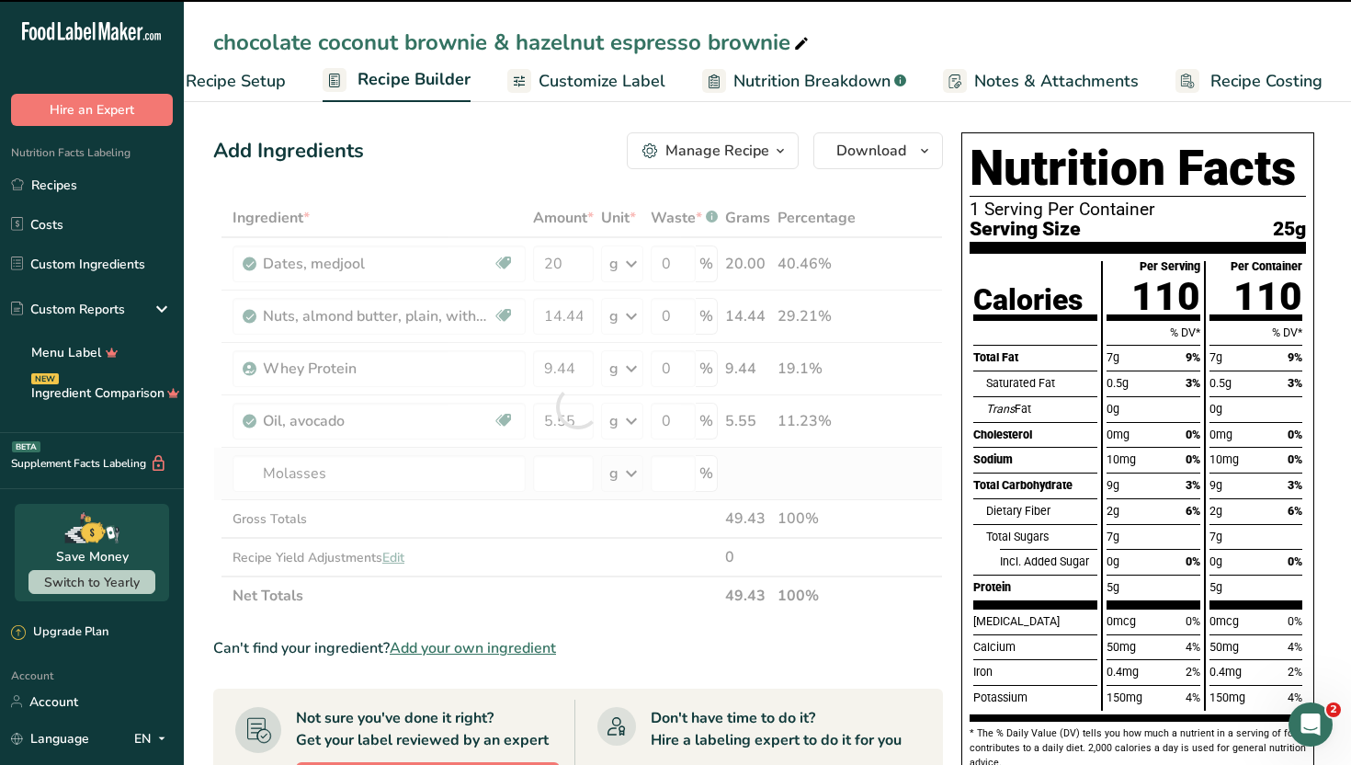
type input "0"
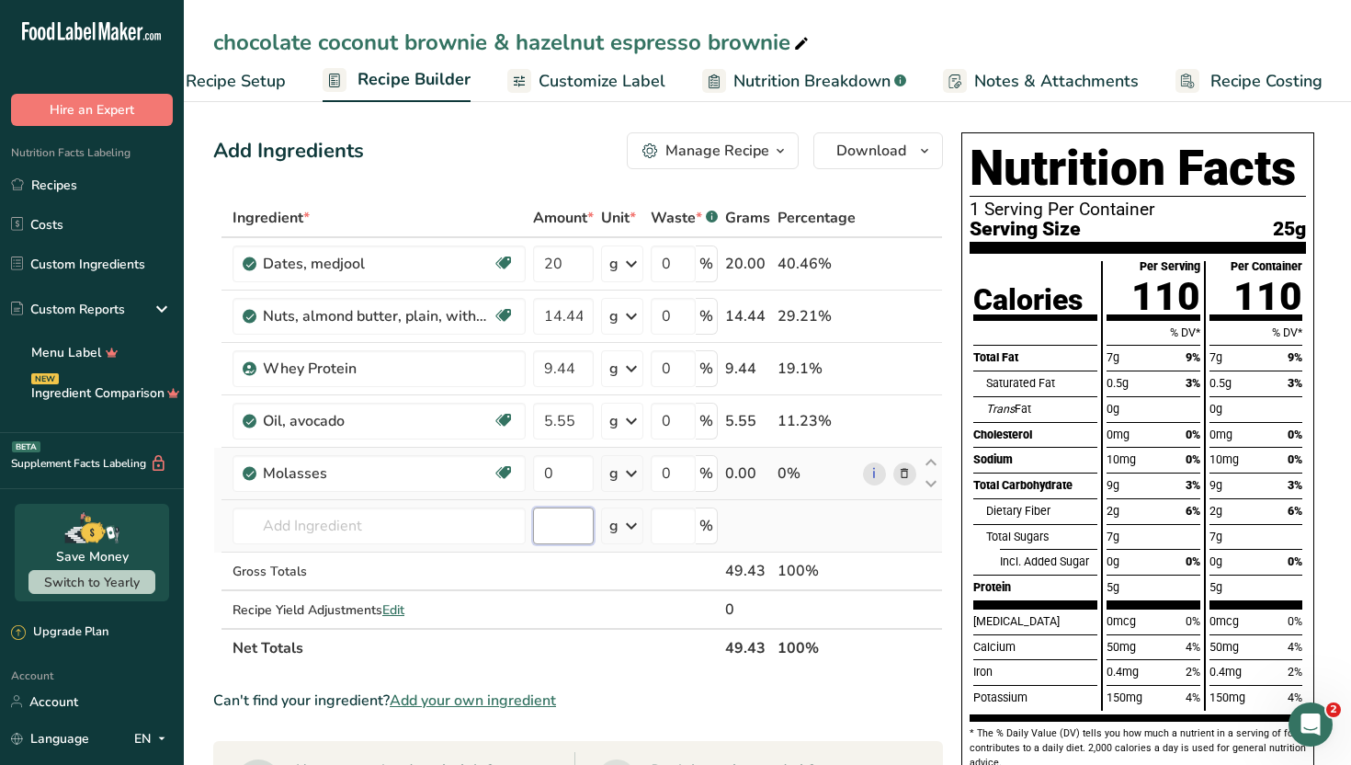
click at [593, 534] on input "number" at bounding box center [563, 525] width 61 height 37
type input "1.66"
click at [580, 479] on input "0" at bounding box center [563, 473] width 61 height 37
type input "1.66"
click at [468, 539] on div "Ingredient * Amount * Unit * Waste * .a-a{fill:#347362;}.b-a{fill:#fff;} Grams …" at bounding box center [578, 433] width 730 height 469
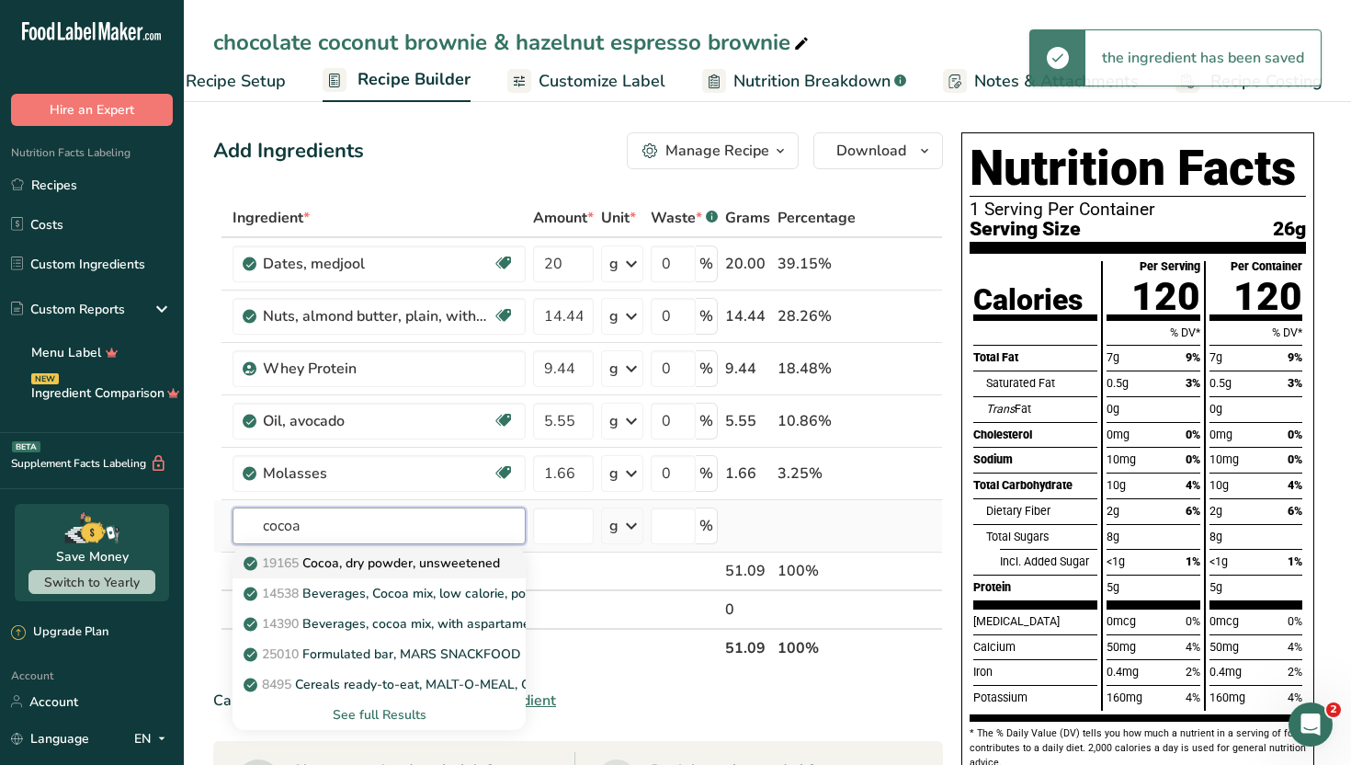
type input "cocoa"
click at [451, 561] on p "19165 Cocoa, dry powder, unsweetened" at bounding box center [373, 562] width 253 height 19
type input "Cocoa, dry powder, unsweetened"
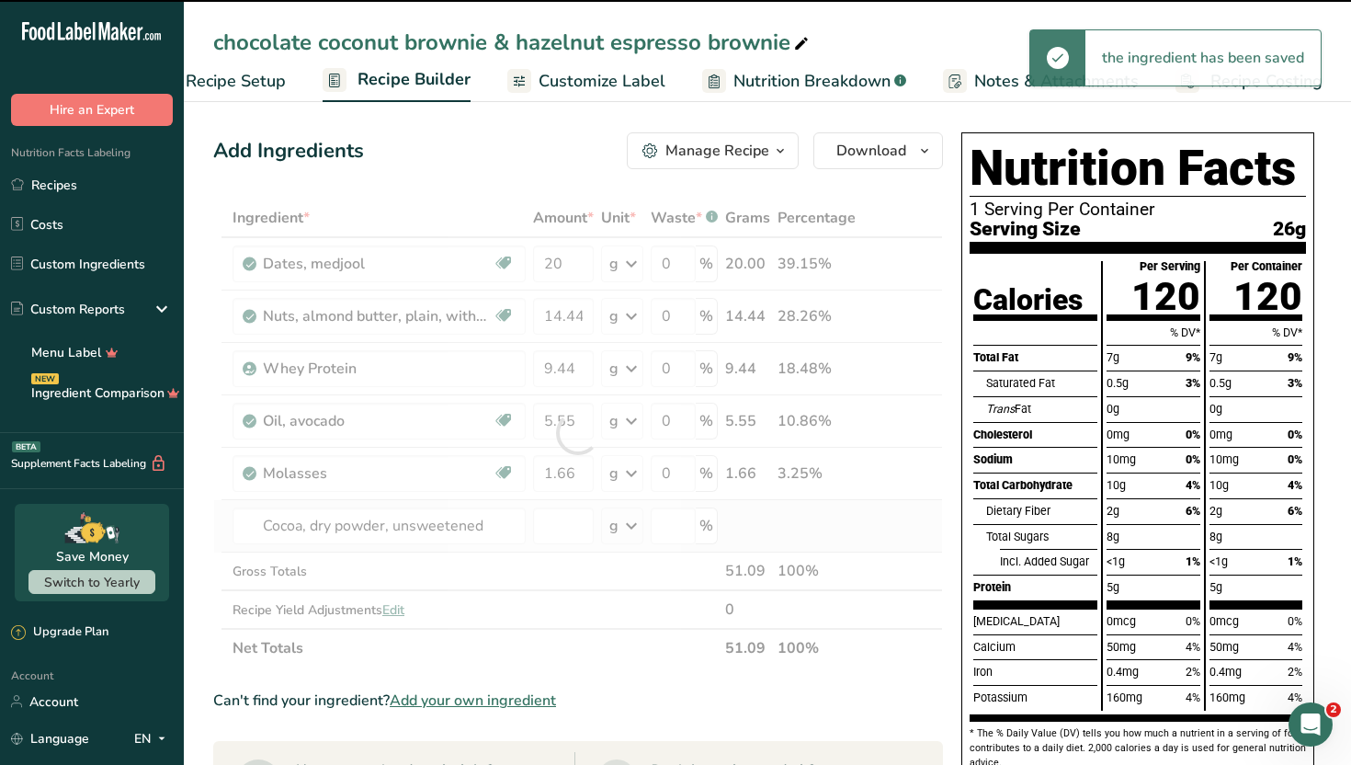
type input "0"
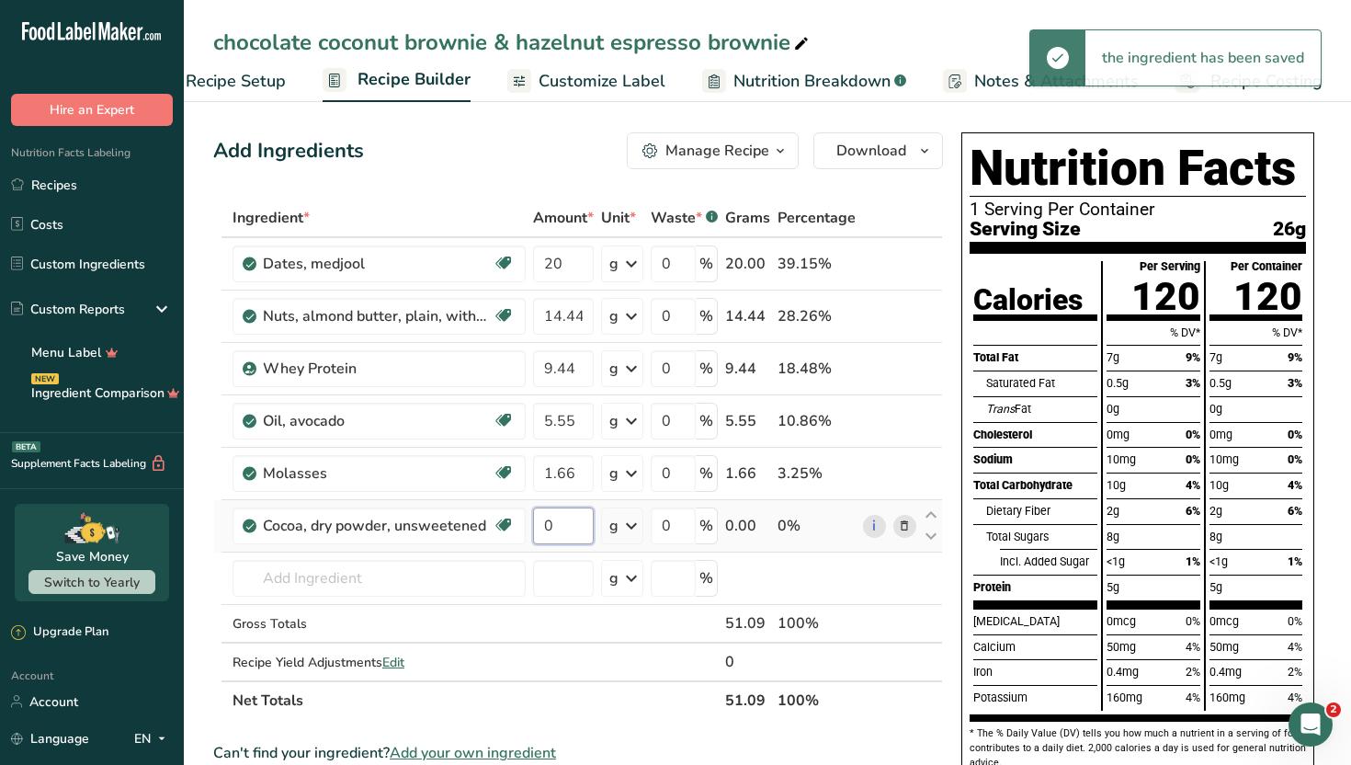
click at [563, 526] on input "0" at bounding box center [563, 525] width 61 height 37
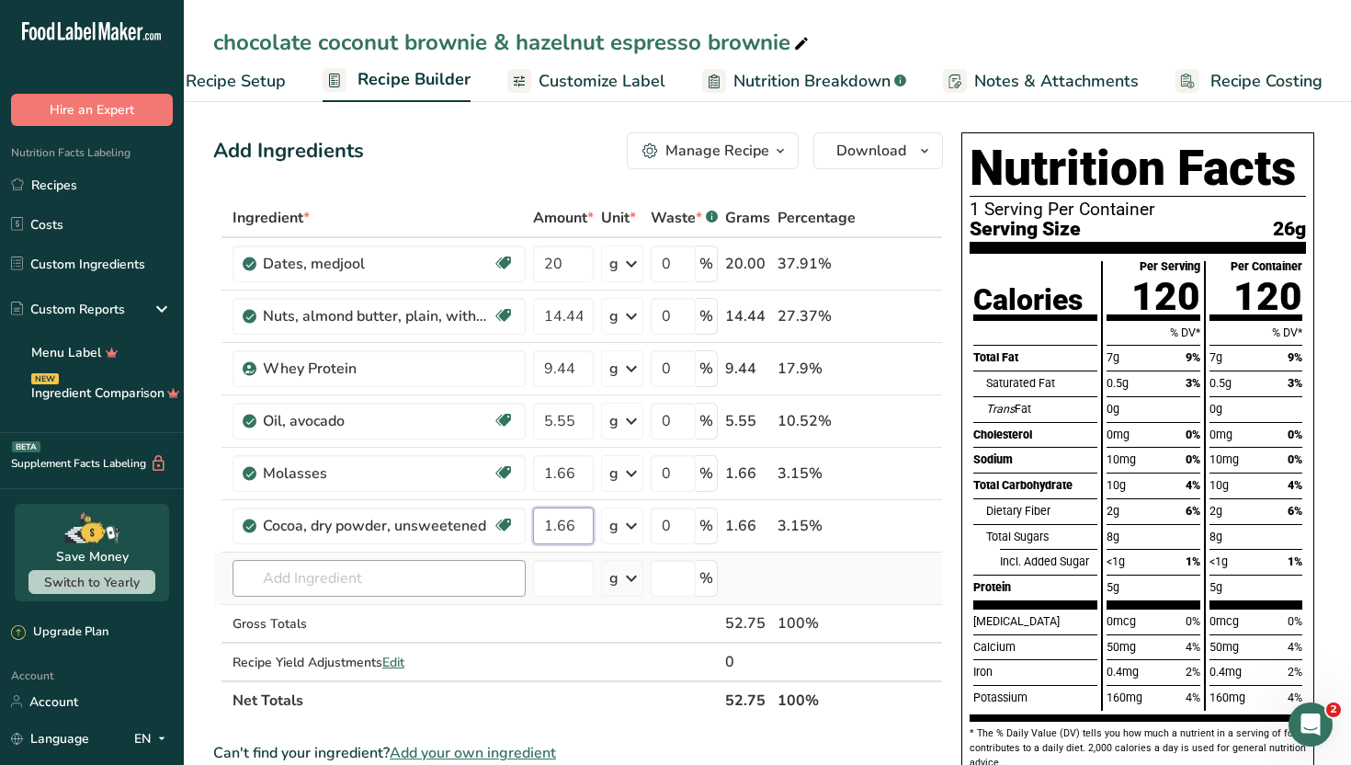
type input "1.66"
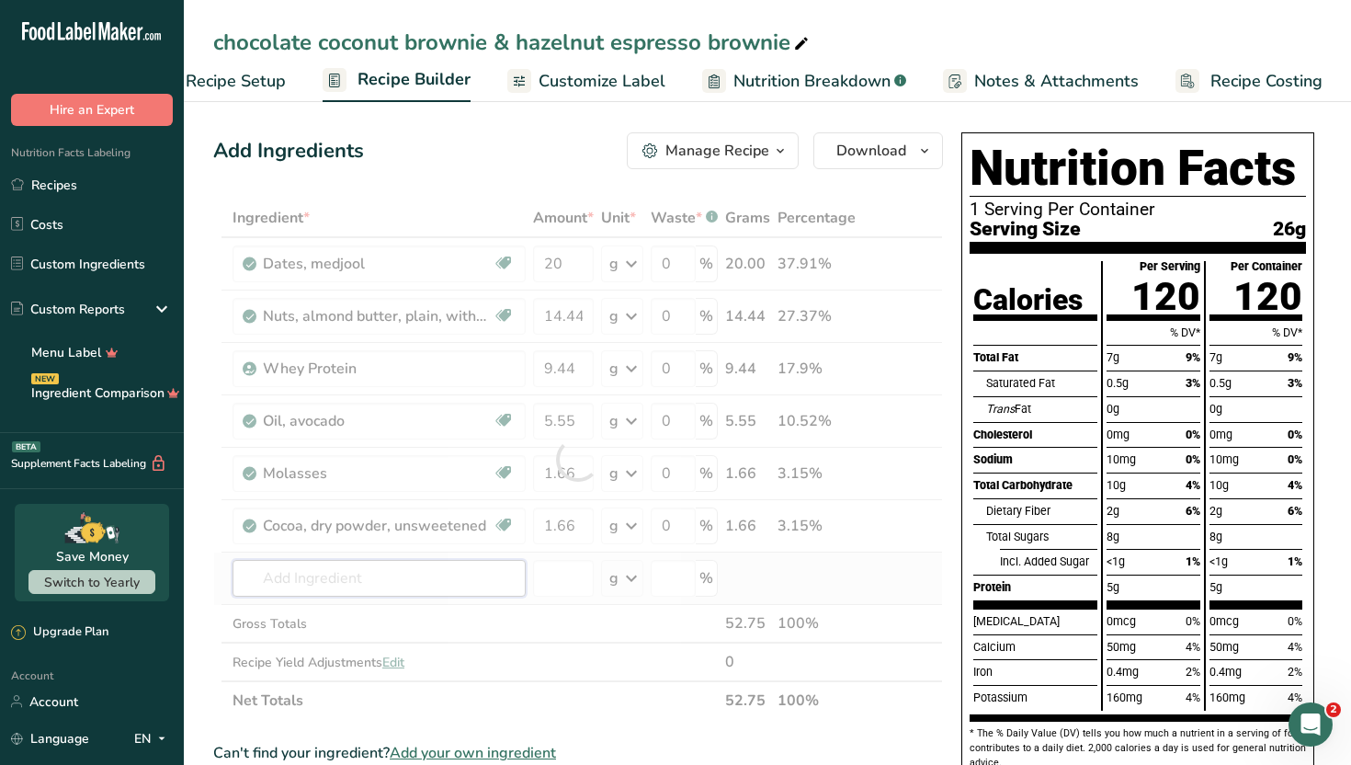
click at [450, 594] on div "Ingredient * Amount * Unit * Waste * .a-a{fill:#347362;}.b-a{fill:#fff;} Grams …" at bounding box center [578, 459] width 730 height 521
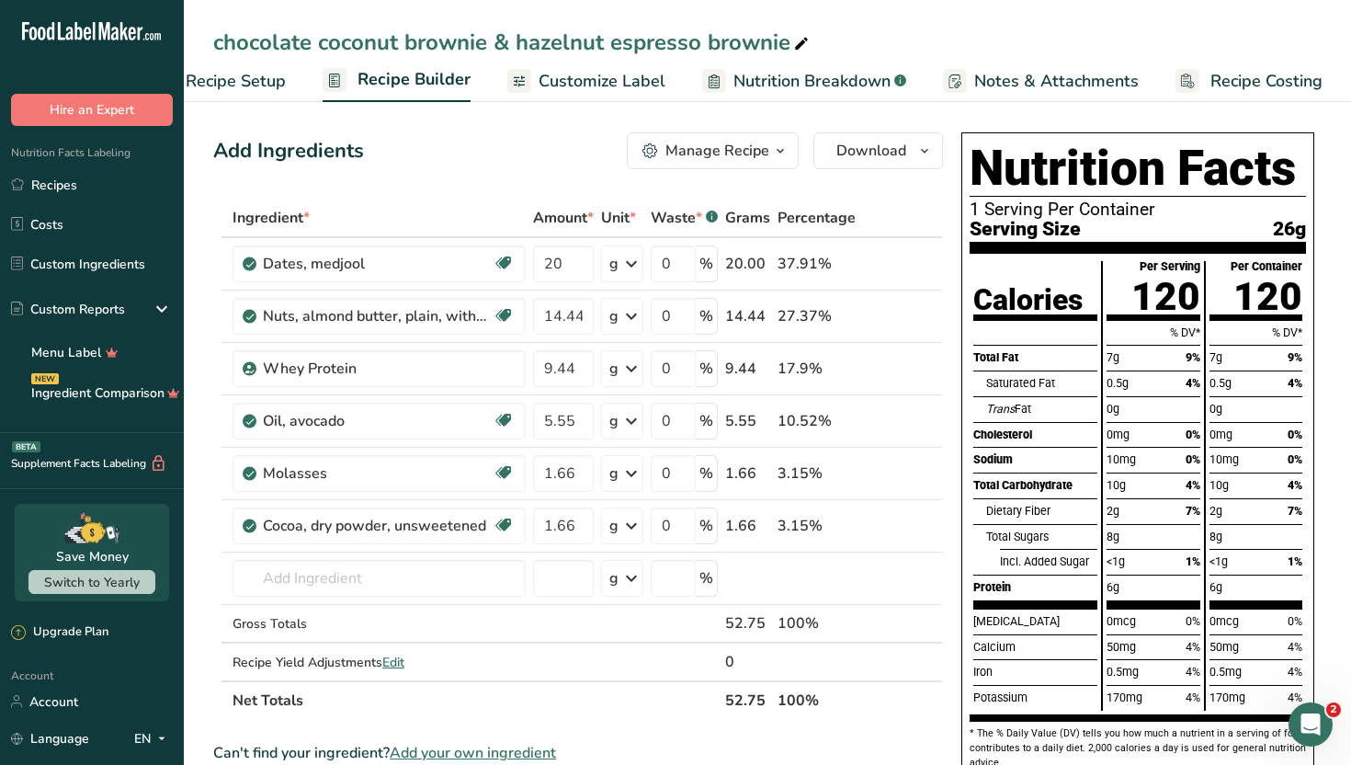
click at [776, 154] on icon "button" at bounding box center [780, 151] width 15 height 23
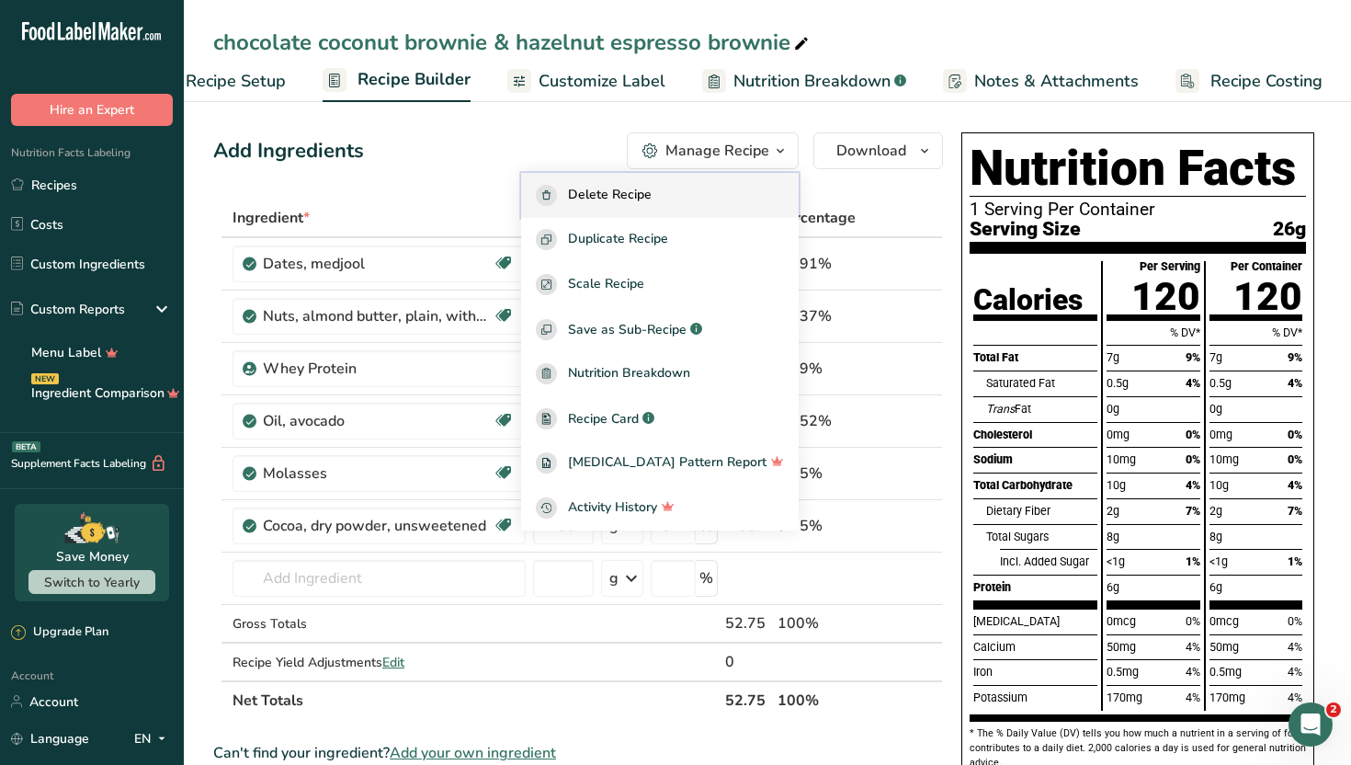
click at [728, 192] on div "Delete Recipe" at bounding box center [660, 195] width 248 height 21
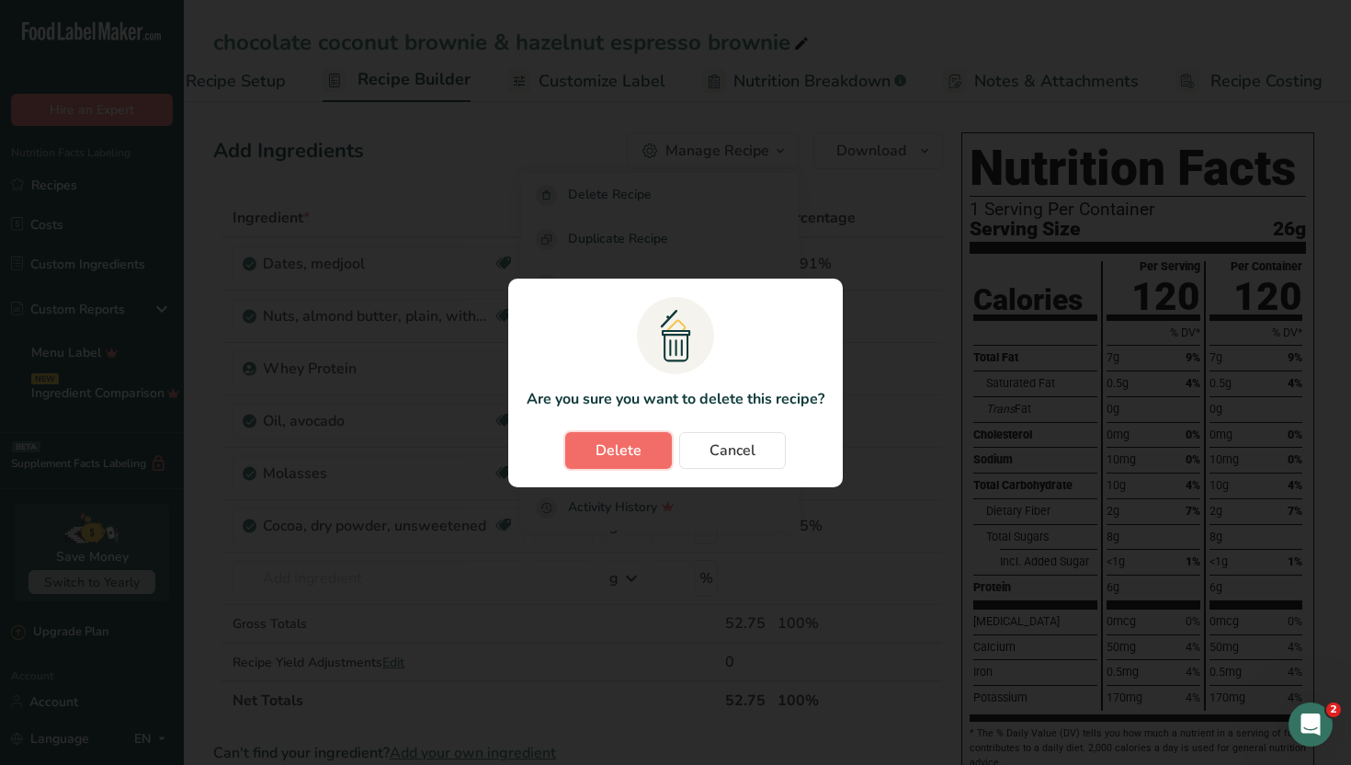
click at [611, 460] on span "Delete" at bounding box center [619, 450] width 46 height 22
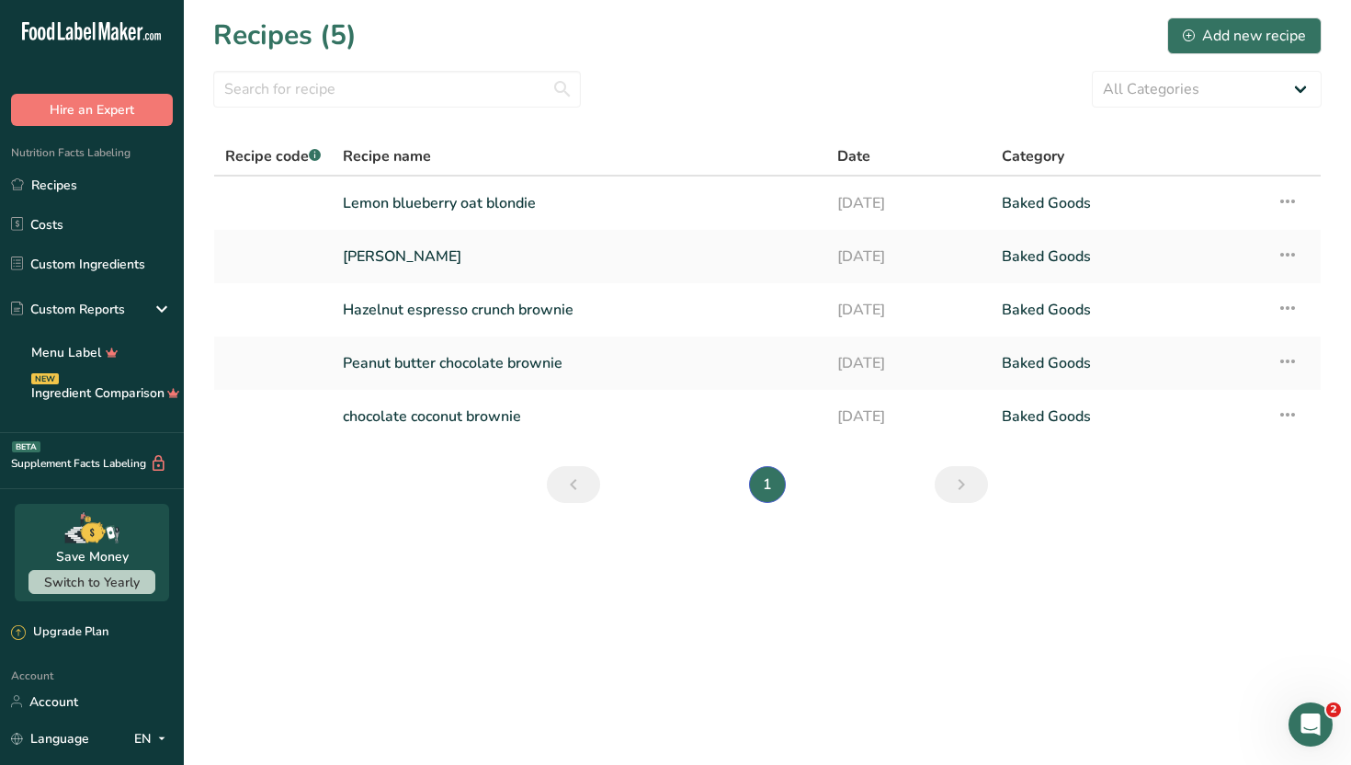
click at [674, 666] on main "Recipes (5) Add new recipe All Categories Baked Goods Beverages Confectionery C…" at bounding box center [675, 382] width 1351 height 765
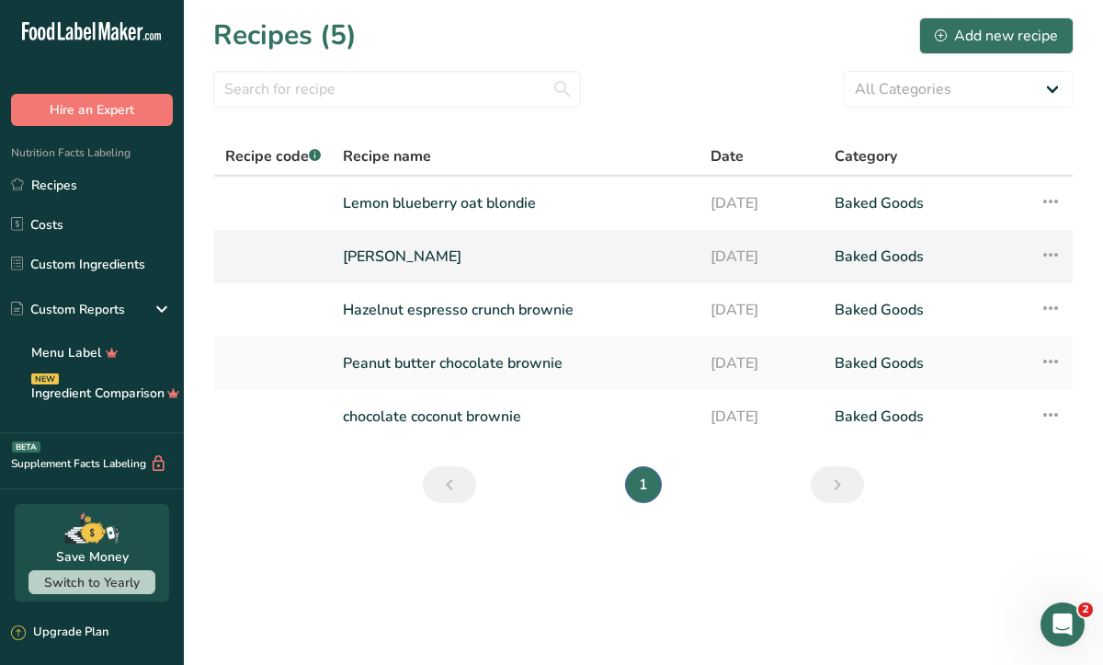
click at [535, 271] on link "[PERSON_NAME]" at bounding box center [516, 256] width 346 height 39
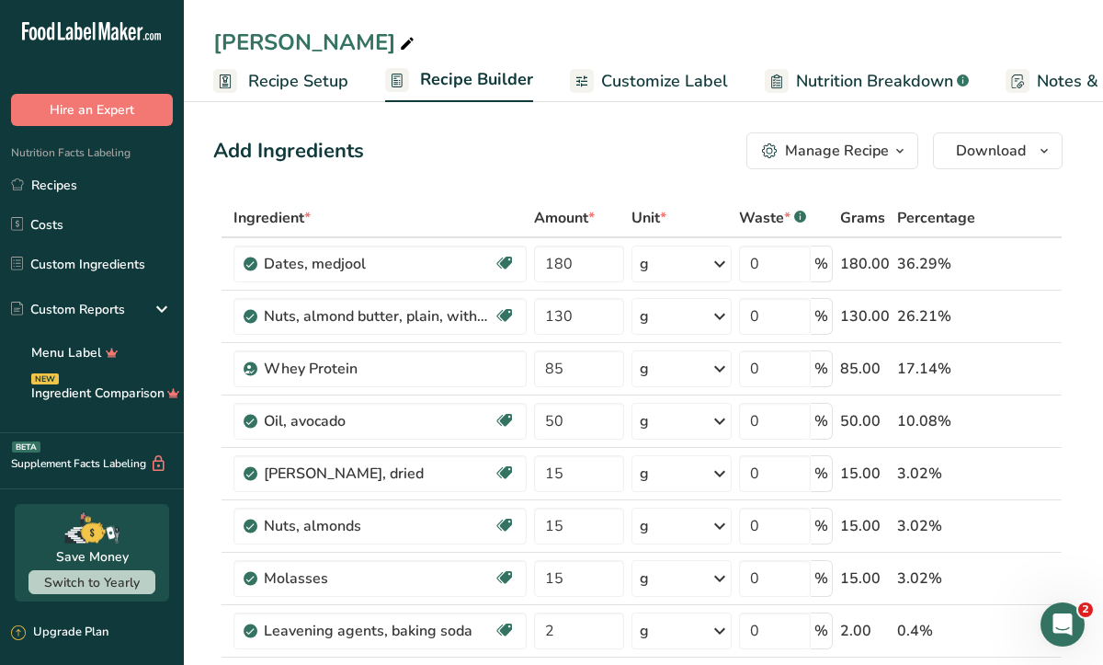
click at [643, 90] on span "Customize Label" at bounding box center [664, 81] width 127 height 25
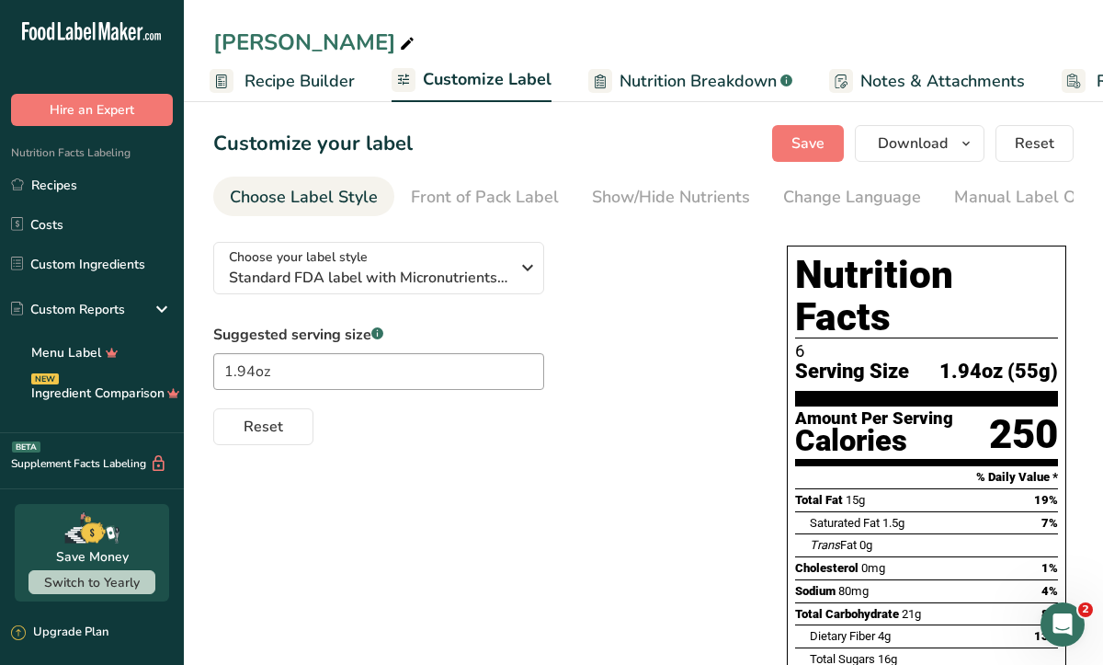
scroll to position [0, 311]
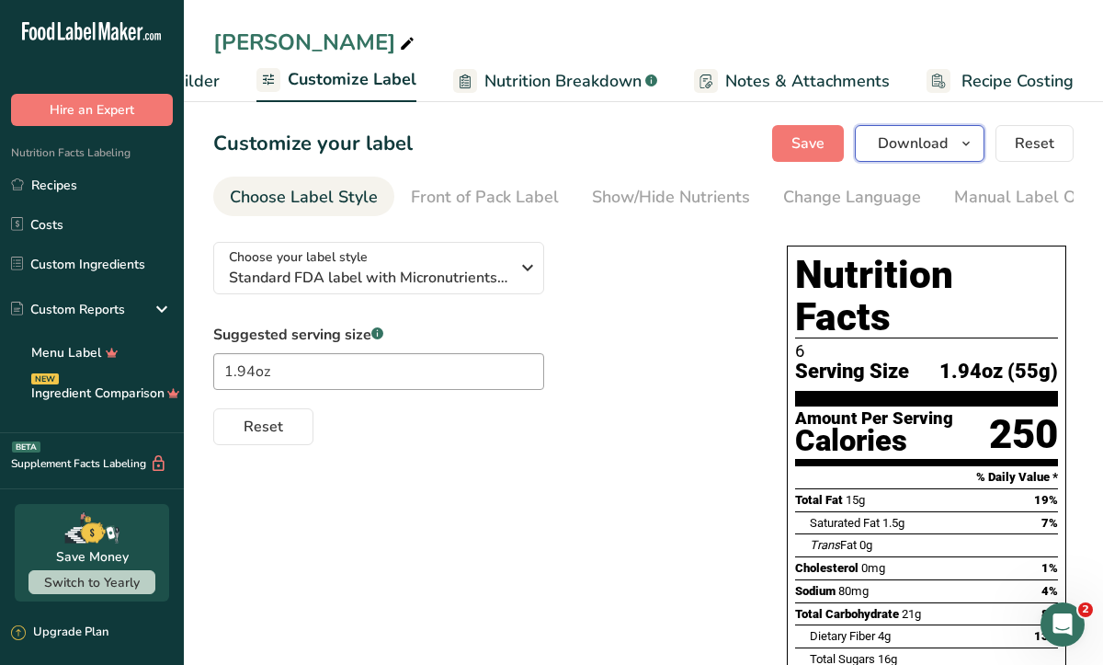
click at [968, 142] on icon "button" at bounding box center [966, 143] width 15 height 23
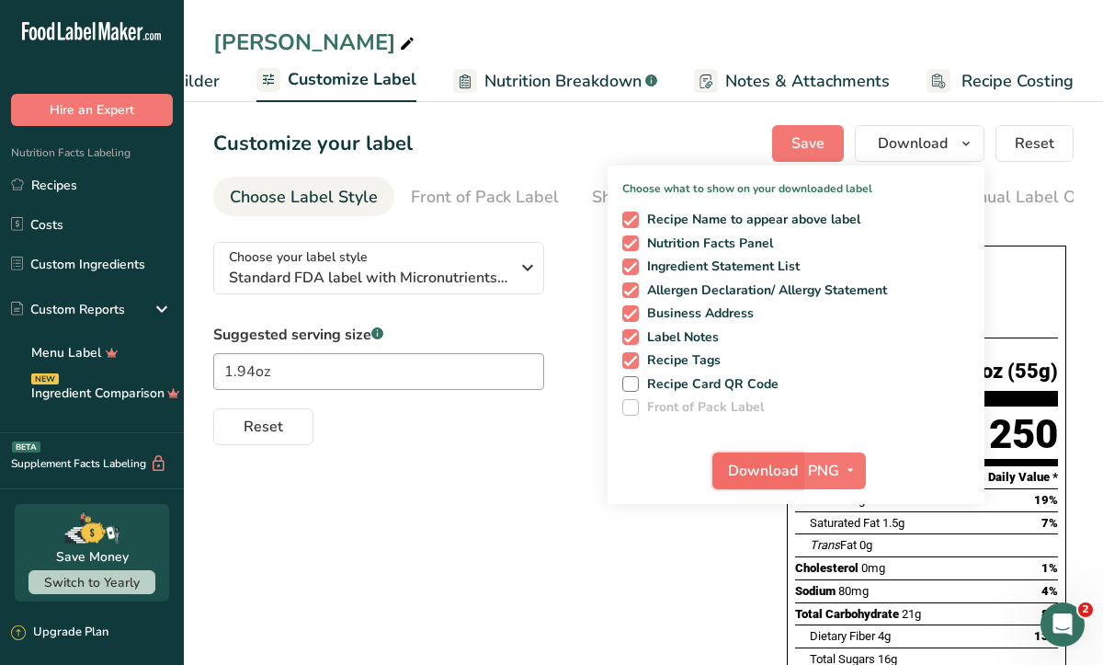
click at [769, 458] on button "Download" at bounding box center [757, 470] width 90 height 37
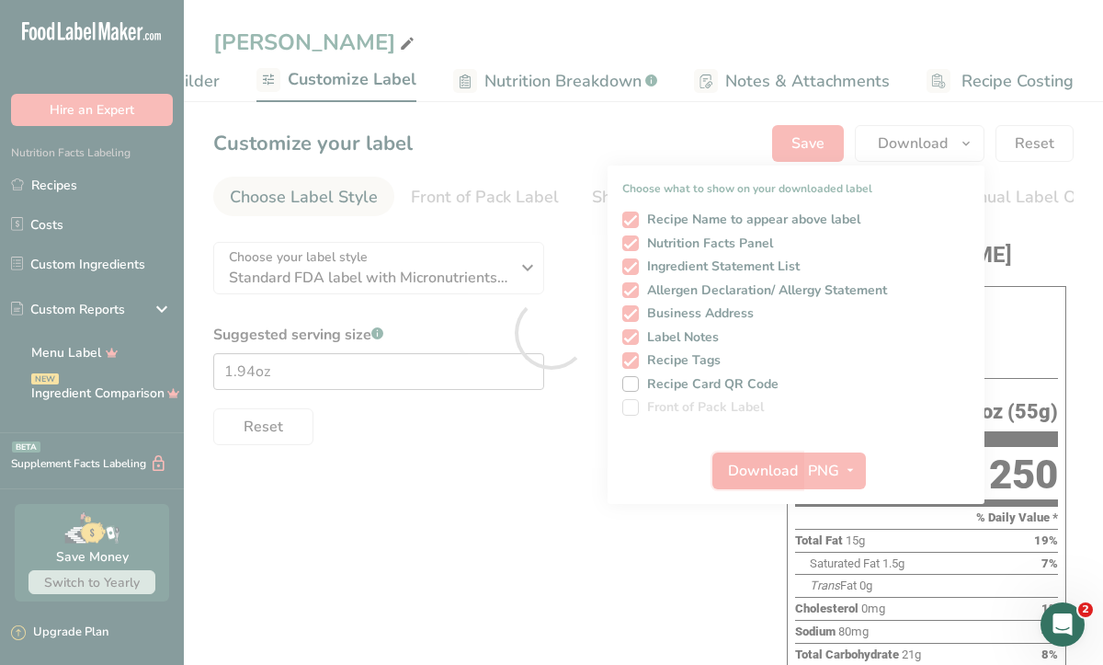
scroll to position [0, 0]
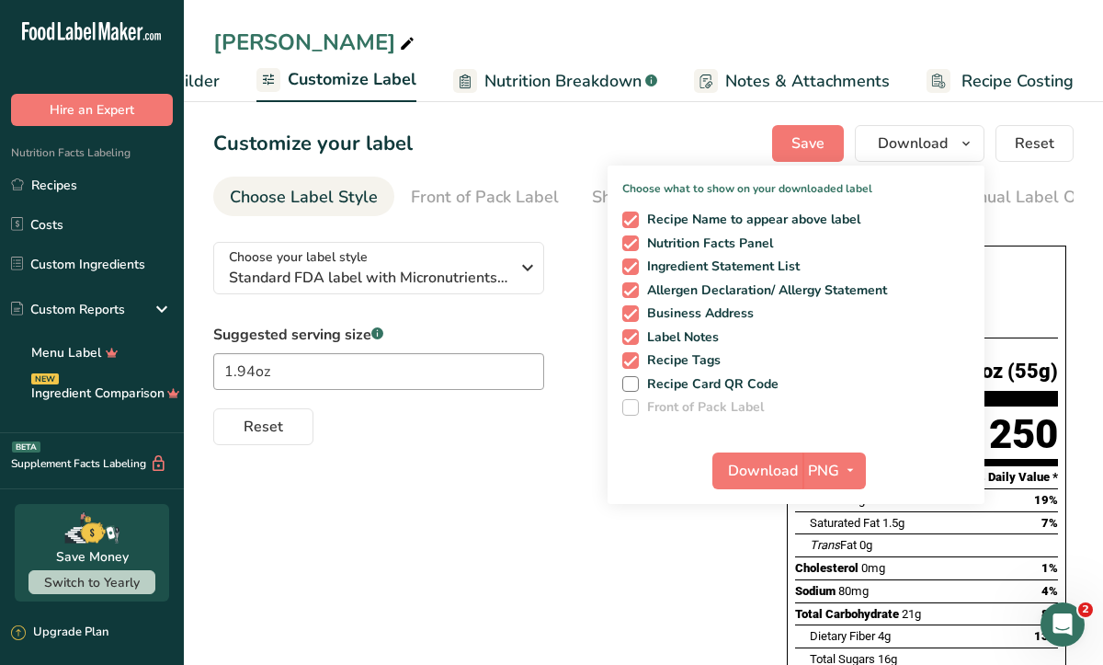
click at [724, 137] on div "Customize your label Save Download Choose what to show on your downloaded label…" at bounding box center [643, 143] width 860 height 37
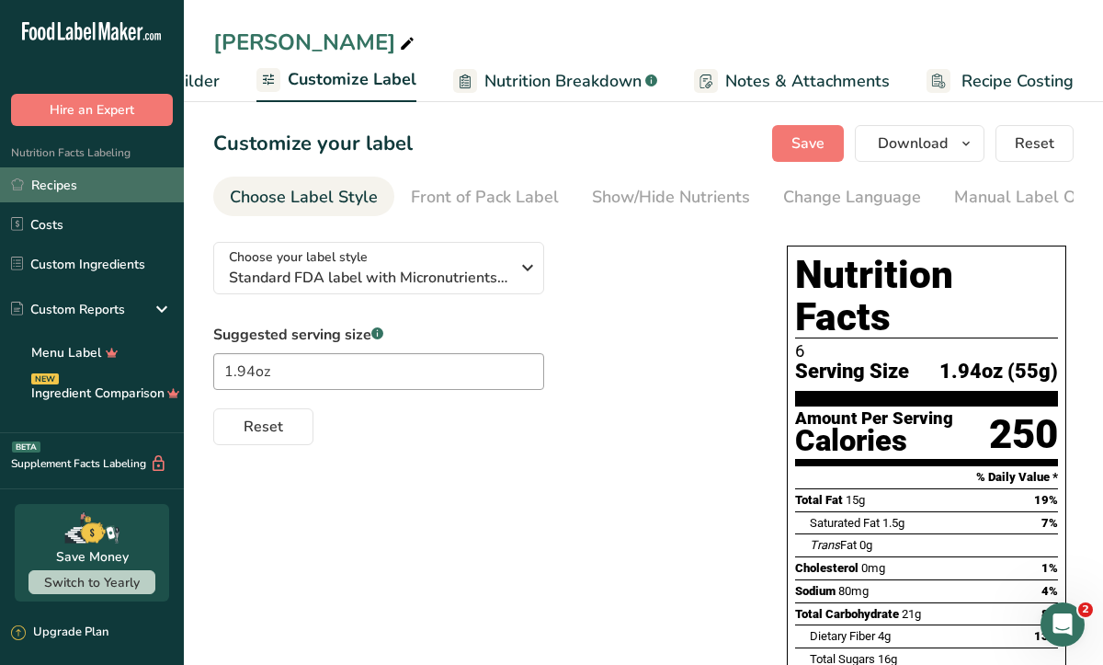
click at [149, 192] on link "Recipes" at bounding box center [92, 184] width 184 height 35
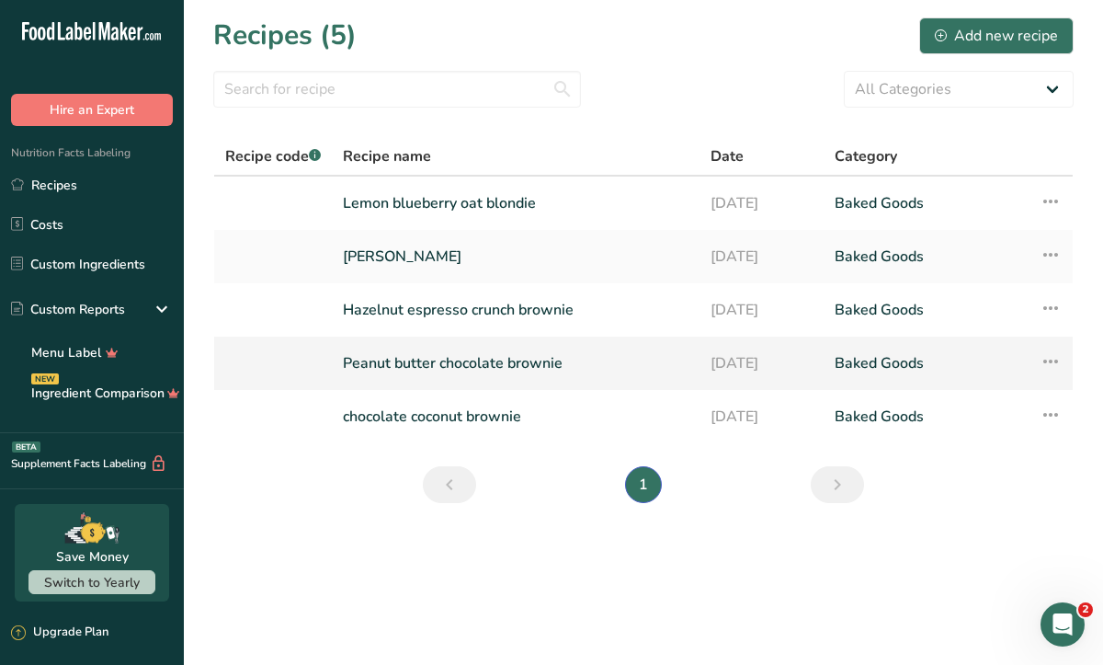
click at [509, 370] on link "Peanut butter chocolate brownie" at bounding box center [516, 363] width 346 height 39
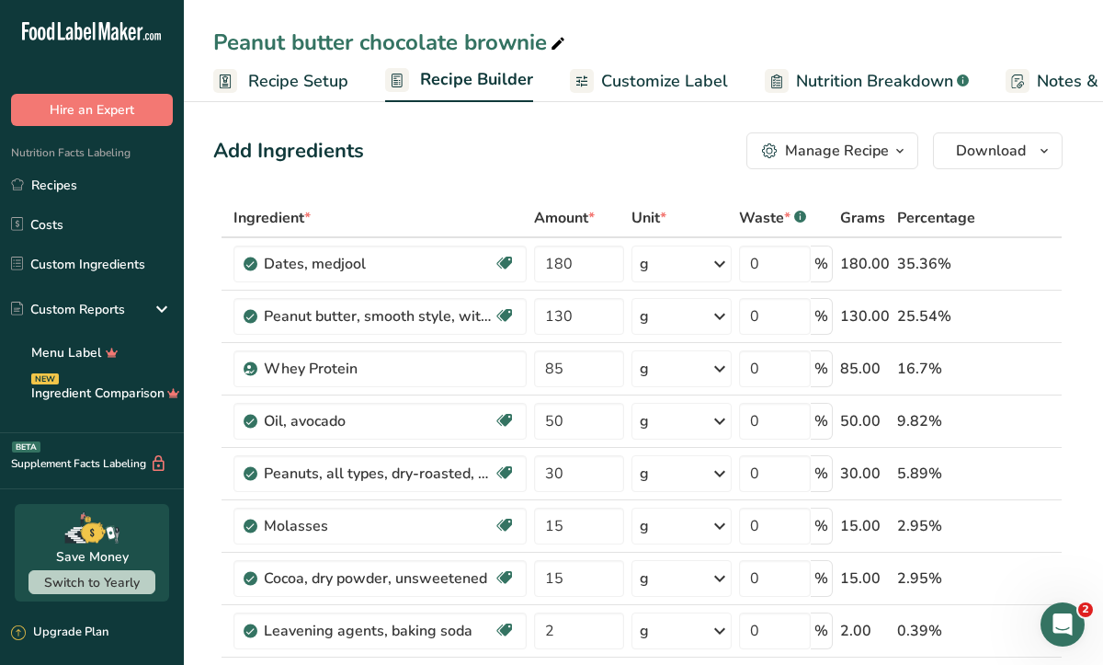
click at [628, 80] on span "Customize Label" at bounding box center [664, 81] width 127 height 25
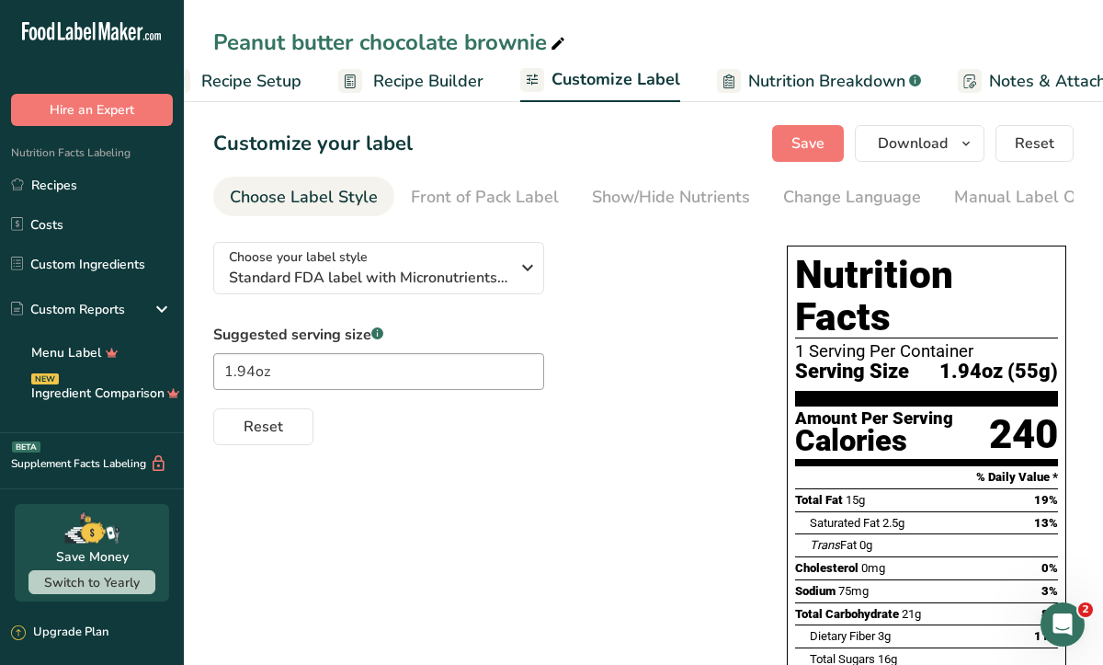
scroll to position [0, 311]
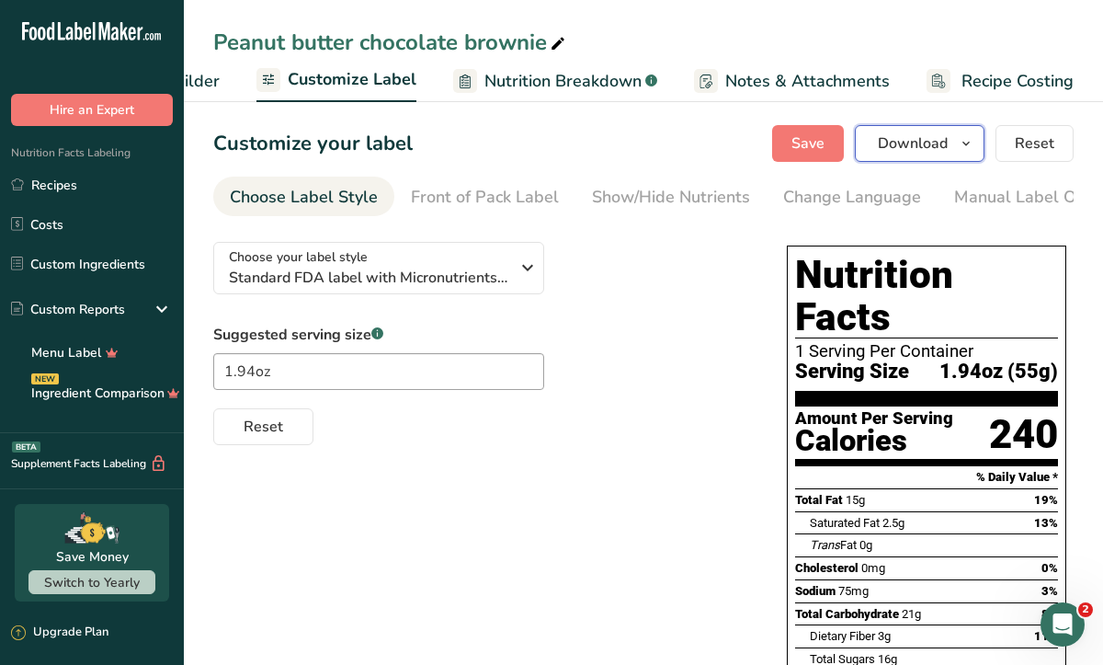
click at [881, 156] on button "Download" at bounding box center [920, 143] width 130 height 37
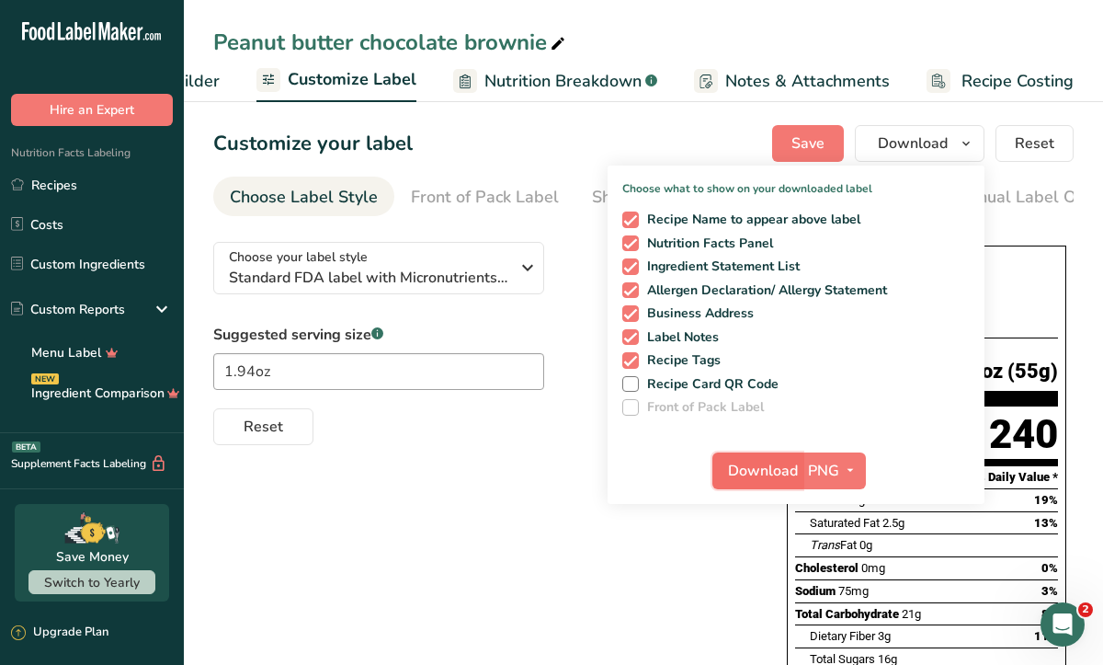
click at [765, 461] on span "Download" at bounding box center [763, 471] width 70 height 22
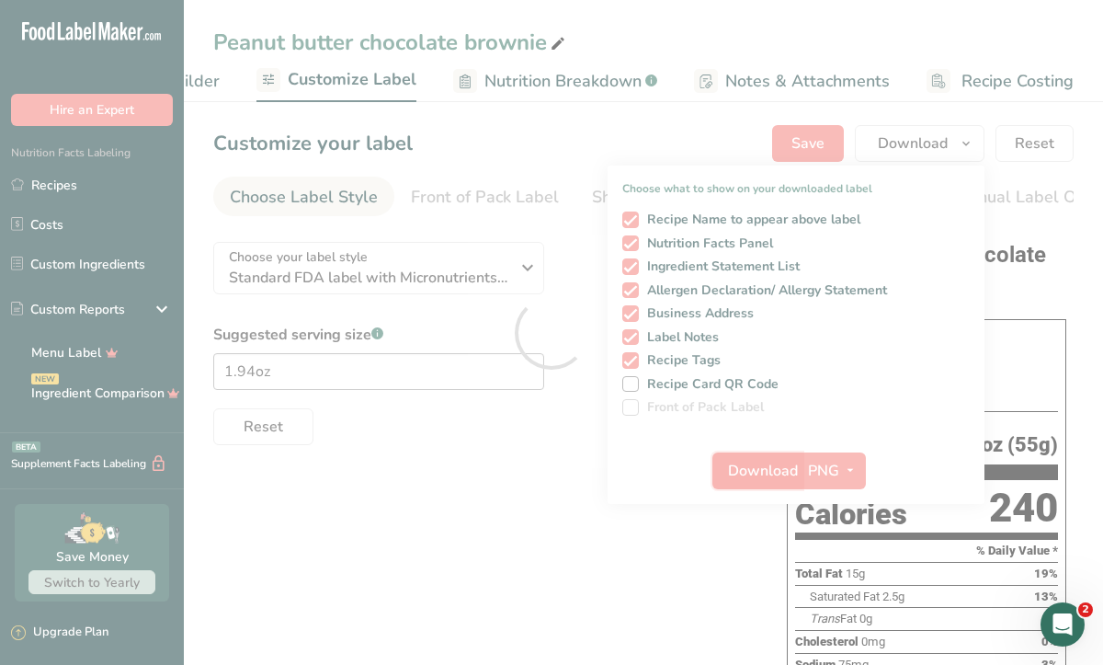
scroll to position [0, 0]
